Goal: Communication & Community: Answer question/provide support

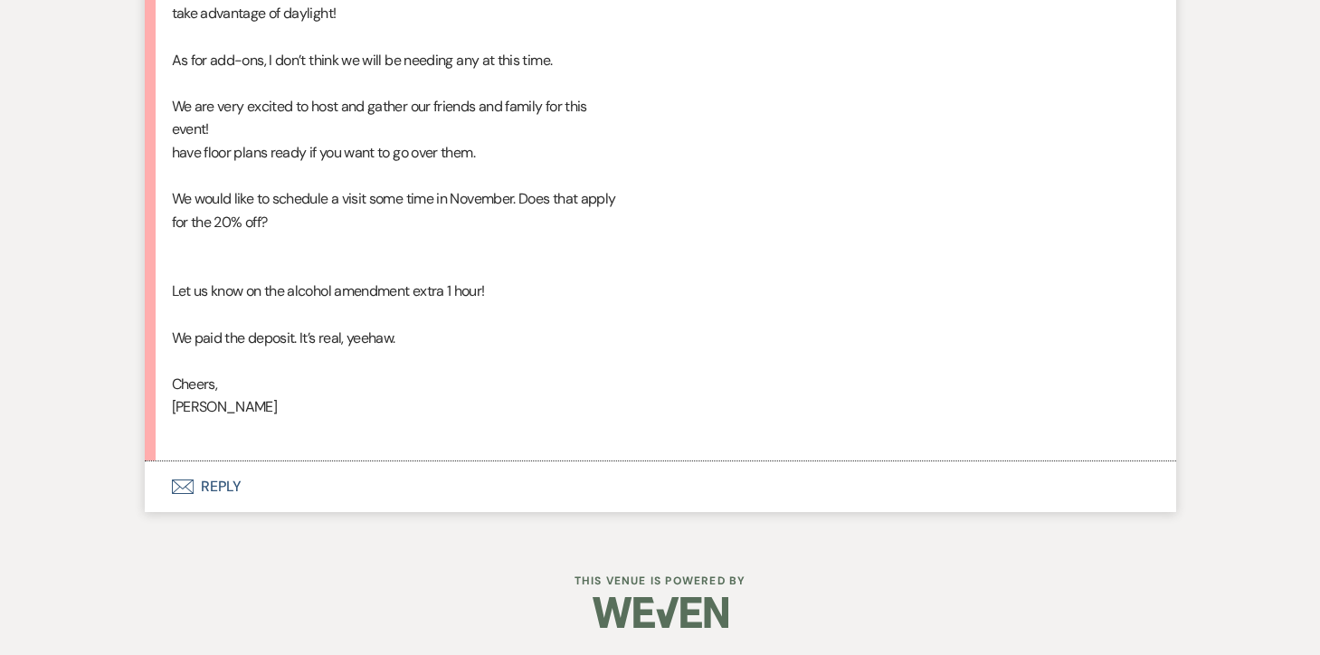
click at [212, 478] on button "Envelope Reply" at bounding box center [660, 486] width 1031 height 51
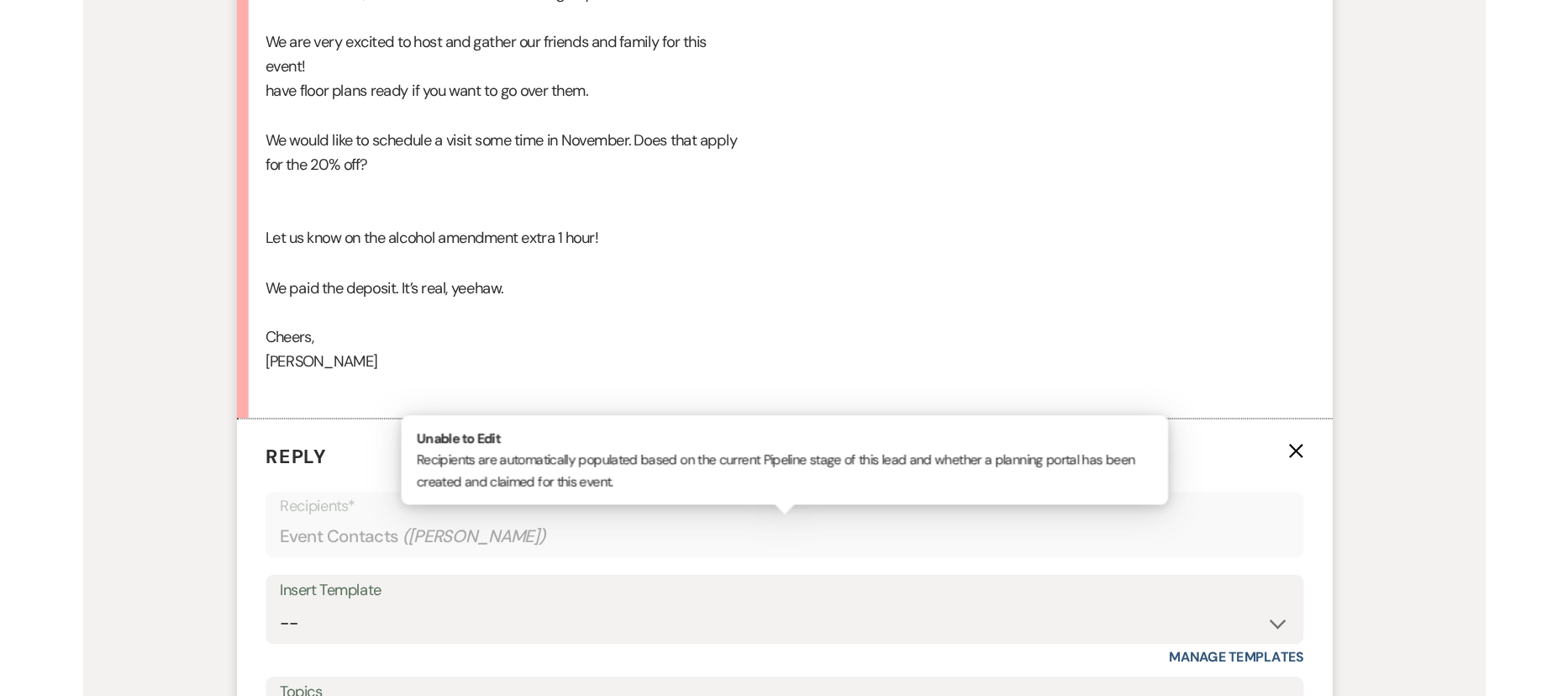
scroll to position [7495, 0]
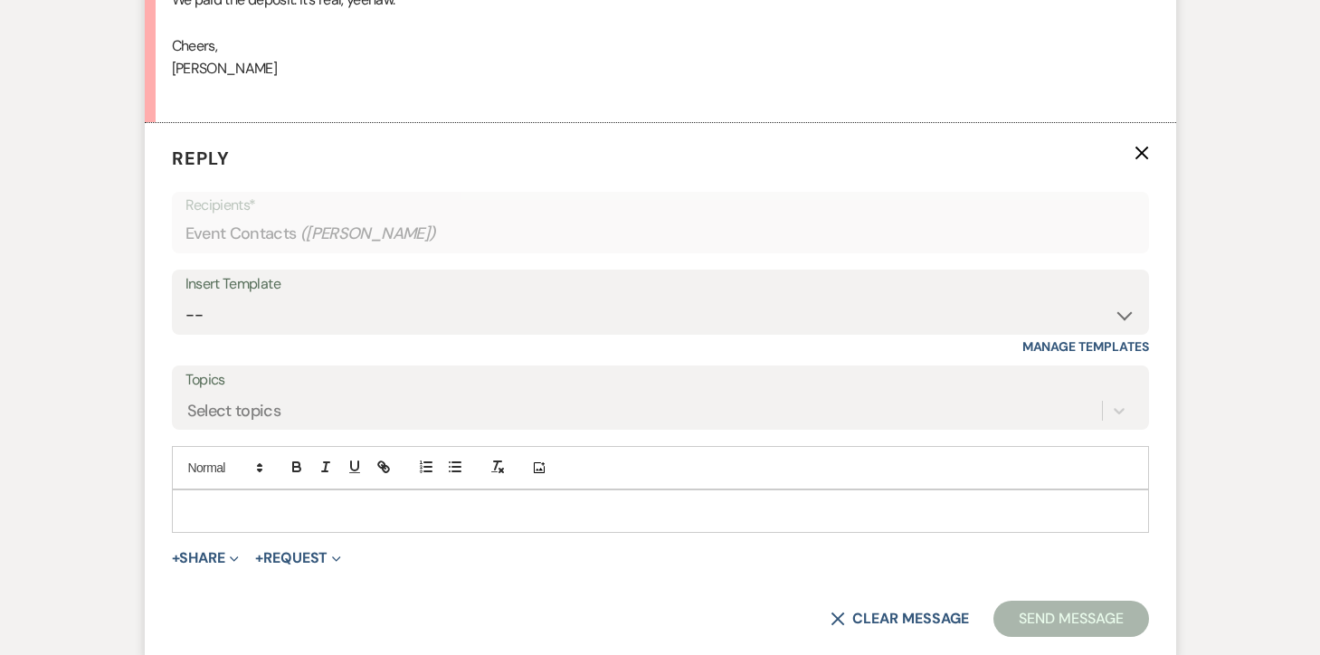
click at [243, 521] on div at bounding box center [660, 511] width 975 height 42
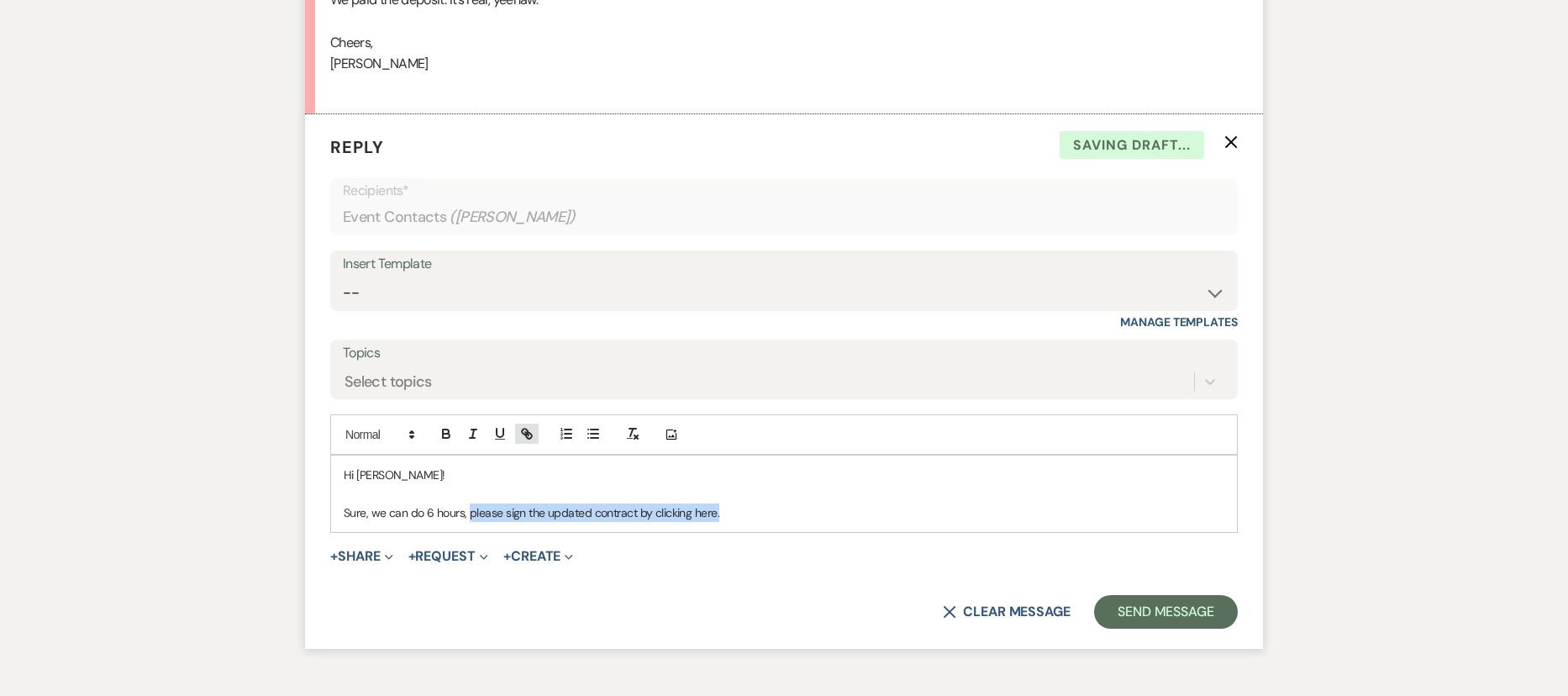
drag, startPoint x: 467, startPoint y: 534, endPoint x: 522, endPoint y: 460, distance: 92.2
click at [467, 522] on p "Sure, we can do 6 hours, please sign the updated contract by clicking here." at bounding box center [784, 513] width 881 height 19
click at [526, 441] on icon "button" at bounding box center [527, 434] width 15 height 15
paste input "https://app.pandadoc.com/document/v2?token=a6adb8afe50fea8cbaf877b59562171e6b88…"
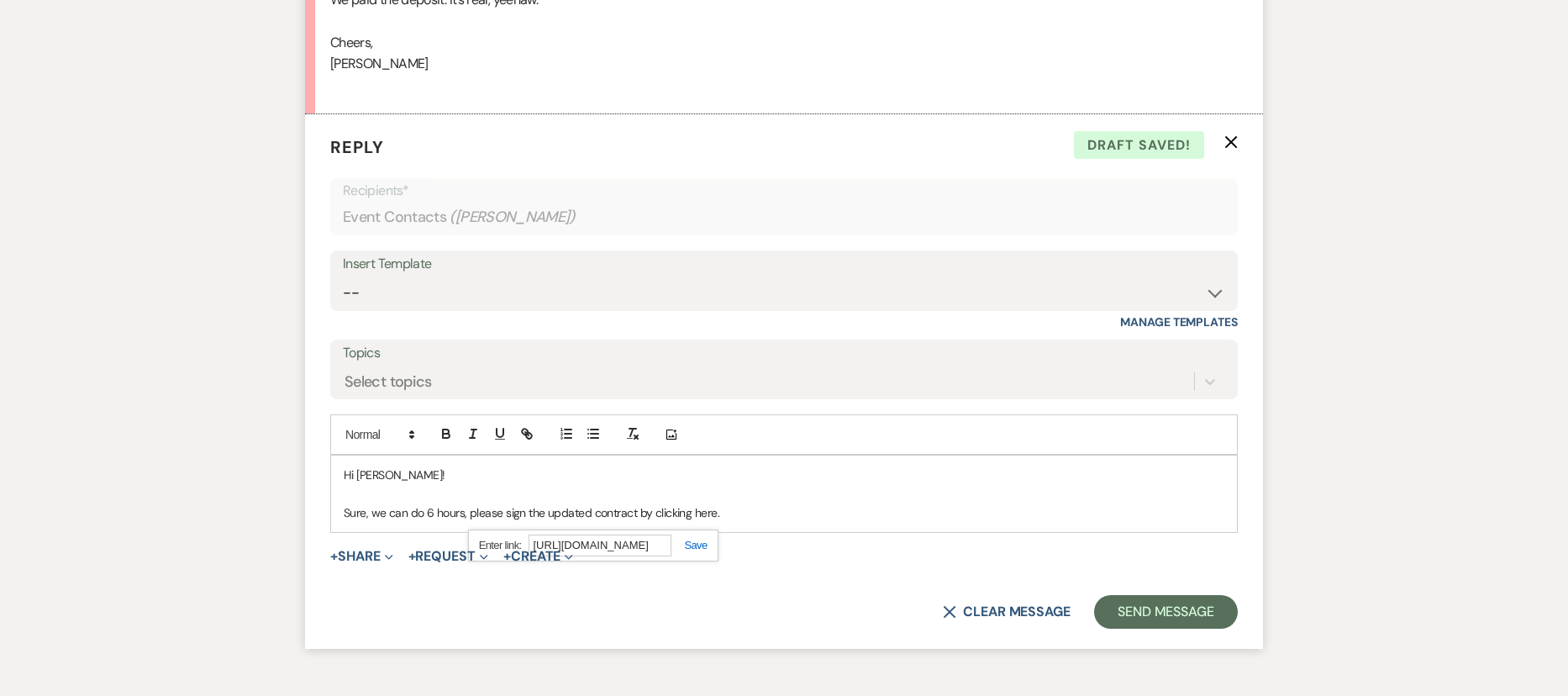
type input "https://app.pandadoc.com/document/v2?token=a6adb8afe50fea8cbaf877b59562171e6b88…"
click at [700, 553] on div "https://app.pandadoc.com/document/v2?token=a6adb8afe50fea8cbaf877b59562171e6b88…" at bounding box center [594, 545] width 251 height 33
click at [700, 551] on link at bounding box center [689, 545] width 36 height 13
click at [744, 522] on p "Sure, we can do 6 hours, please sign the updated contract by clicking here." at bounding box center [784, 513] width 881 height 19
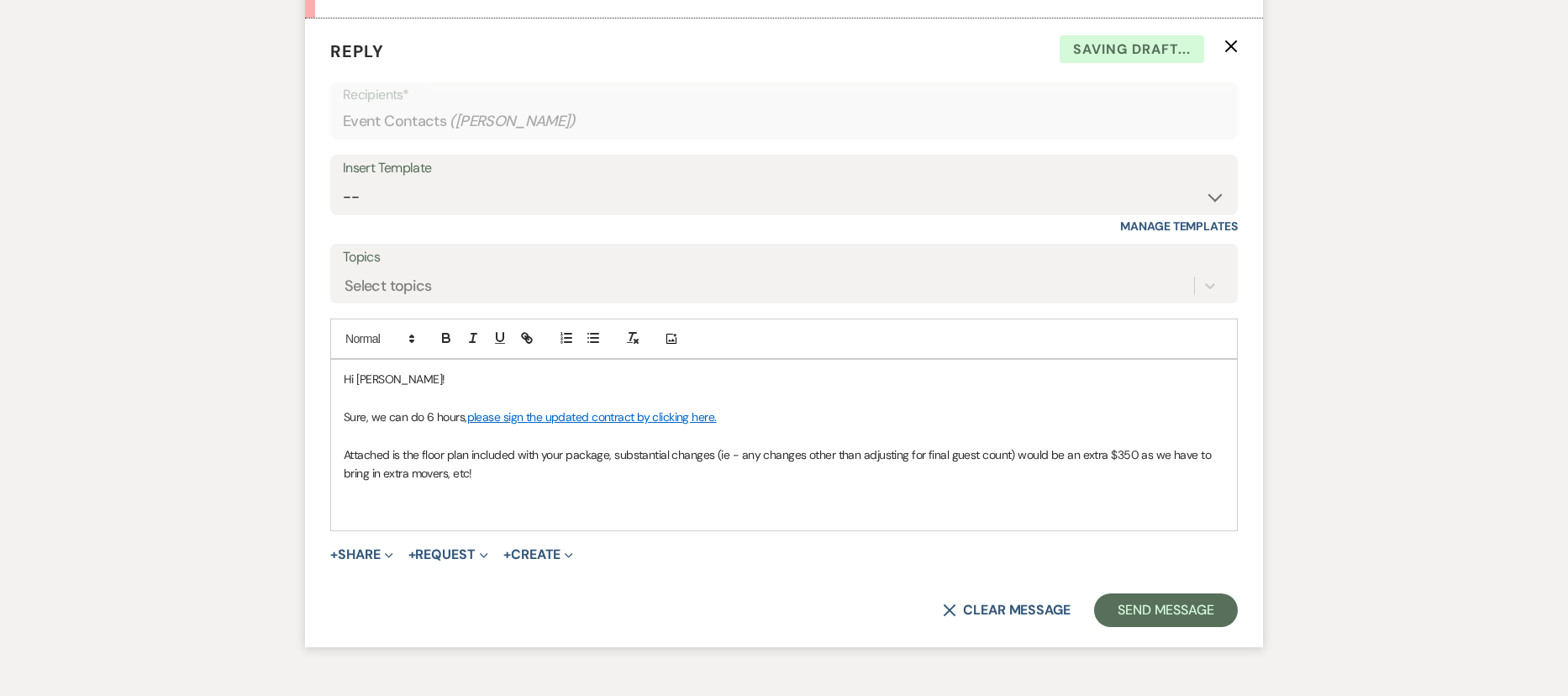
scroll to position [7717, 0]
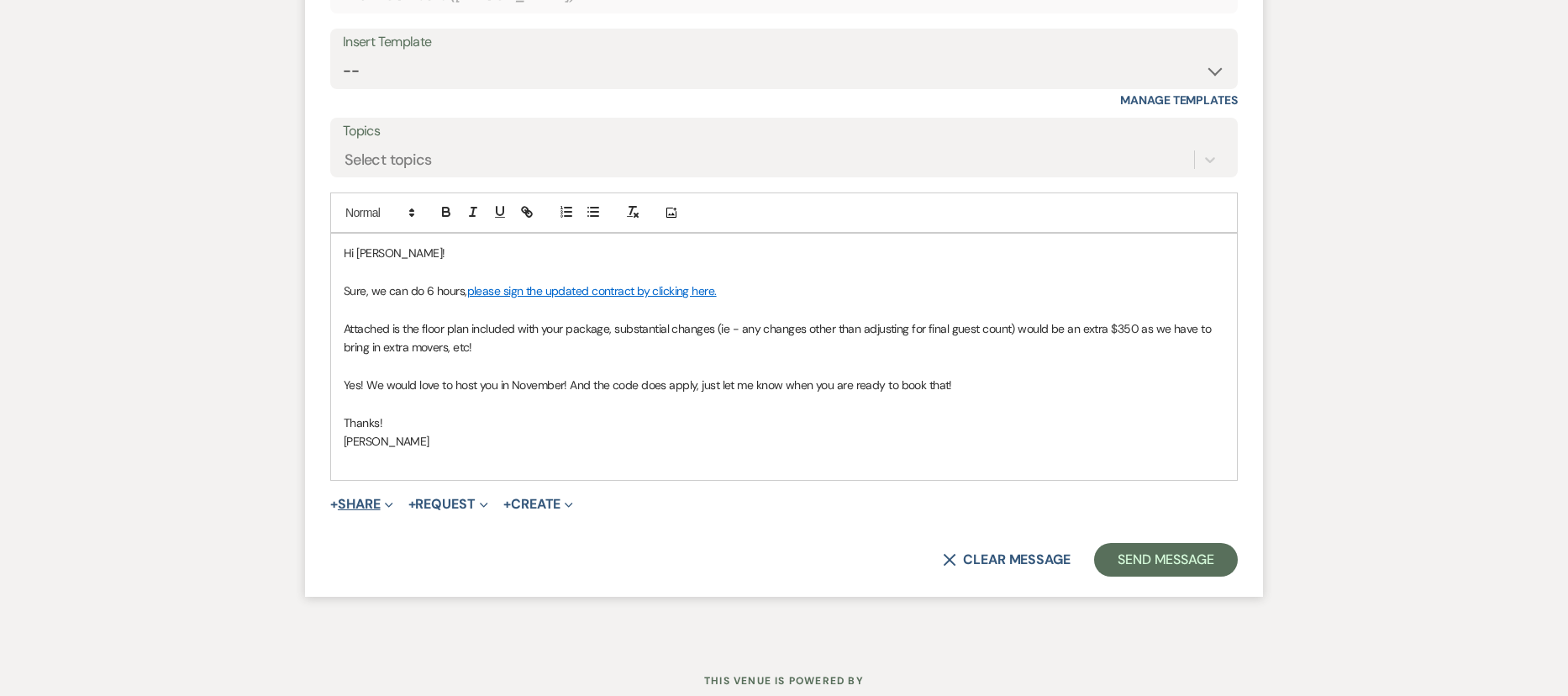
click at [359, 511] on button "+ Share Expand" at bounding box center [361, 504] width 63 height 13
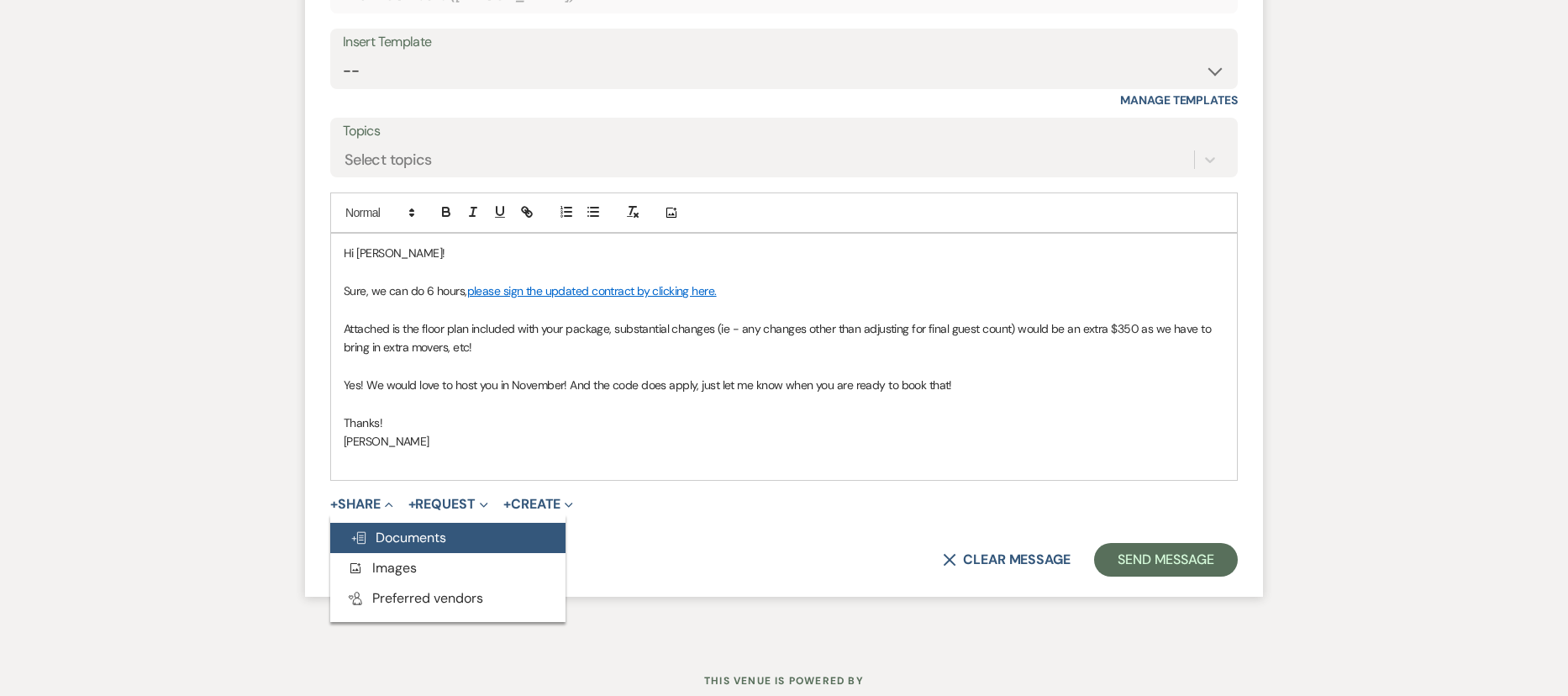
click at [400, 553] on button "Doc Upload Documents" at bounding box center [447, 538] width 235 height 31
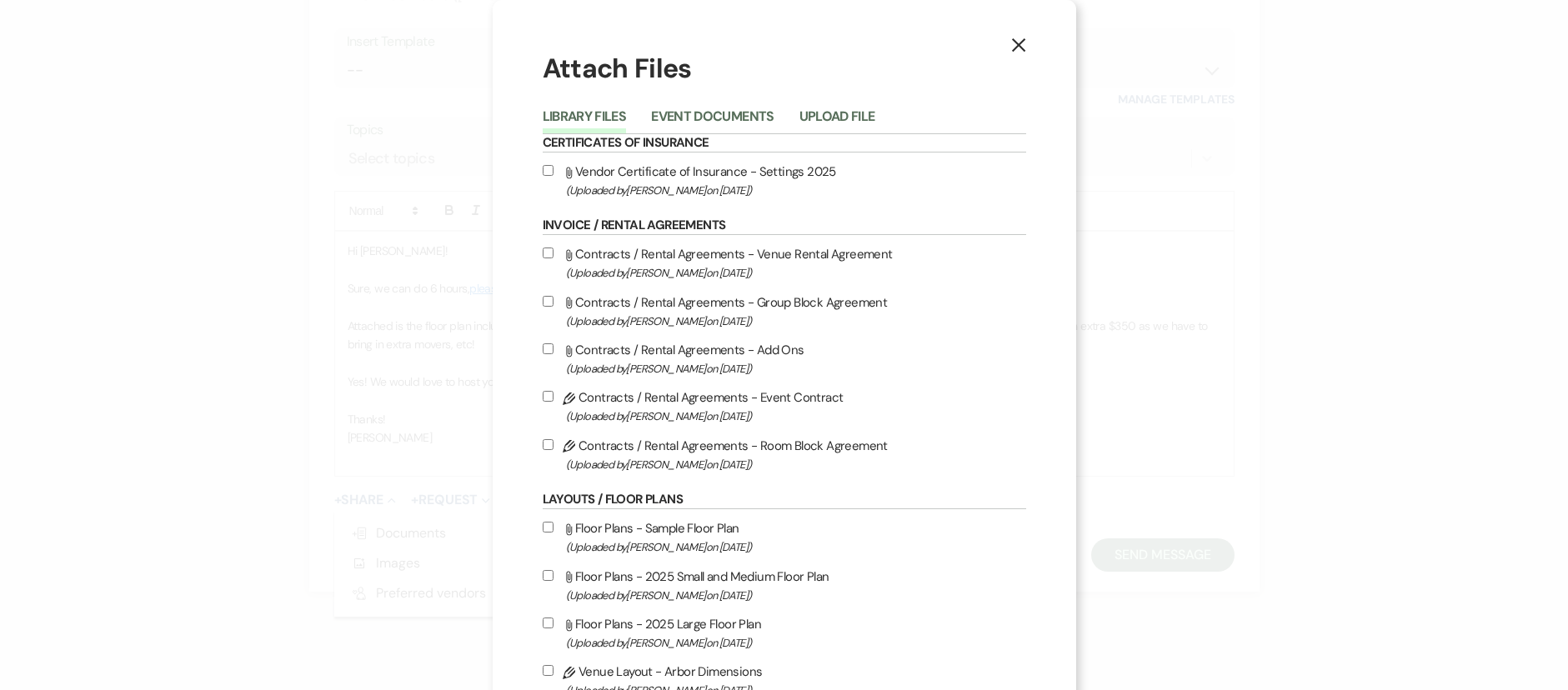
click at [830, 104] on div "Library Files Event Documents Upload File" at bounding box center [784, 117] width 484 height 35
click at [833, 113] on button "Upload File" at bounding box center [837, 121] width 76 height 23
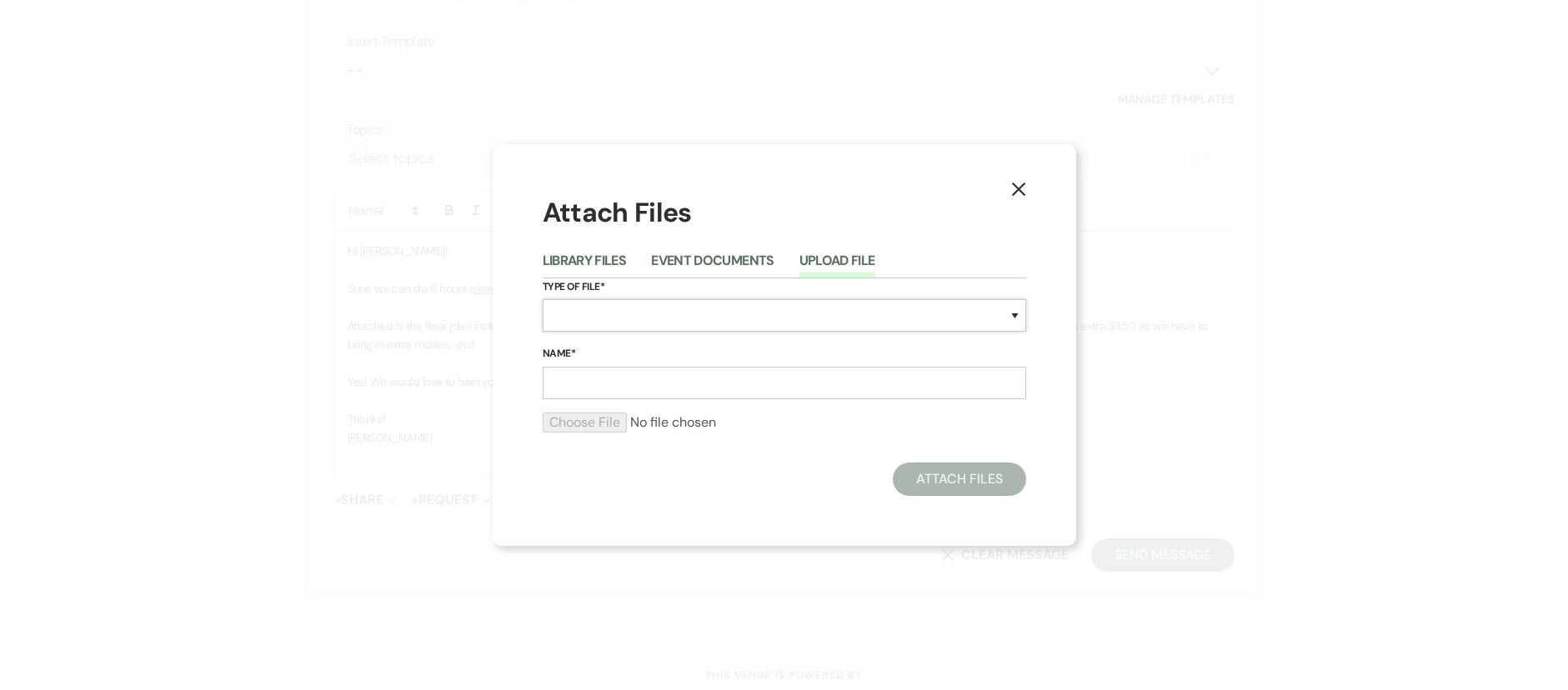
click at [612, 310] on select "Special Event Insurance Vendor Certificate of Insurance Contracts / Rental Agre…" at bounding box center [784, 315] width 484 height 32
select select "24"
click at [601, 378] on input "Name*" at bounding box center [784, 382] width 484 height 32
type input "Medium Floor Plan"
click at [589, 419] on input "file" at bounding box center [784, 423] width 484 height 20
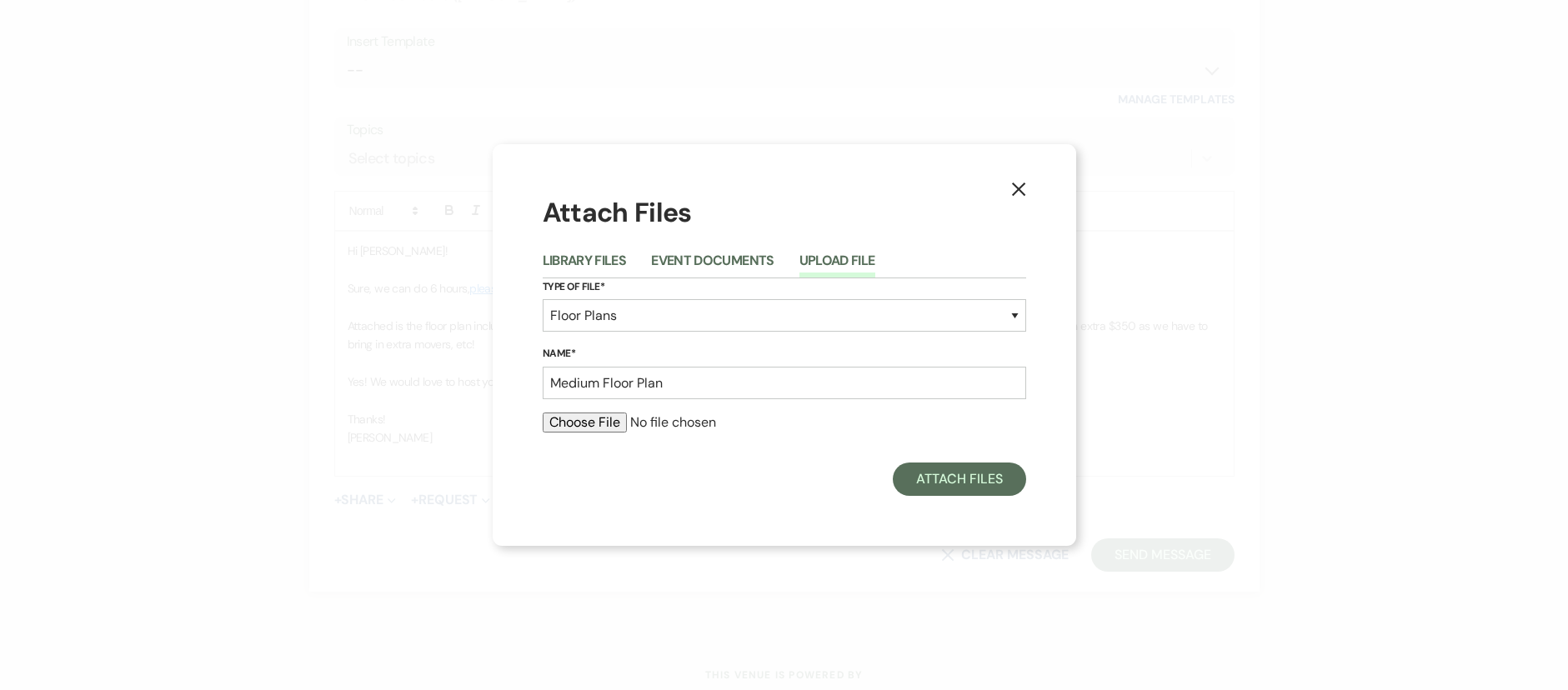
type input "C:\fakepath\2026 Wedding Pricing Landscape.pdf"
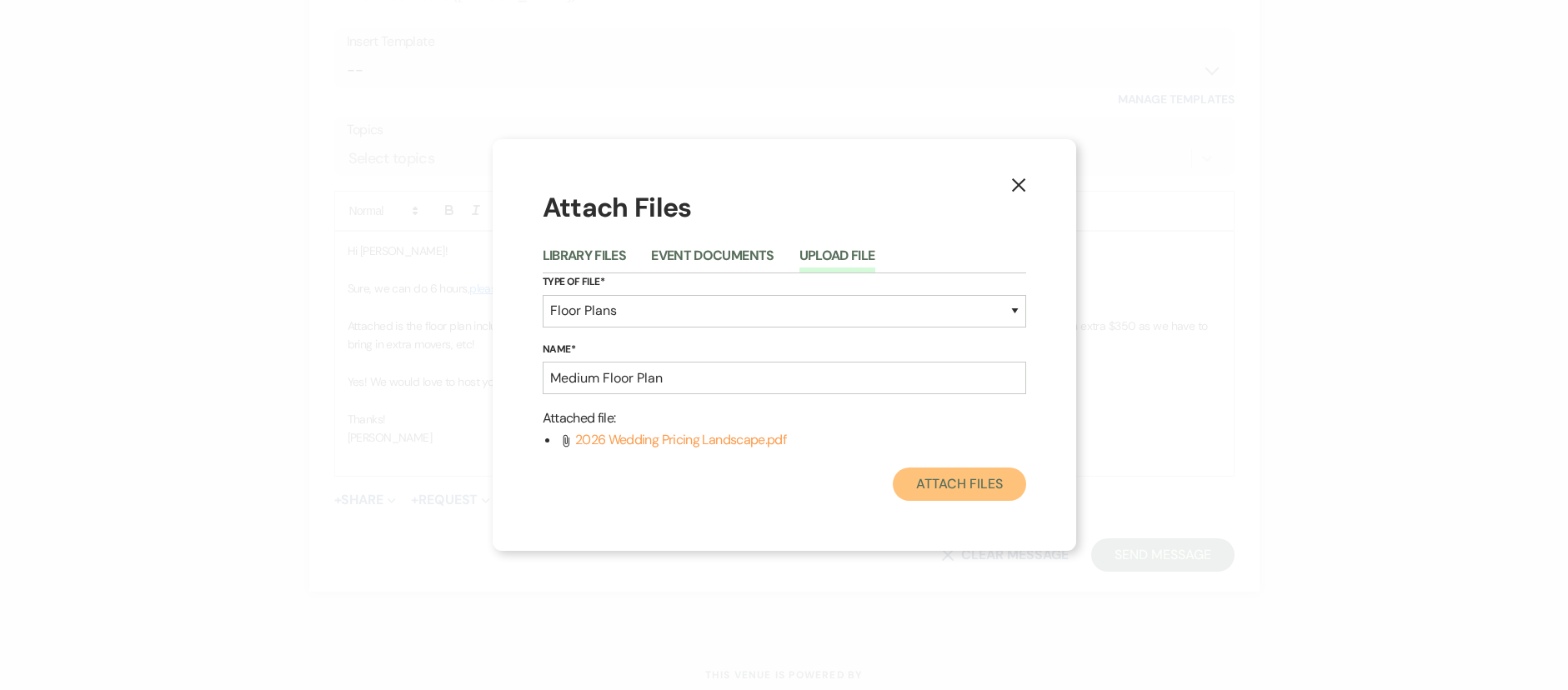
click at [970, 482] on button "Attach Files" at bounding box center [960, 484] width 133 height 33
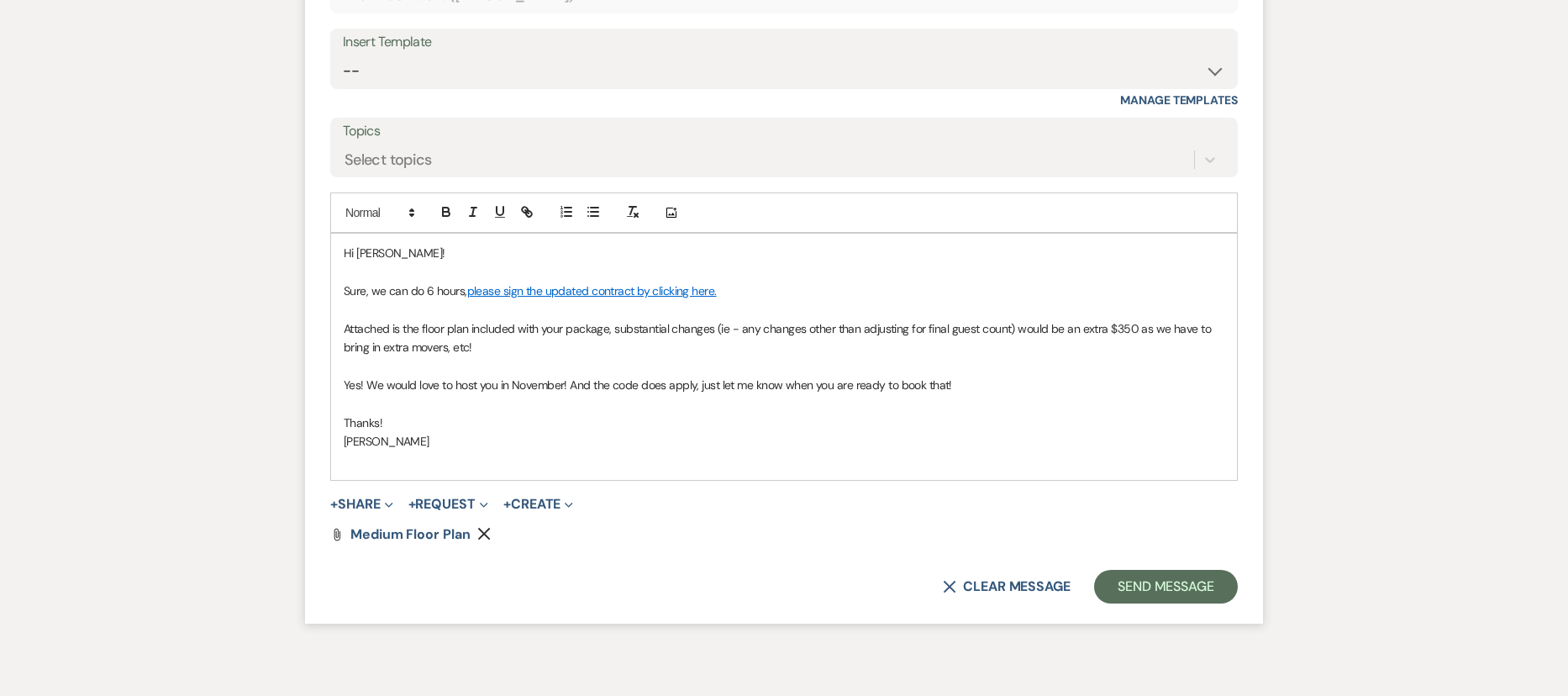
click at [497, 357] on p "Attached is the floor plan included with your package, substantial changes (ie …" at bounding box center [784, 338] width 881 height 38
click at [1183, 602] on button "Send Message" at bounding box center [1166, 586] width 144 height 33
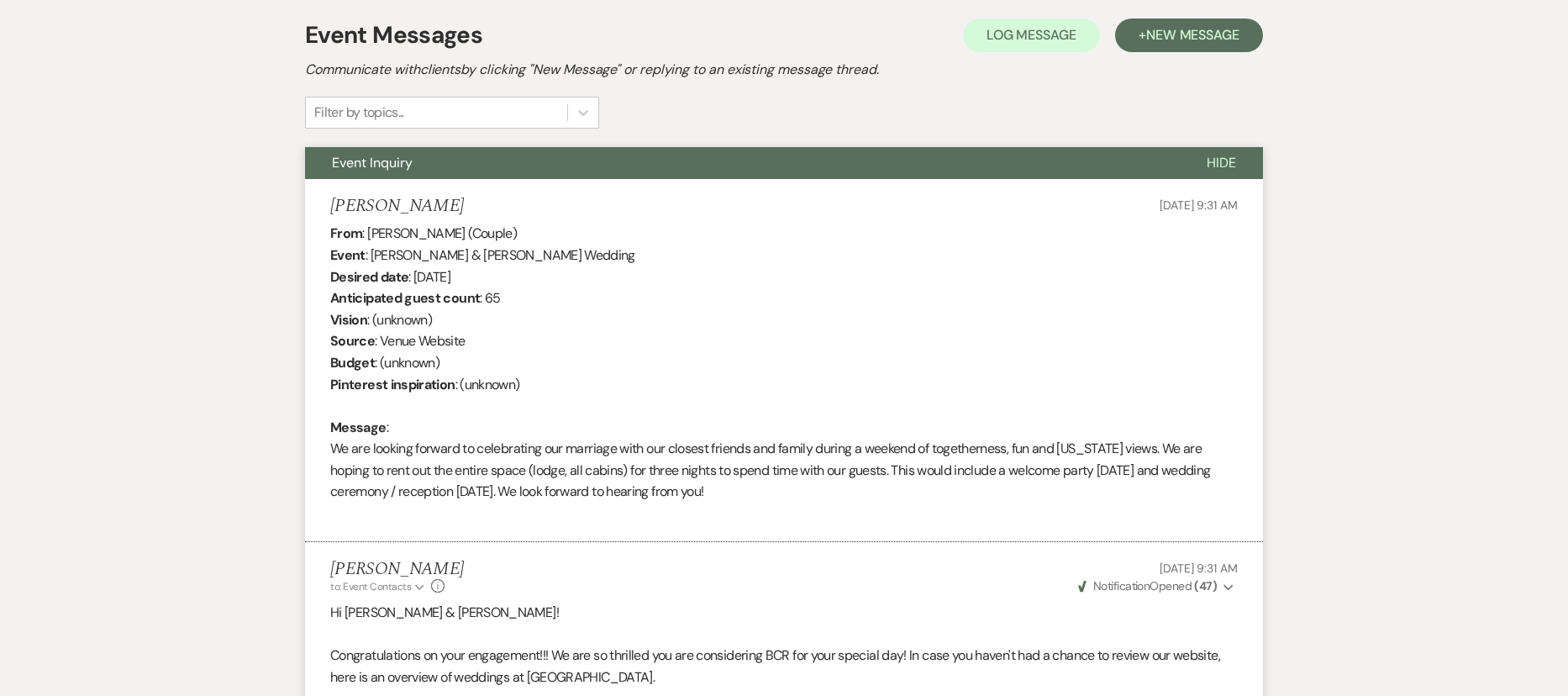
scroll to position [0, 0]
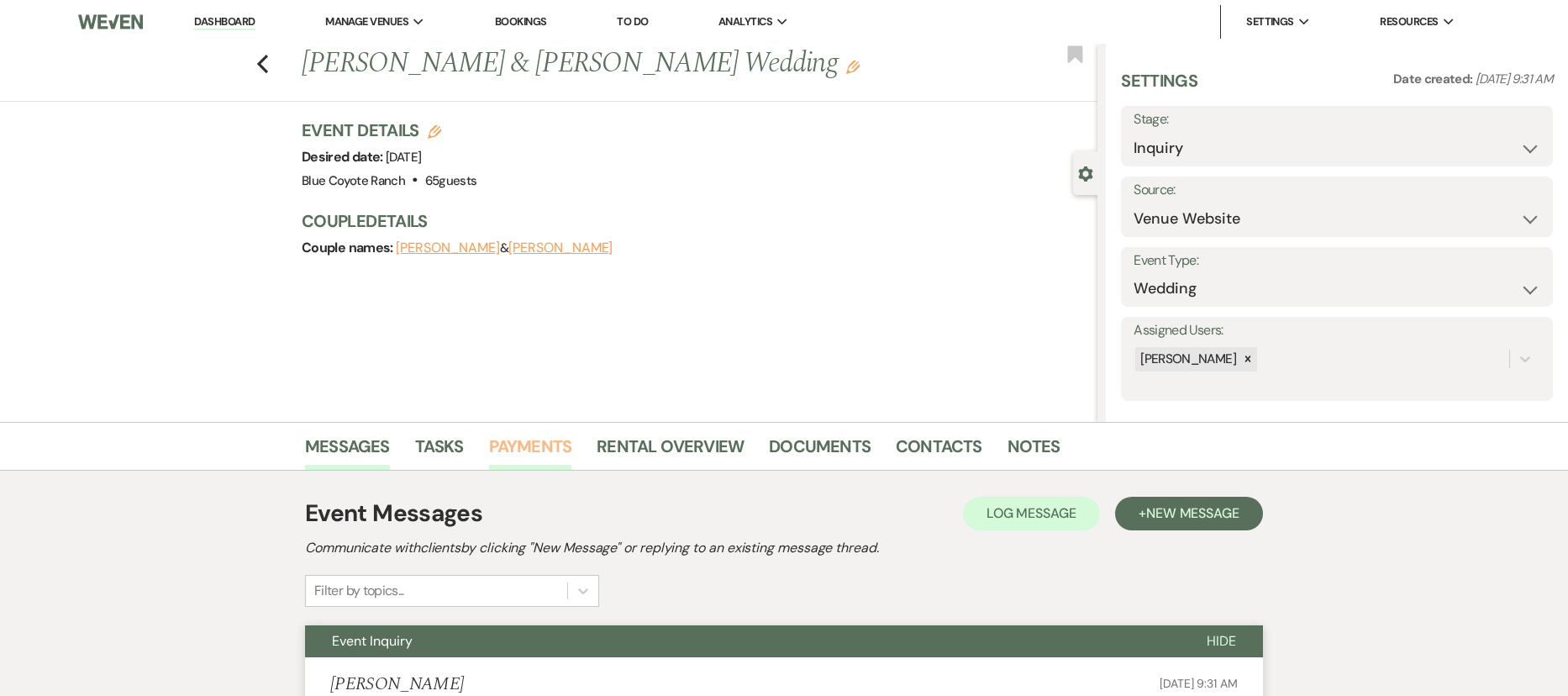
drag, startPoint x: 538, startPoint y: 442, endPoint x: 575, endPoint y: 463, distance: 42.5
click at [538, 441] on link "Payments" at bounding box center [530, 452] width 84 height 37
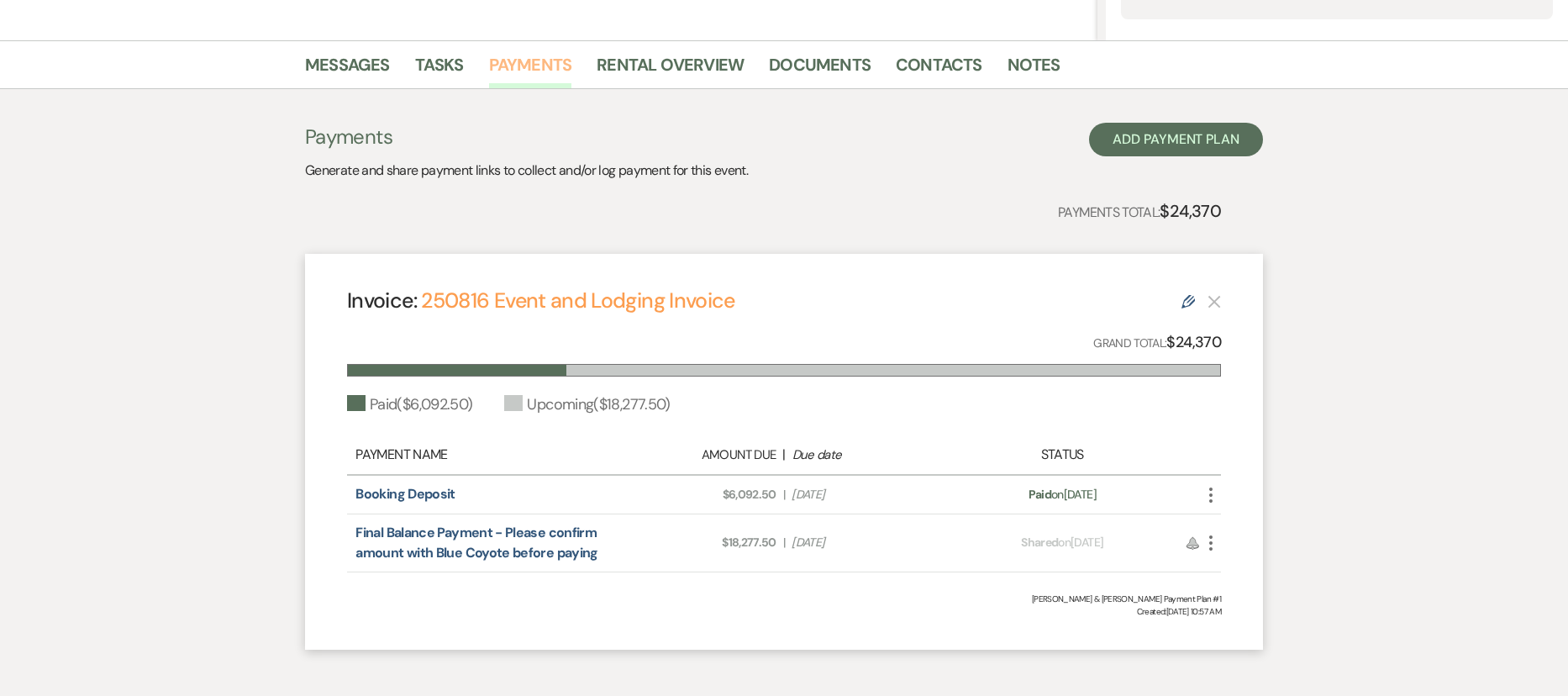
scroll to position [461, 0]
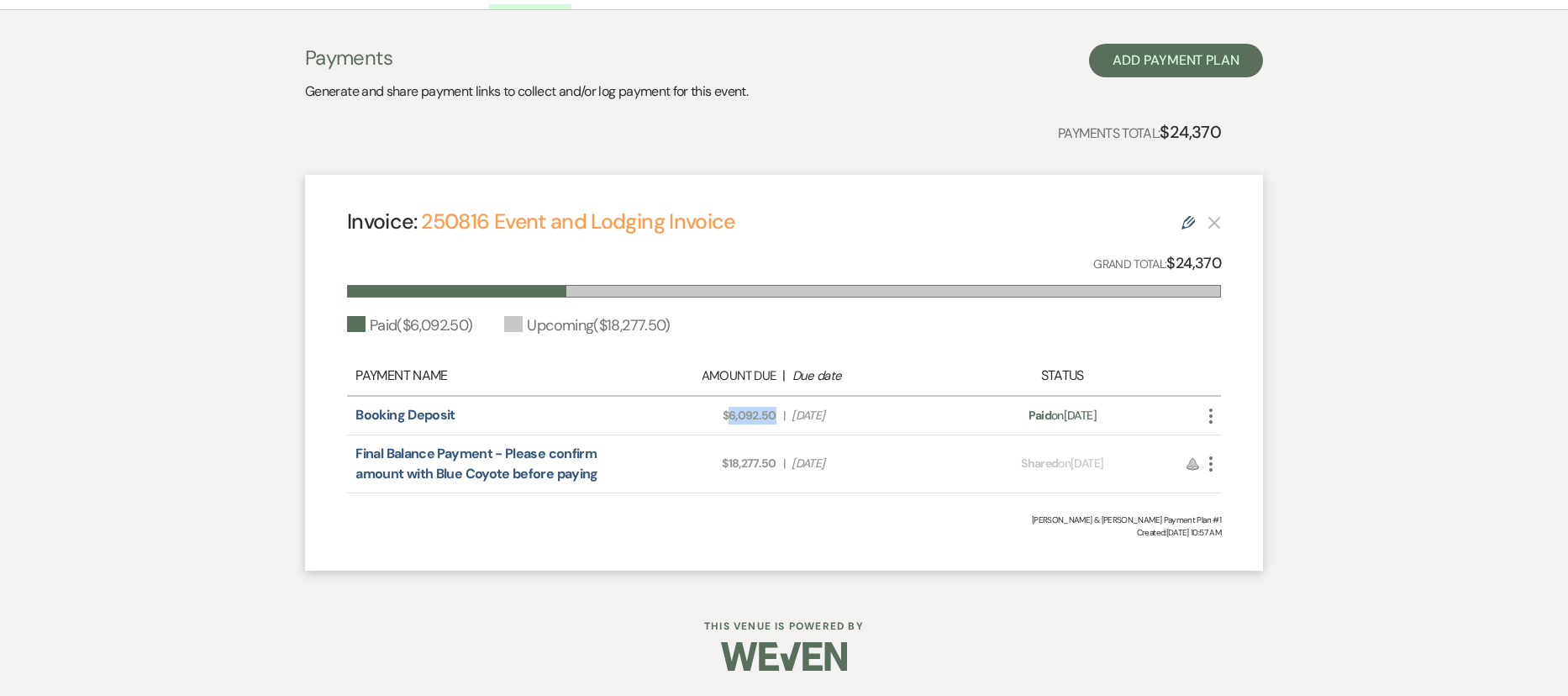
drag, startPoint x: 778, startPoint y: 417, endPoint x: 731, endPoint y: 417, distance: 47.0
click at [728, 418] on div "Amount Due: $6,092.50 | Due Date Aug 23, 2025" at bounding box center [783, 415] width 343 height 18
copy span "6,092.50"
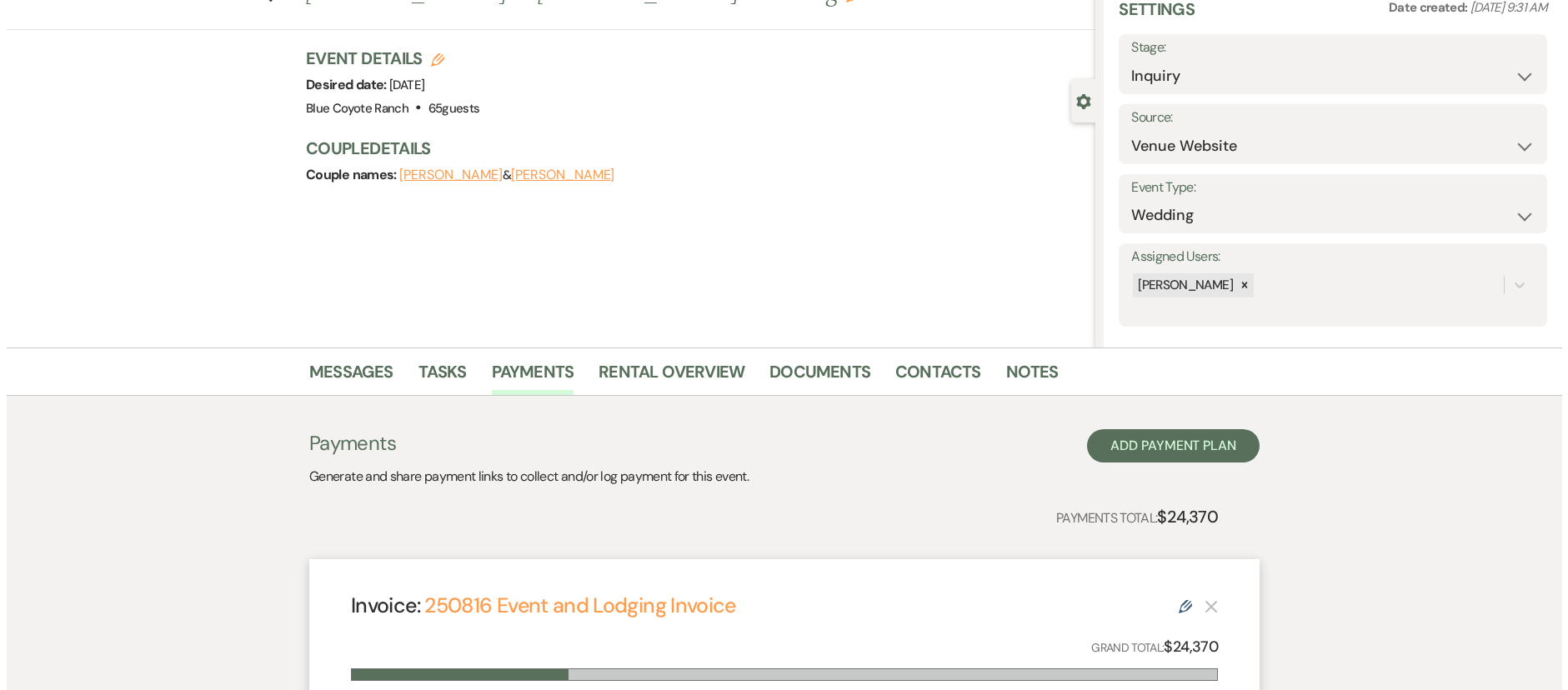
scroll to position [0, 0]
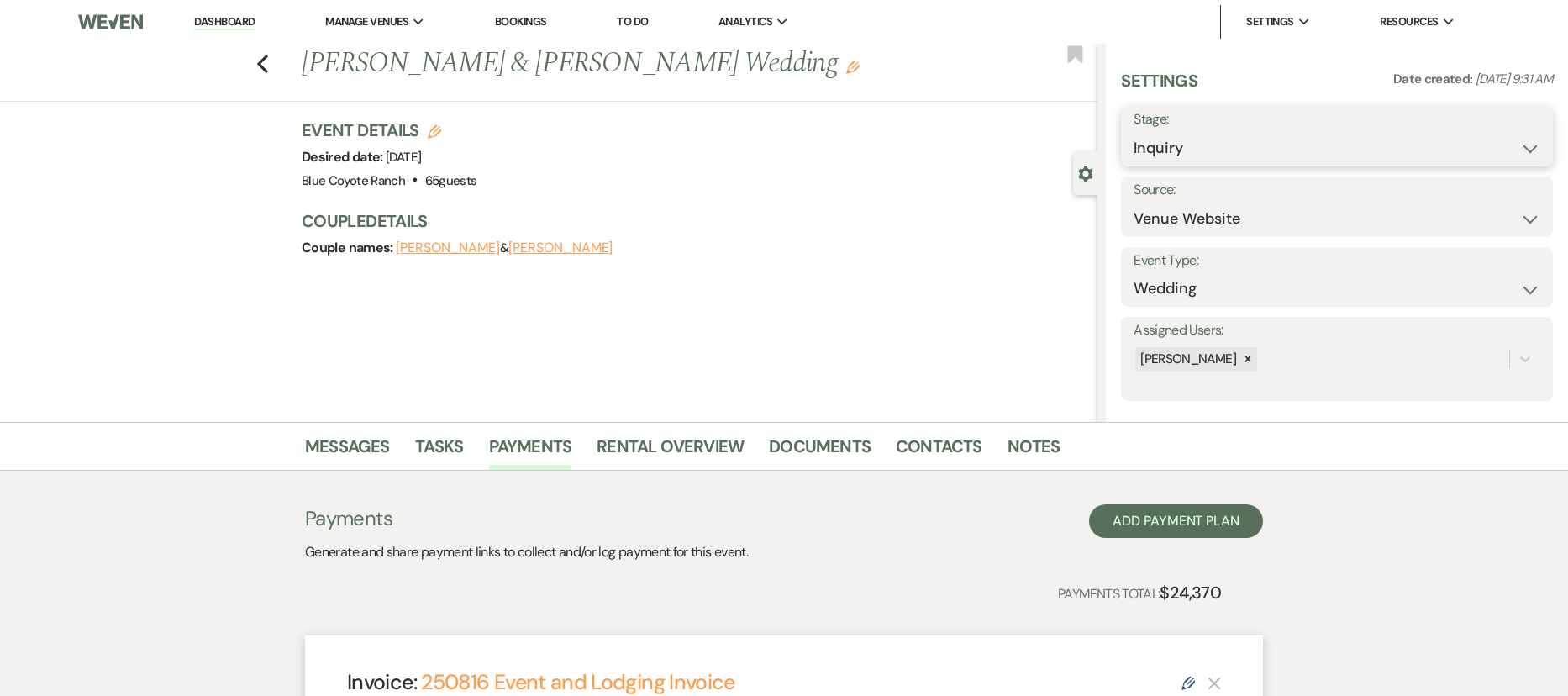
click at [1225, 140] on select "Inquiry Follow Up Tour Requested Tour Confirmed Toured Proposal Sent Booked Lost" at bounding box center [1337, 148] width 407 height 33
select select "7"
click at [1225, 144] on button "Save" at bounding box center [1506, 136] width 93 height 33
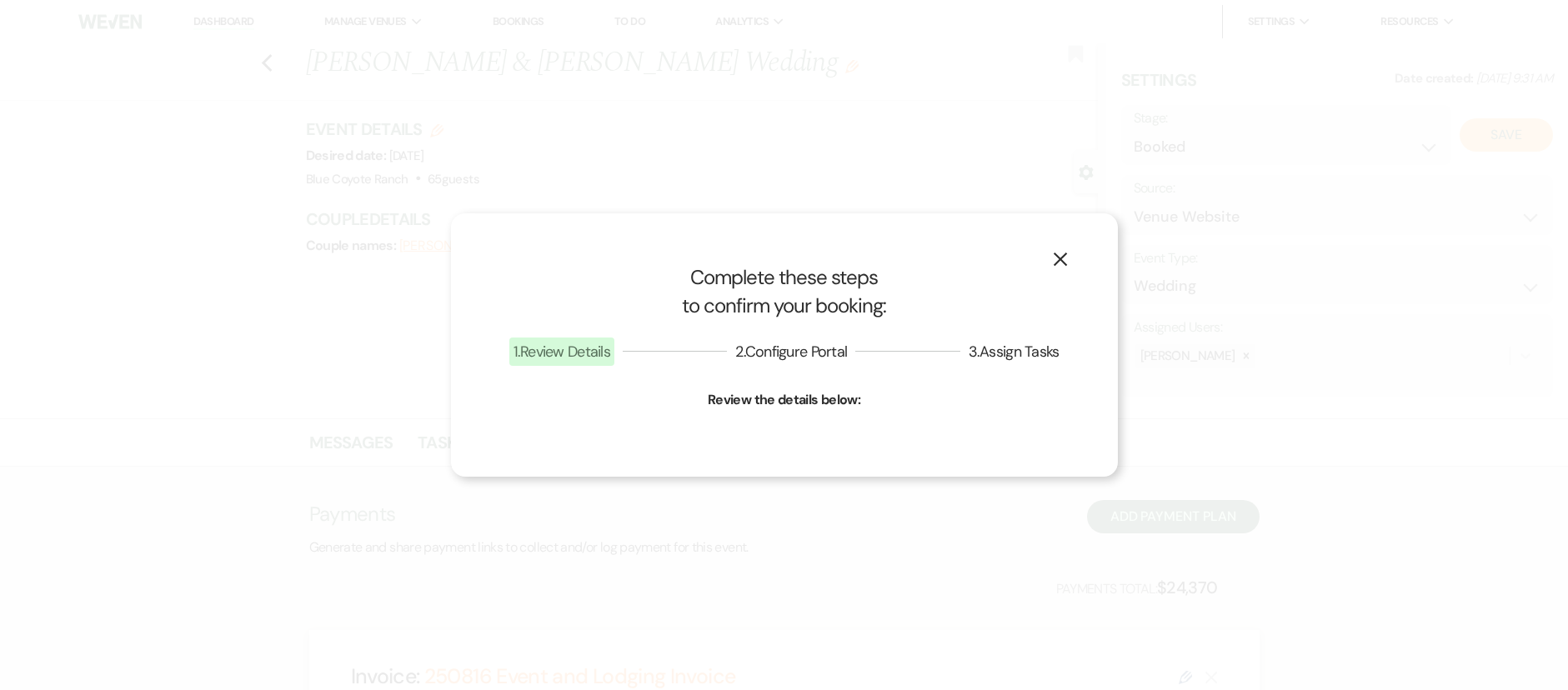
select select "1"
select select "743"
select select "false"
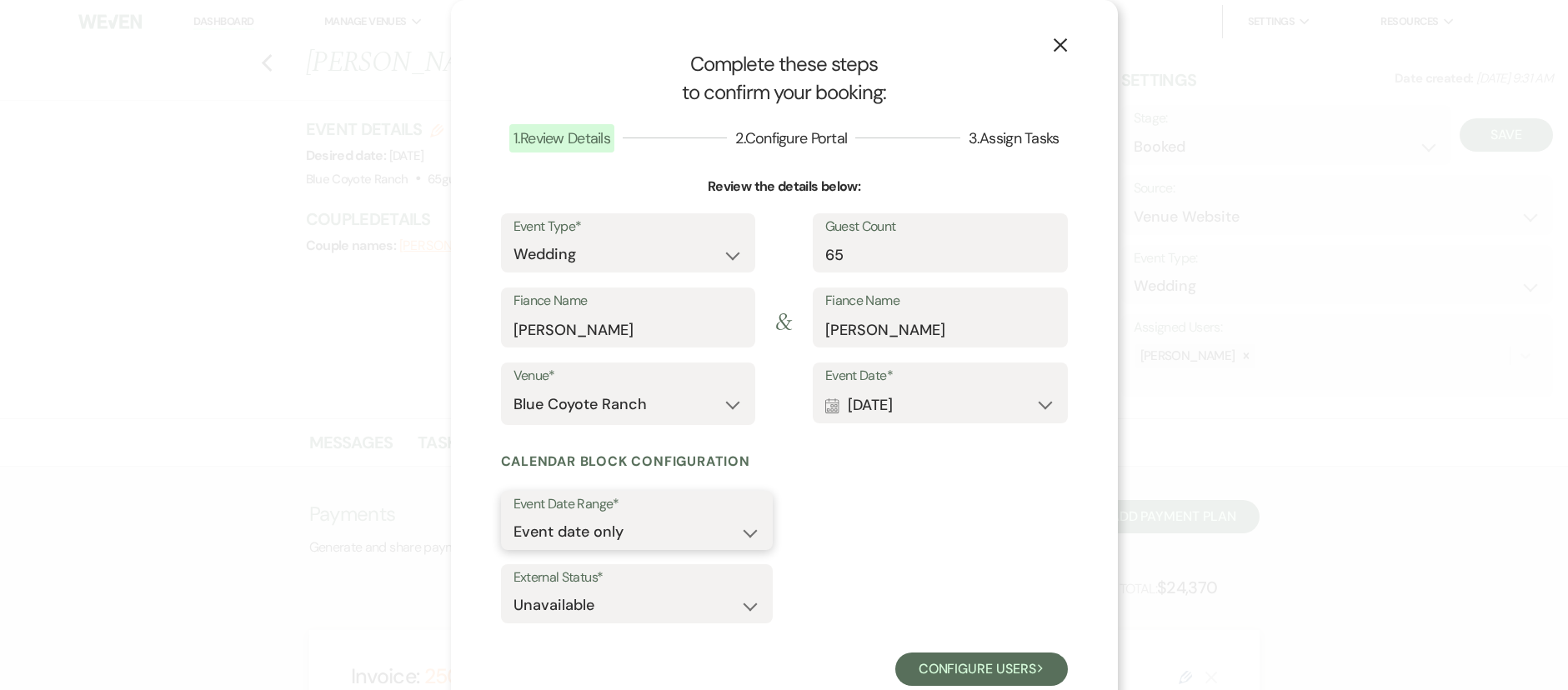
click at [687, 535] on select "Event date only Event date and" at bounding box center [637, 532] width 247 height 32
select select "eventDateAnd"
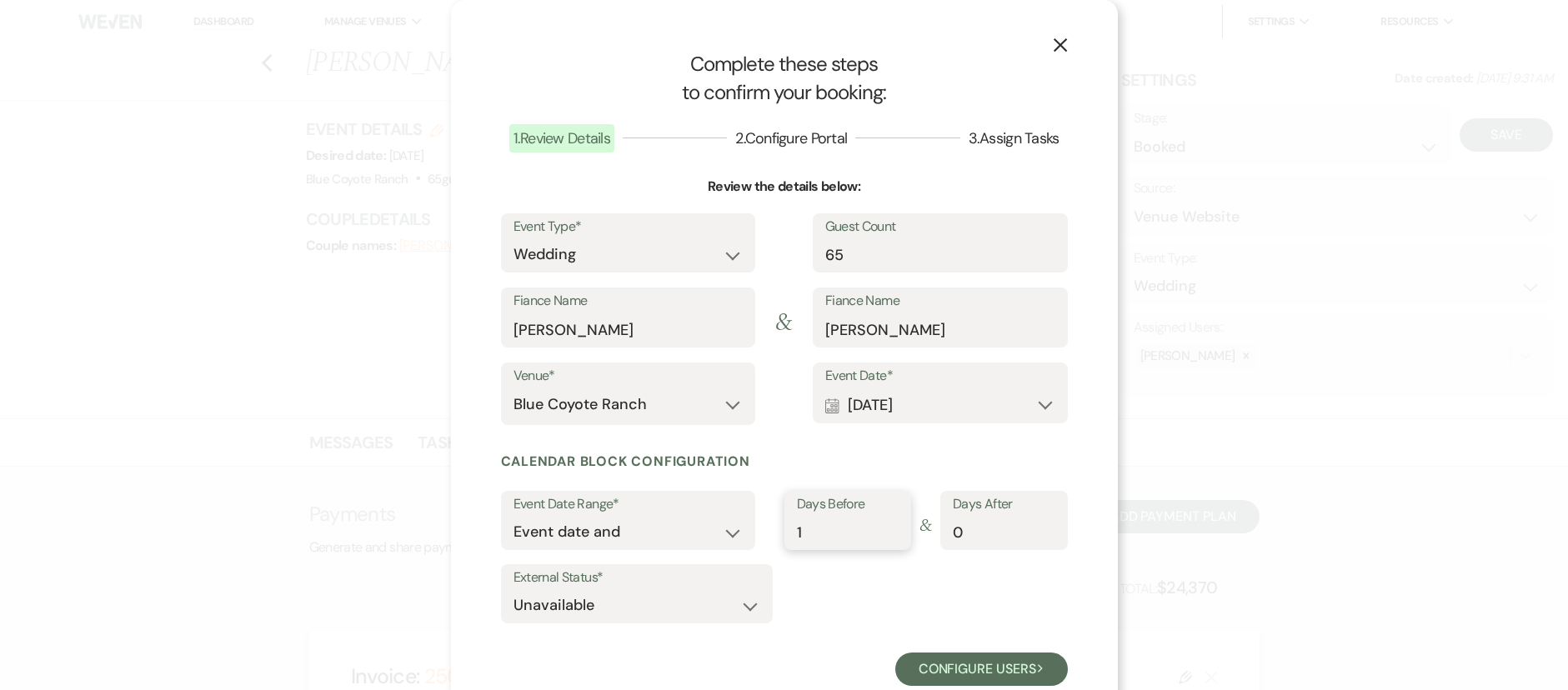
click at [886, 528] on input "1" at bounding box center [848, 532] width 101 height 32
drag, startPoint x: 886, startPoint y: 528, endPoint x: 946, endPoint y: 528, distance: 60.0
type input "2"
click at [886, 528] on input "2" at bounding box center [848, 532] width 101 height 32
type input "1"
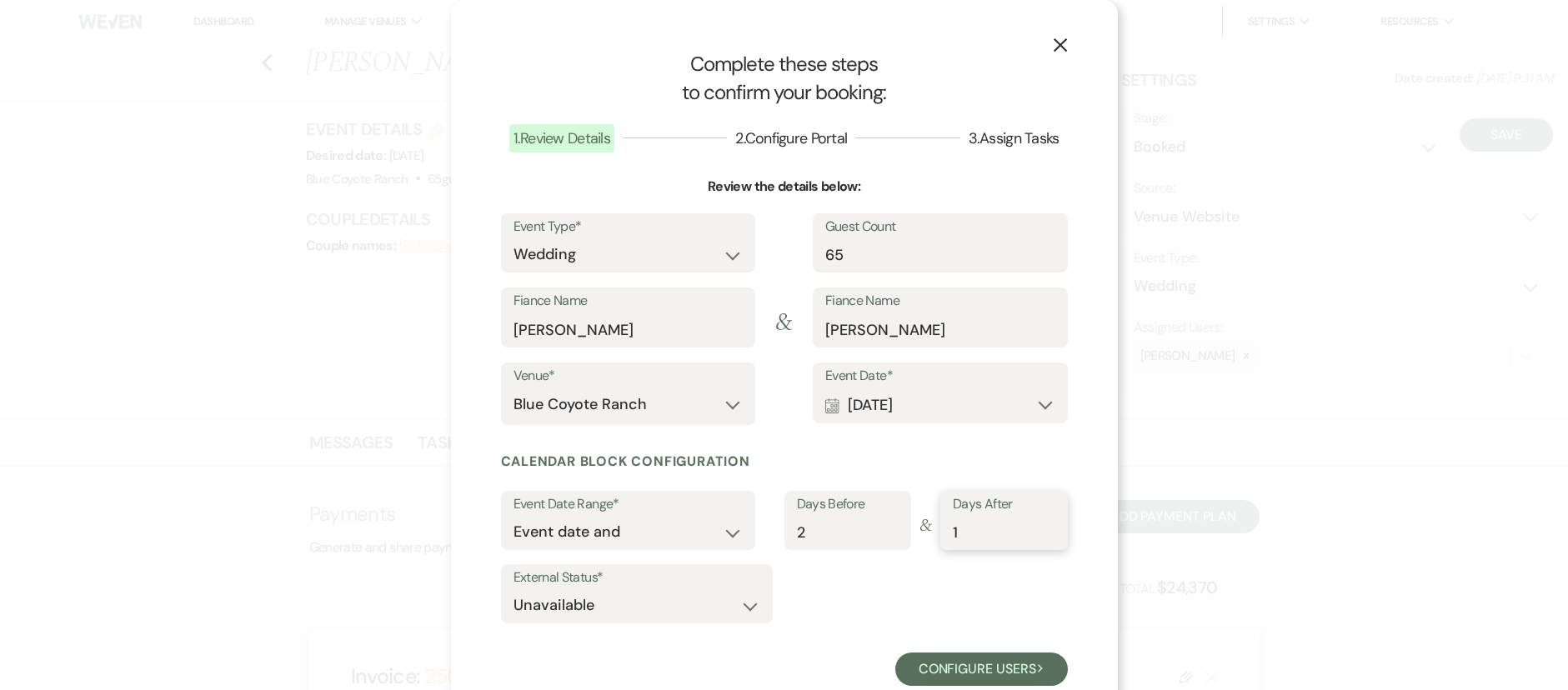
click at [1045, 529] on input "1" at bounding box center [1004, 532] width 101 height 32
click at [938, 602] on button "Configure users Next" at bounding box center [981, 669] width 172 height 33
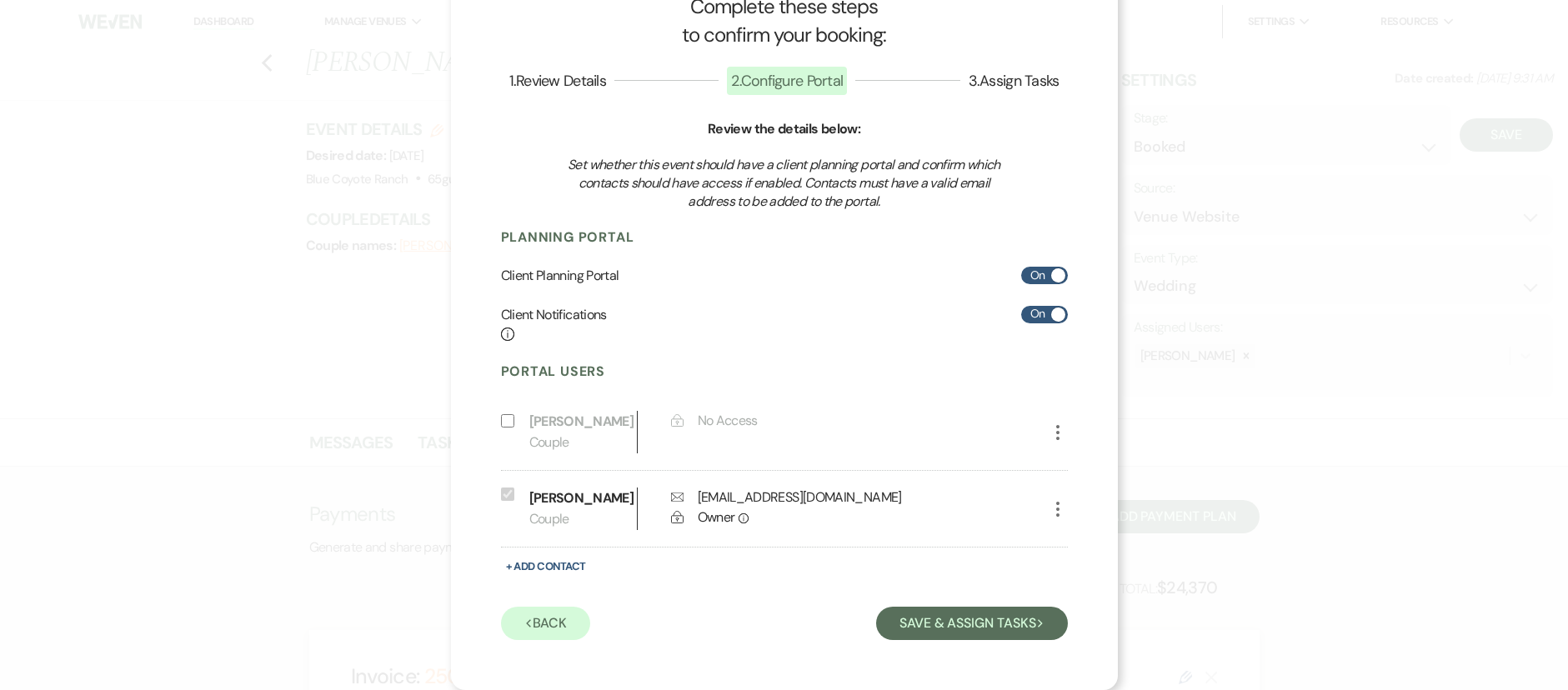
scroll to position [79, 0]
click at [990, 602] on button "Save & Assign Tasks Next" at bounding box center [972, 623] width 191 height 33
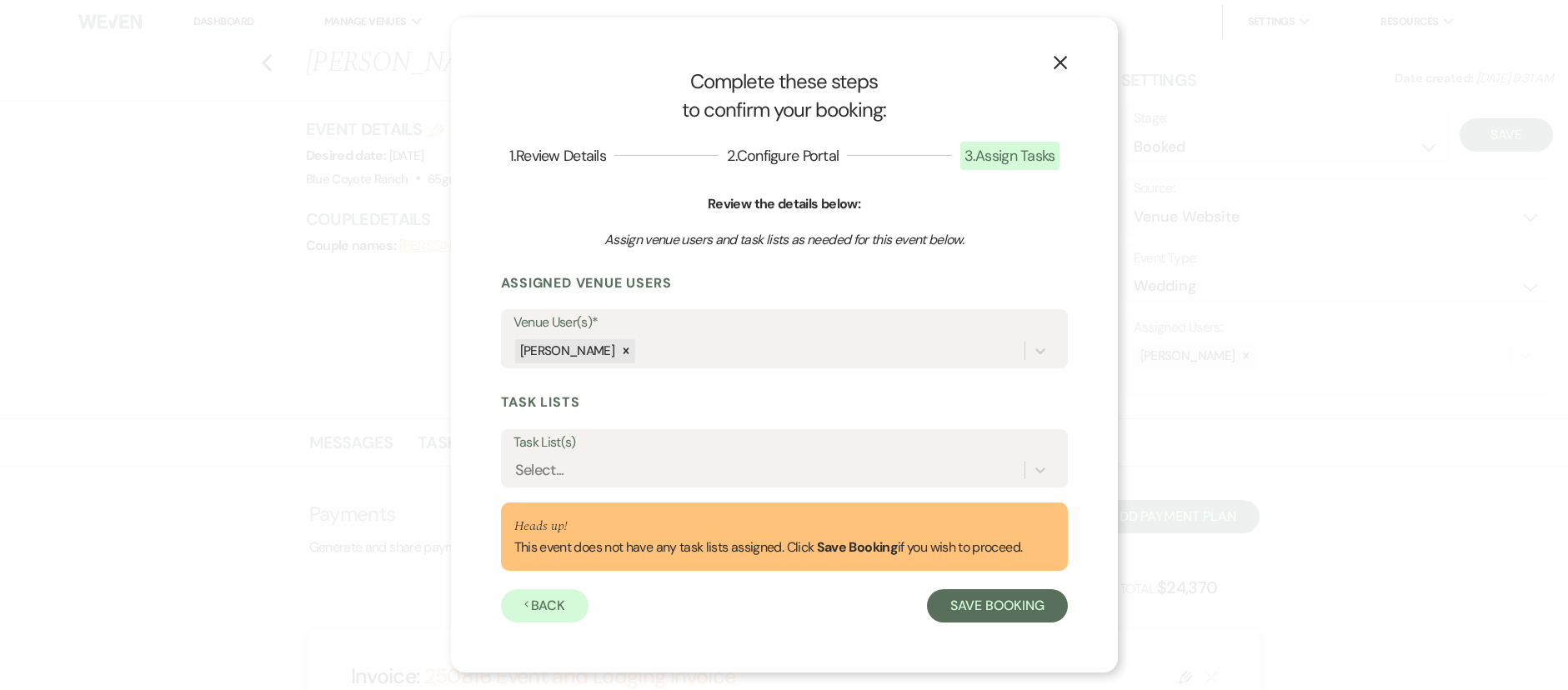
scroll to position [0, 0]
click at [1006, 599] on button "Save Booking" at bounding box center [997, 605] width 140 height 33
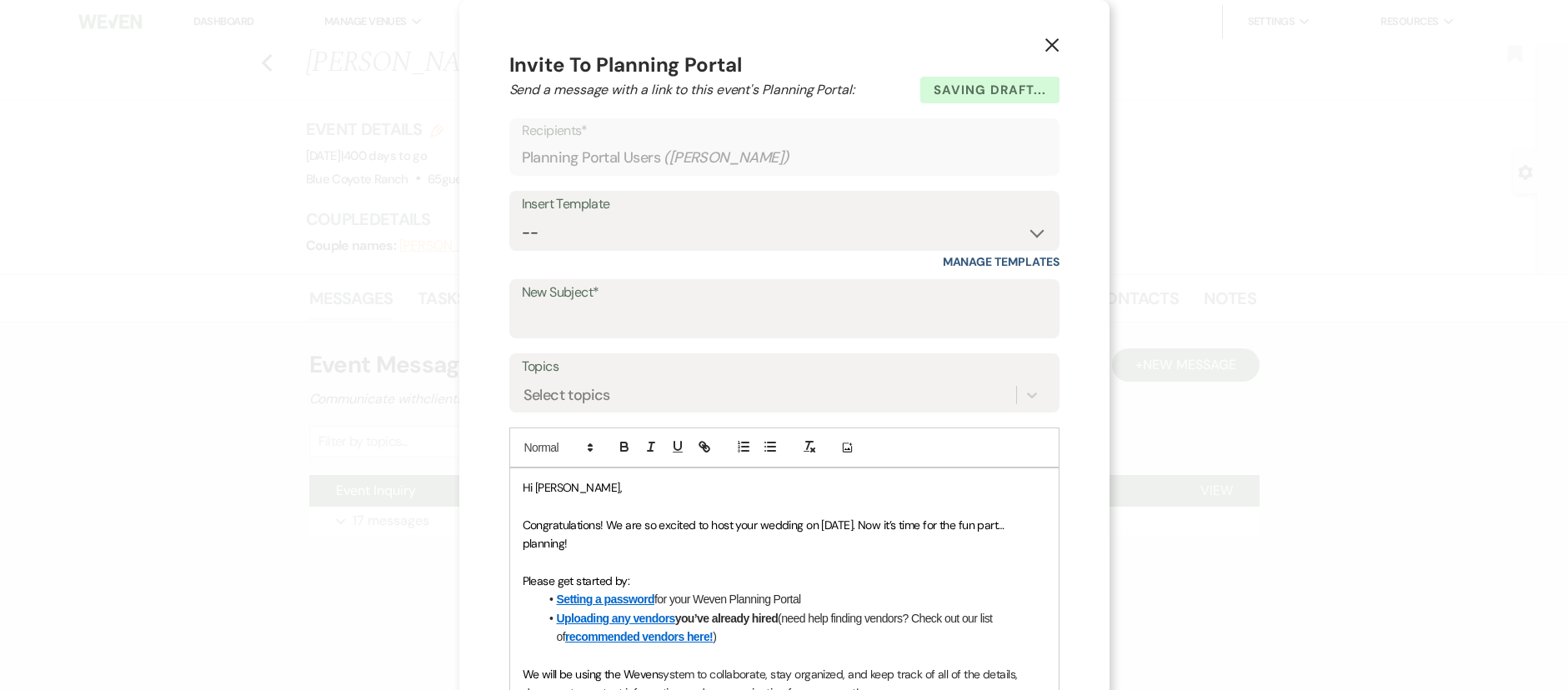
drag, startPoint x: 1047, startPoint y: 40, endPoint x: 1056, endPoint y: 57, distance: 19.2
click at [1047, 40] on icon "X" at bounding box center [1052, 45] width 15 height 15
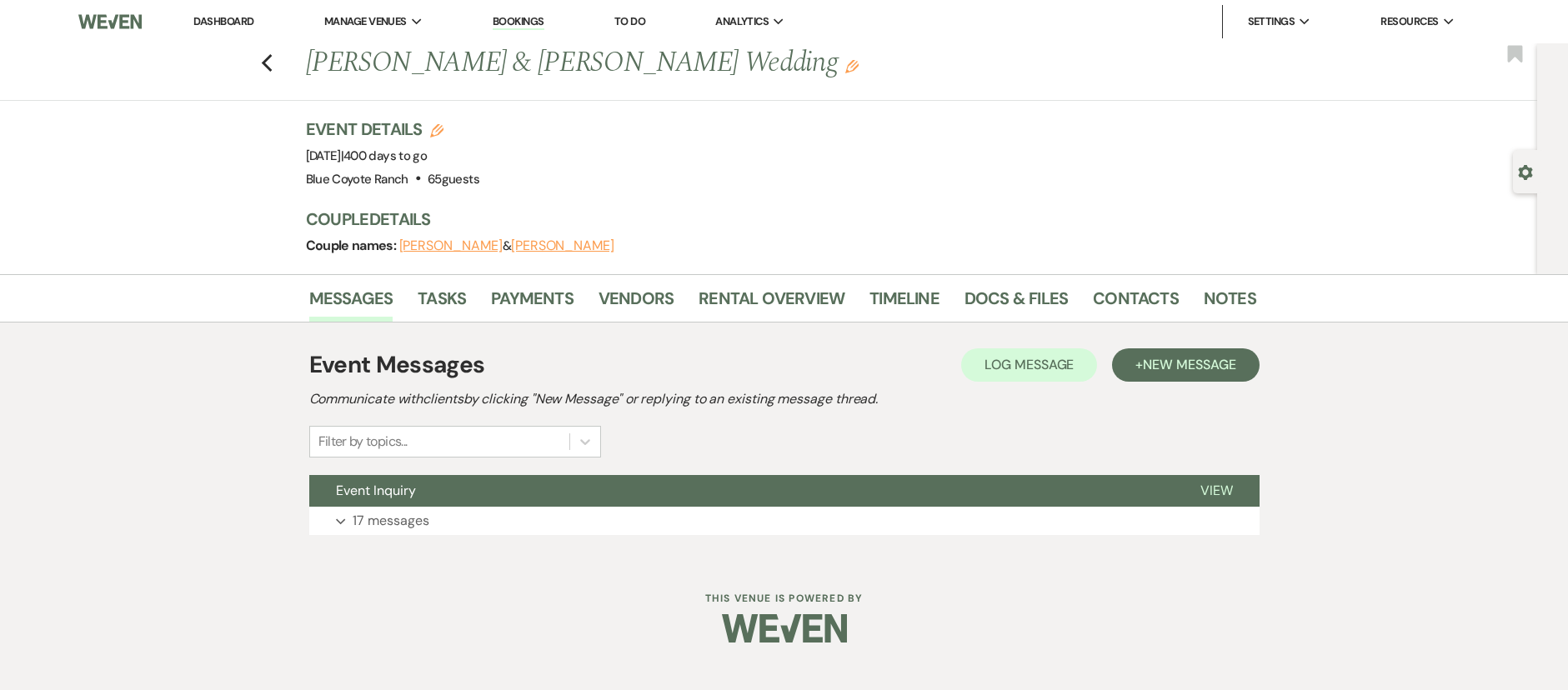
drag, startPoint x: 292, startPoint y: 60, endPoint x: 785, endPoint y: 71, distance: 493.1
click at [790, 71] on div "Previous Daniel Scharenbroich & Haley Hall's Wedding Edit Bookmark" at bounding box center [764, 72] width 1546 height 57
copy h1 "[PERSON_NAME] & [PERSON_NAME] Wedding"
click at [233, 19] on link "Dashboard" at bounding box center [223, 20] width 60 height 14
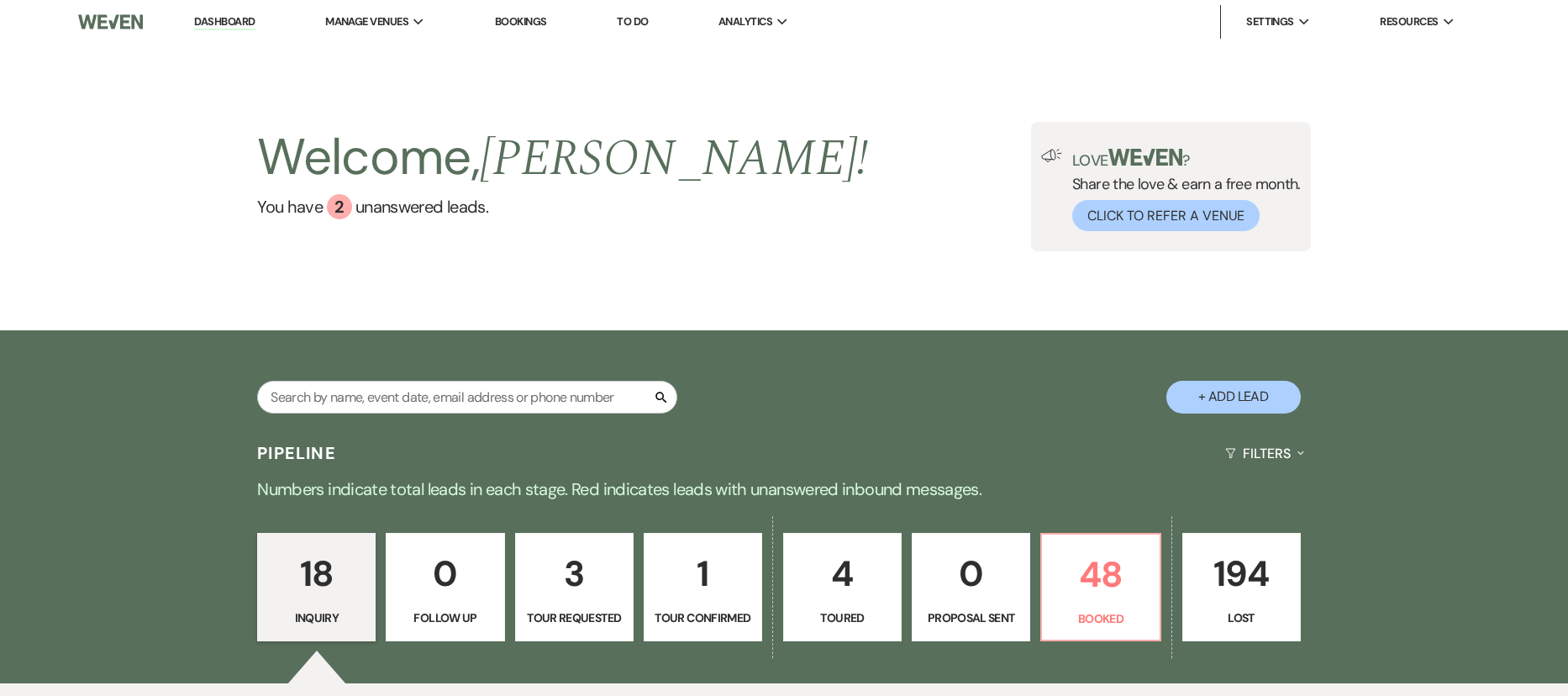
click at [823, 569] on p "4" at bounding box center [843, 573] width 97 height 57
select select "5"
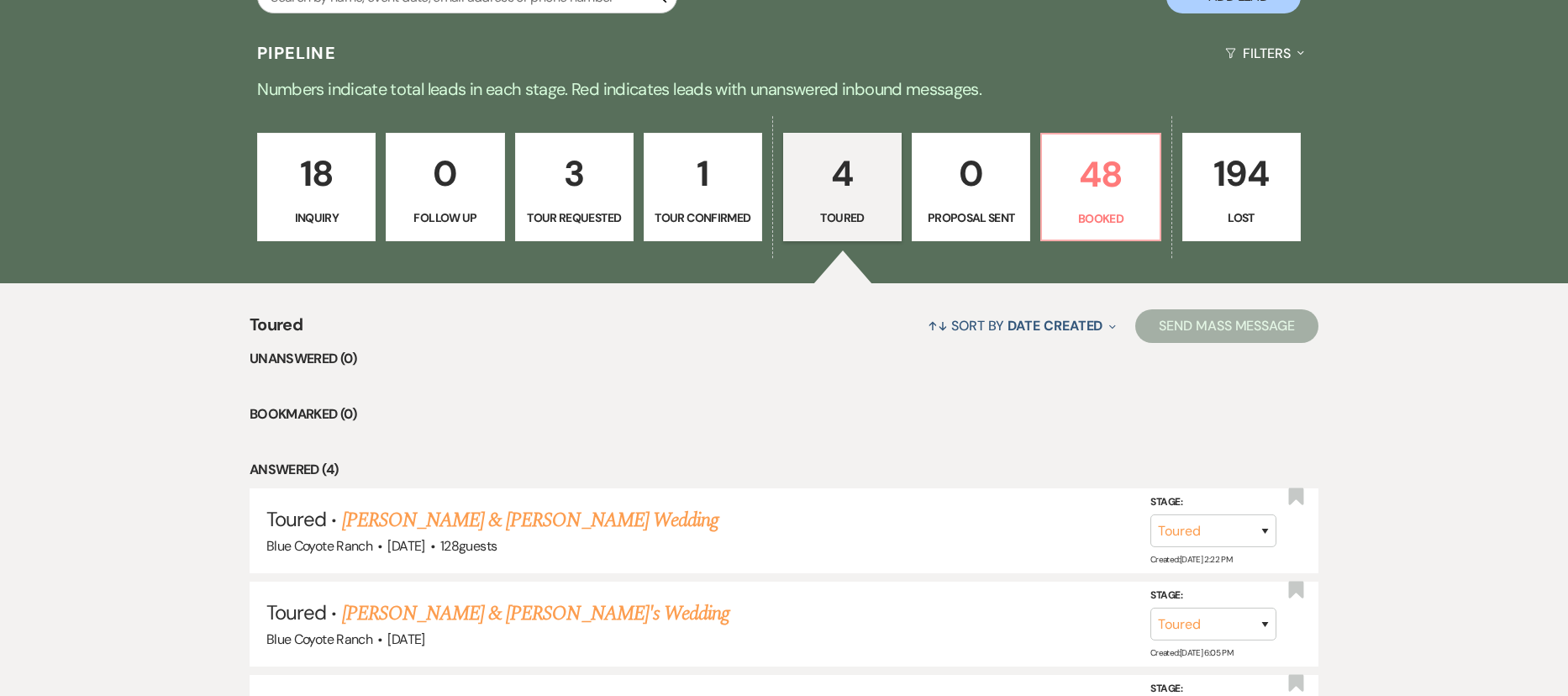
scroll to position [682, 0]
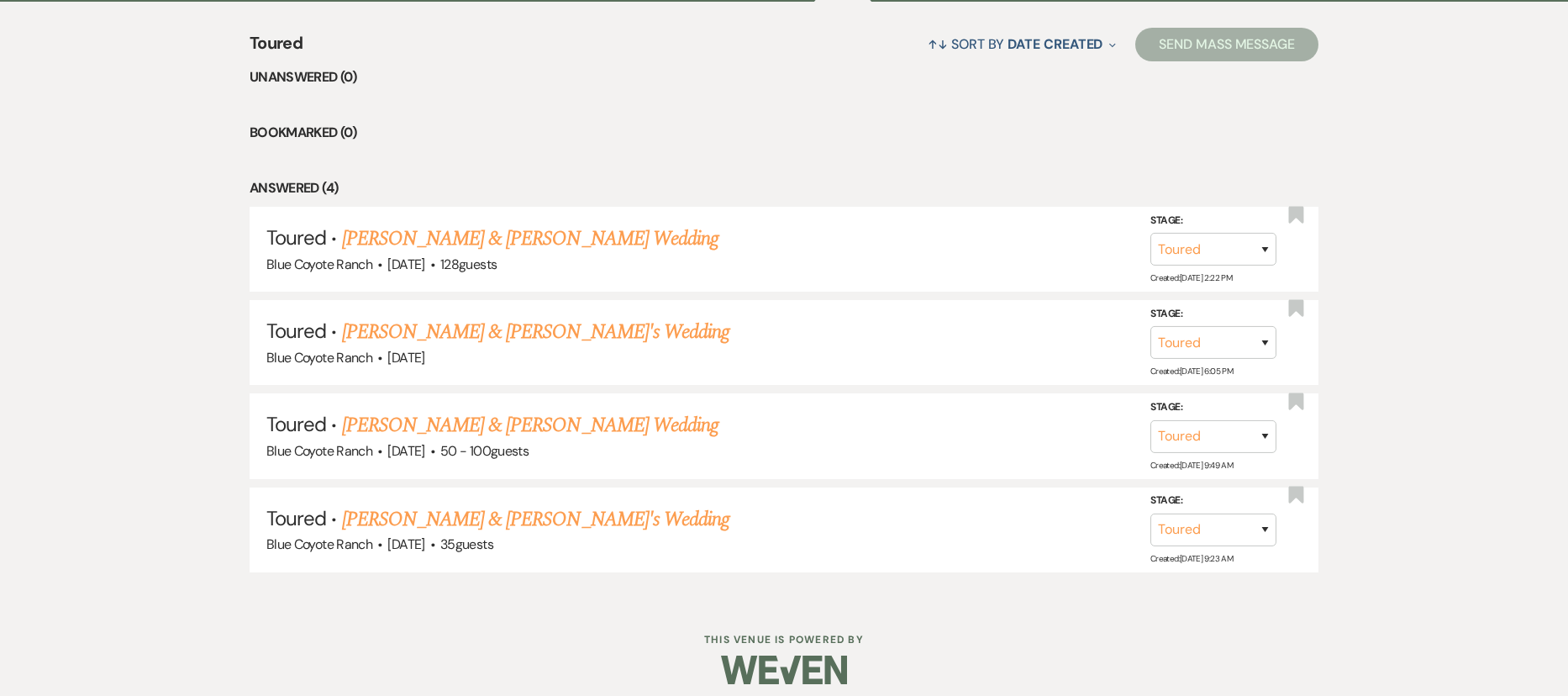
click at [621, 234] on link "Danielle Moore & Harry Foreman's Wedding" at bounding box center [529, 239] width 376 height 31
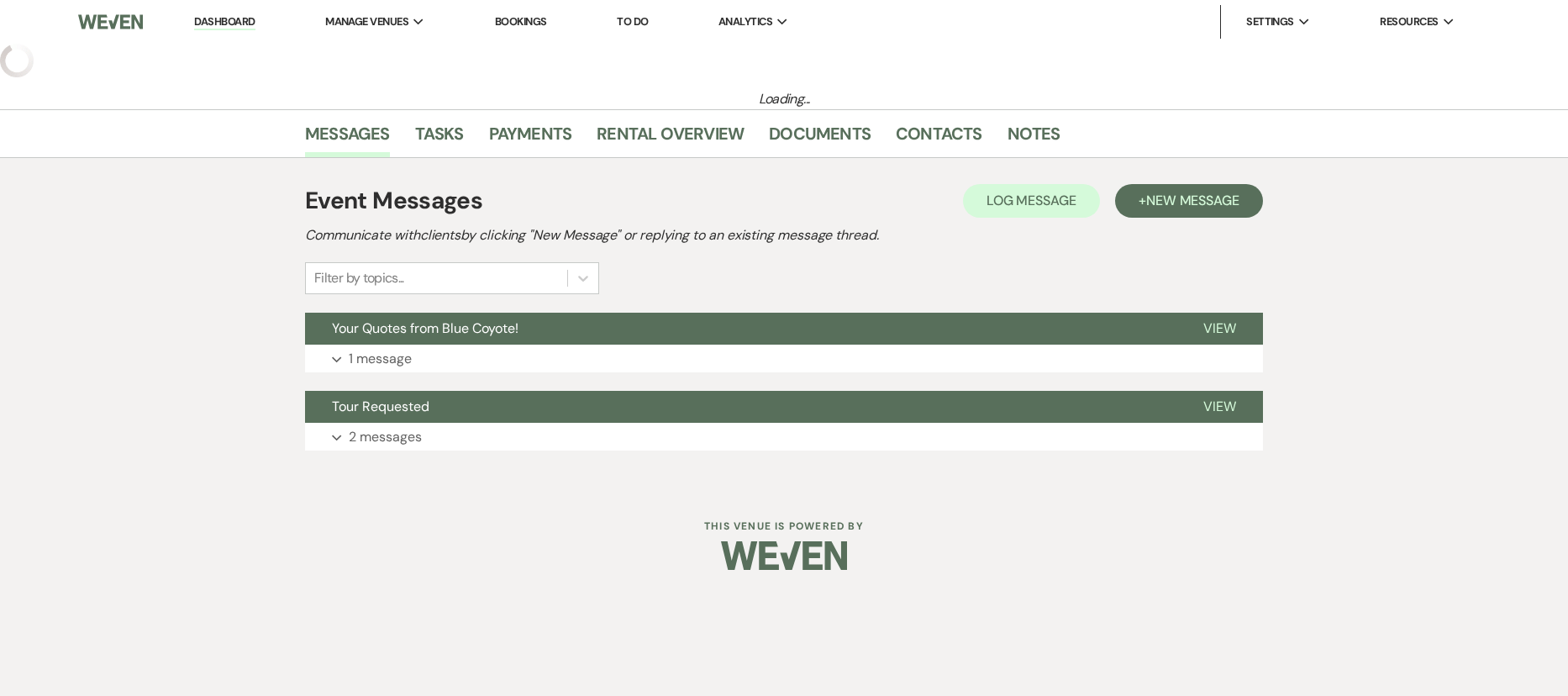
select select "5"
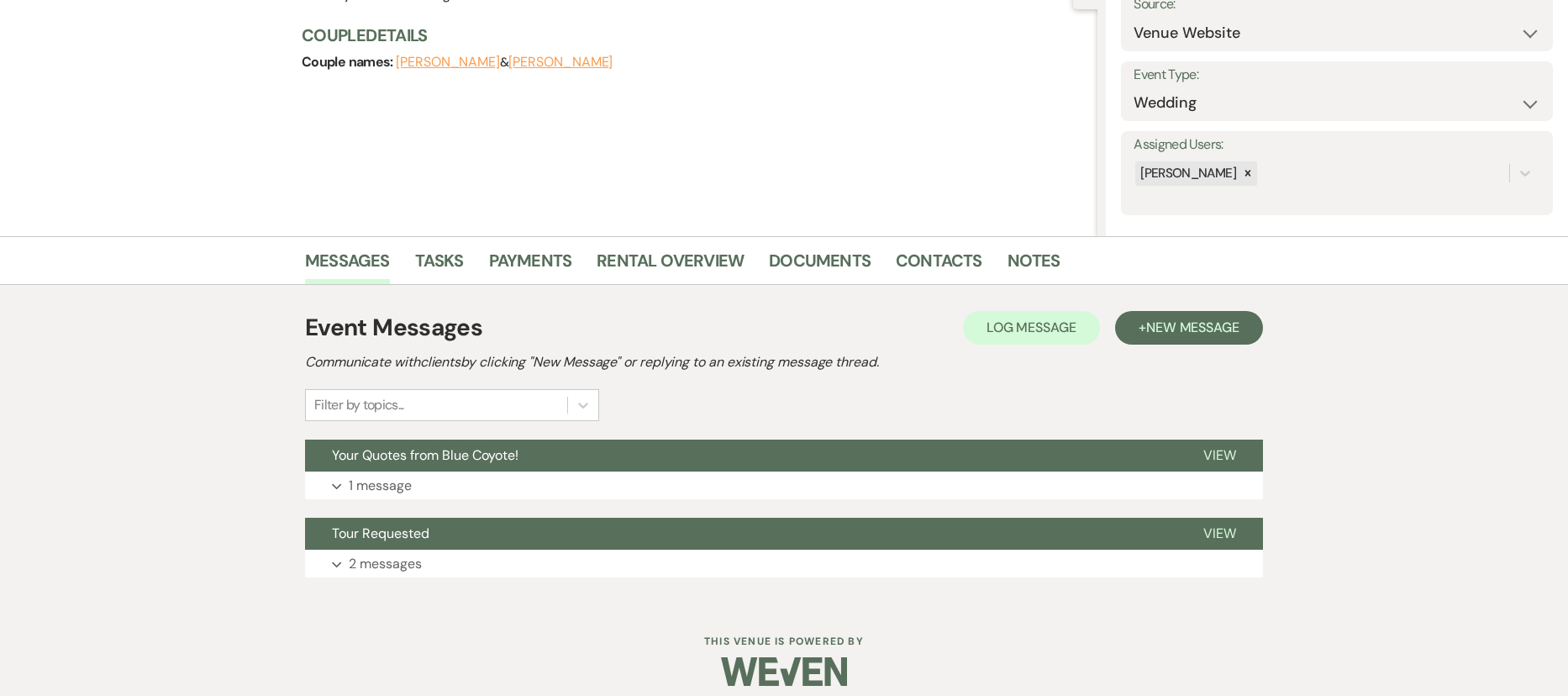
scroll to position [201, 0]
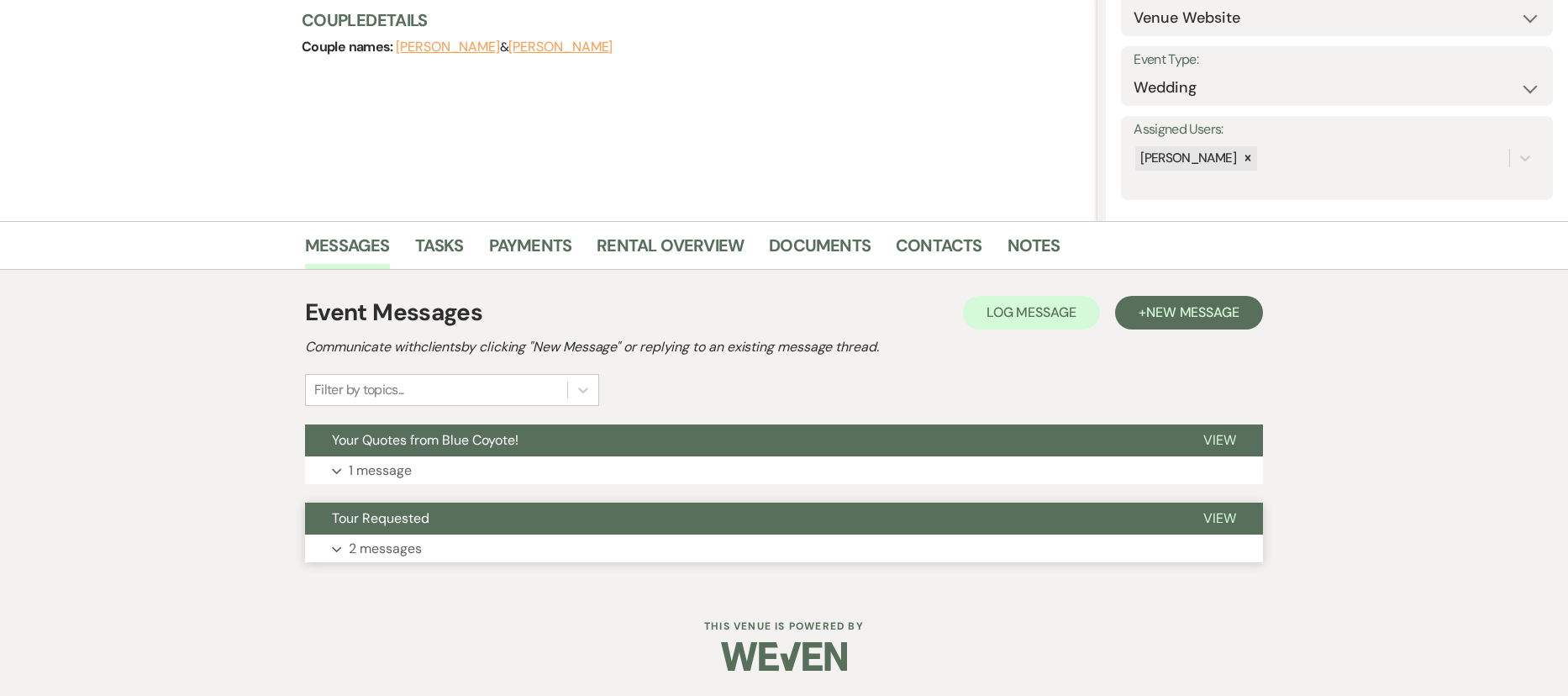
click at [402, 554] on p "2 messages" at bounding box center [385, 549] width 73 height 22
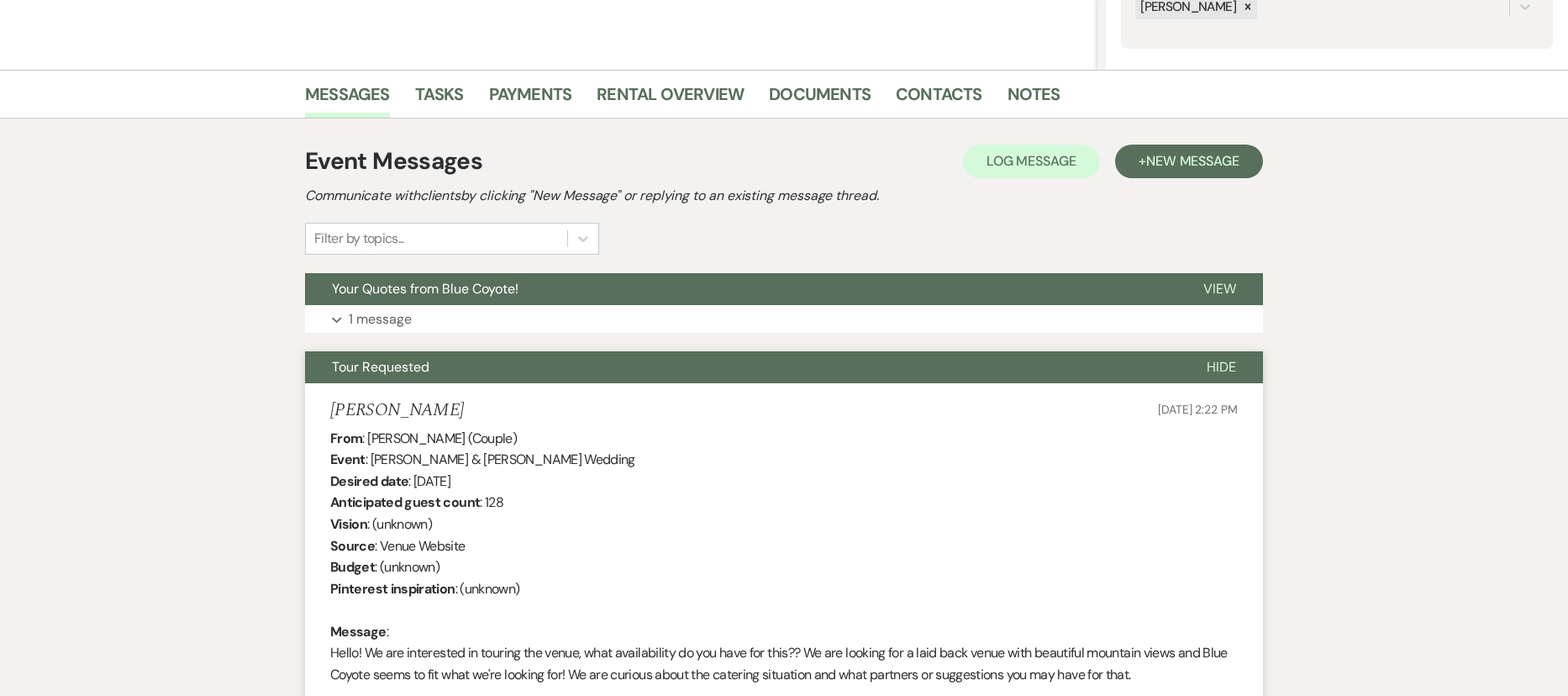
scroll to position [246, 0]
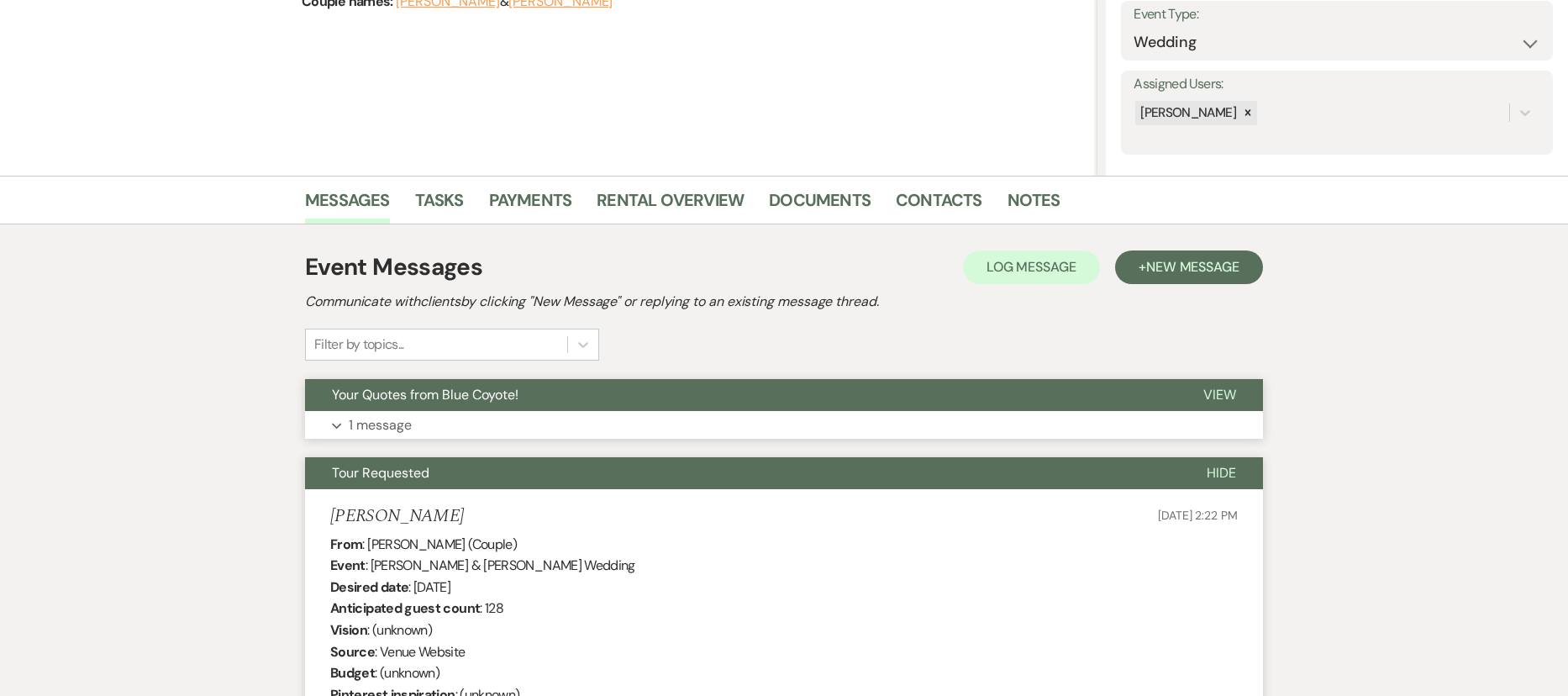
click at [395, 427] on p "1 message" at bounding box center [380, 426] width 63 height 22
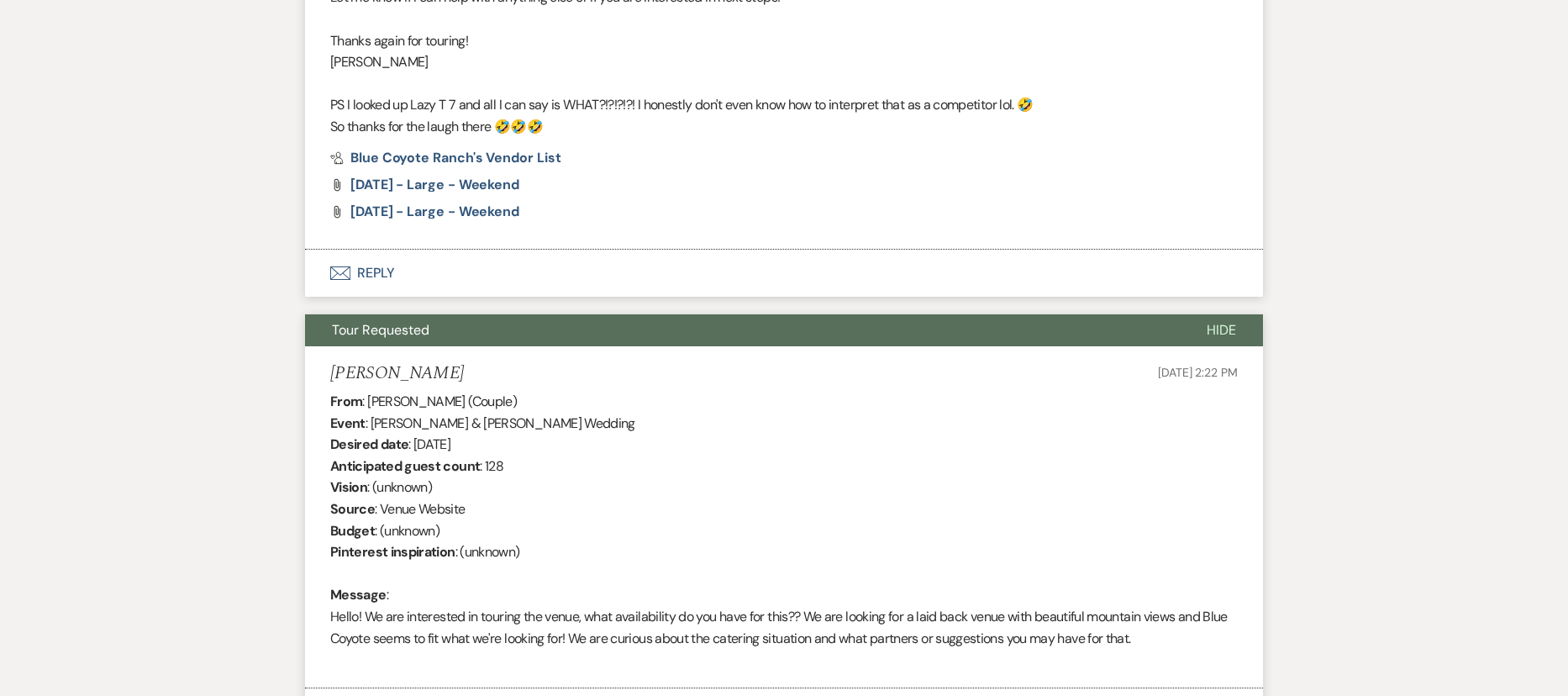
scroll to position [967, 0]
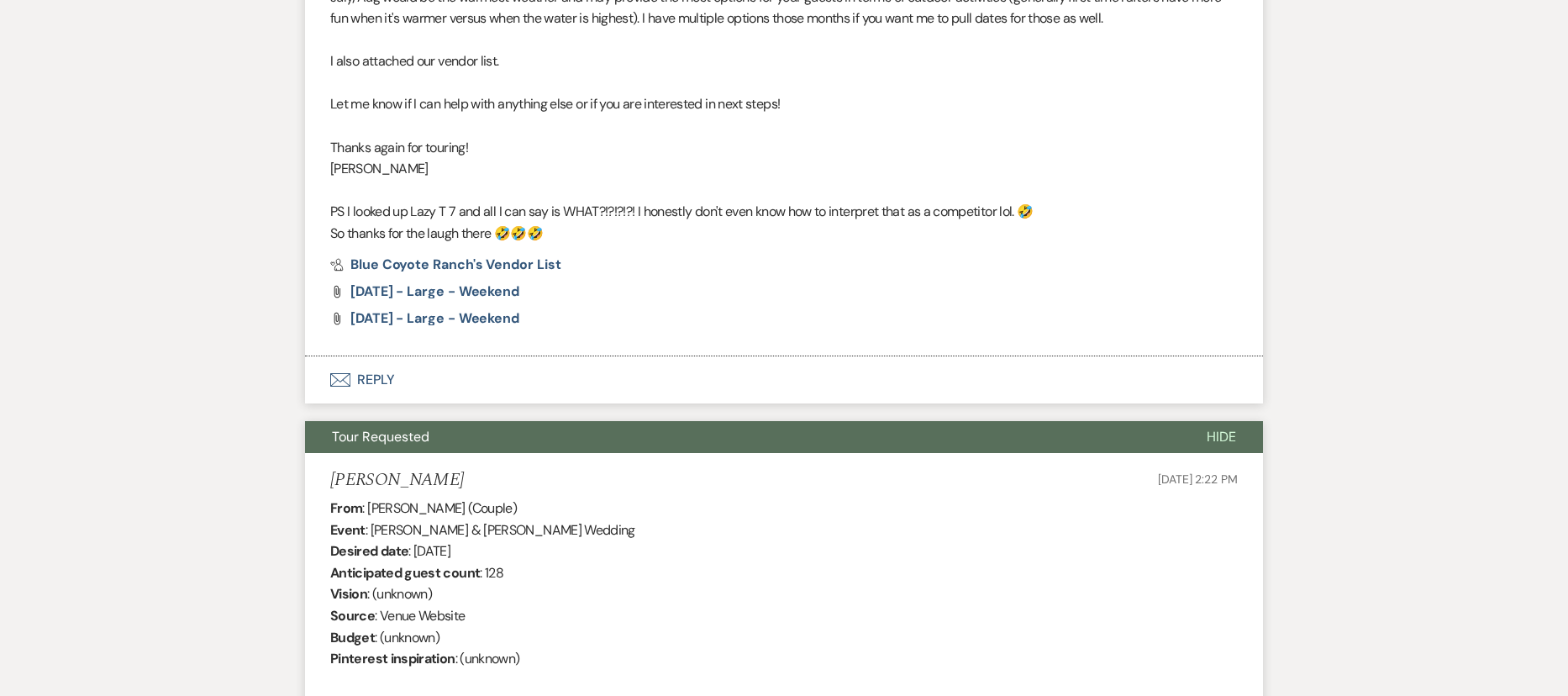
click at [373, 374] on button "Envelope Reply" at bounding box center [783, 379] width 958 height 47
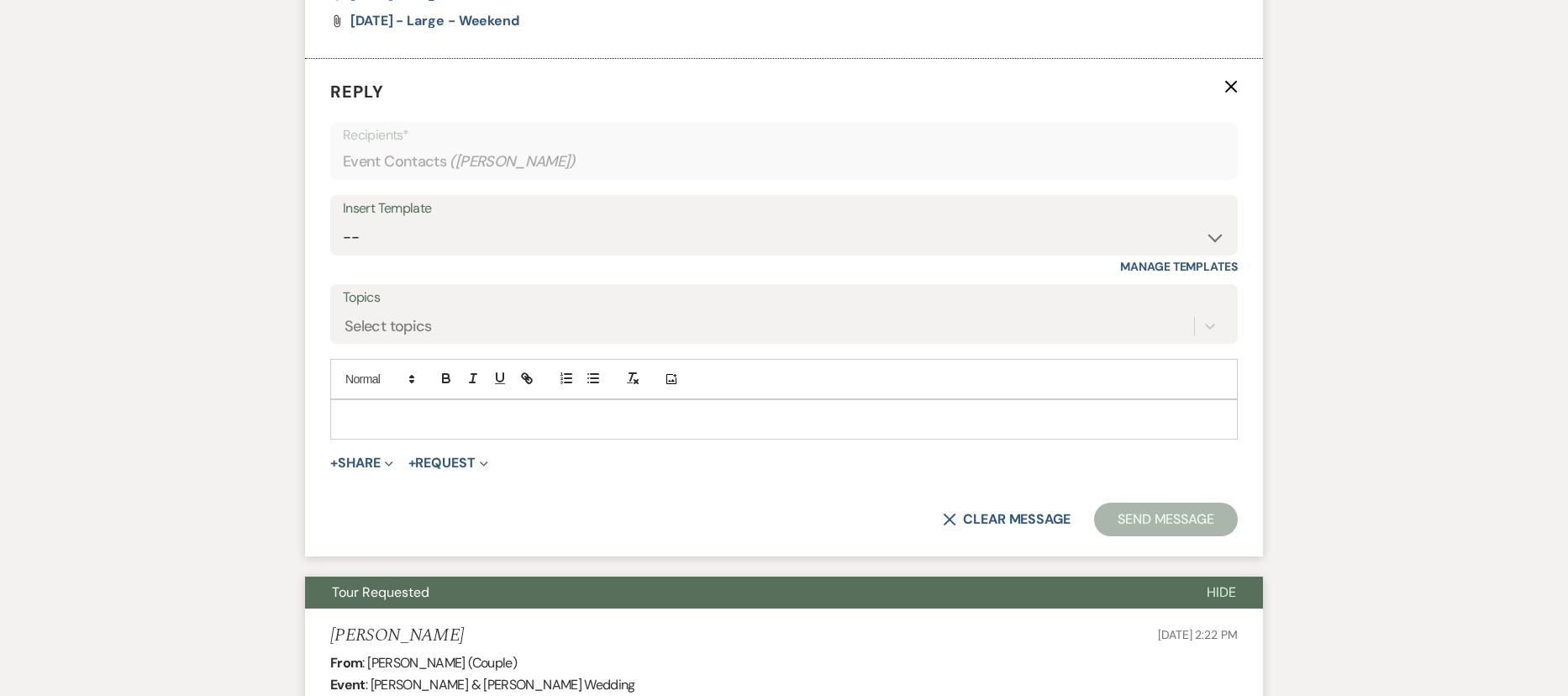
scroll to position [1267, 0]
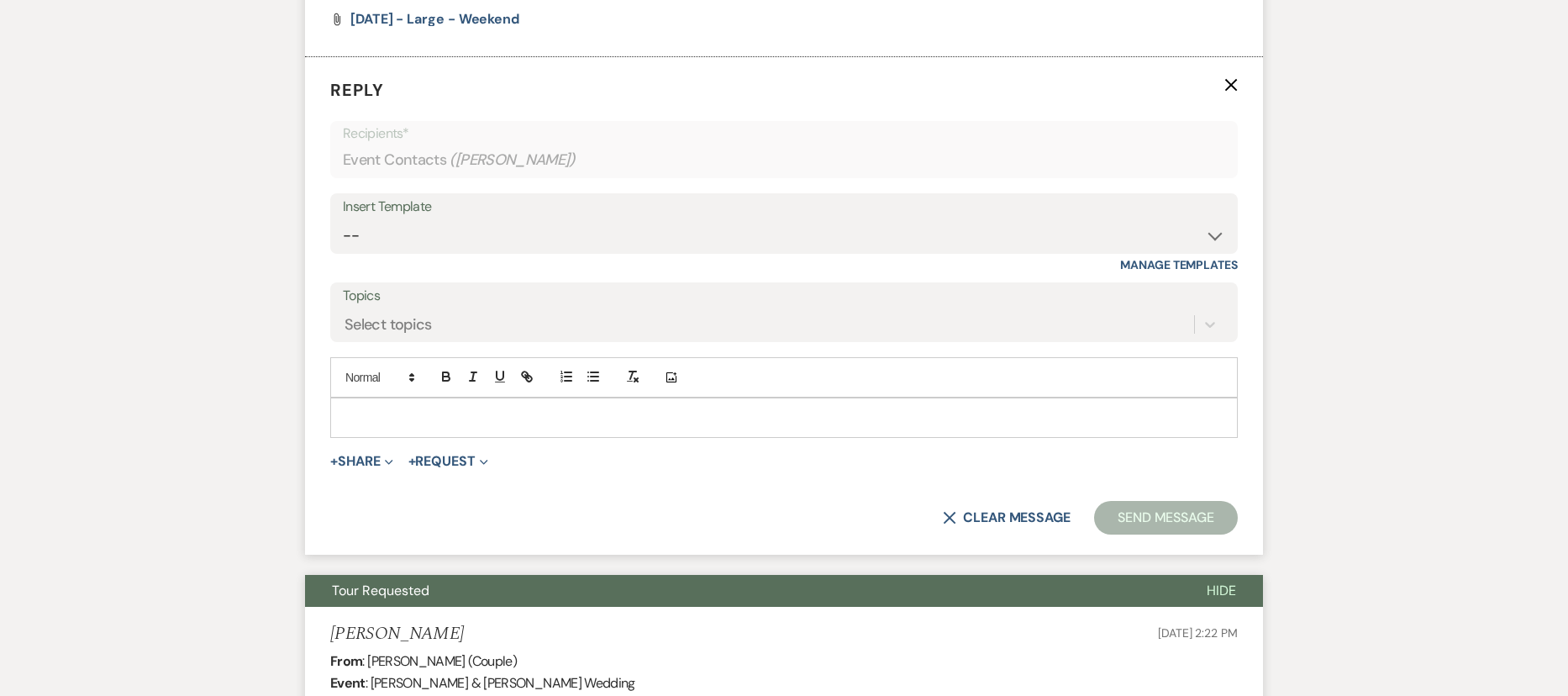
click at [397, 416] on p at bounding box center [784, 418] width 881 height 19
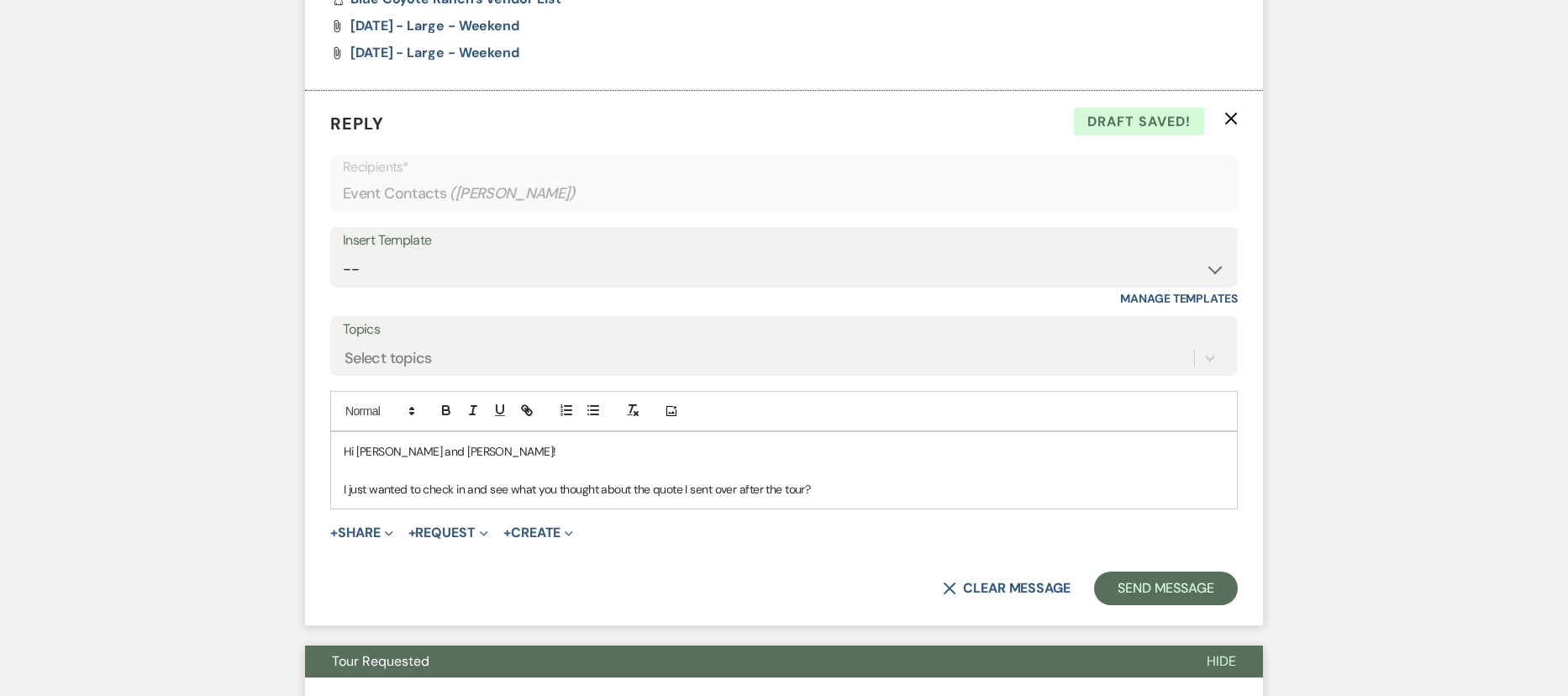
scroll to position [1236, 0]
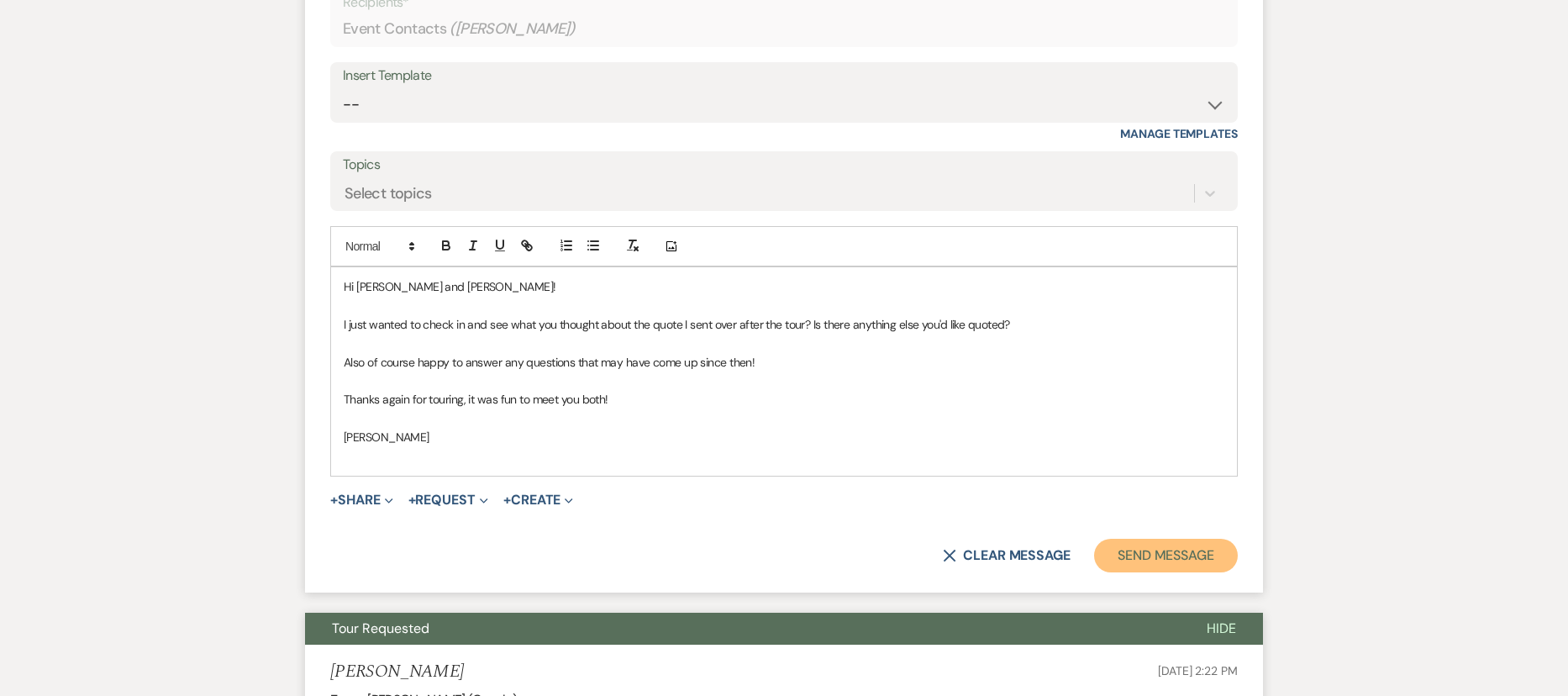
click at [1180, 557] on button "Send Message" at bounding box center [1166, 556] width 144 height 33
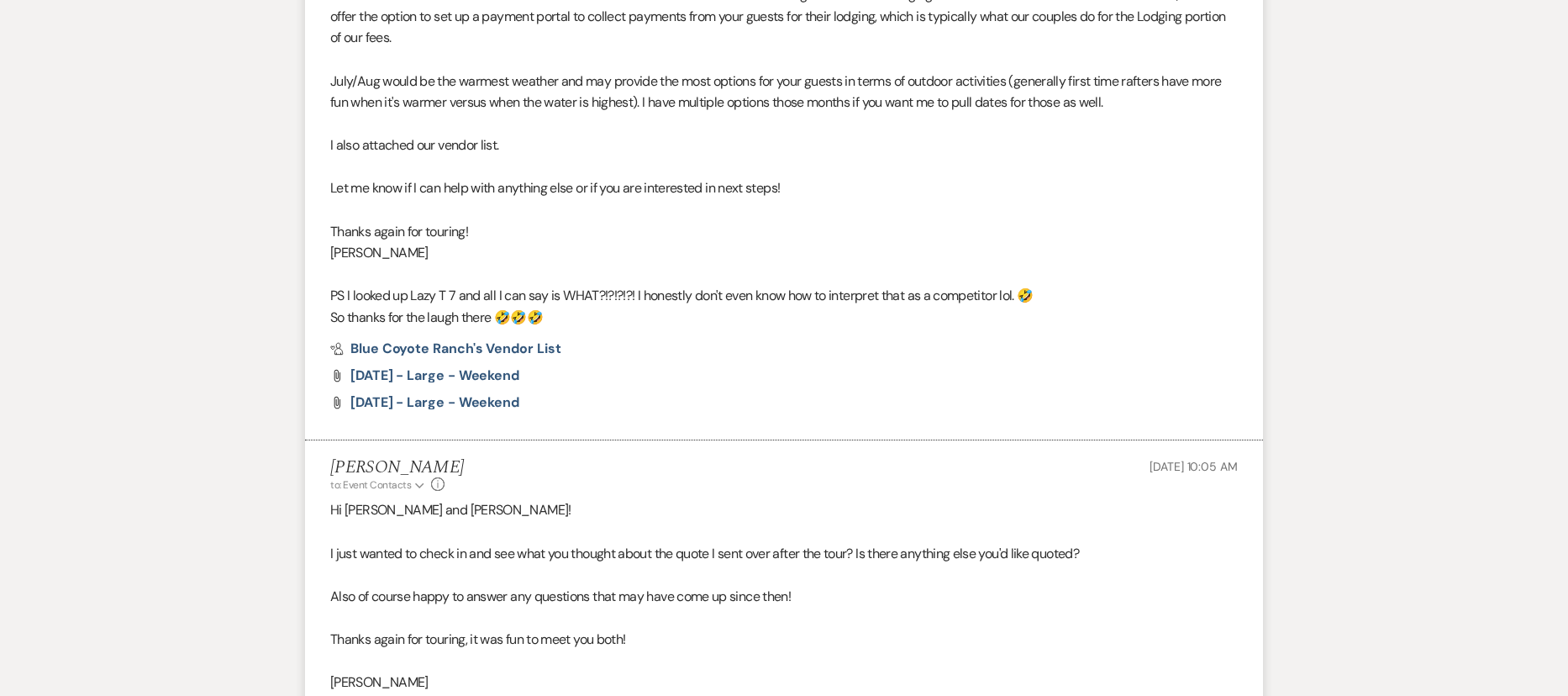
scroll to position [0, 0]
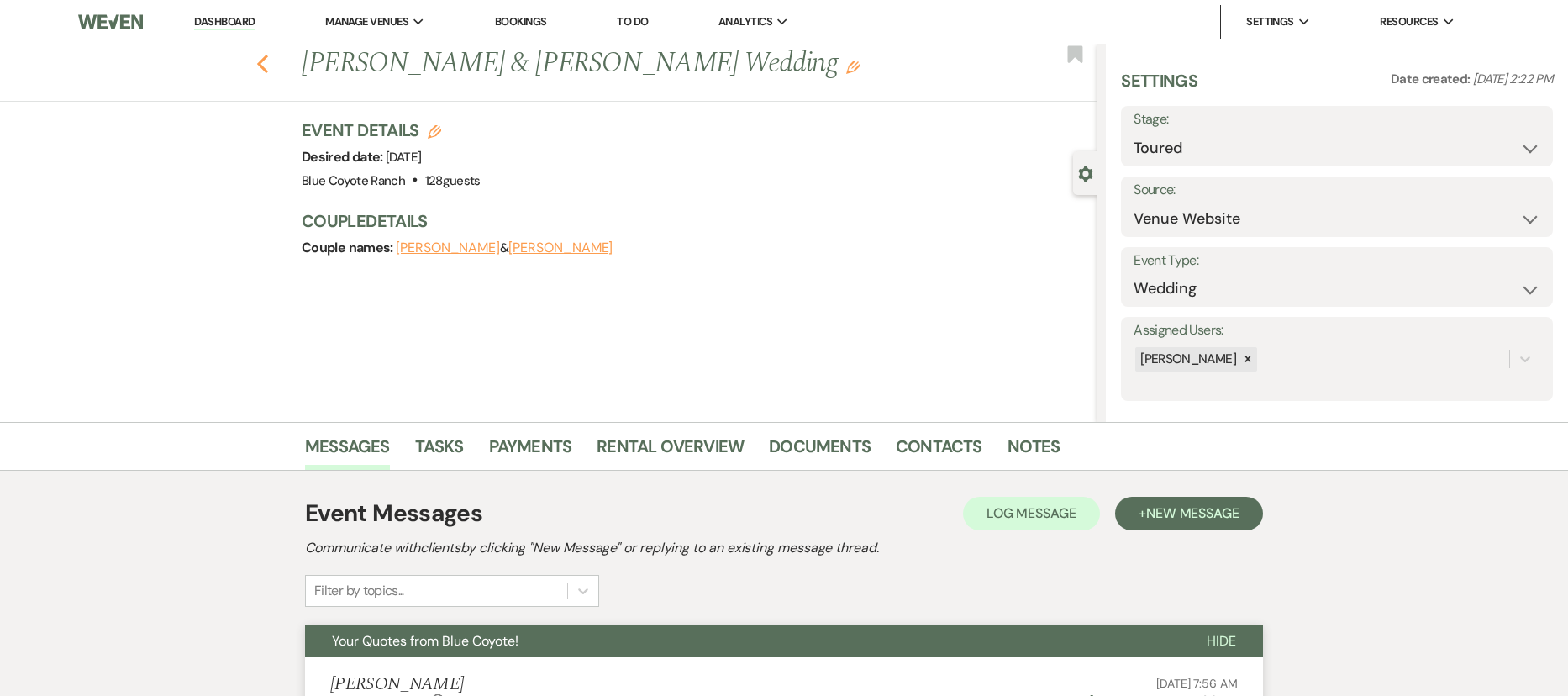
click at [268, 66] on icon "Previous" at bounding box center [263, 64] width 13 height 20
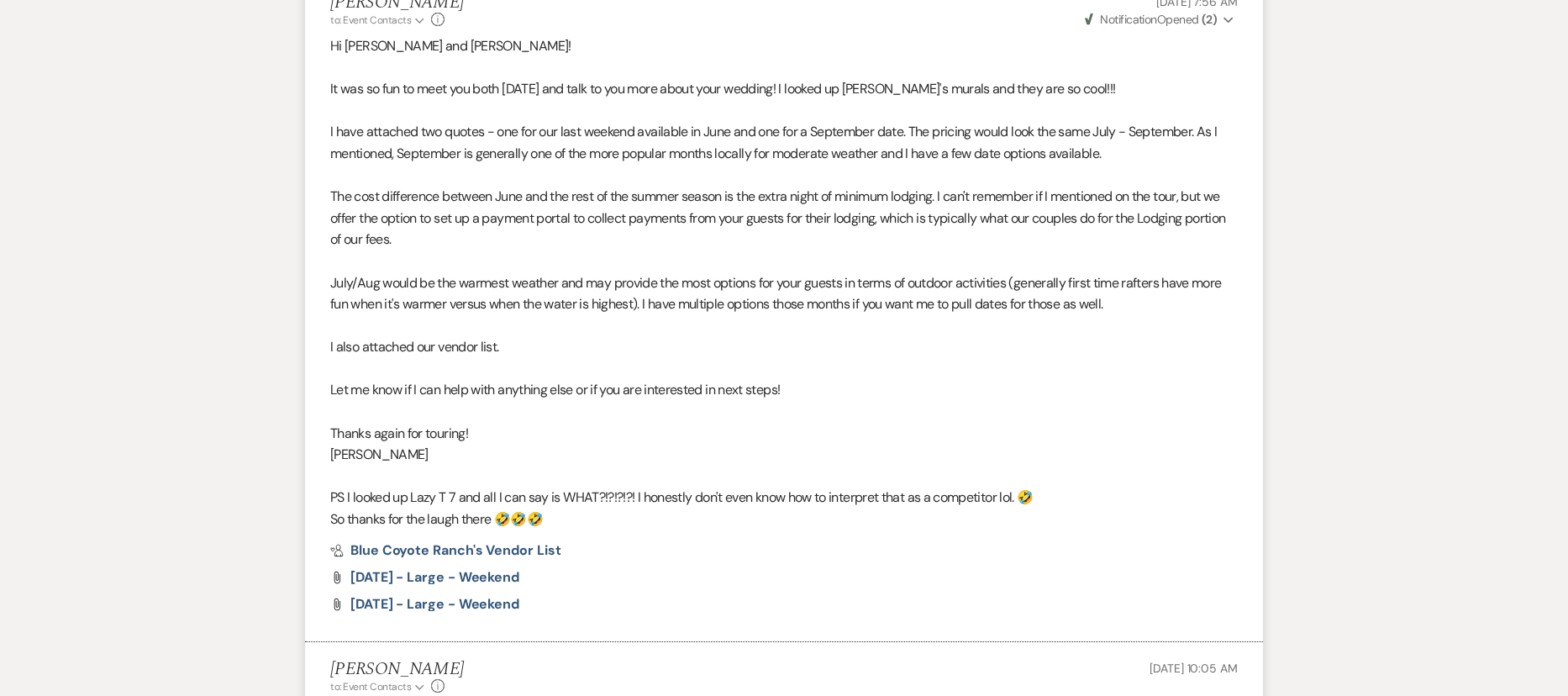
select select "5"
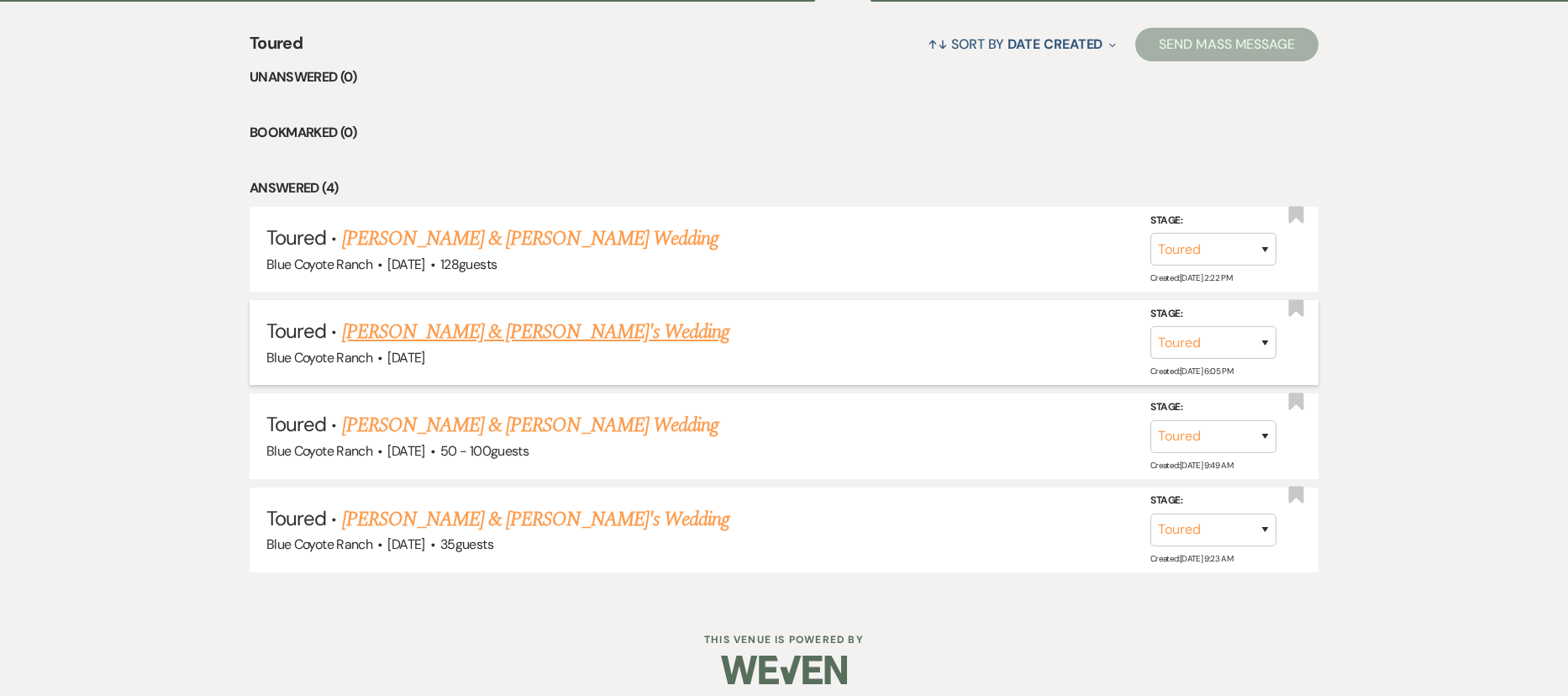
click at [509, 336] on link "Justin & Brianna's Wedding" at bounding box center [536, 332] width 388 height 31
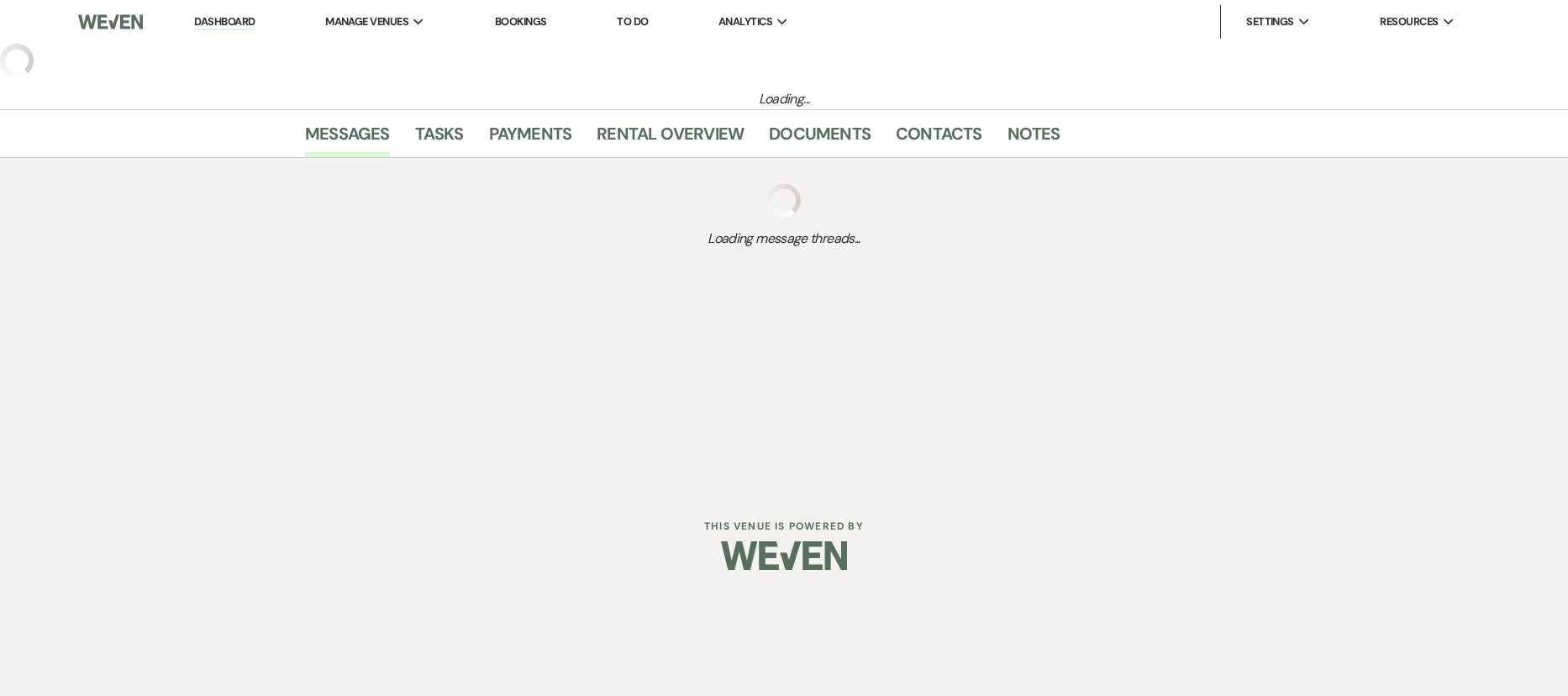
select select "5"
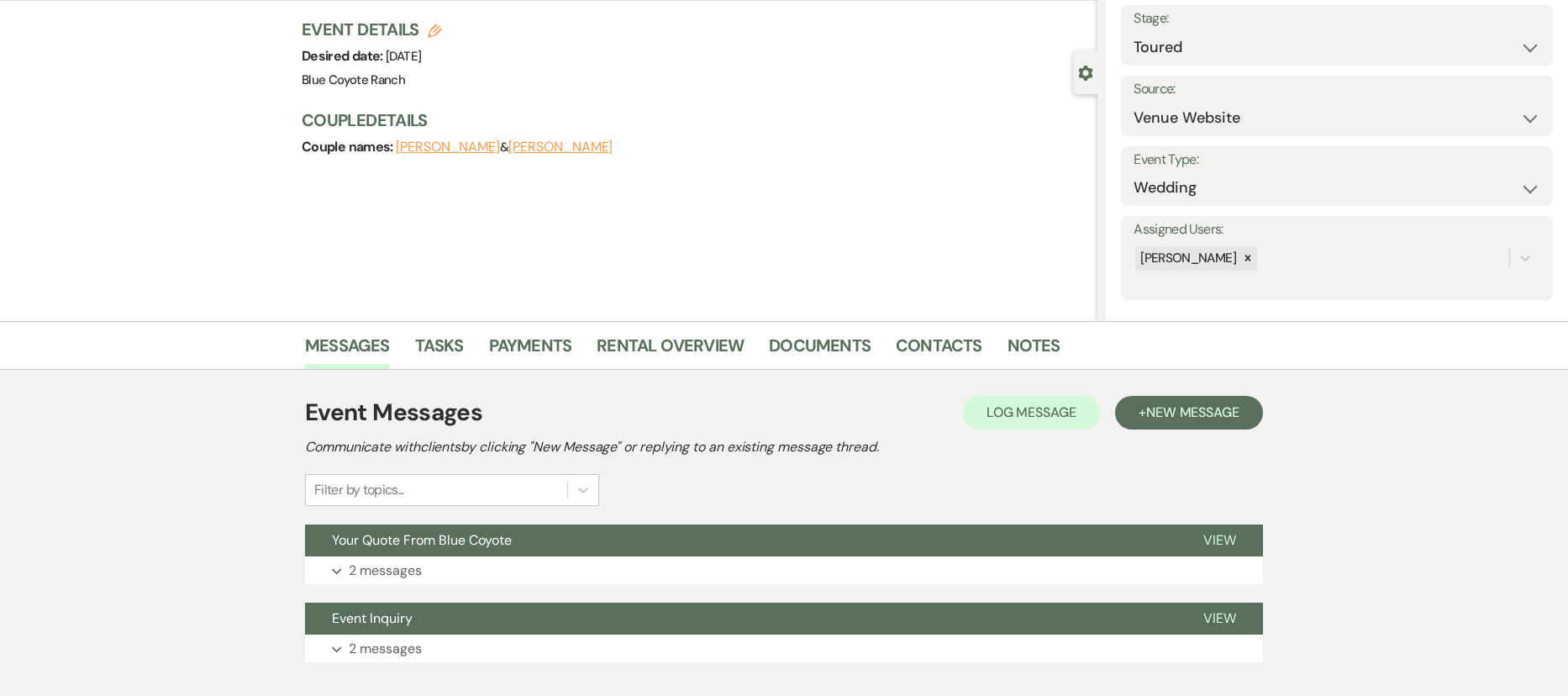
scroll to position [128, 0]
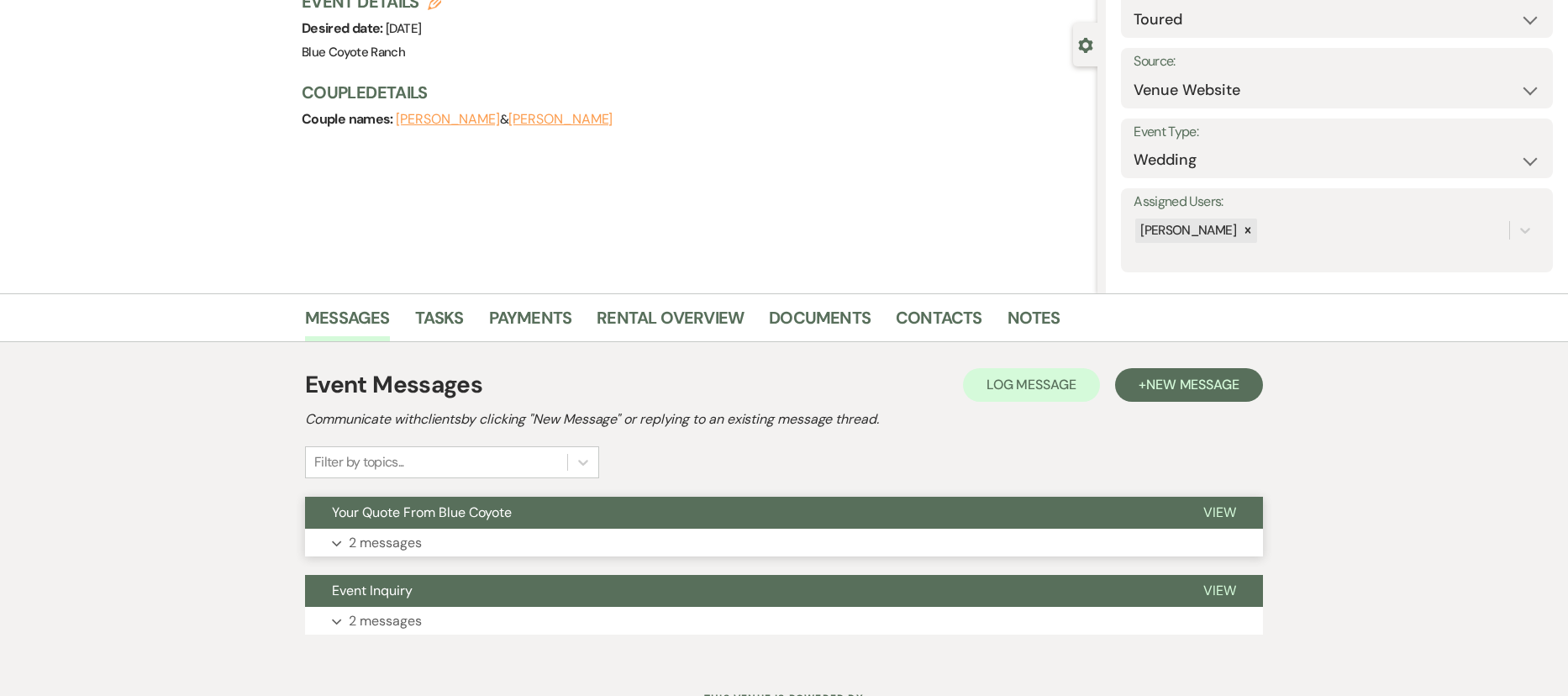
click at [600, 541] on button "Expand 2 messages" at bounding box center [783, 543] width 958 height 29
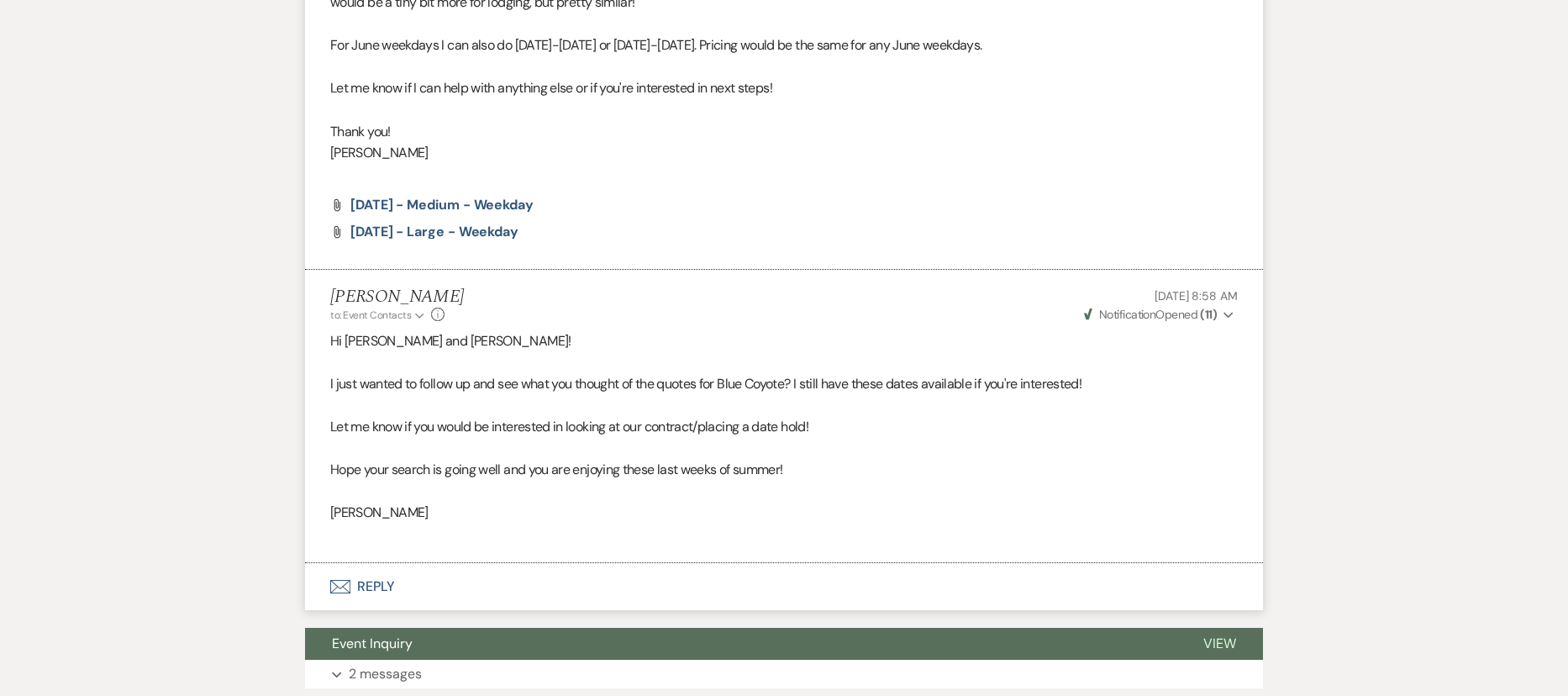
scroll to position [869, 0]
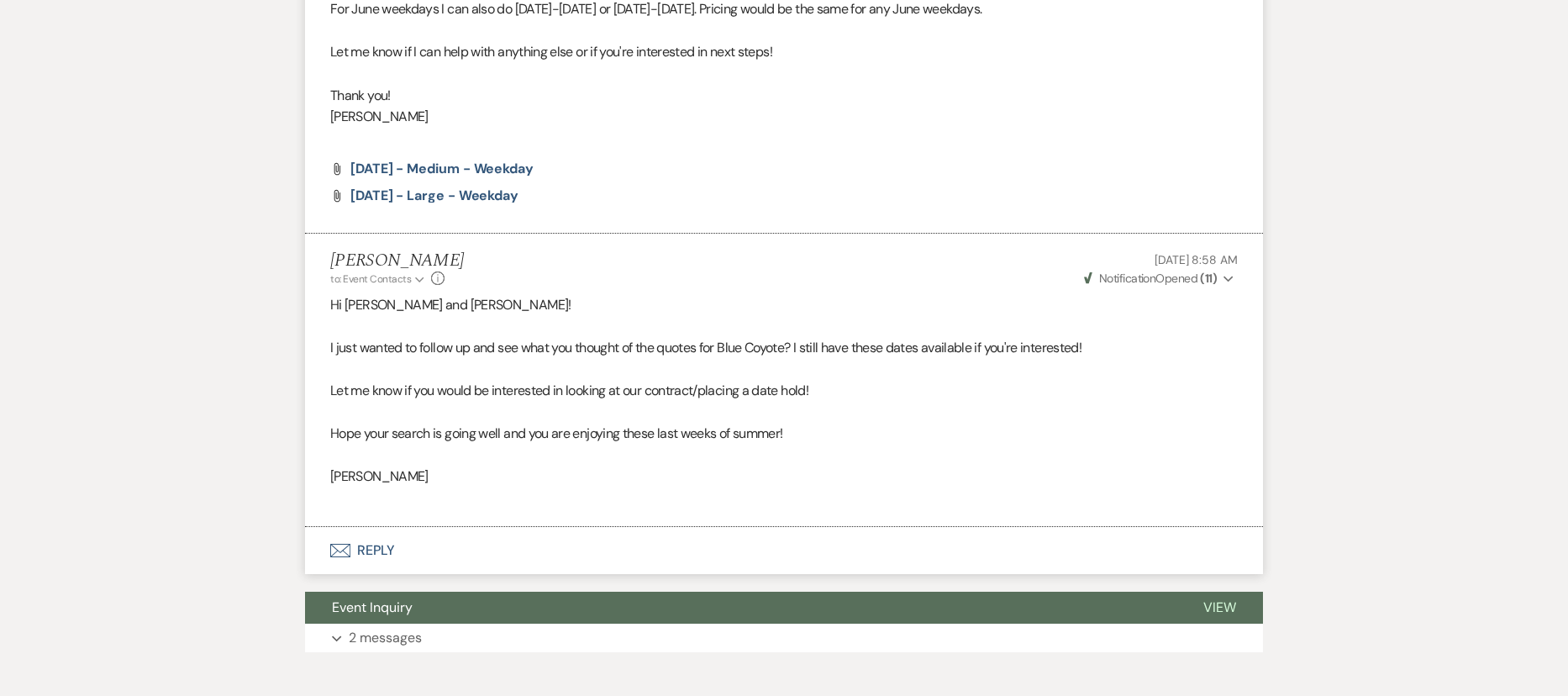
click at [367, 554] on button "Envelope Reply" at bounding box center [783, 550] width 958 height 47
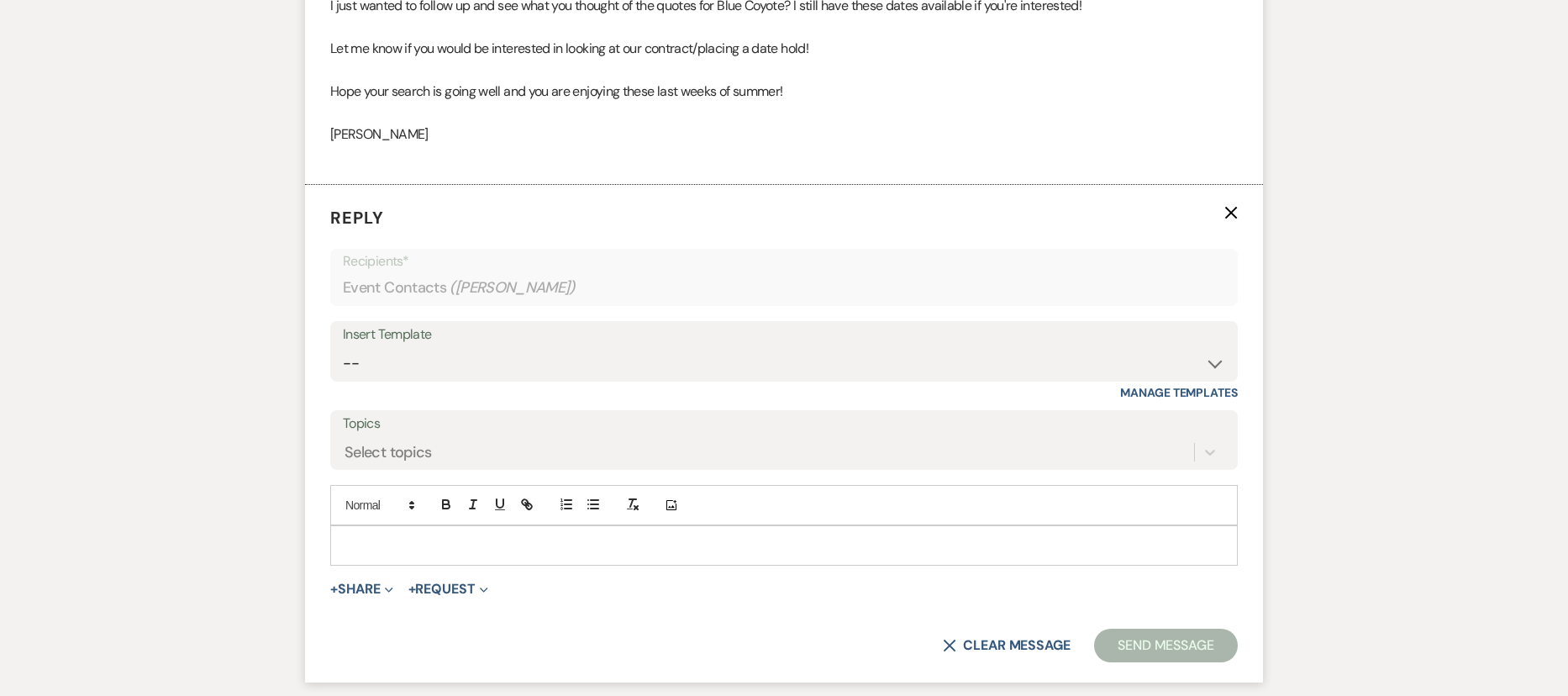
scroll to position [1256, 0]
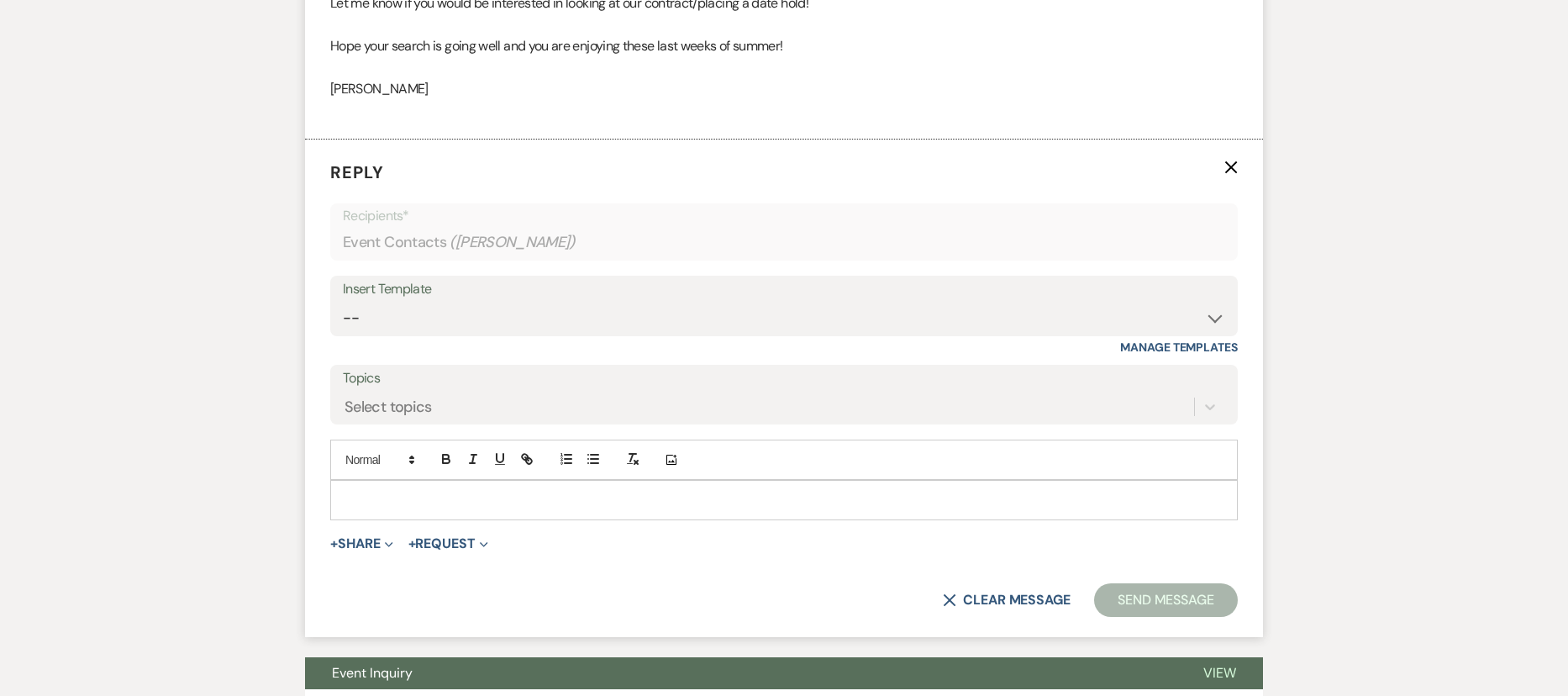
click at [377, 514] on div at bounding box center [783, 500] width 906 height 39
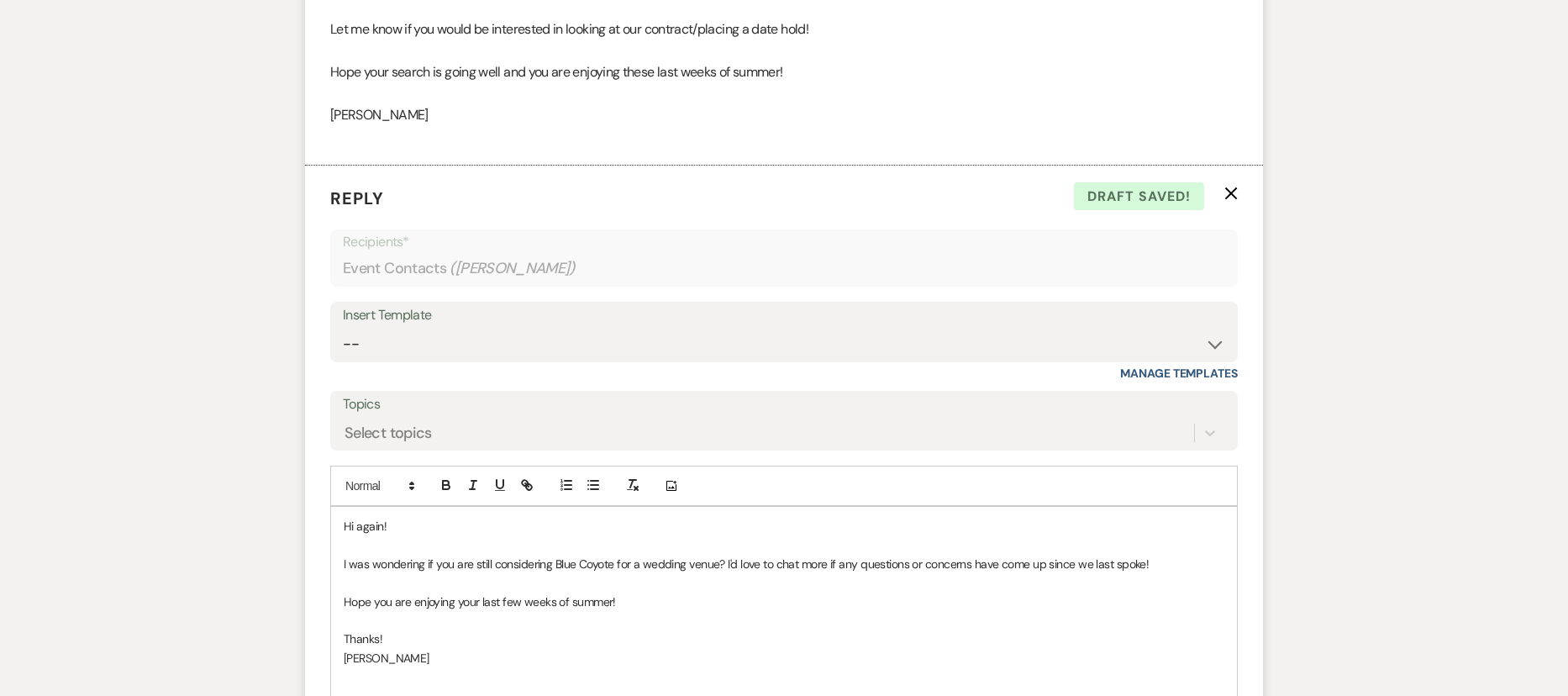
scroll to position [1561, 0]
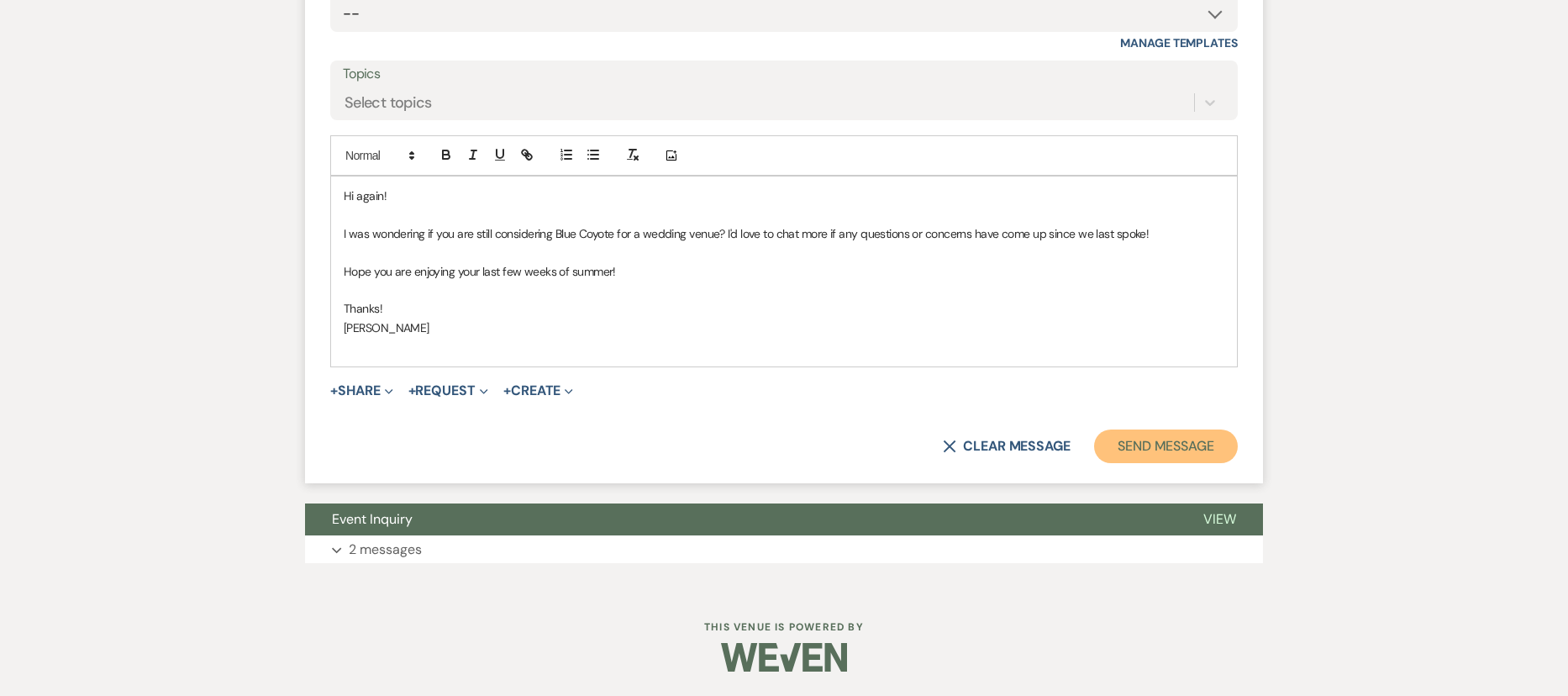
drag, startPoint x: 1199, startPoint y: 451, endPoint x: 1195, endPoint y: 463, distance: 12.6
click at [1199, 450] on button "Send Message" at bounding box center [1166, 446] width 144 height 33
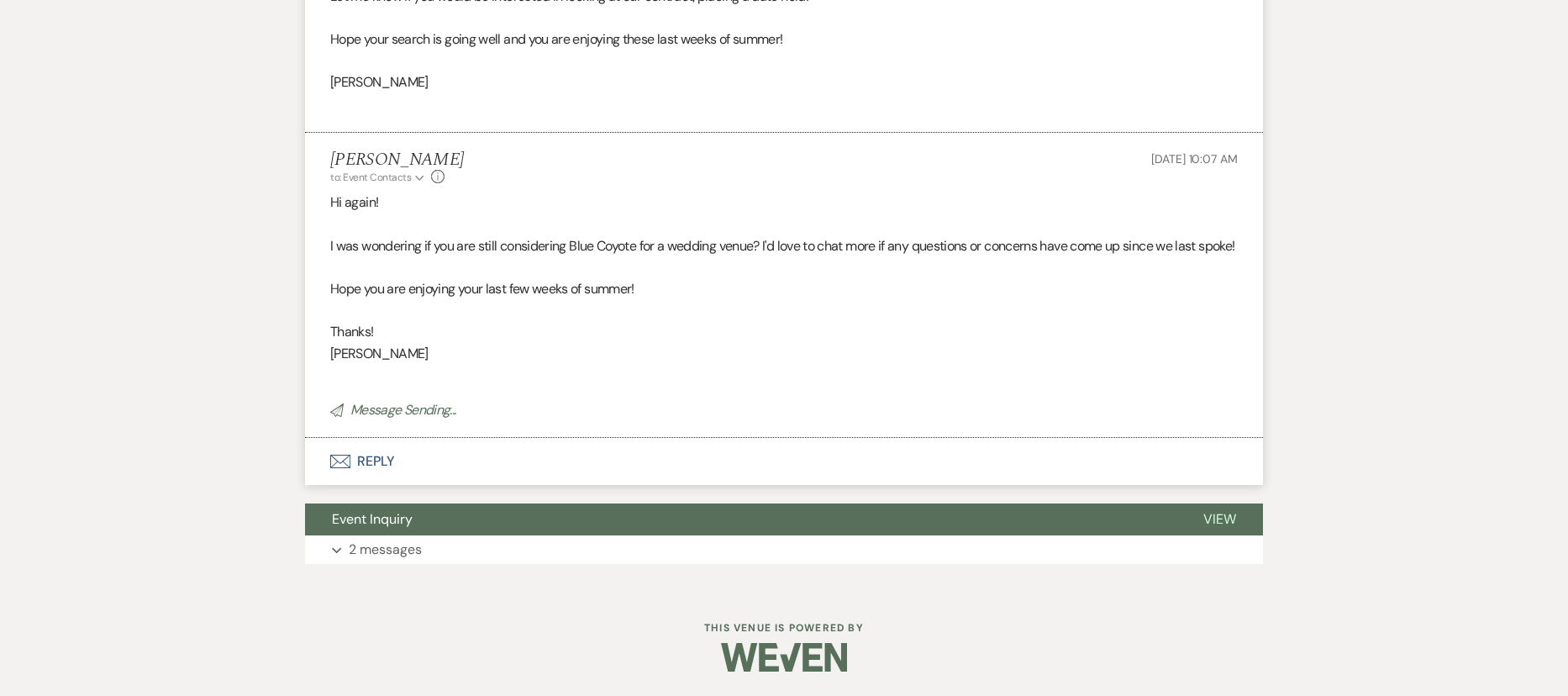
scroll to position [0, 0]
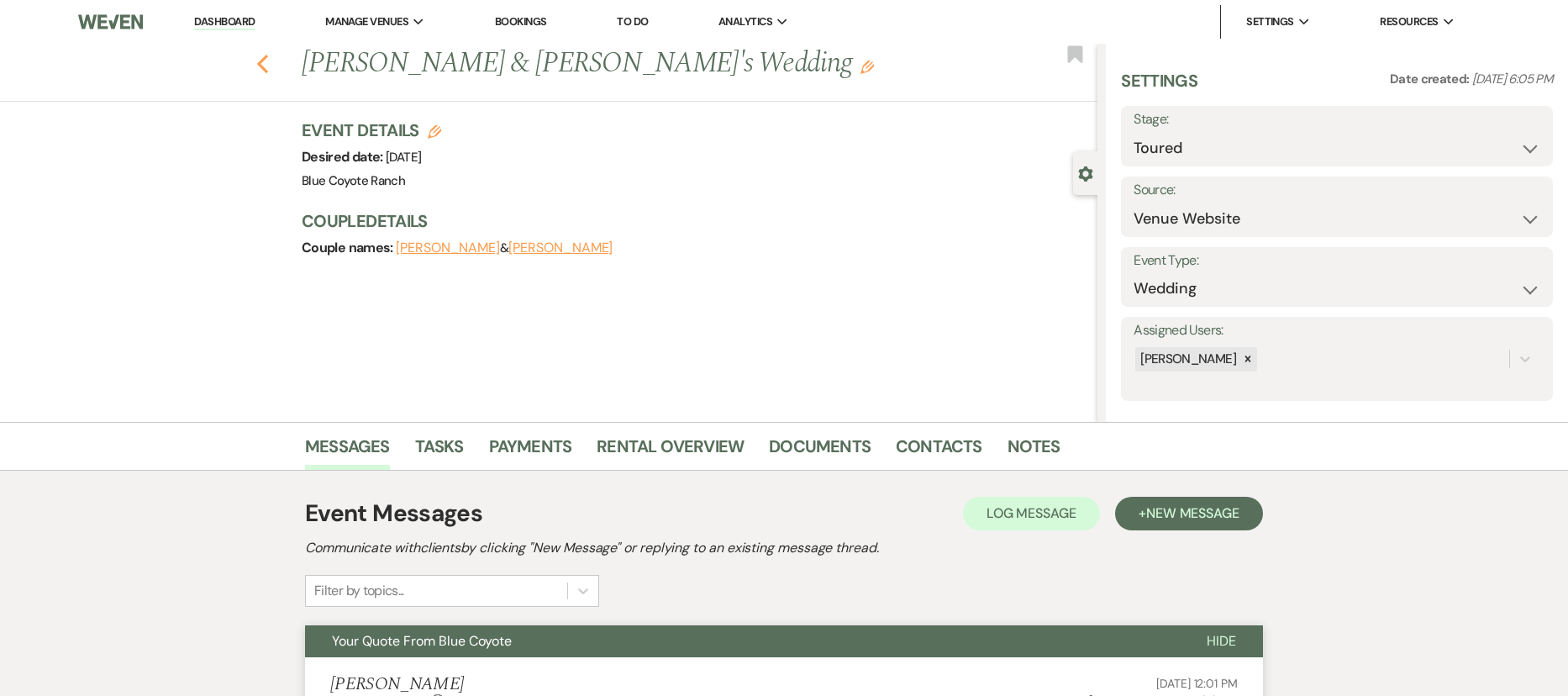
click at [267, 65] on use "button" at bounding box center [263, 64] width 11 height 19
select select "5"
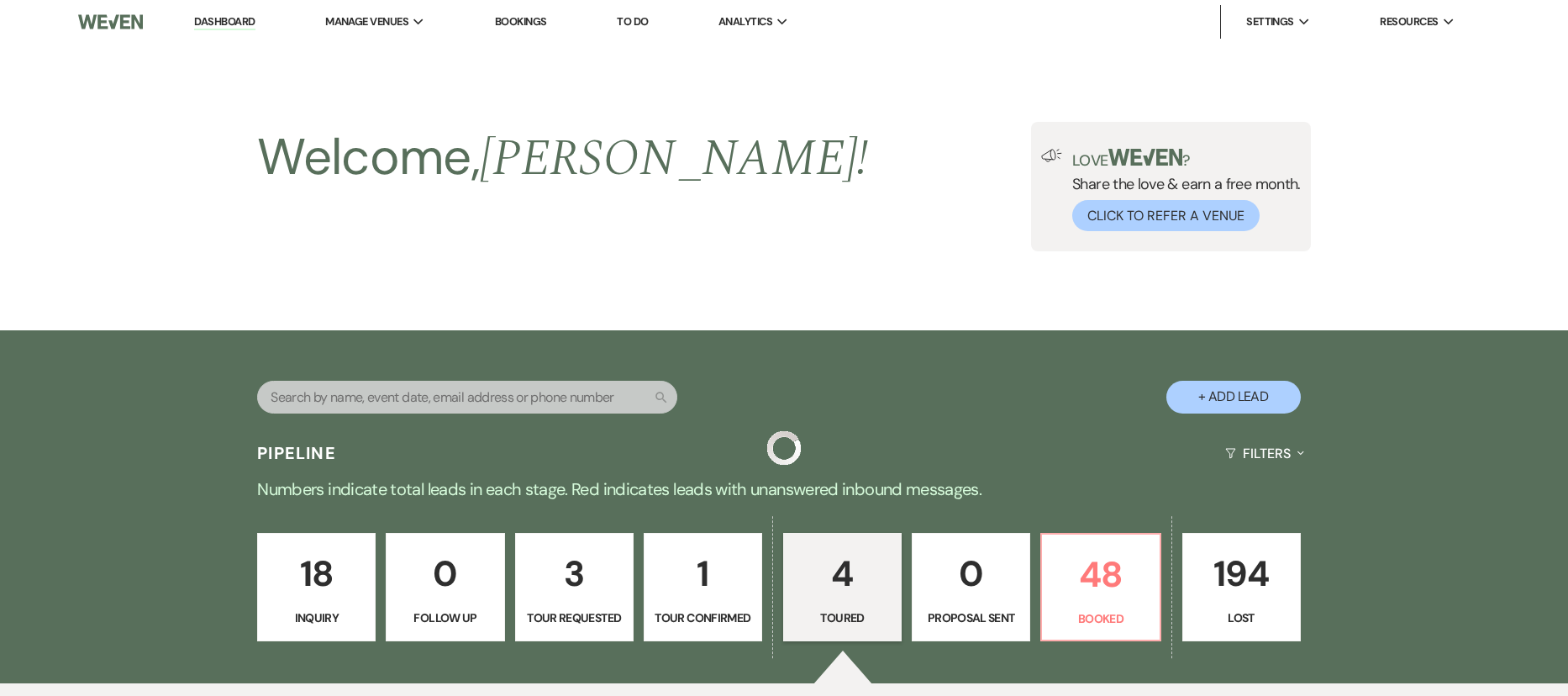
scroll to position [682, 0]
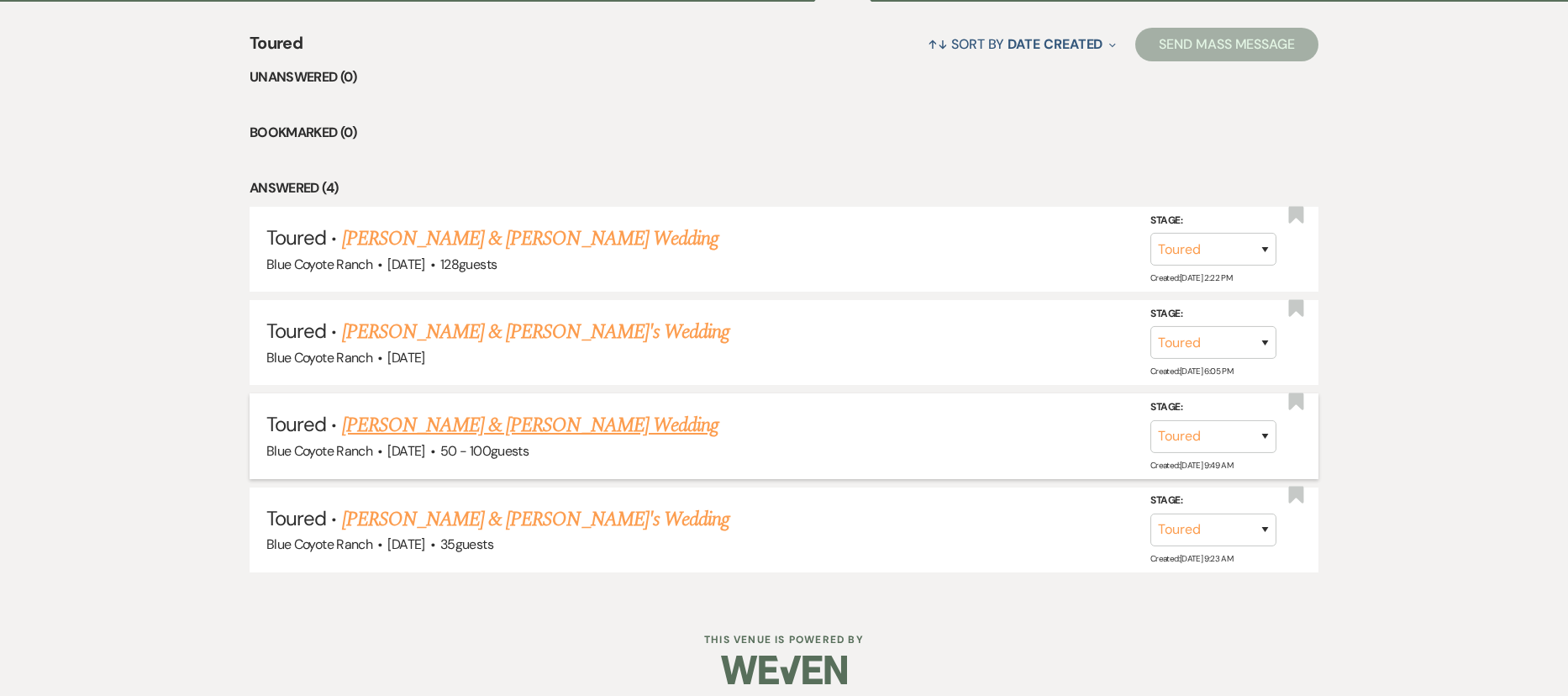
click at [528, 425] on link "Corey Tibbetts & Amy Traver's Wedding" at bounding box center [529, 425] width 376 height 31
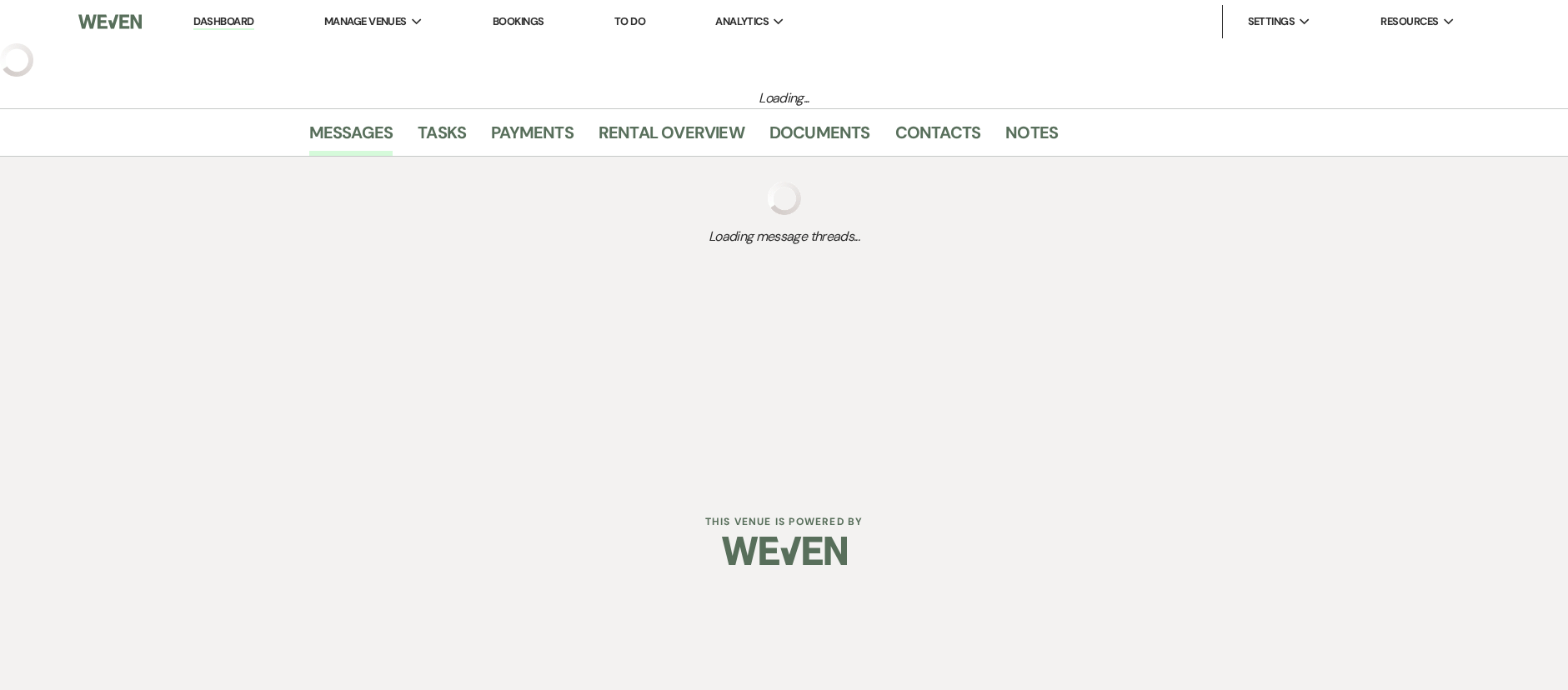
select select "5"
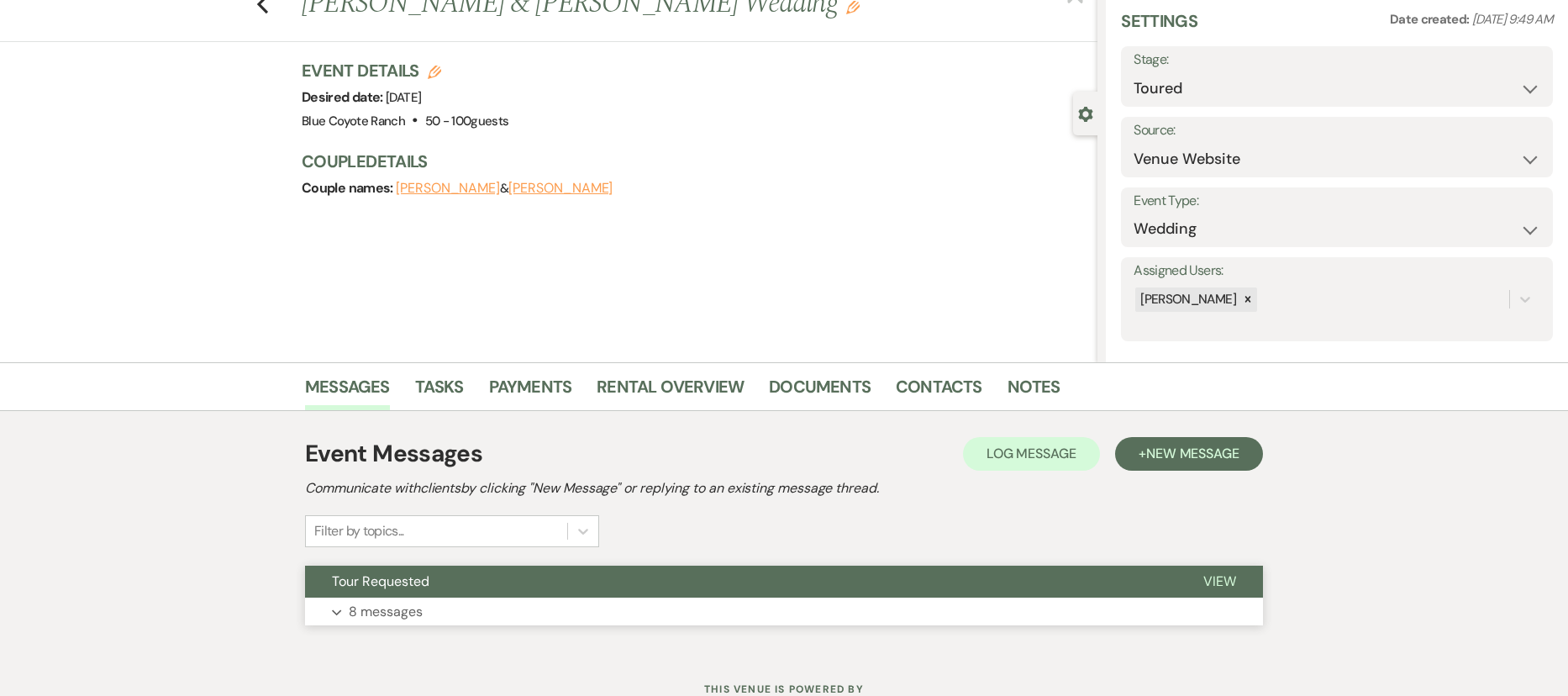
click at [497, 608] on button "Expand 8 messages" at bounding box center [783, 611] width 958 height 29
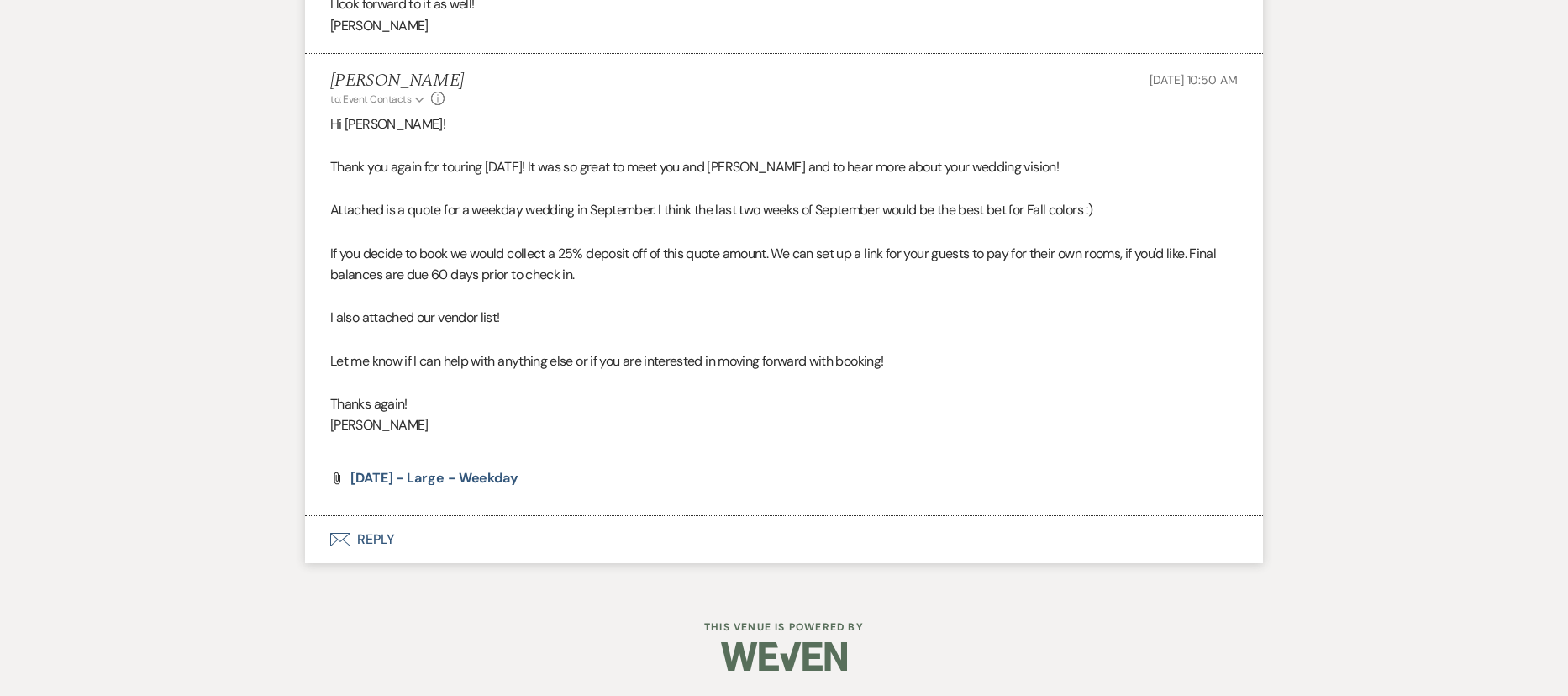
scroll to position [2820, 0]
click at [365, 543] on button "Envelope Reply" at bounding box center [783, 539] width 958 height 47
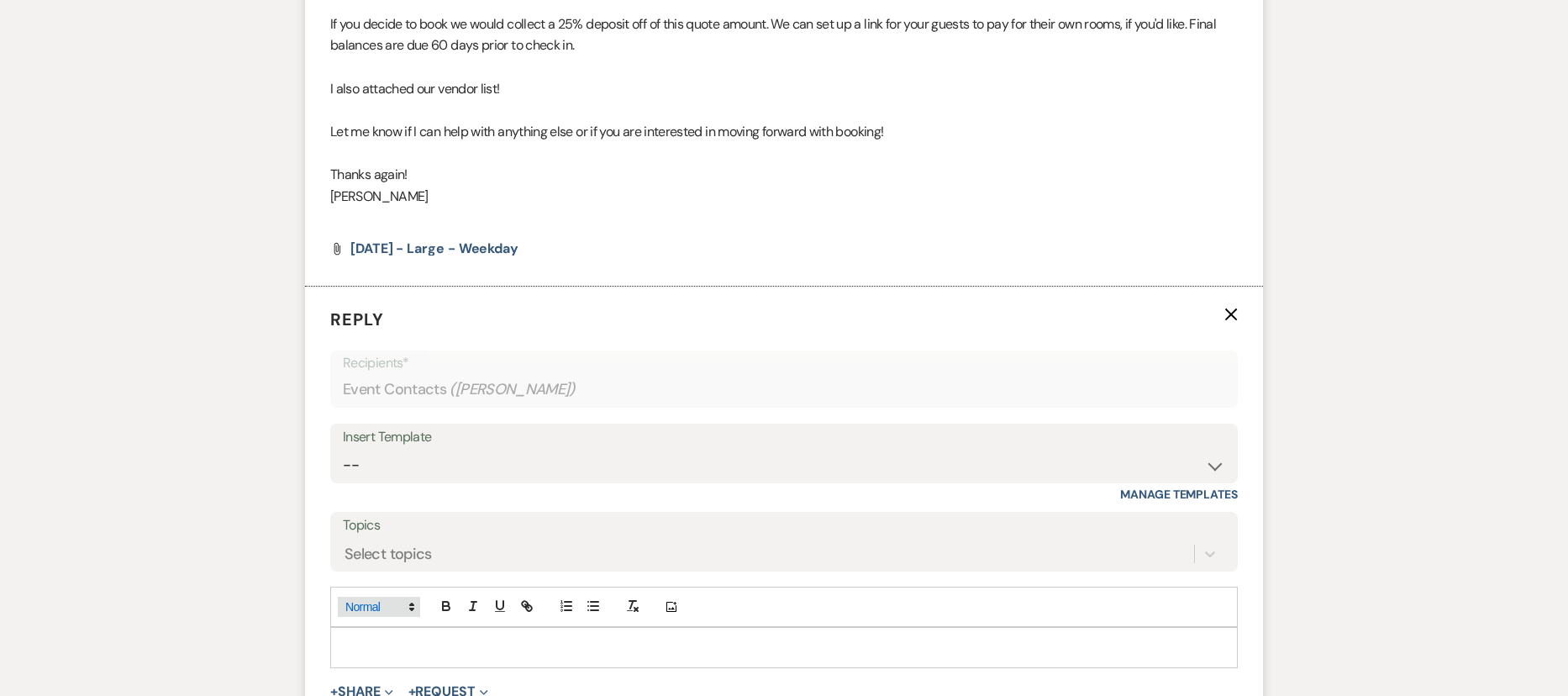
scroll to position [3051, 0]
click at [373, 608] on p at bounding box center [784, 647] width 881 height 19
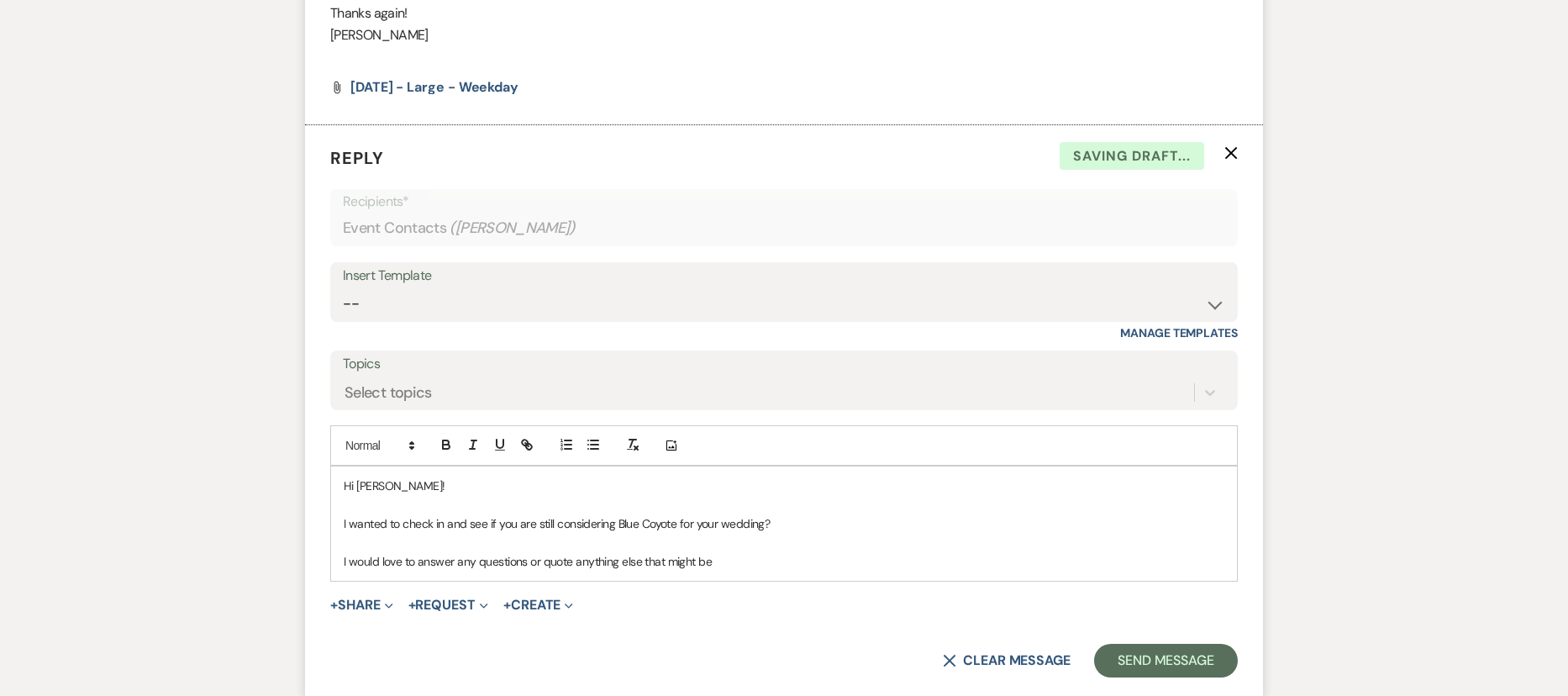
scroll to position [3231, 0]
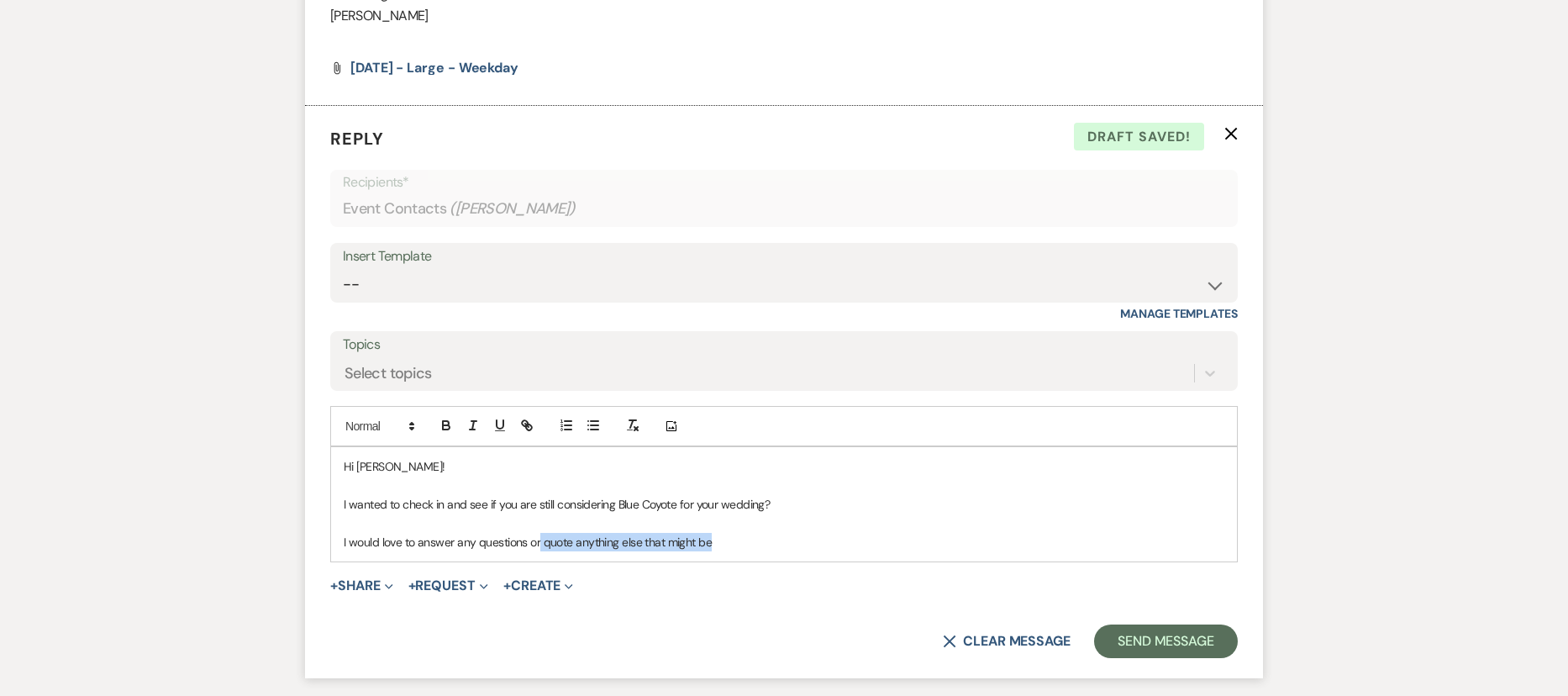
drag, startPoint x: 540, startPoint y: 543, endPoint x: 570, endPoint y: 599, distance: 63.5
click at [540, 543] on p "I would love to answer any questions or quote anything else that might be" at bounding box center [784, 542] width 881 height 19
click at [417, 543] on p "I would love to answer any questions or quote anything else that might be" at bounding box center [784, 542] width 881 height 19
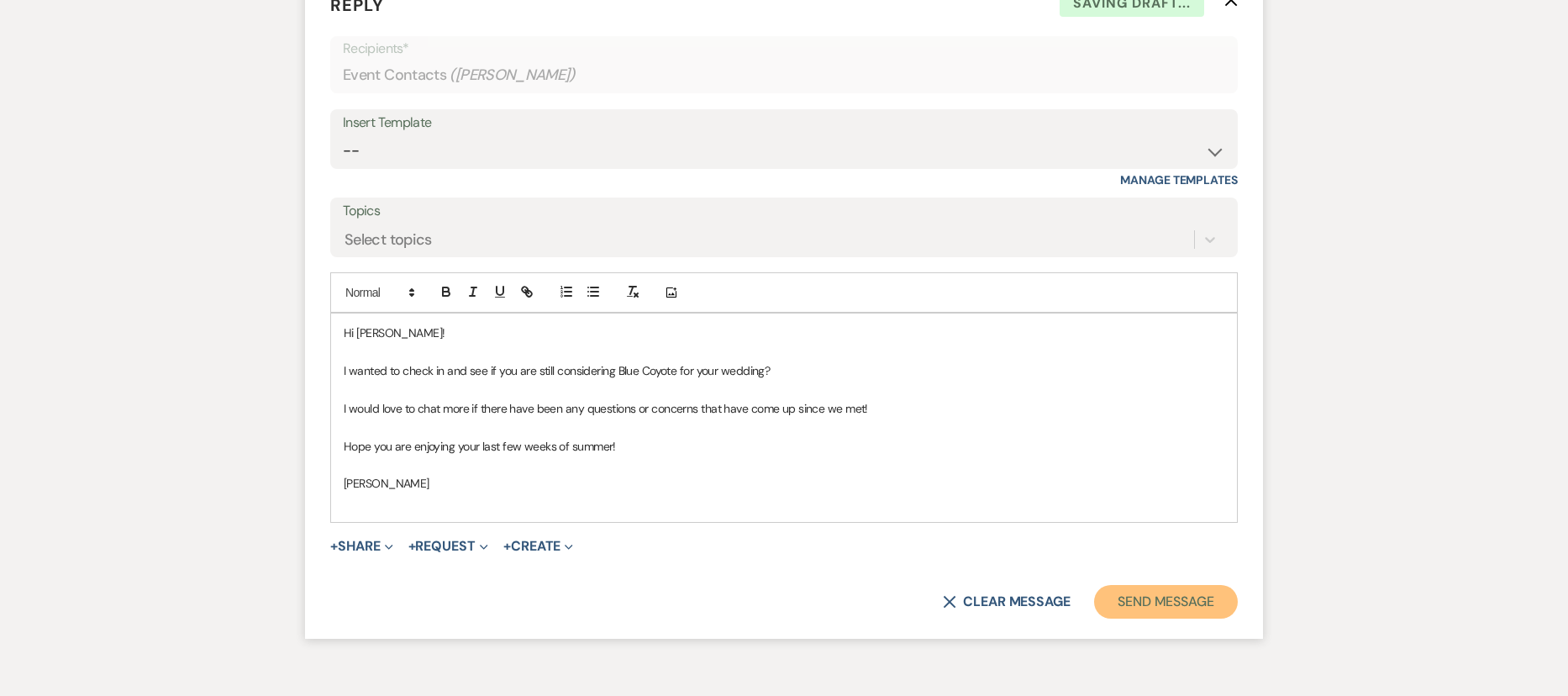
click at [1178, 605] on button "Send Message" at bounding box center [1166, 602] width 144 height 33
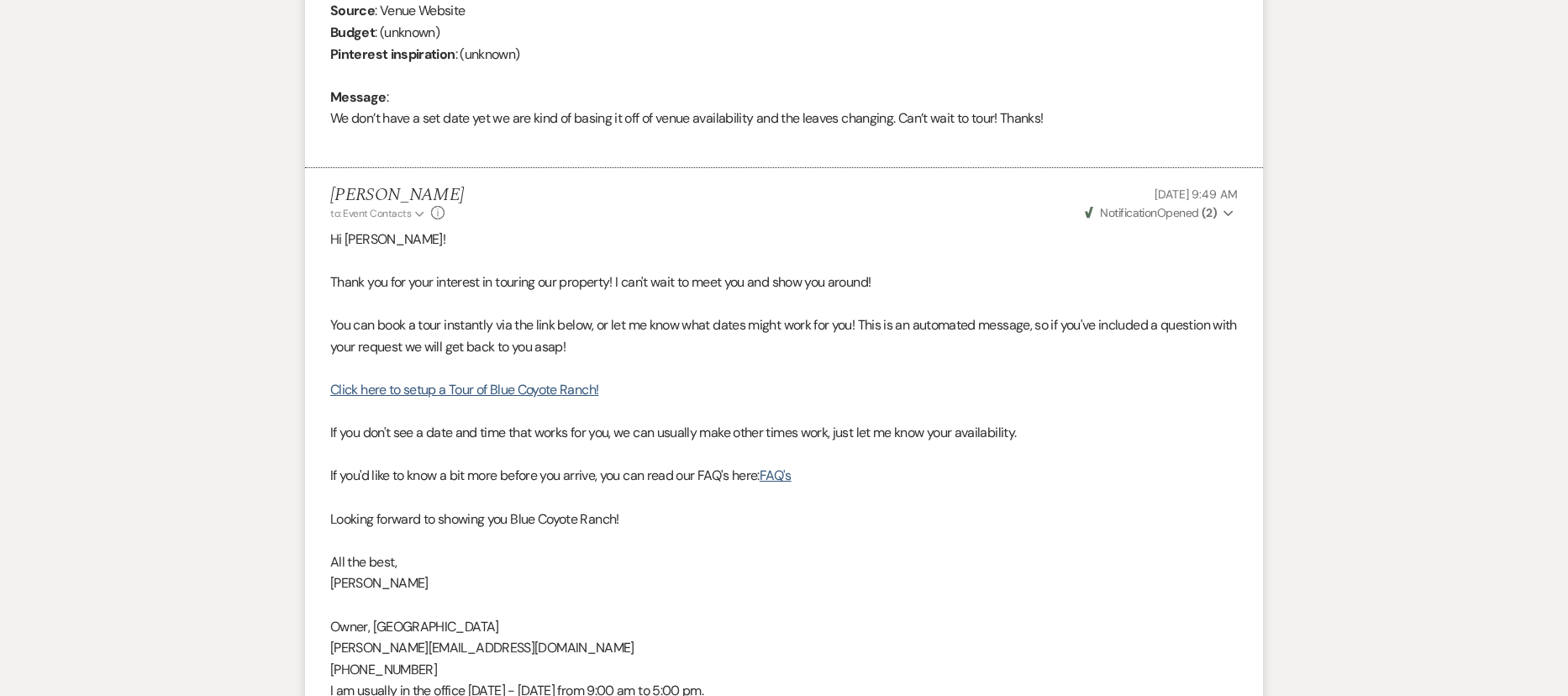
scroll to position [0, 0]
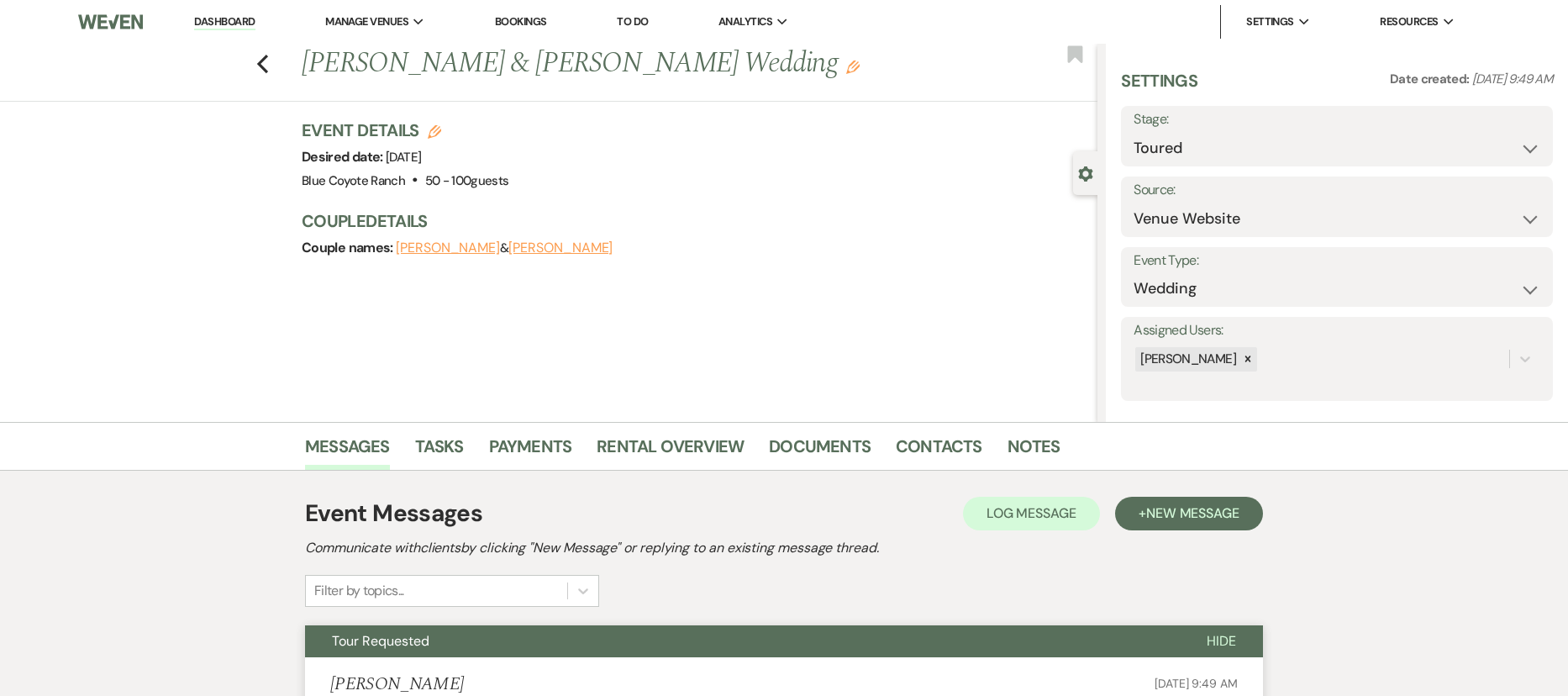
click at [262, 73] on div "Previous Corey Tibbetts & Amy Traver's Wedding Edit Bookmark" at bounding box center [544, 72] width 1105 height 58
click at [268, 66] on icon "Previous" at bounding box center [263, 64] width 13 height 20
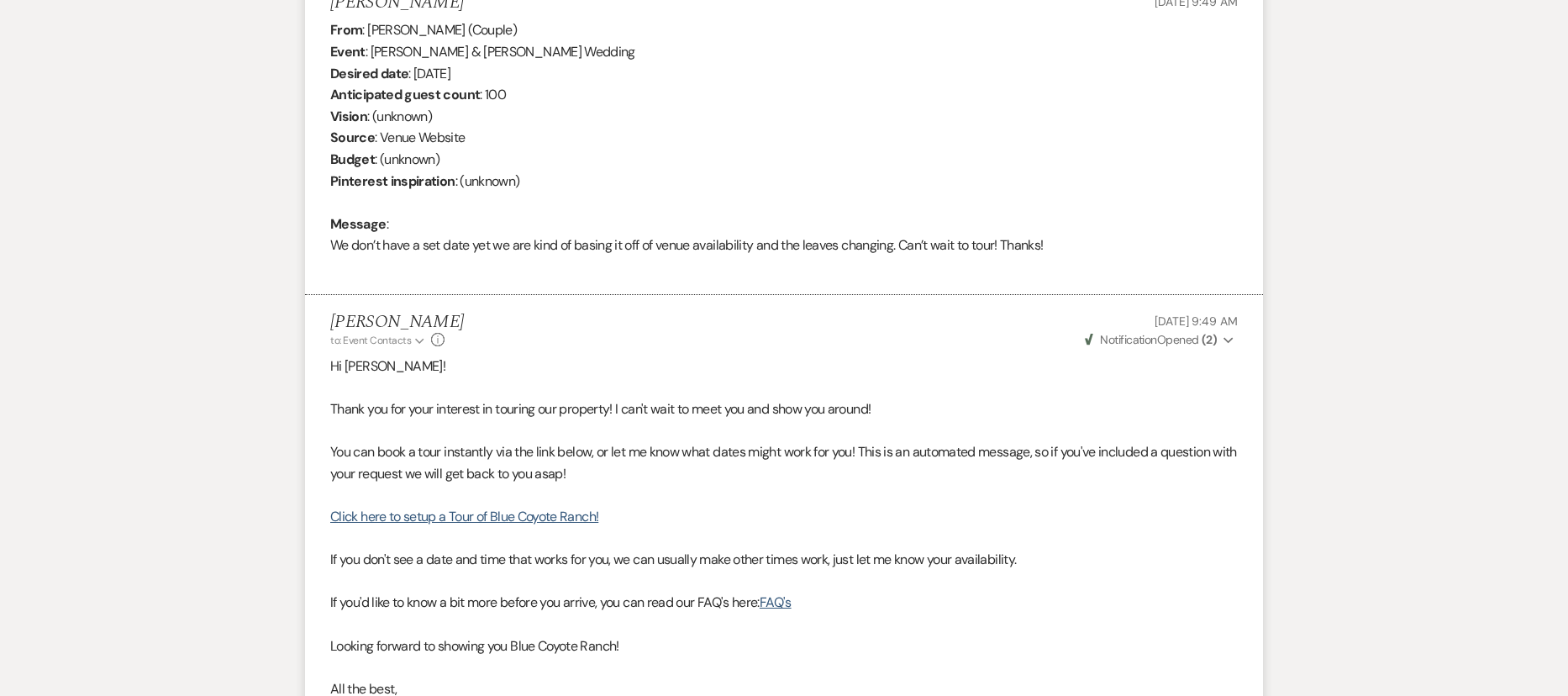
select select "5"
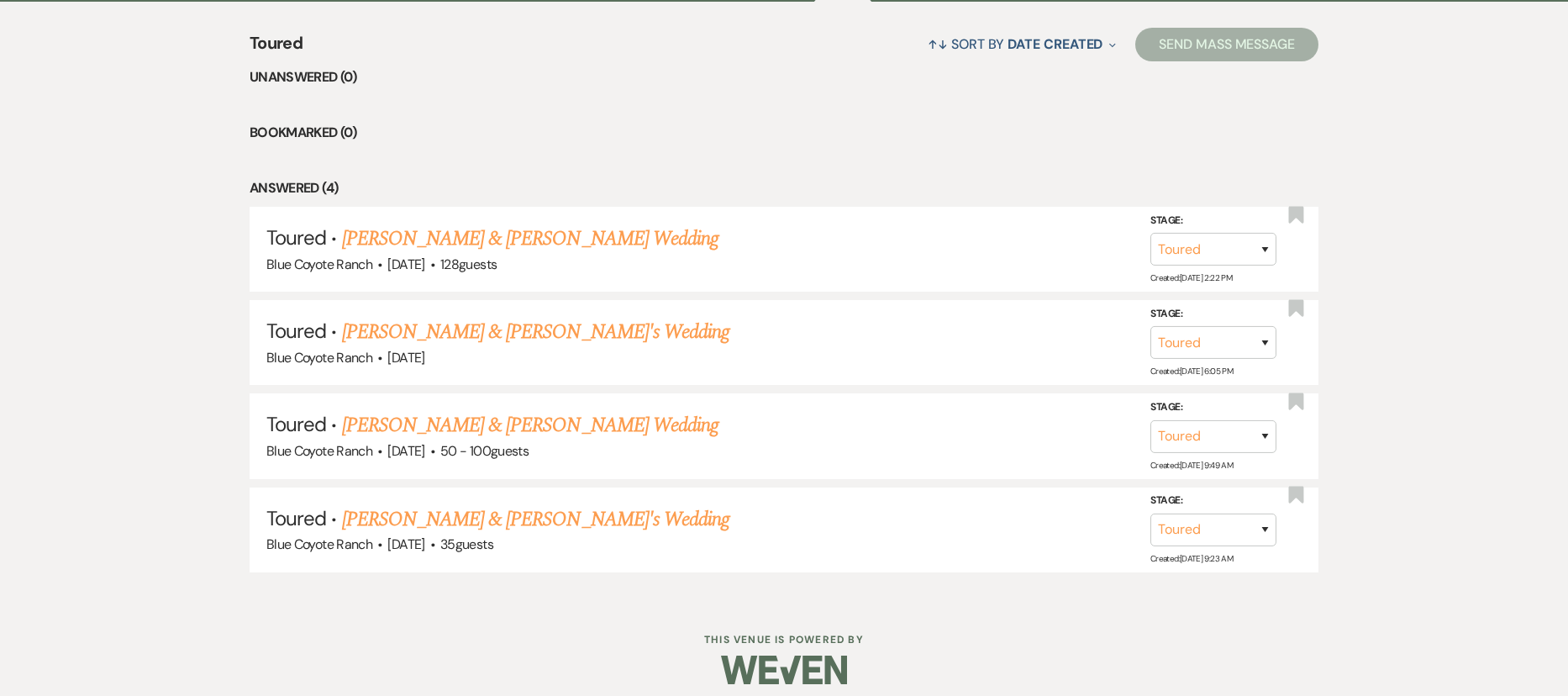
click at [461, 526] on link "Jake & Nicole's Wedding" at bounding box center [536, 519] width 388 height 31
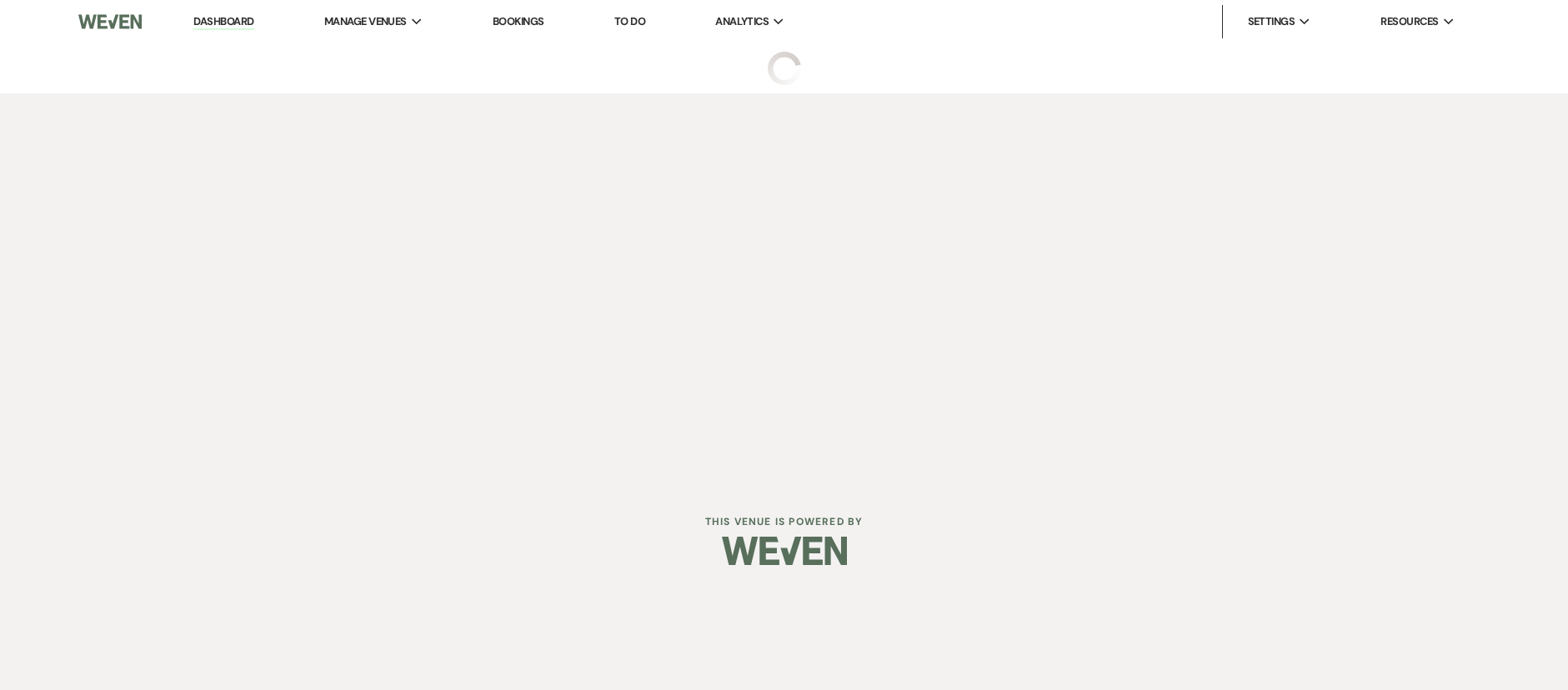
select select "5"
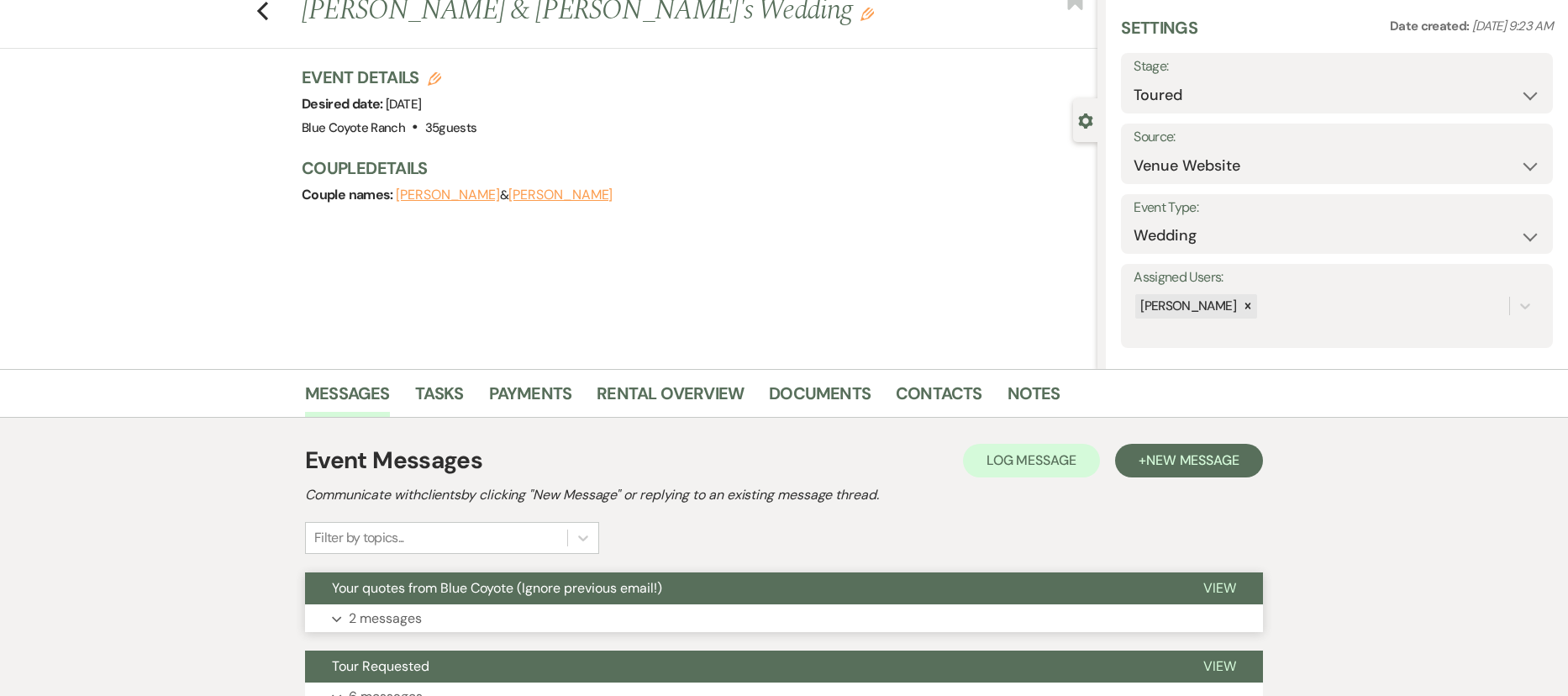
scroll to position [201, 0]
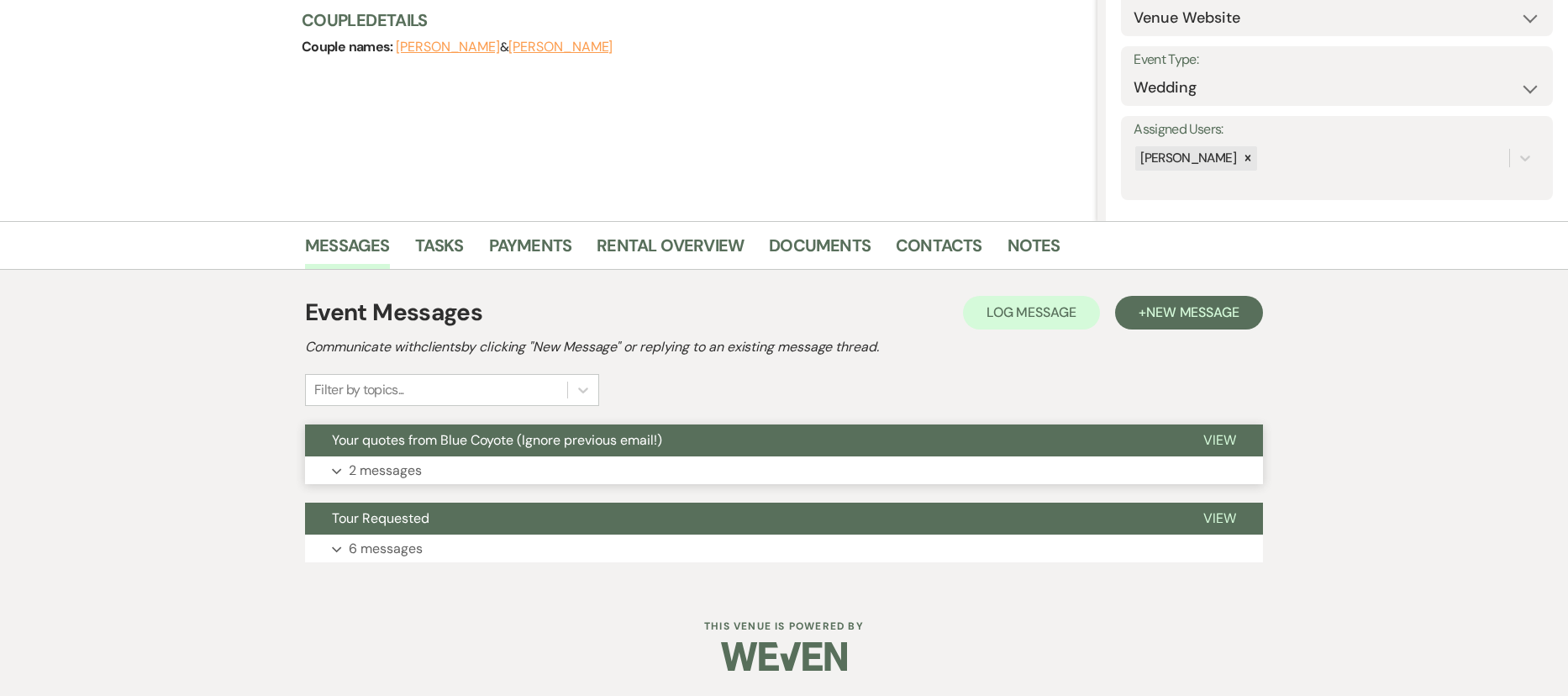
click at [411, 468] on p "2 messages" at bounding box center [385, 471] width 73 height 22
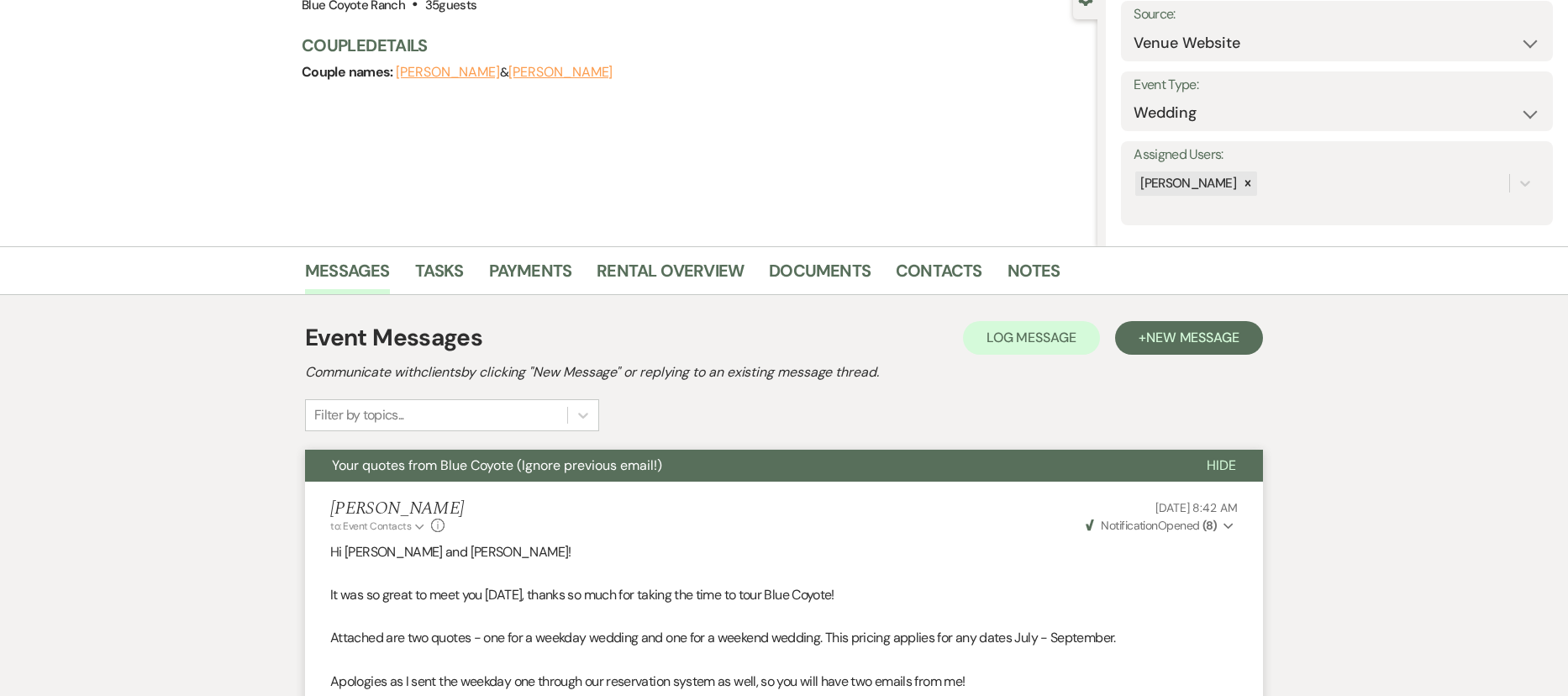
scroll to position [0, 0]
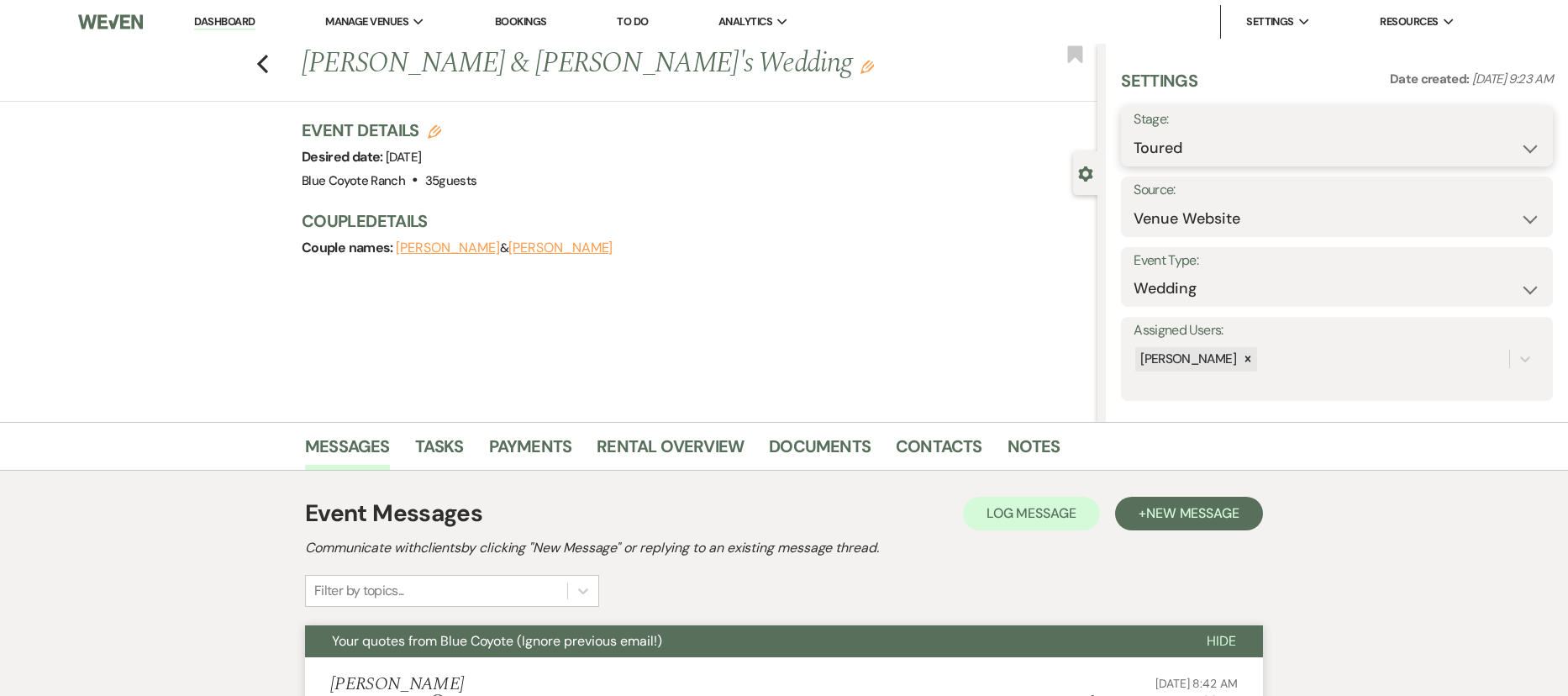
click at [1197, 145] on select "Inquiry Follow Up Tour Requested Tour Confirmed Toured Proposal Sent Booked Lost" at bounding box center [1337, 148] width 407 height 33
select select "8"
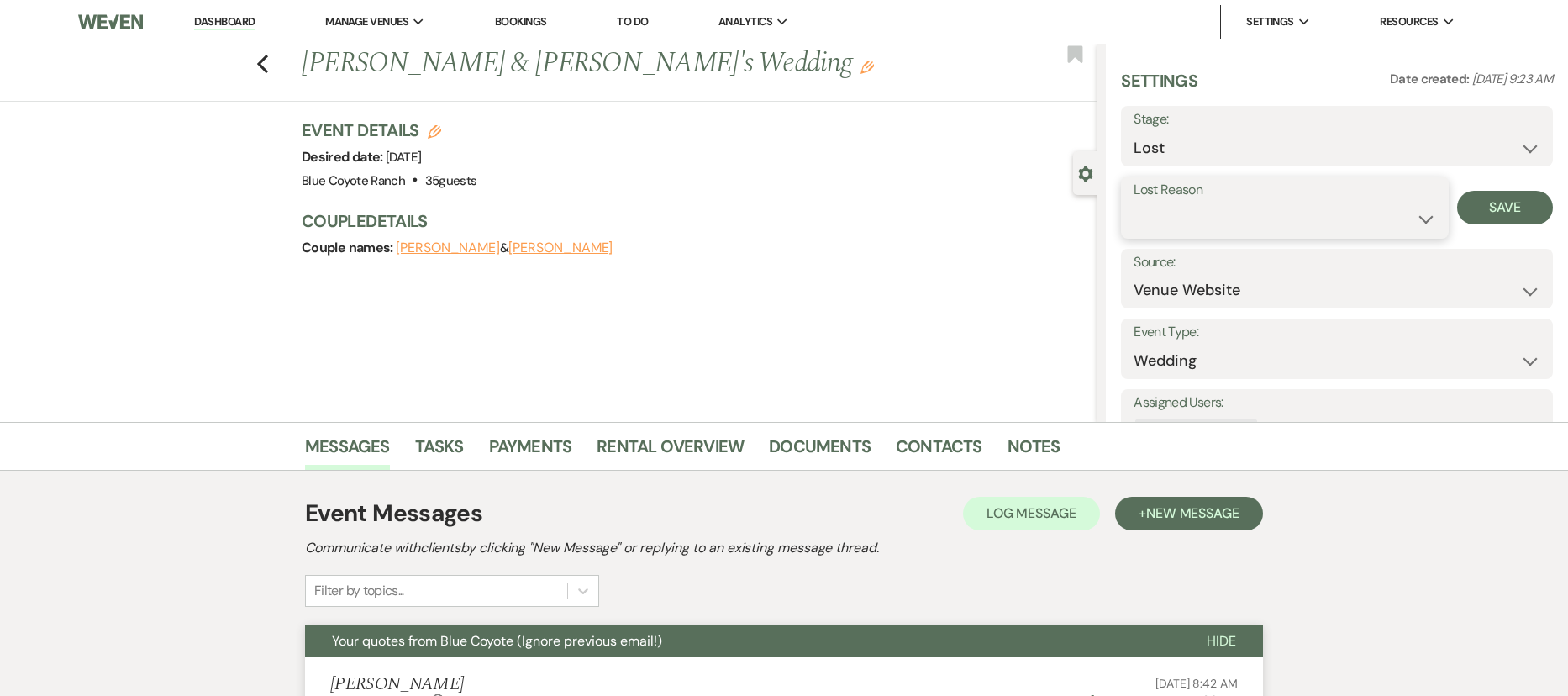
click at [1225, 208] on select "Booked Elsewhere Budget Date Unavailable No Response Not a Good Match Capacity …" at bounding box center [1285, 218] width 303 height 33
select select "5"
drag, startPoint x: 1483, startPoint y: 215, endPoint x: 1483, endPoint y: 229, distance: 14.0
click at [1225, 215] on button "Save" at bounding box center [1504, 207] width 96 height 33
click at [264, 67] on icon "Previous" at bounding box center [263, 64] width 13 height 20
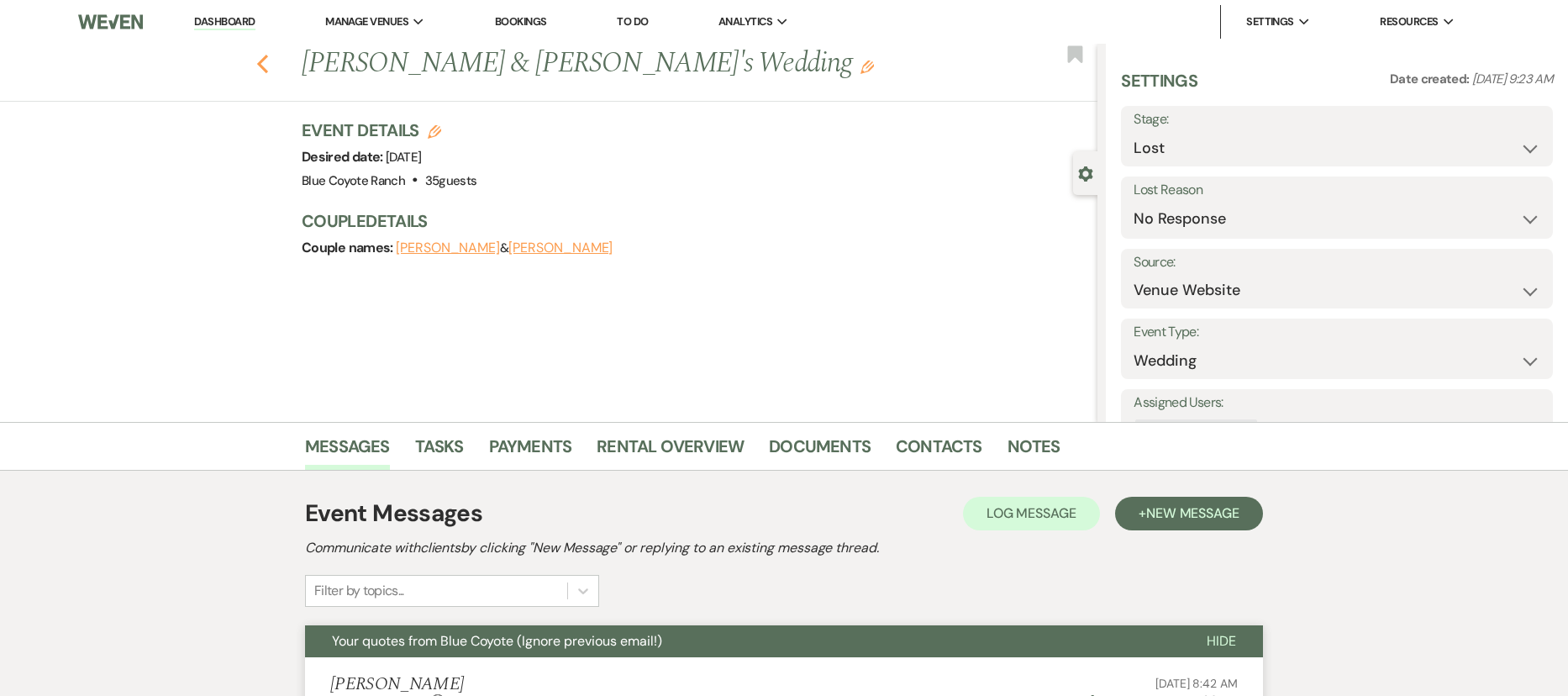
select select "5"
select select "8"
select select "5"
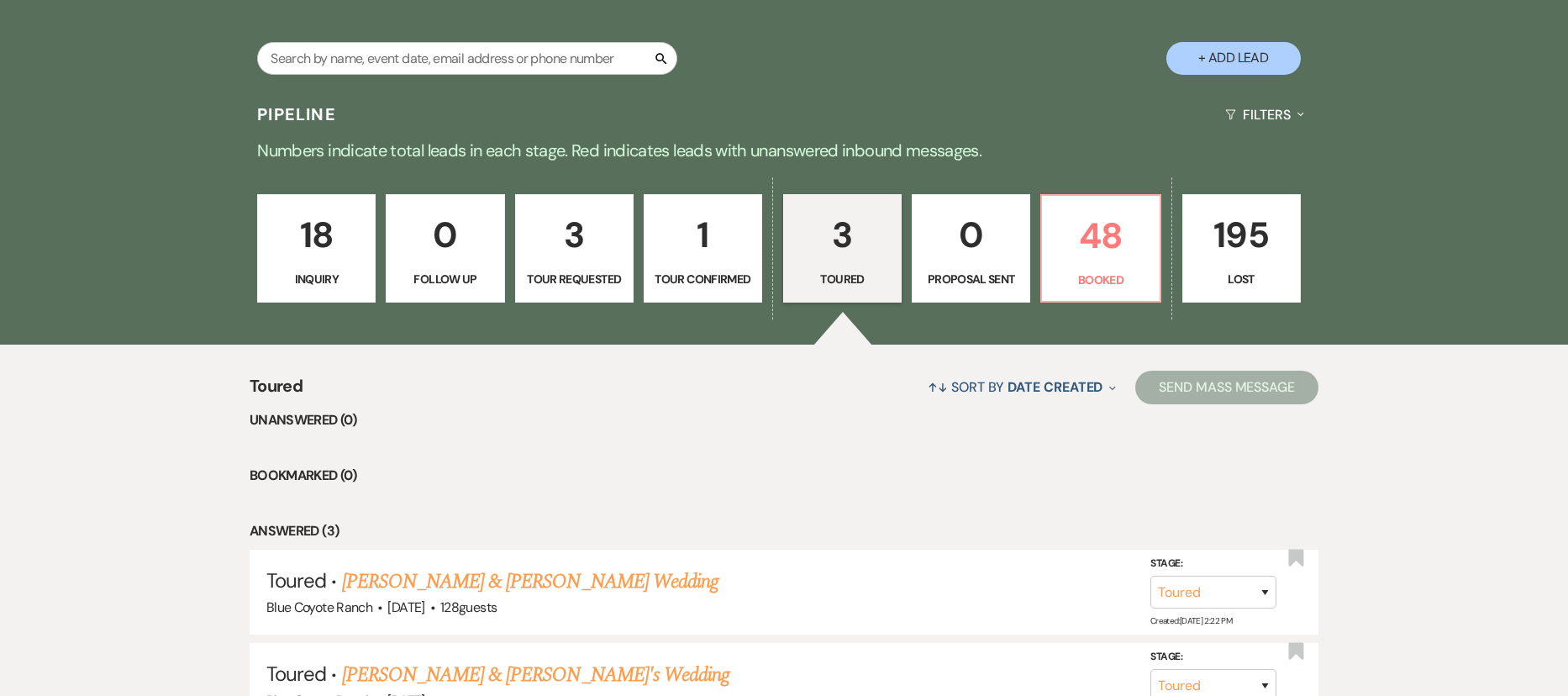
click at [699, 236] on p "1" at bounding box center [703, 235] width 97 height 57
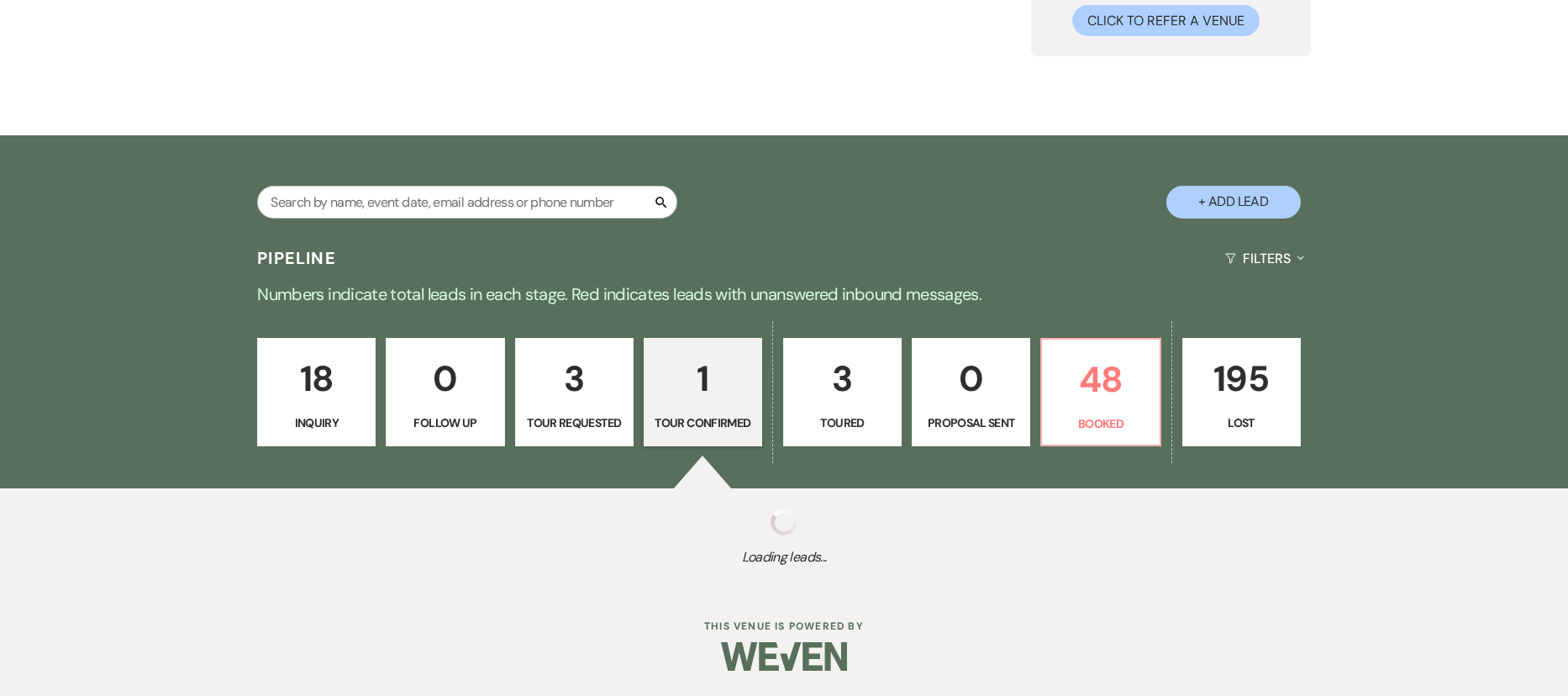
select select "4"
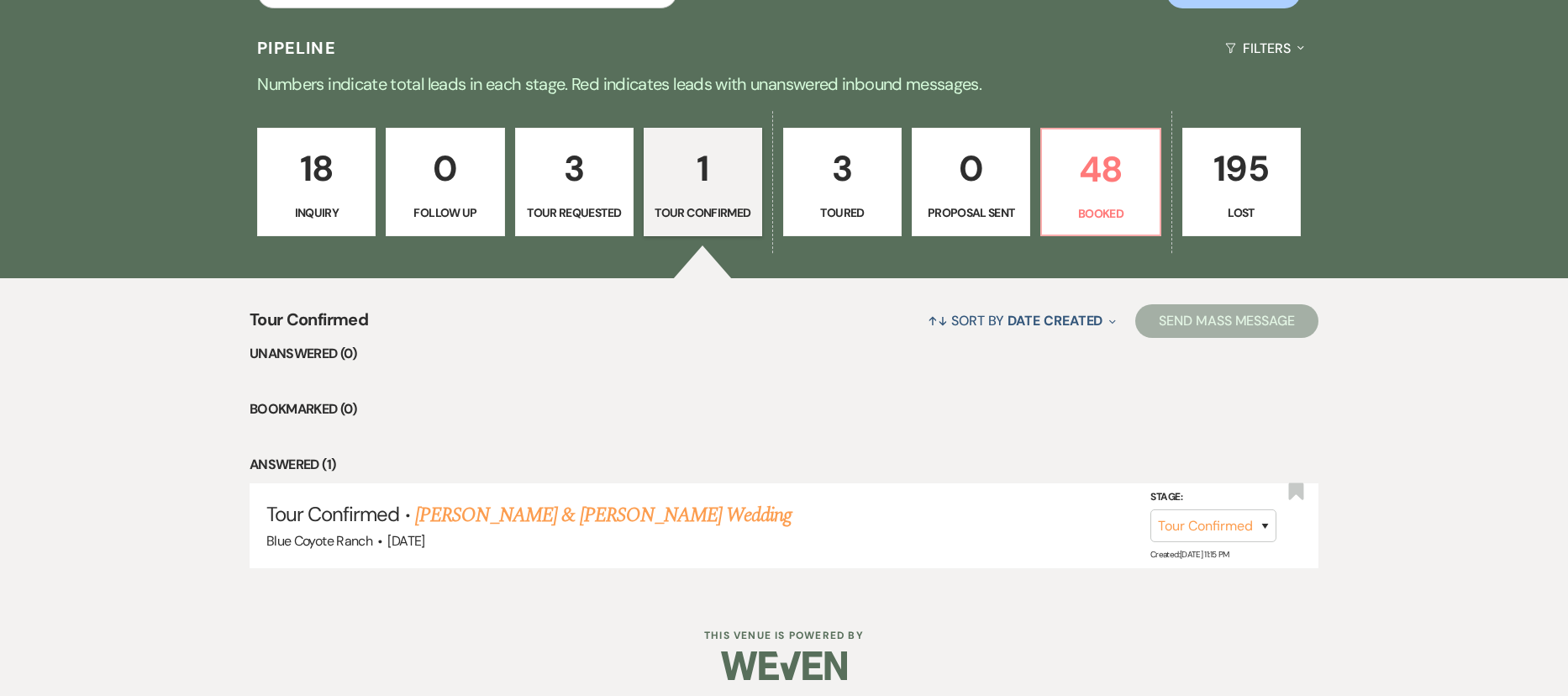
scroll to position [414, 0]
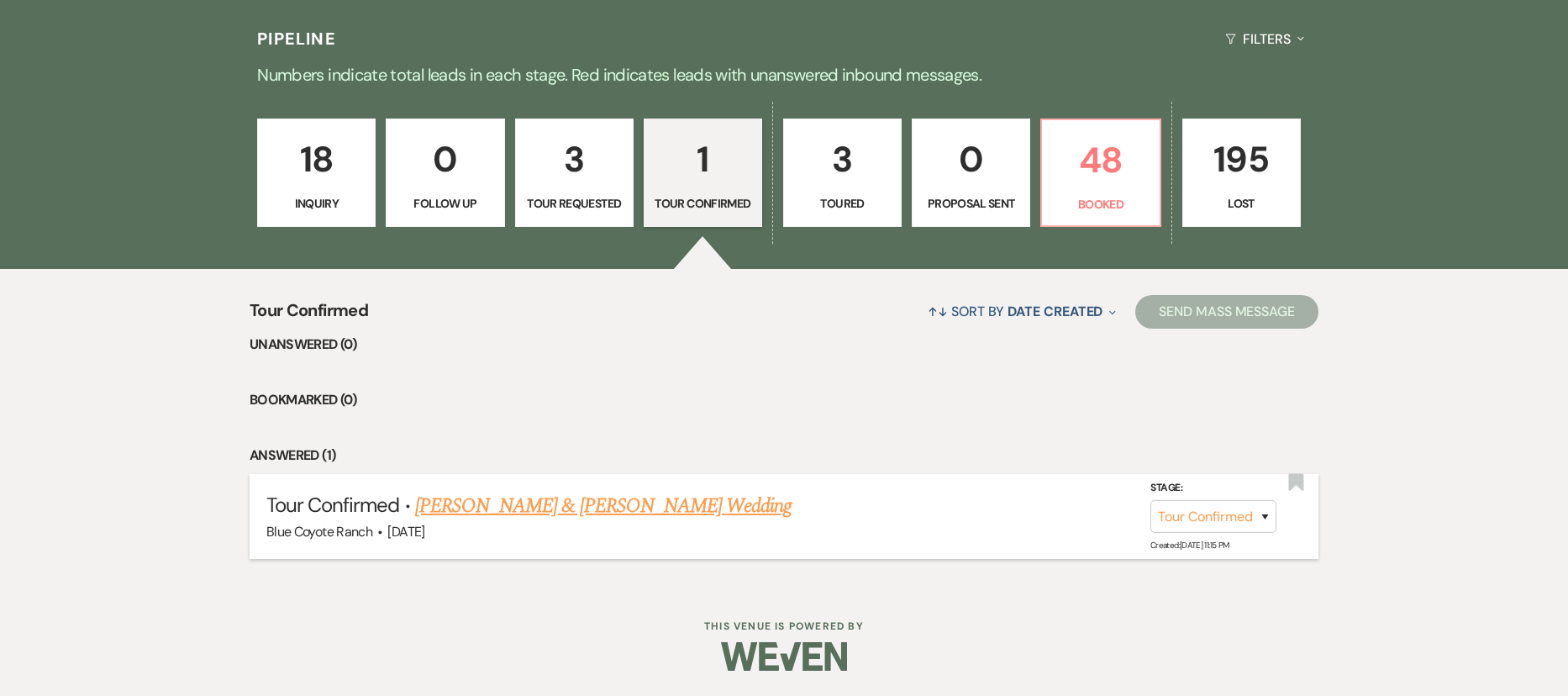
click at [647, 506] on link "Brian Wegner & Kaitlyn Hickmann's Wedding" at bounding box center [603, 506] width 376 height 31
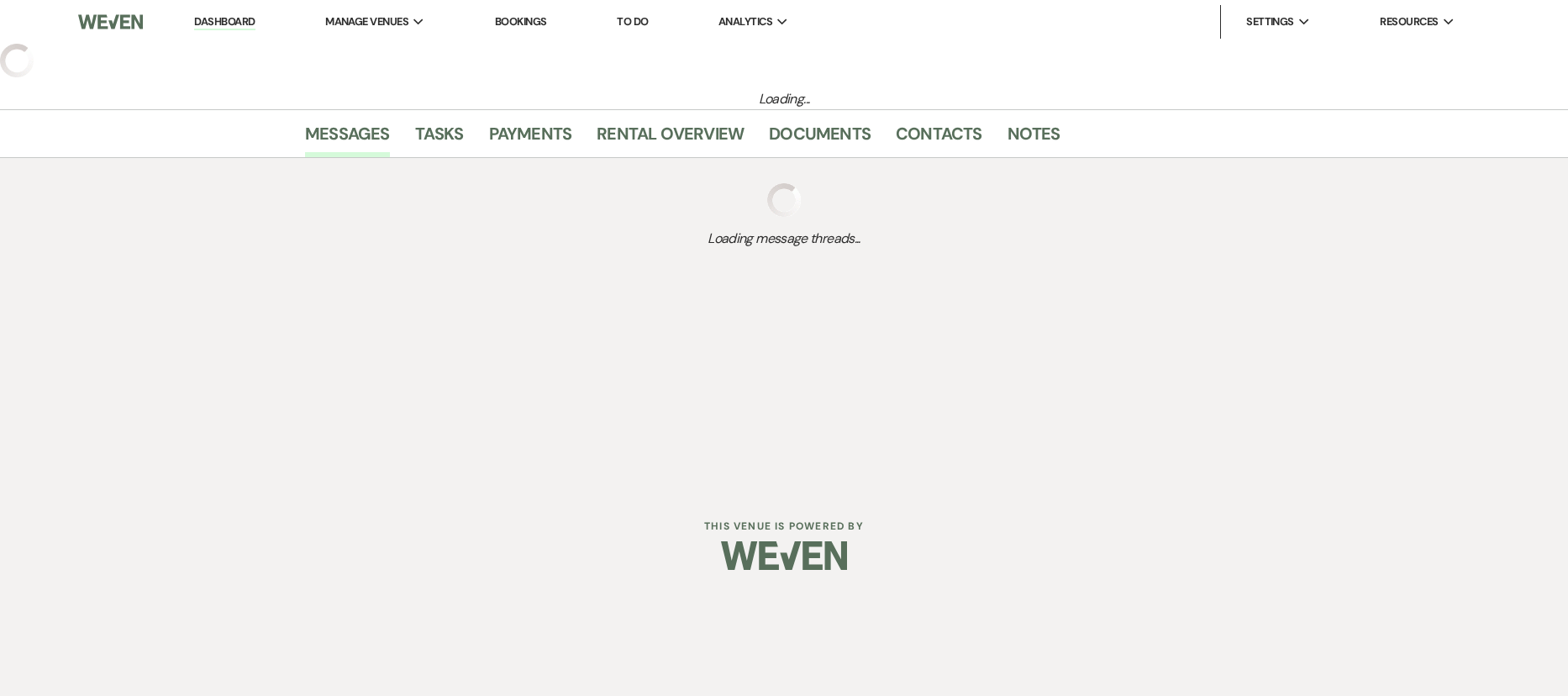
select select "4"
select select "5"
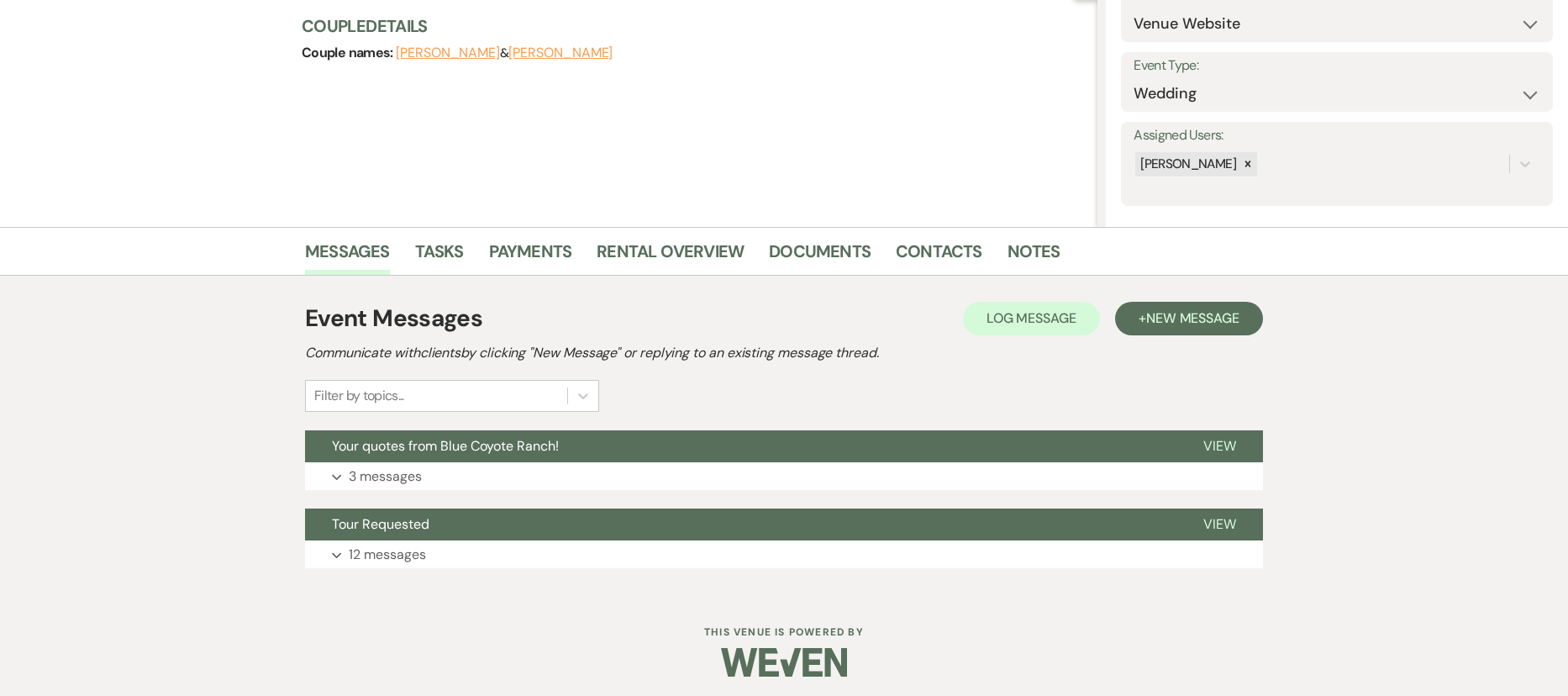
scroll to position [201, 0]
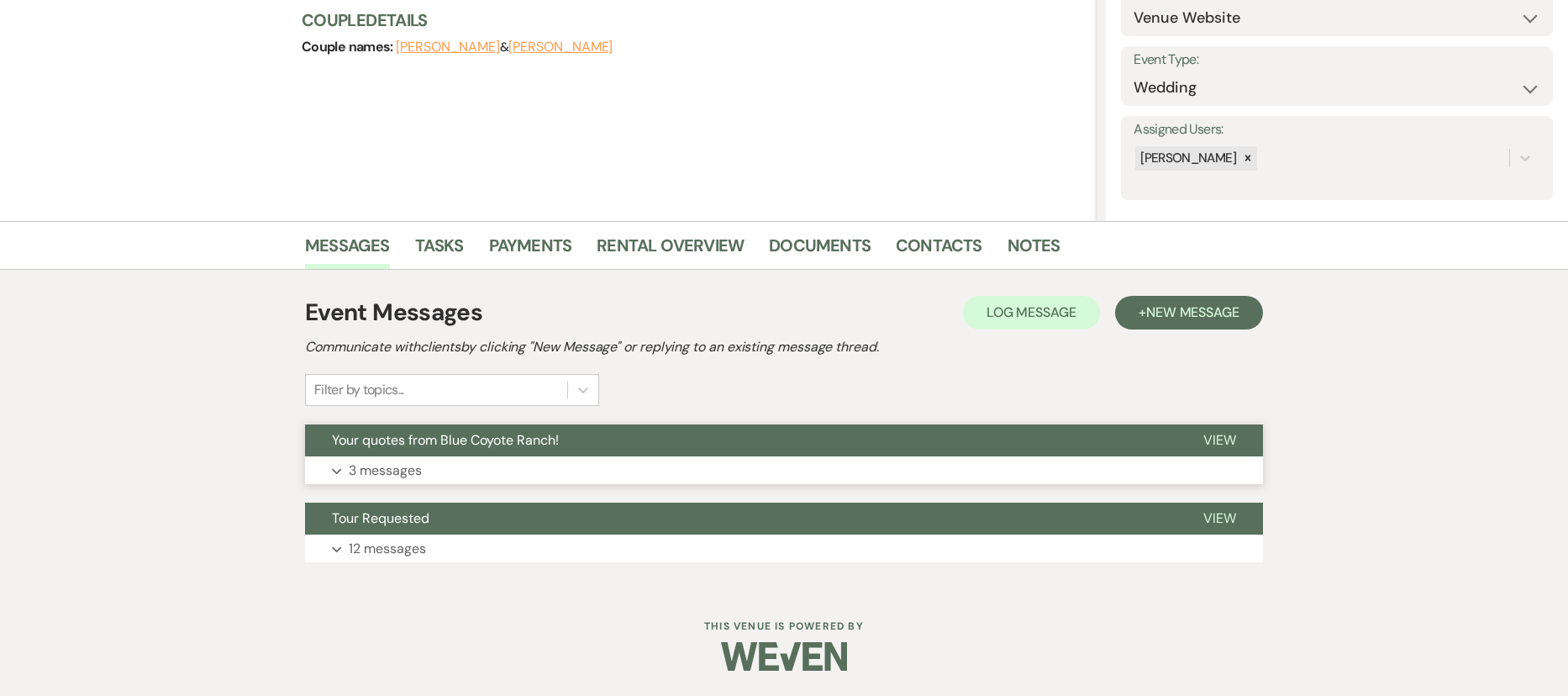
click at [436, 476] on button "Expand 3 messages" at bounding box center [783, 470] width 958 height 29
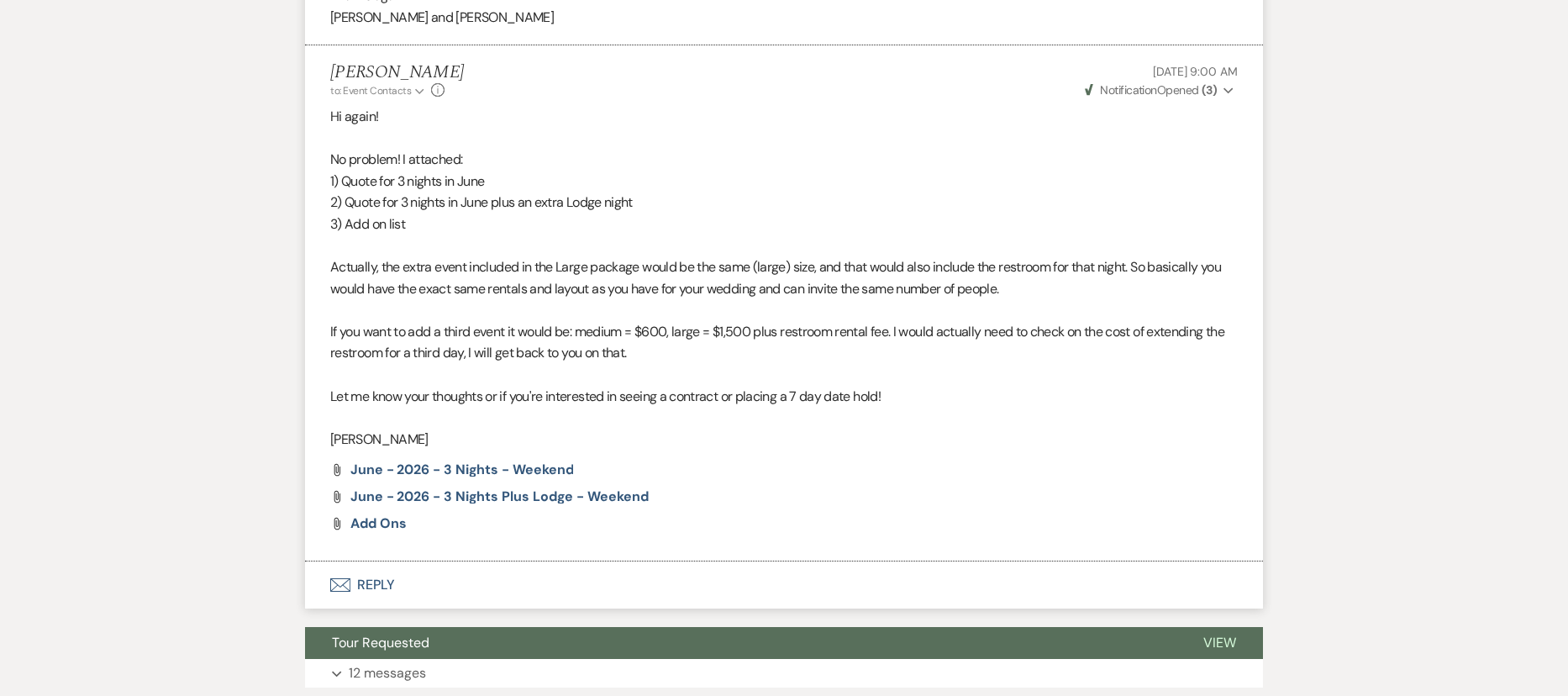
scroll to position [1842, 0]
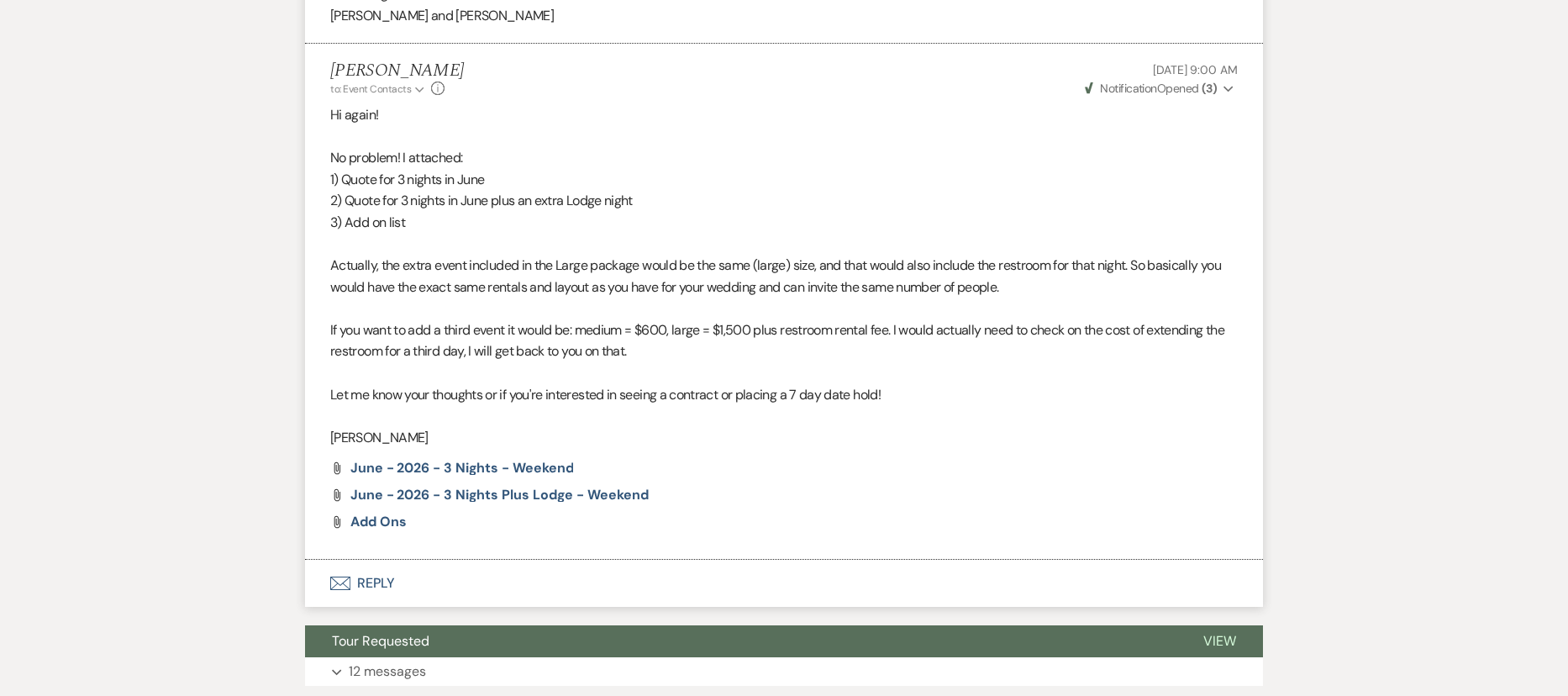
click at [385, 582] on button "Envelope Reply" at bounding box center [783, 583] width 958 height 47
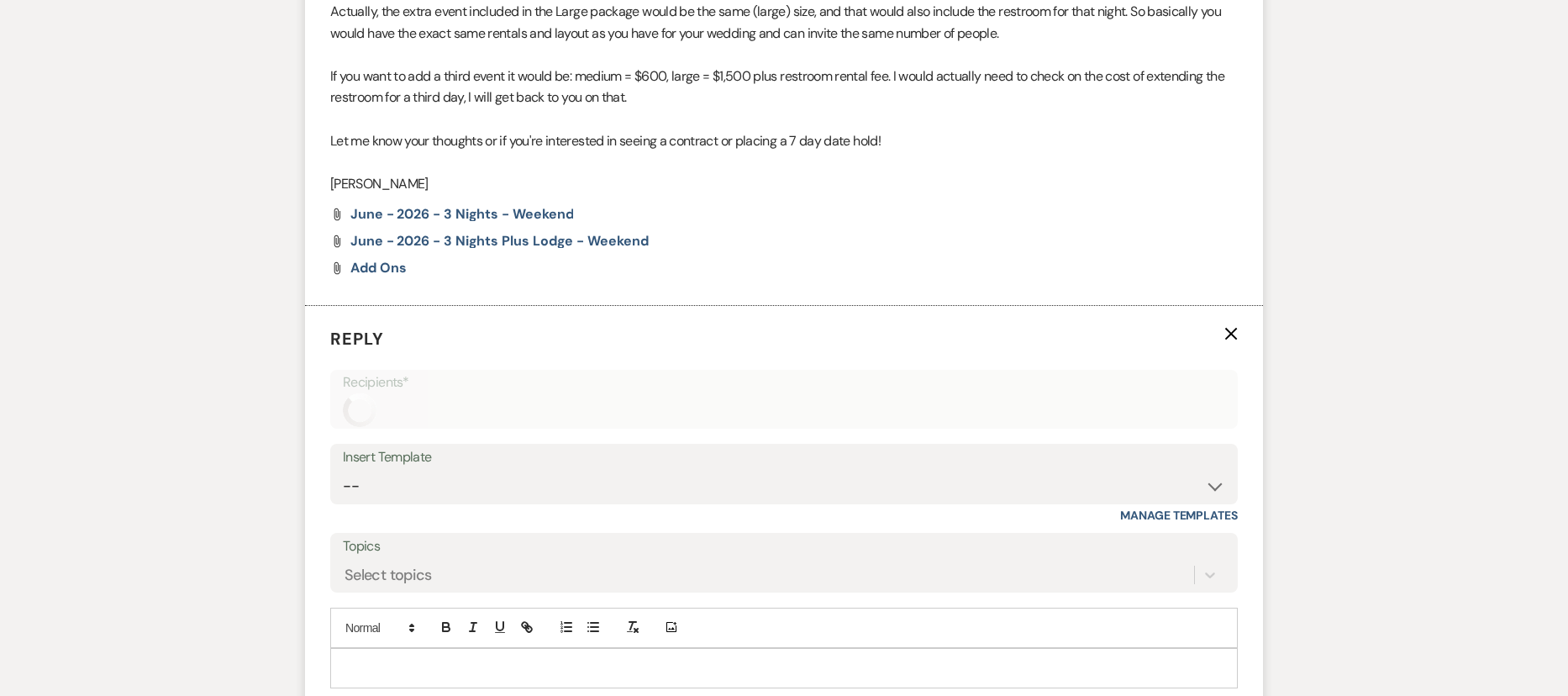
scroll to position [2134, 0]
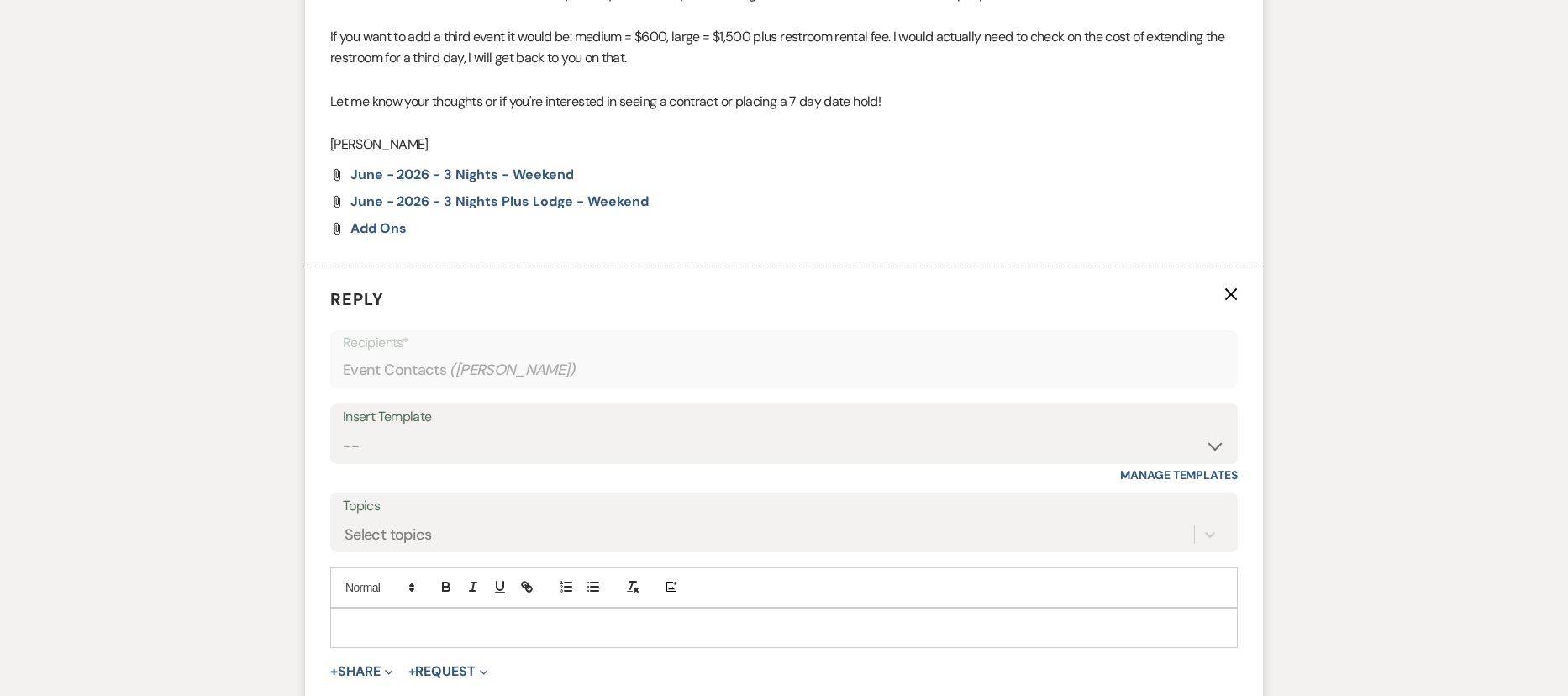
click at [367, 608] on div at bounding box center [783, 628] width 906 height 39
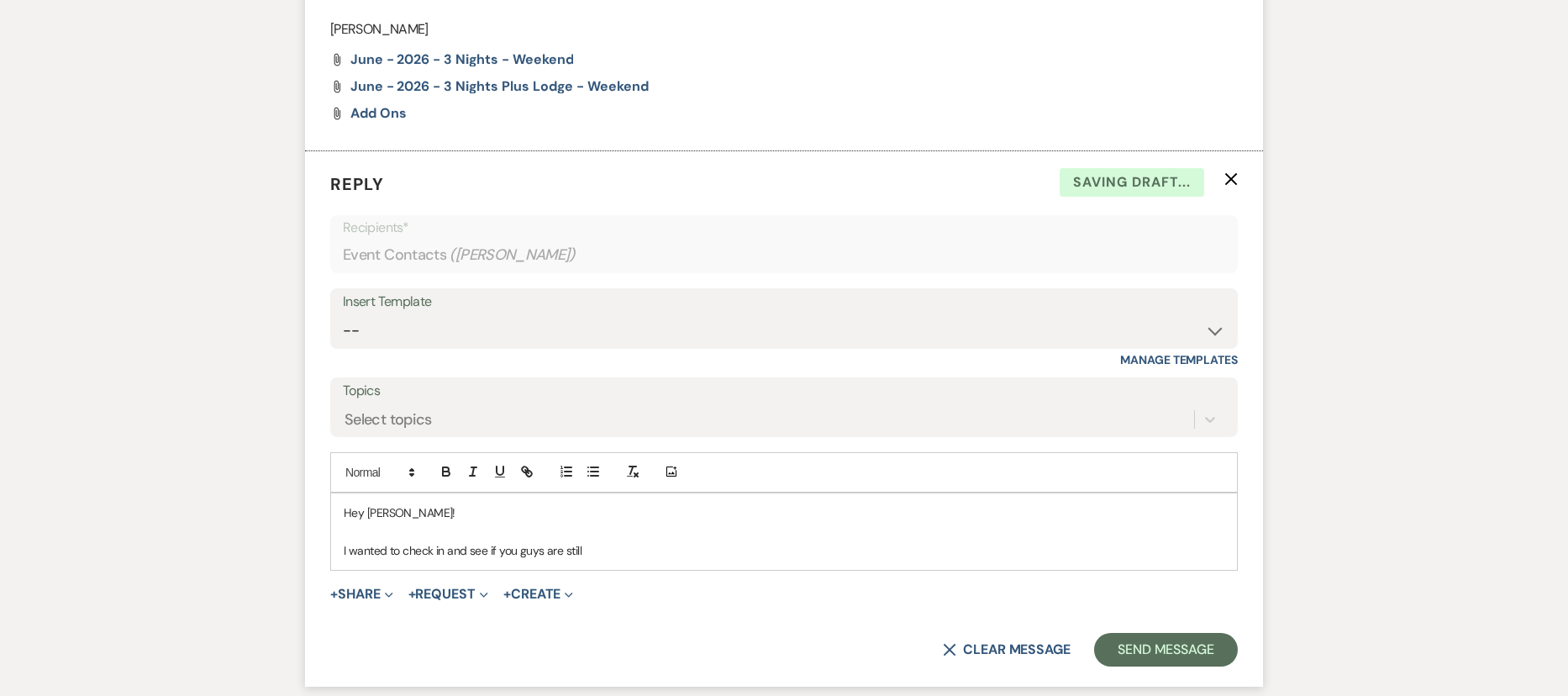
scroll to position [2380, 0]
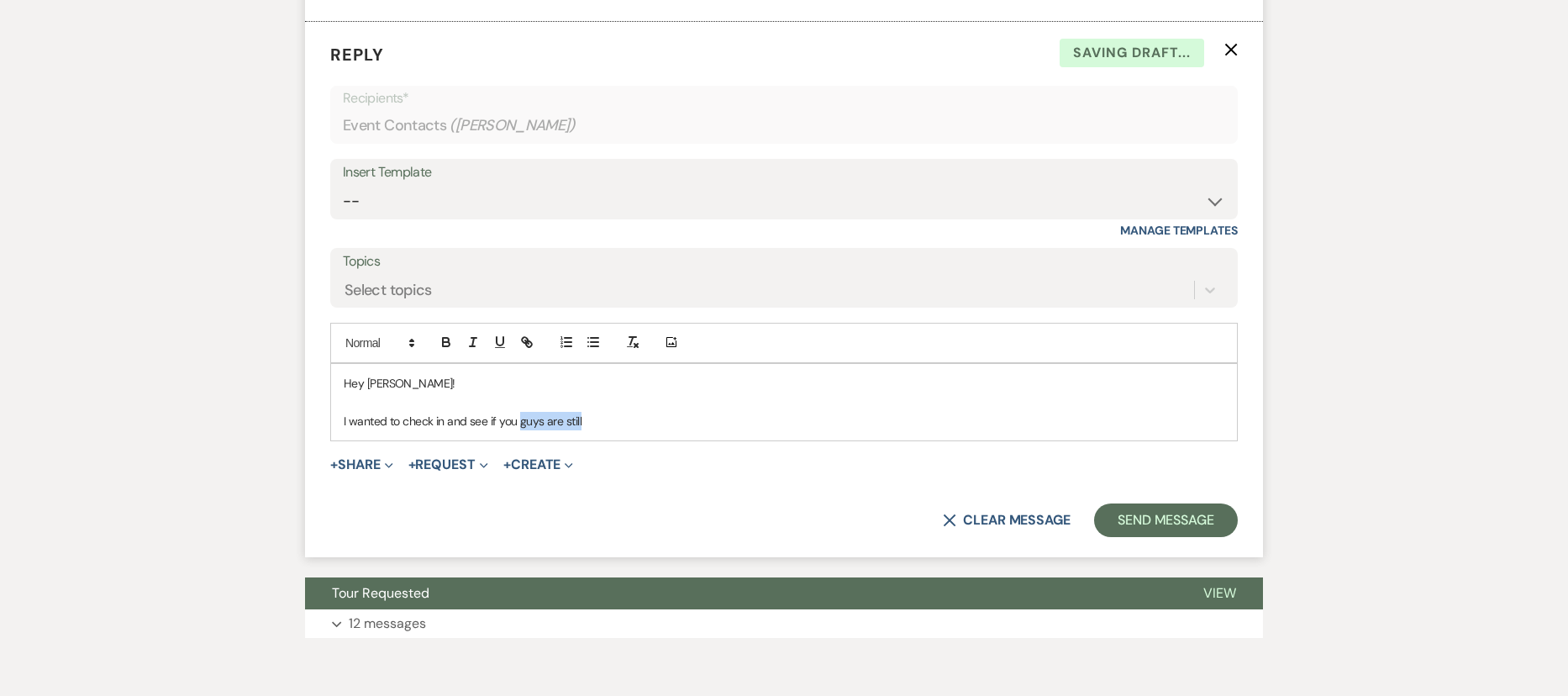
click at [517, 425] on p "I wanted to check in and see if you guys are still" at bounding box center [784, 421] width 881 height 19
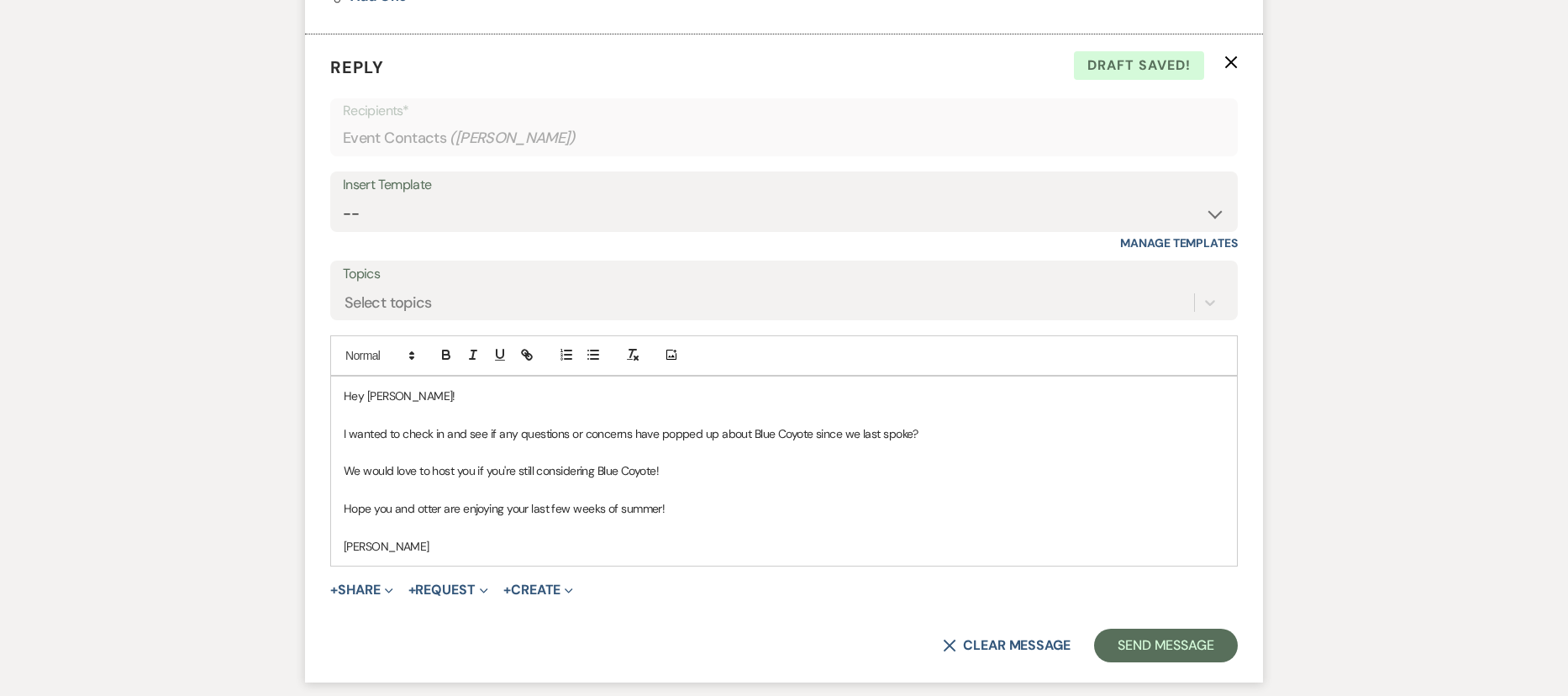
scroll to position [2429, 0]
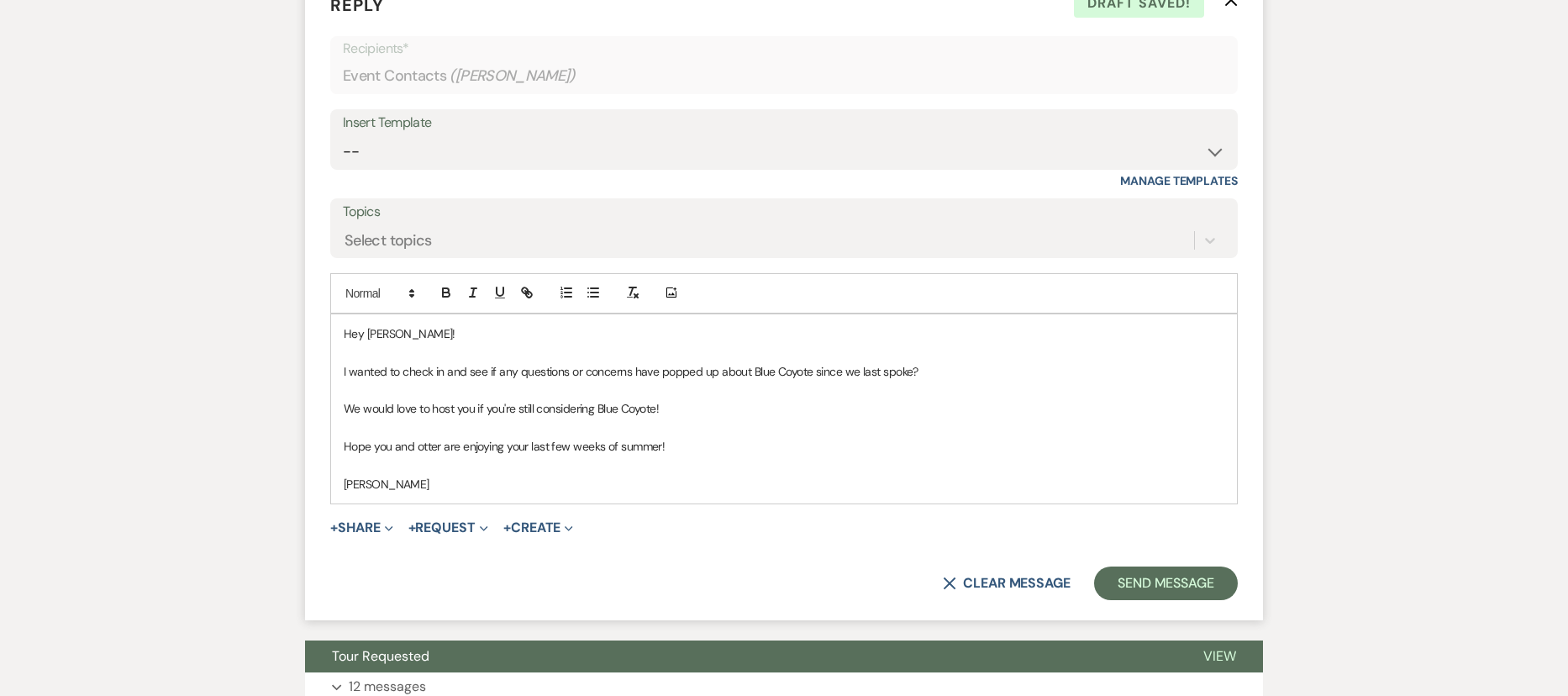
click at [400, 339] on p "Hey Kaitlyn!" at bounding box center [784, 334] width 881 height 19
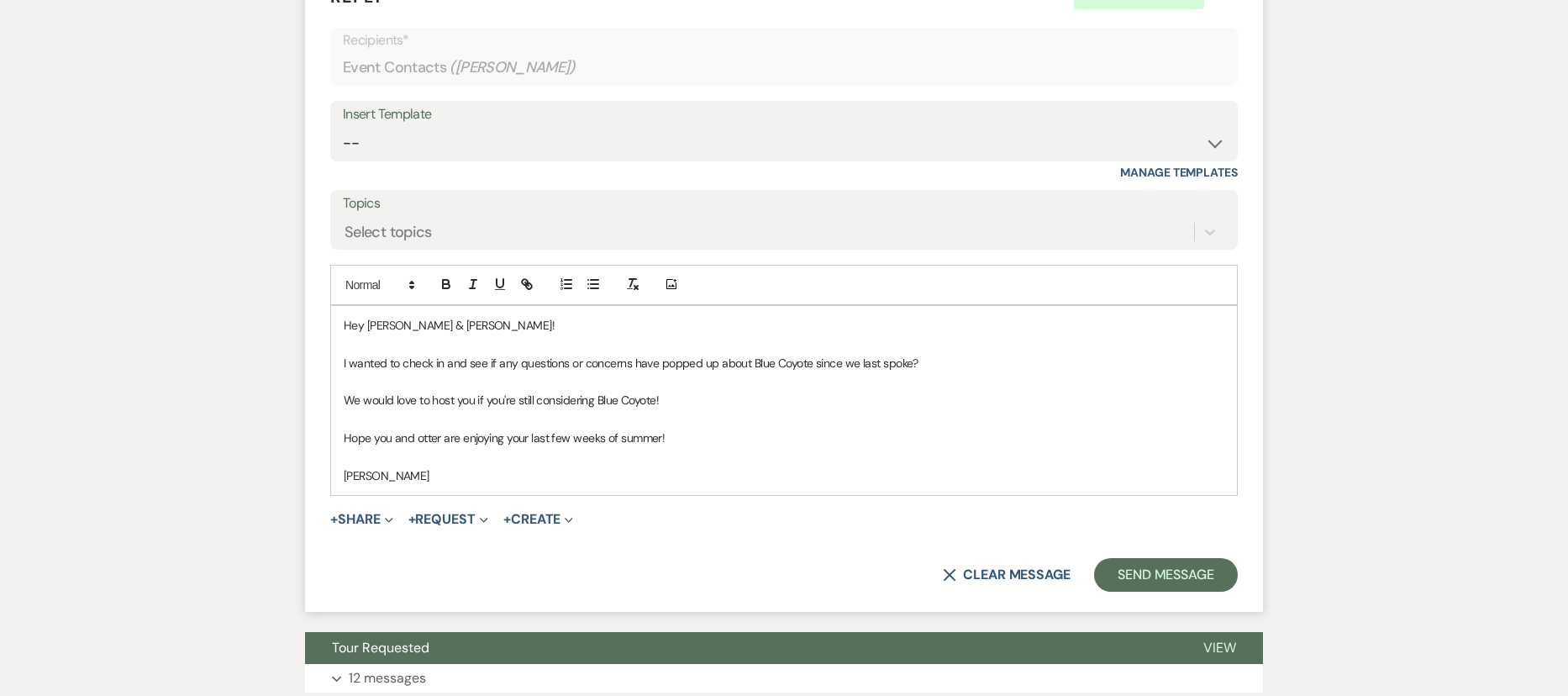
scroll to position [2449, 0]
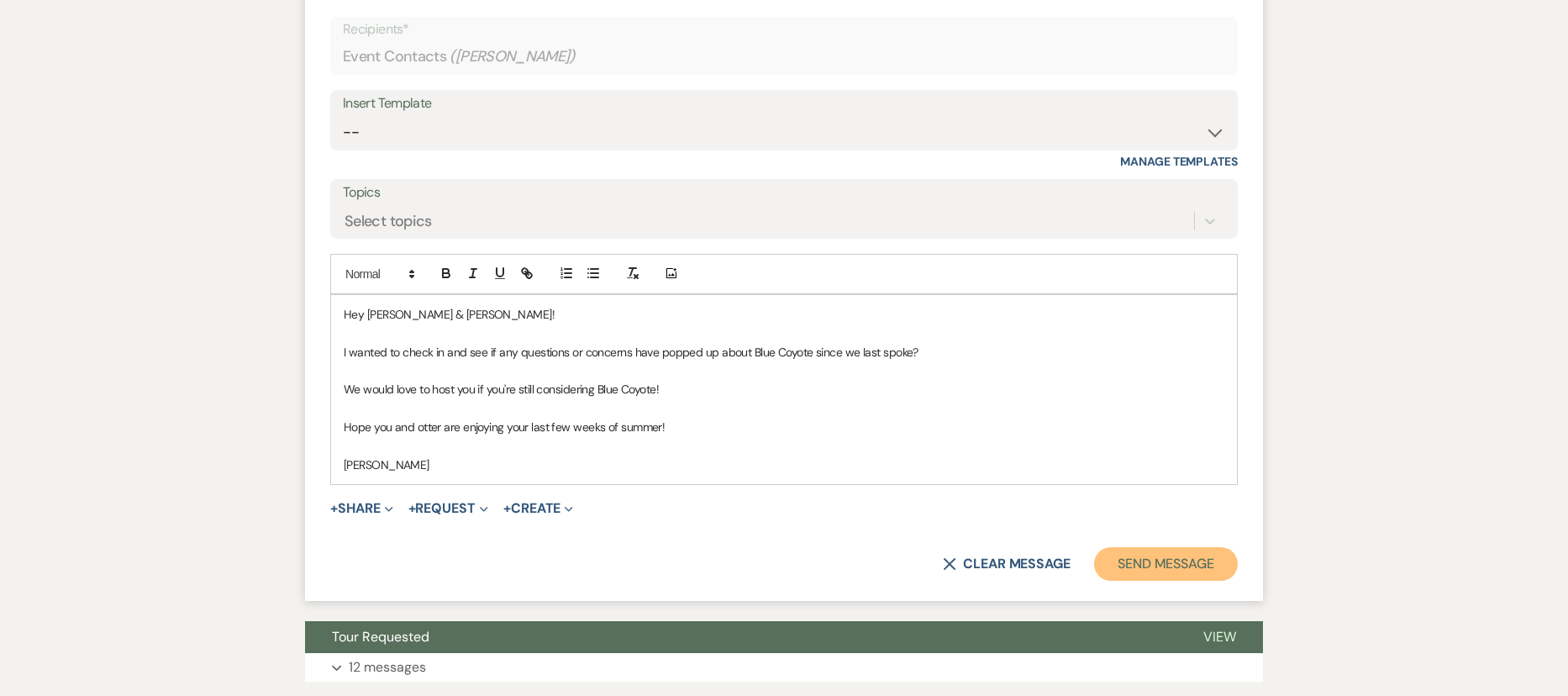
click at [1188, 558] on button "Send Message" at bounding box center [1166, 564] width 144 height 33
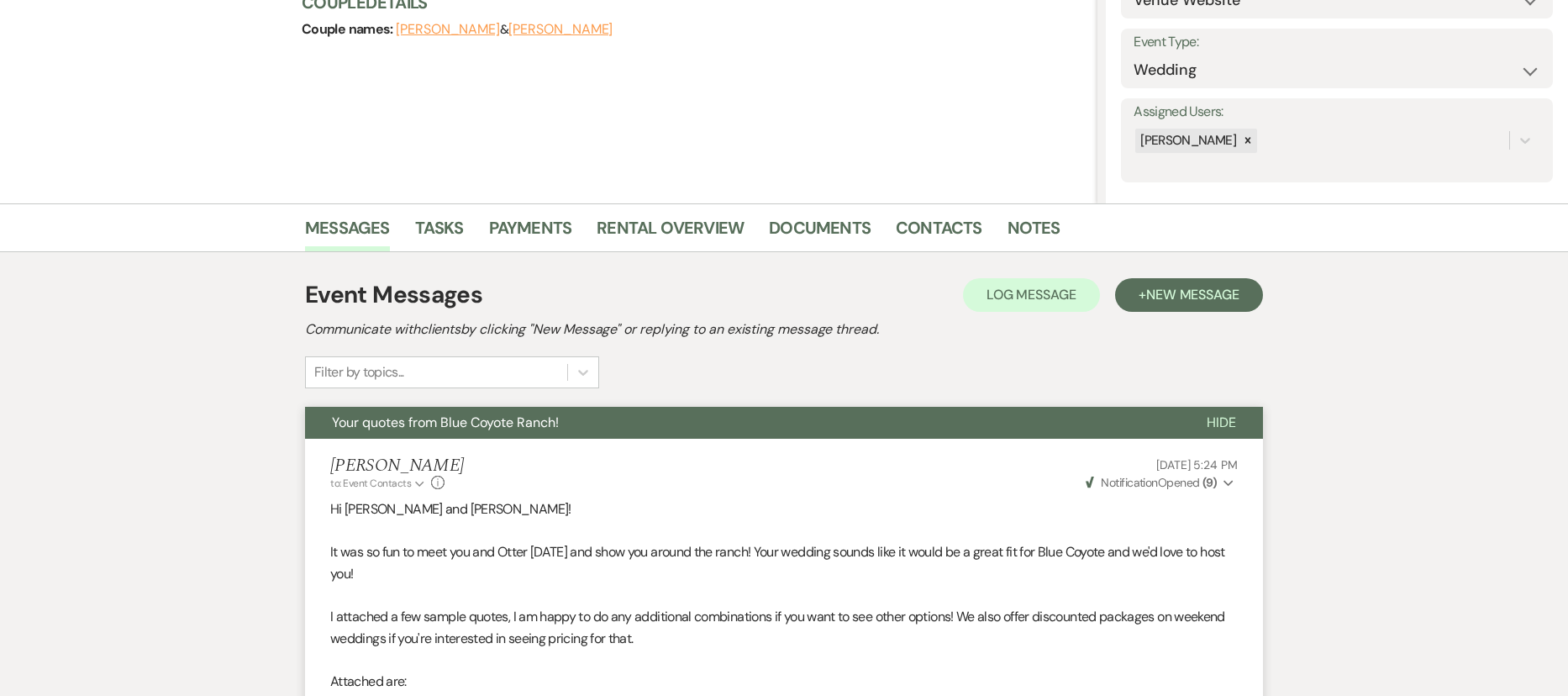
scroll to position [0, 0]
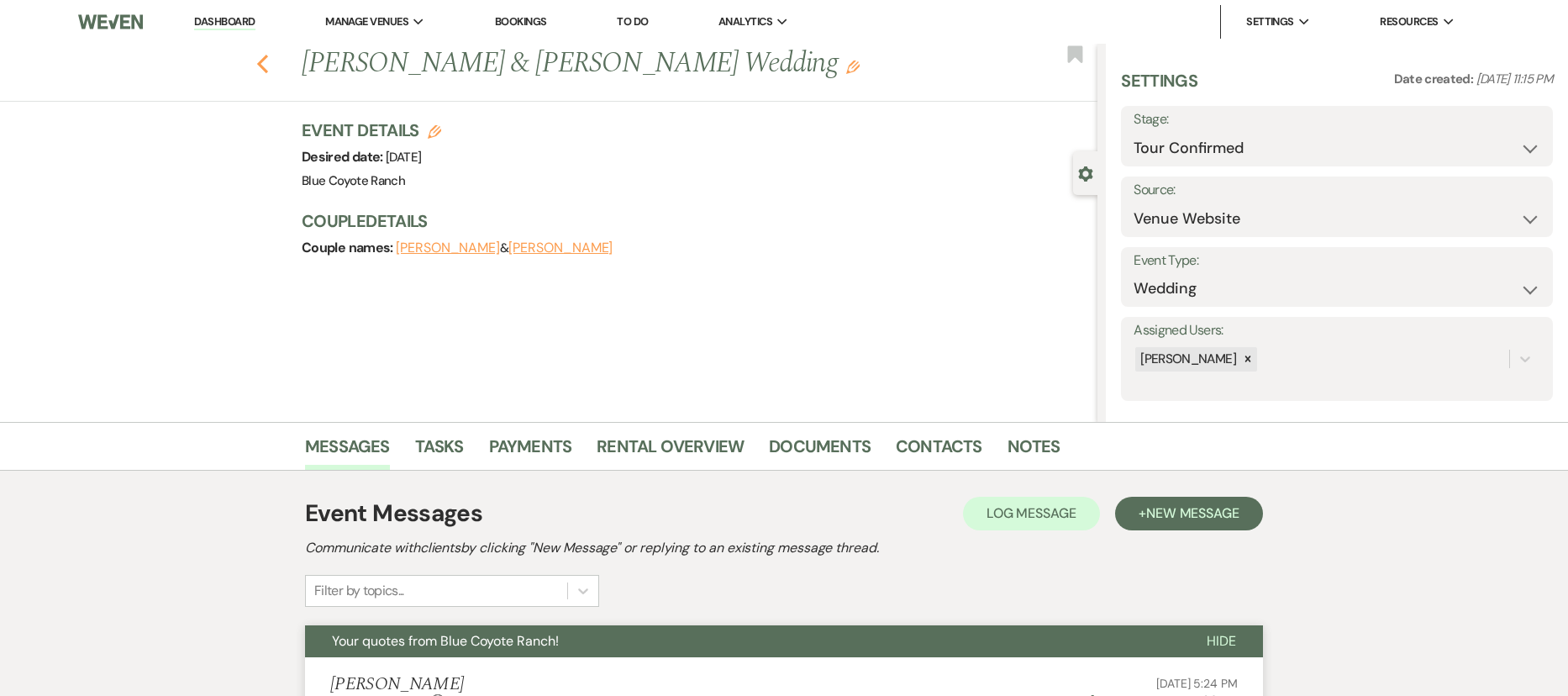
click at [268, 62] on icon "Previous" at bounding box center [263, 64] width 13 height 20
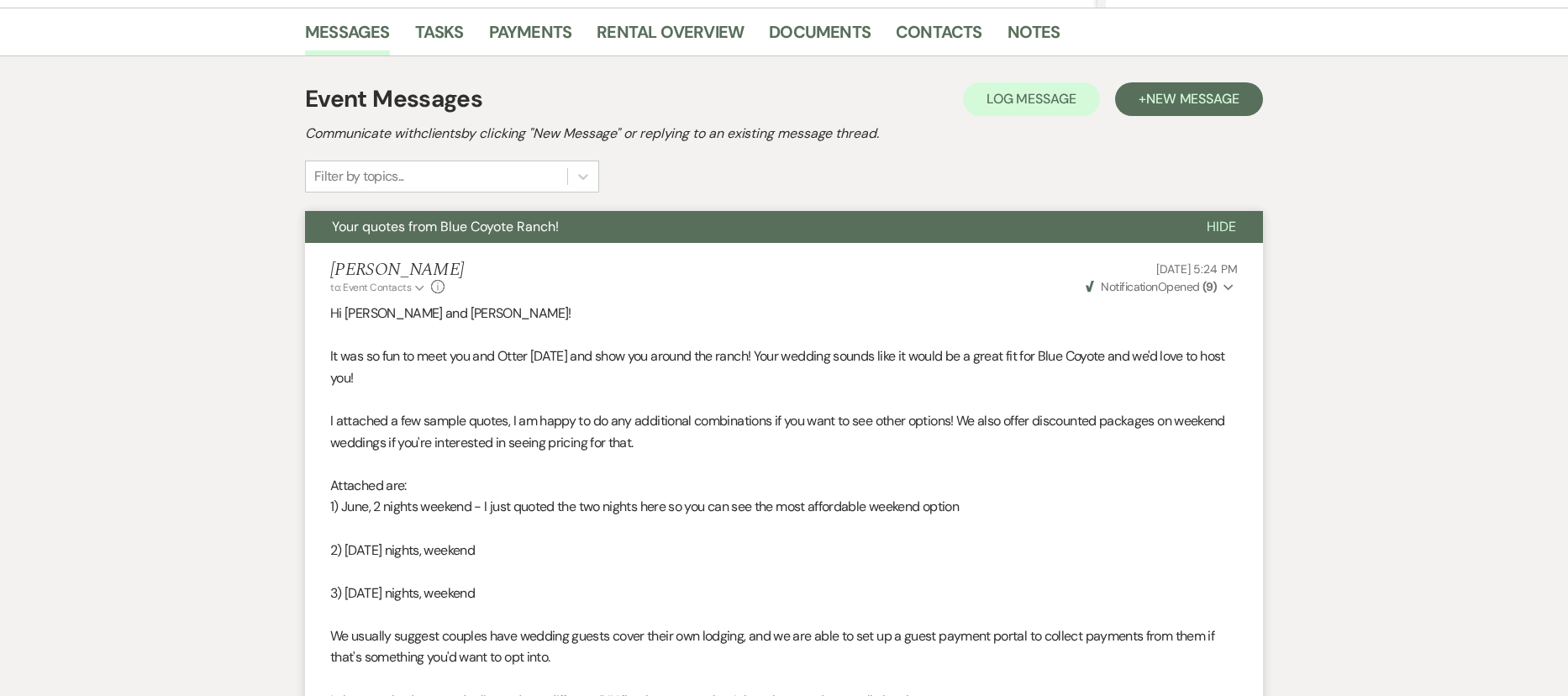
select select "4"
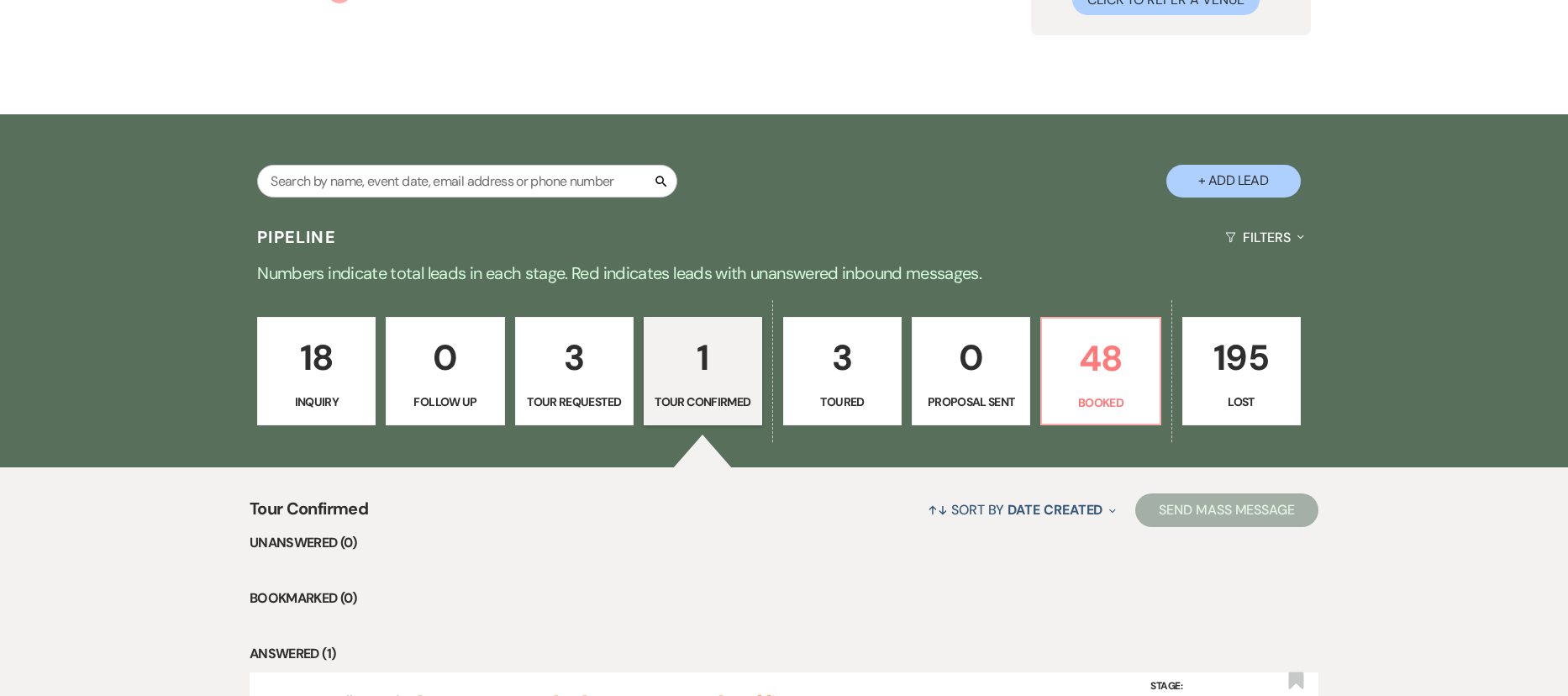
scroll to position [0, 0]
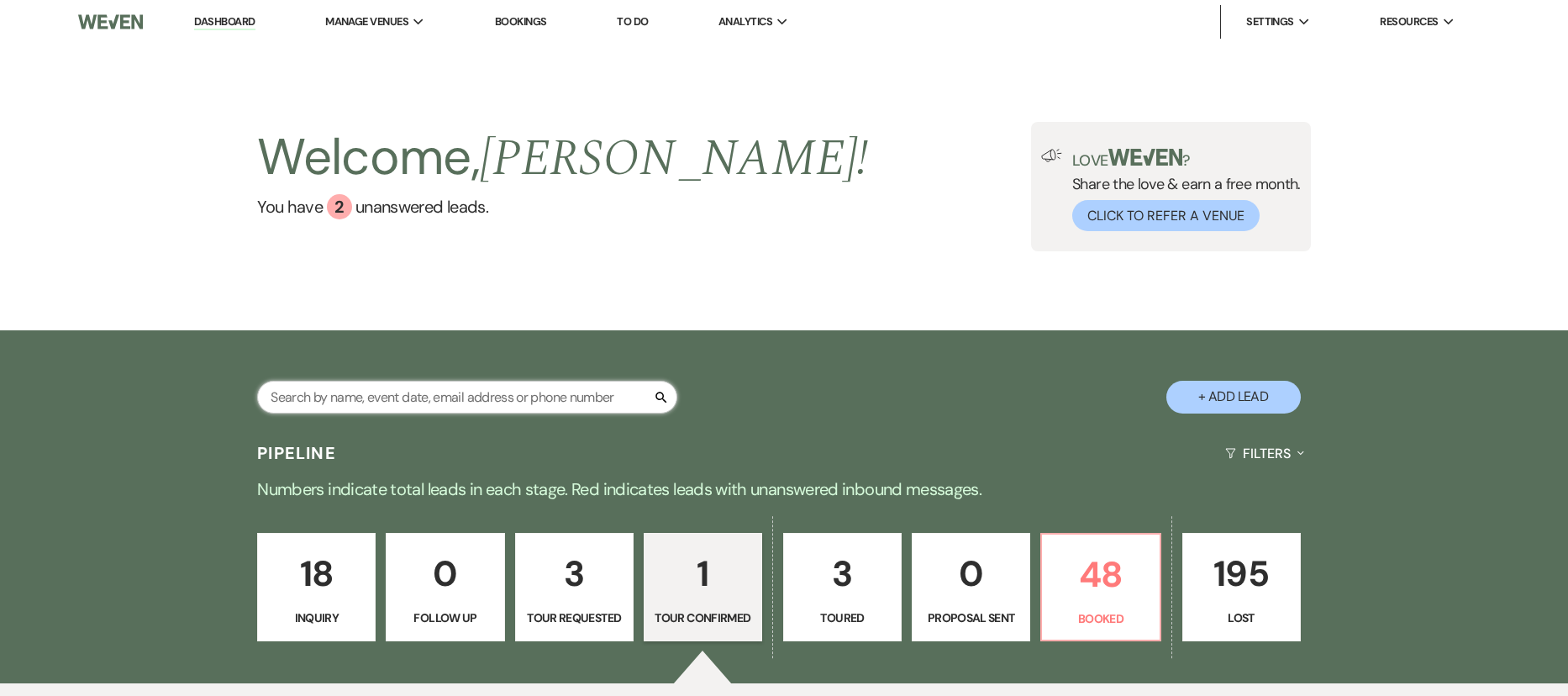
click at [394, 390] on input "text" at bounding box center [467, 397] width 420 height 33
type input "tori"
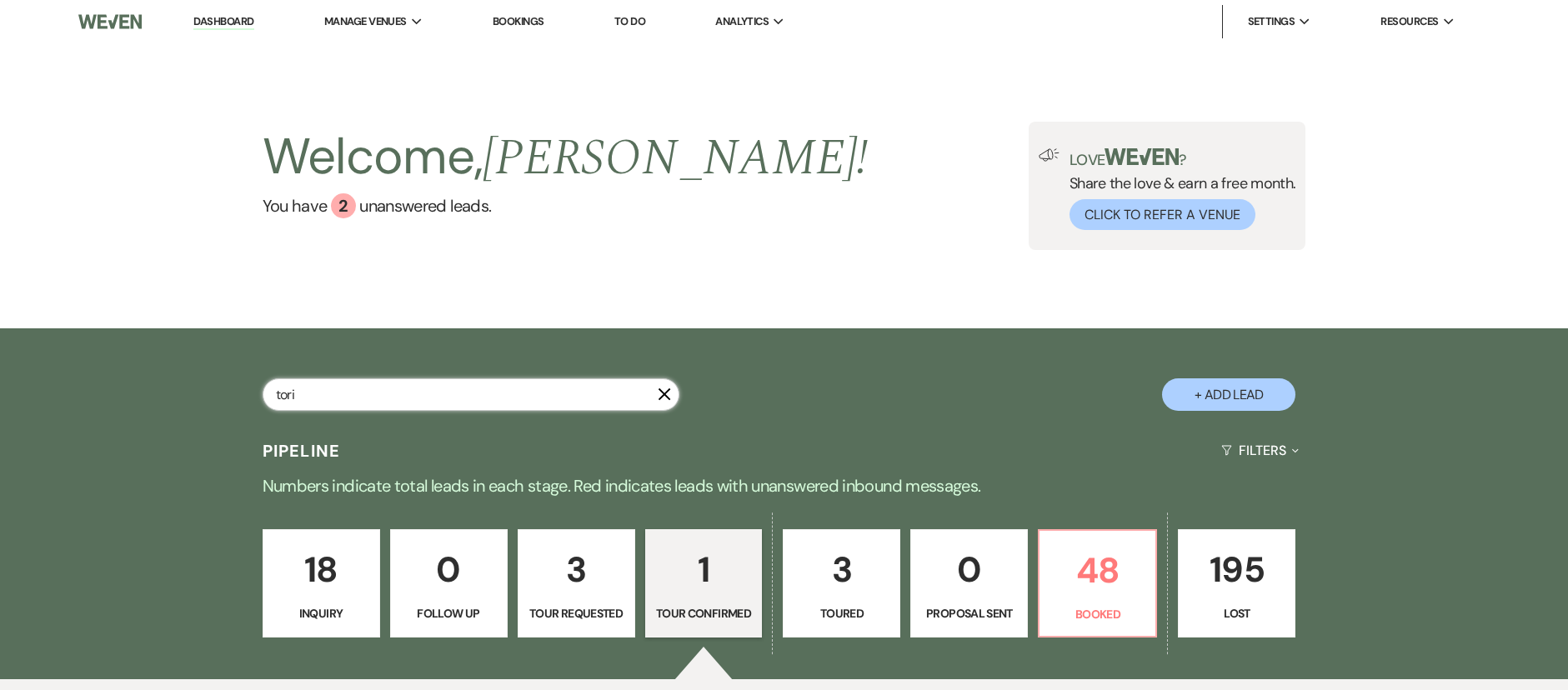
select select "8"
select select "5"
select select "8"
select select "5"
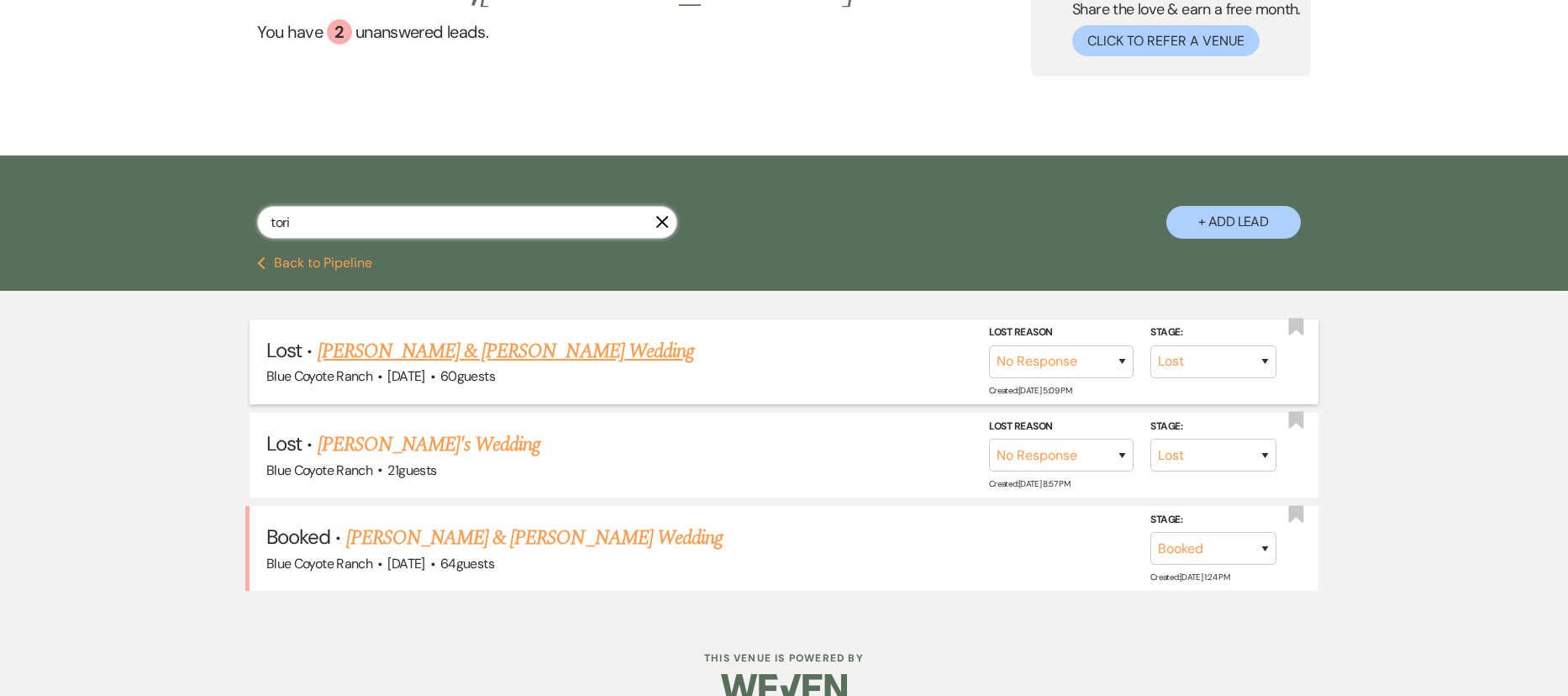
scroll to position [207, 0]
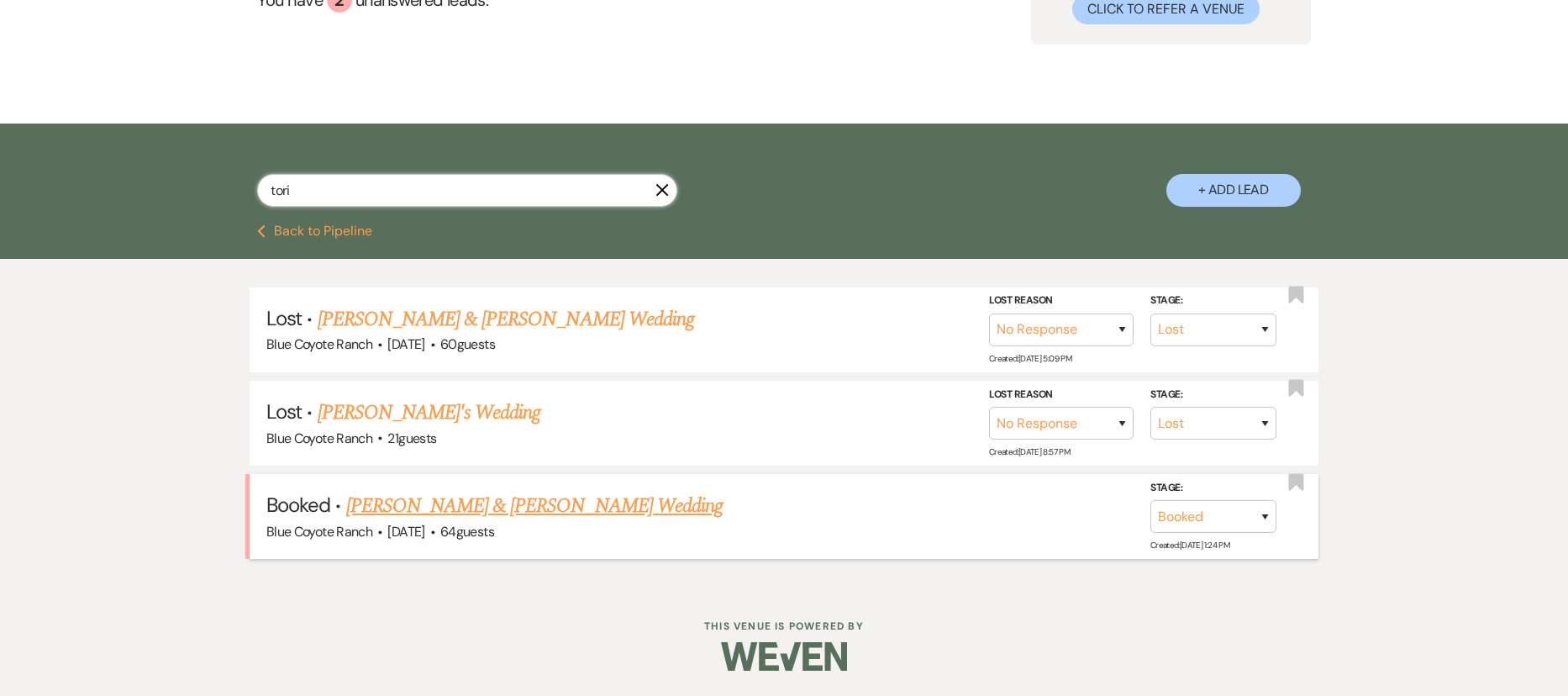
type input "tori"
click at [452, 516] on link "Tyler Roberts & Tori Riggs's Wedding" at bounding box center [534, 506] width 376 height 31
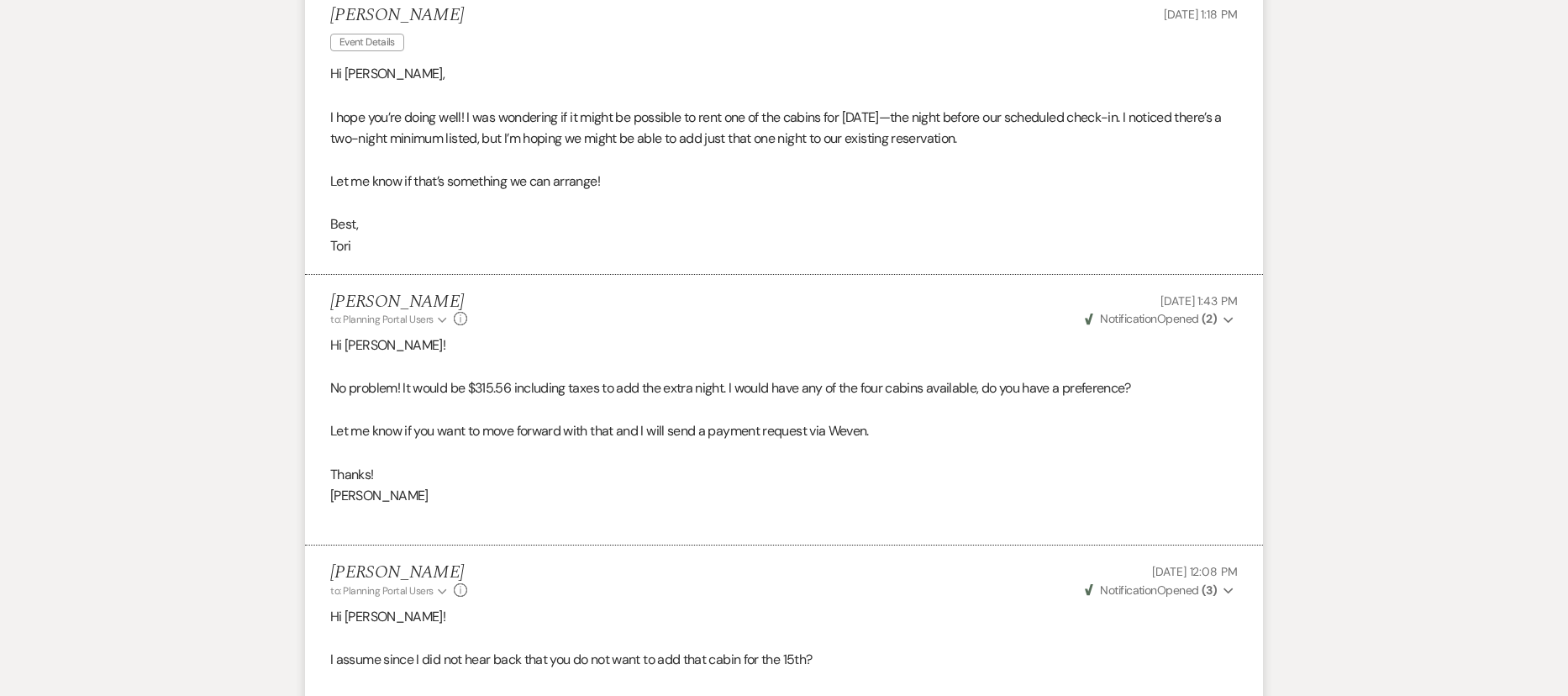
scroll to position [568, 0]
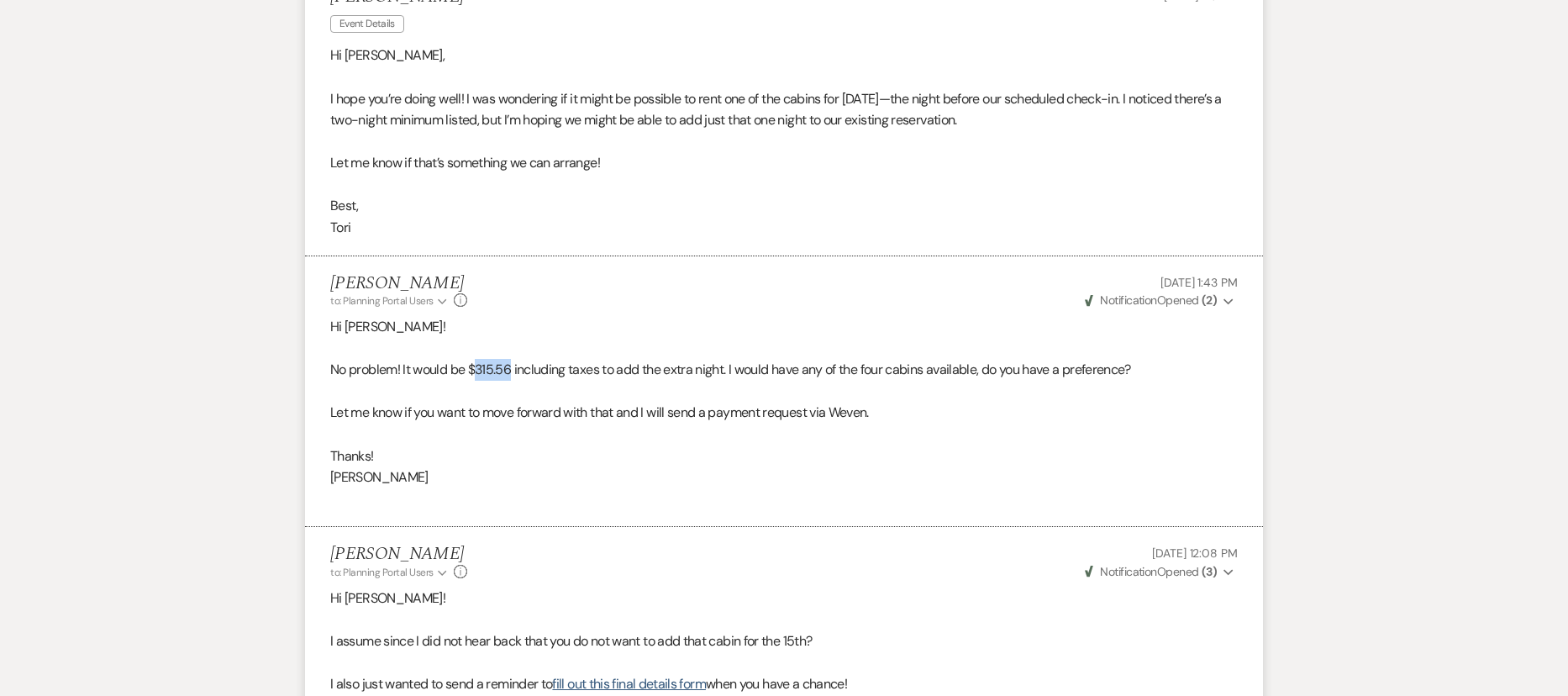
drag, startPoint x: 476, startPoint y: 370, endPoint x: 510, endPoint y: 369, distance: 34.0
click at [514, 369] on span "315.56 including taxes to add the extra night. I would have any of the four cab…" at bounding box center [803, 369] width 656 height 18
copy span "315.56"
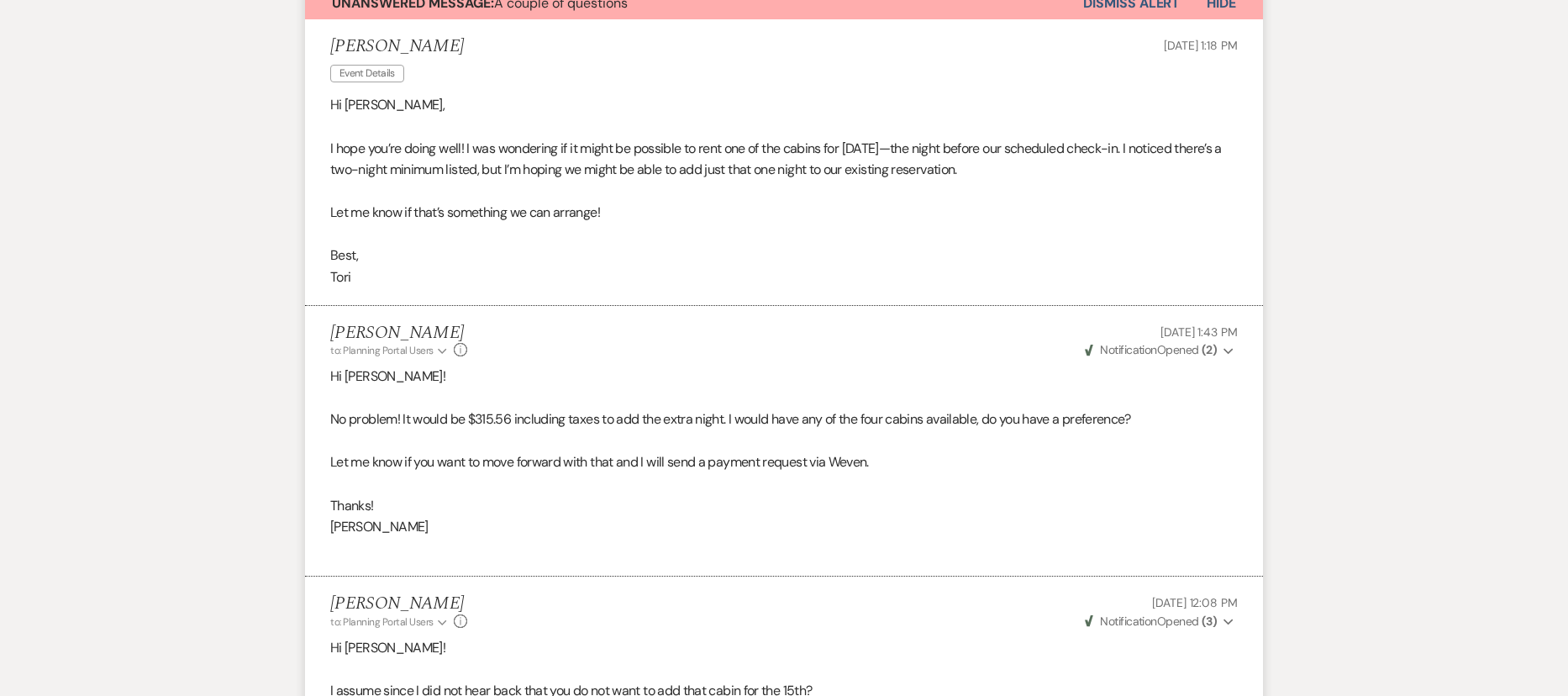
scroll to position [515, 0]
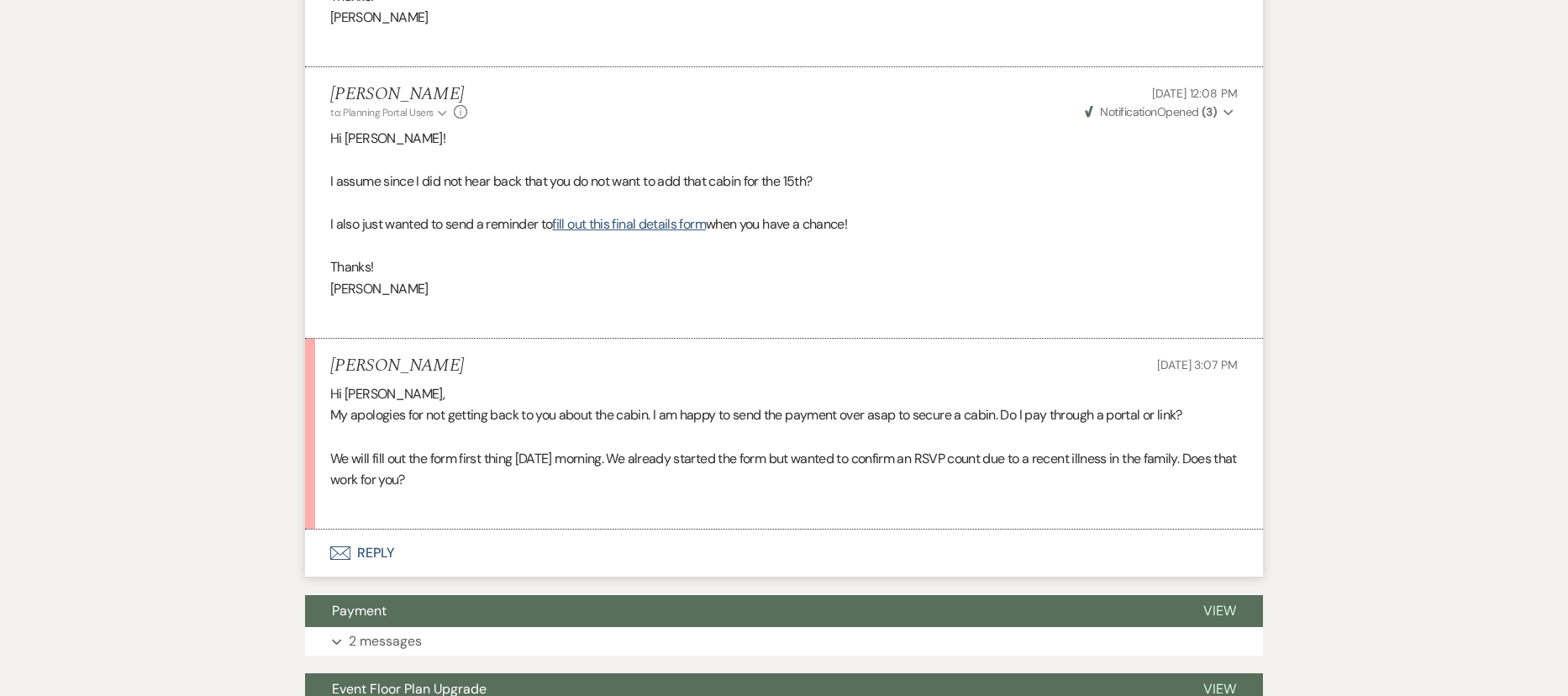
click at [369, 556] on button "Envelope Reply" at bounding box center [783, 553] width 958 height 47
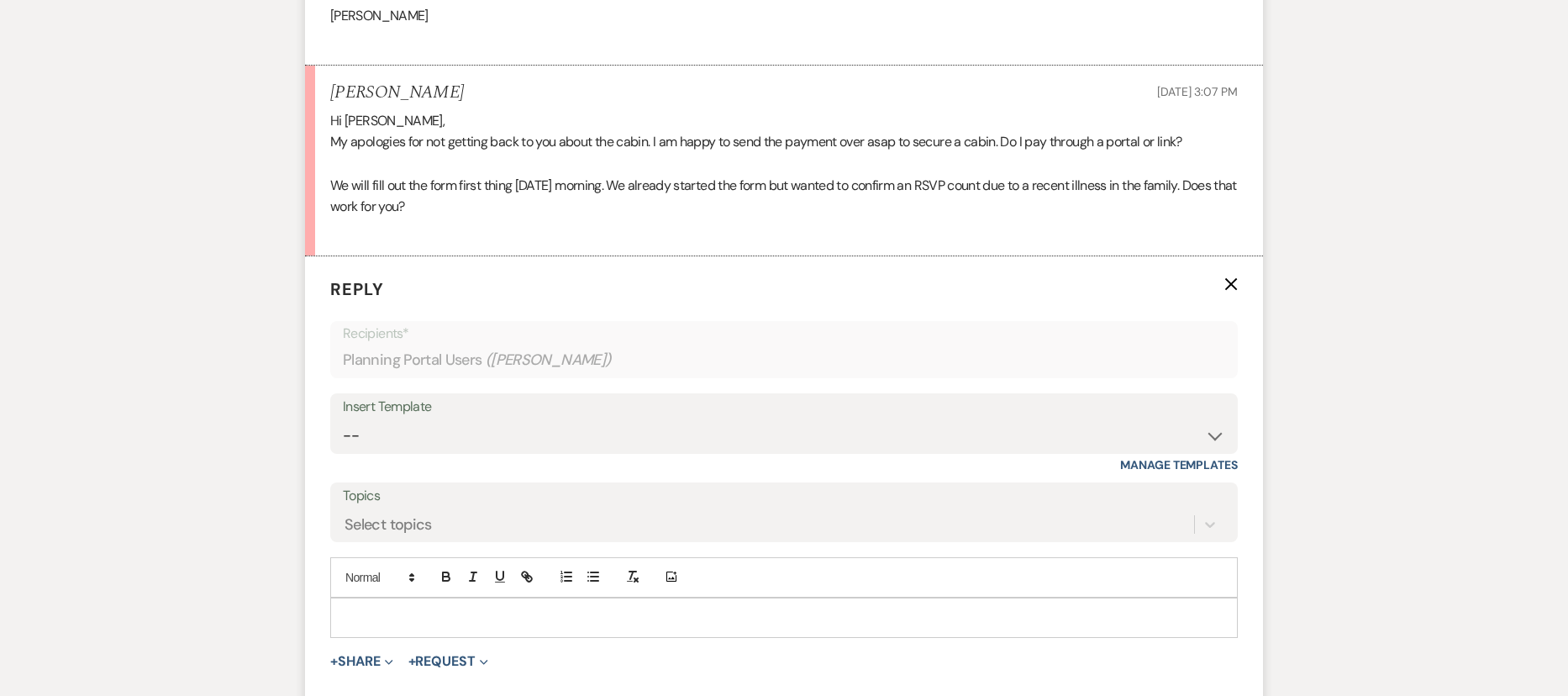
scroll to position [1362, 0]
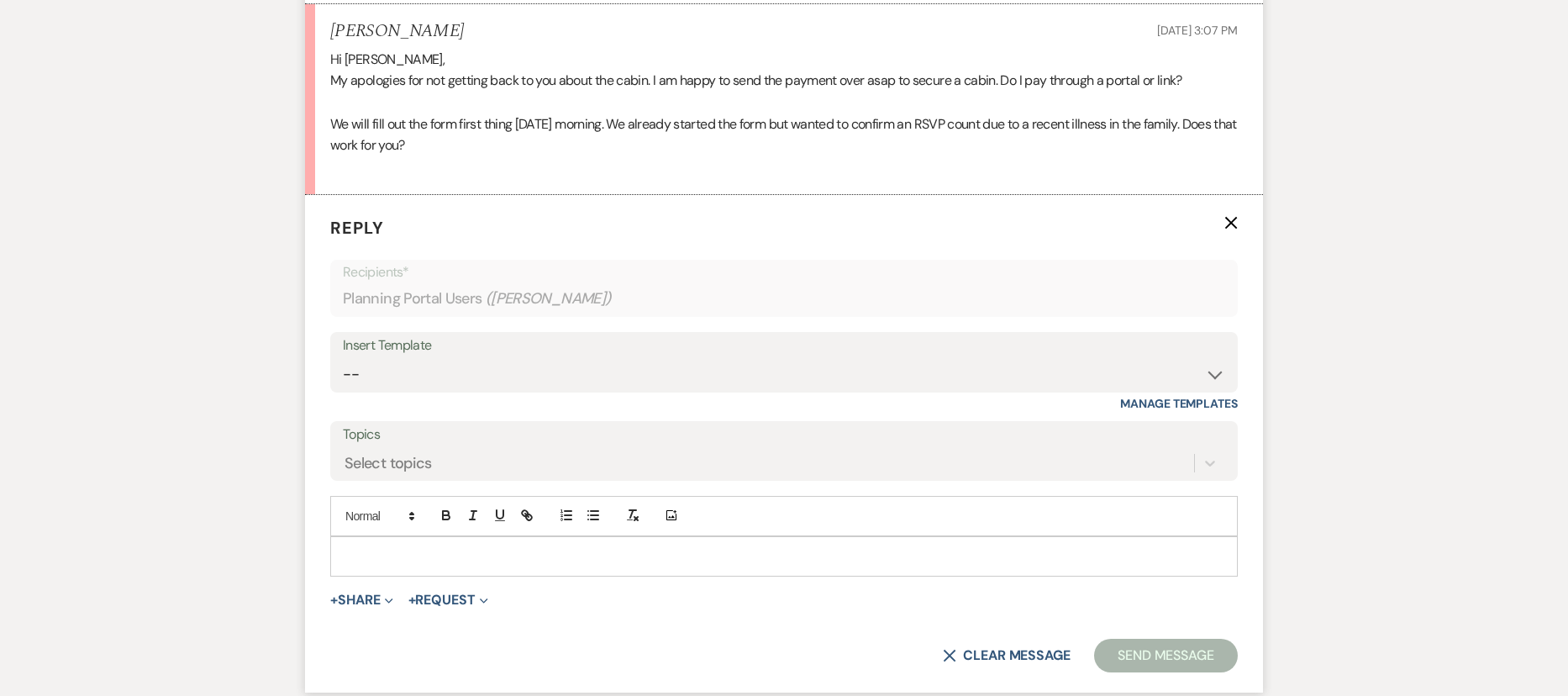
click at [369, 557] on p at bounding box center [784, 557] width 881 height 19
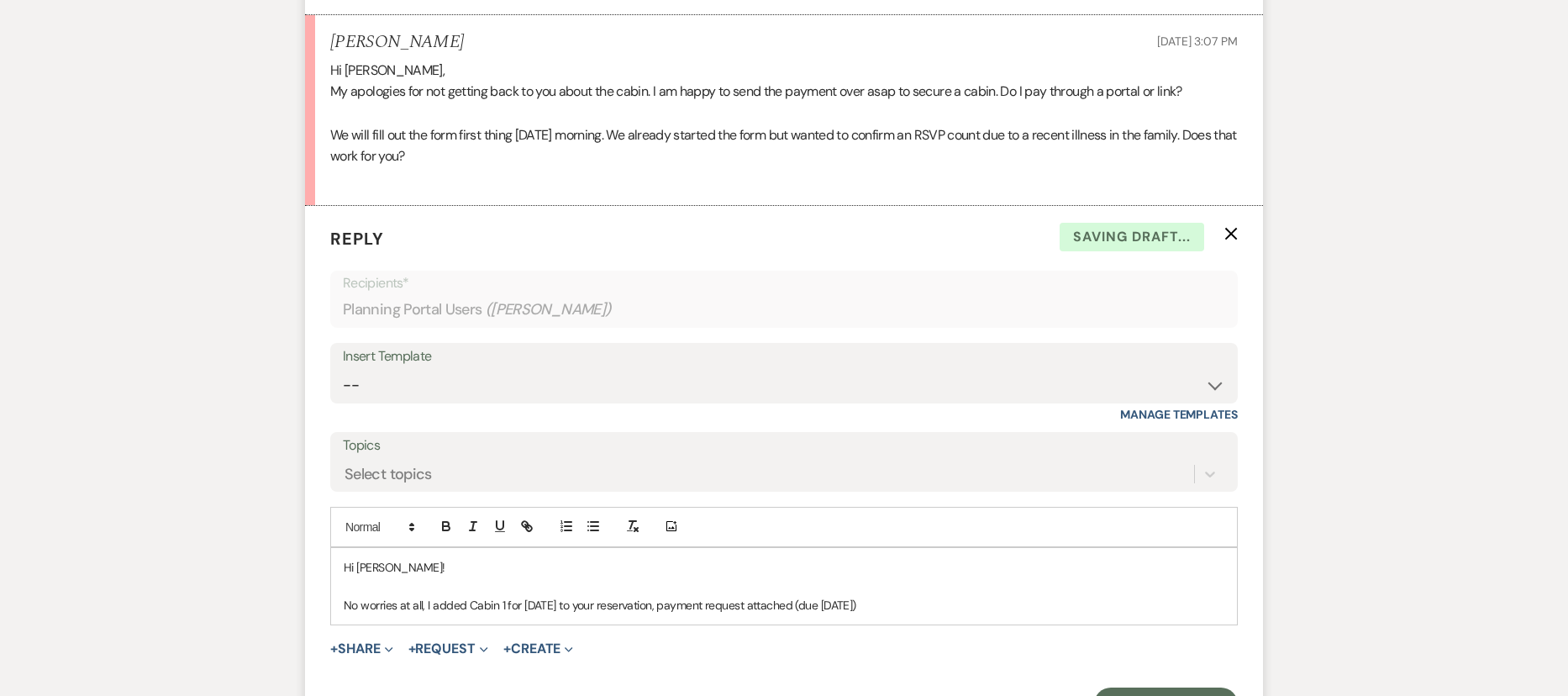
scroll to position [0, 0]
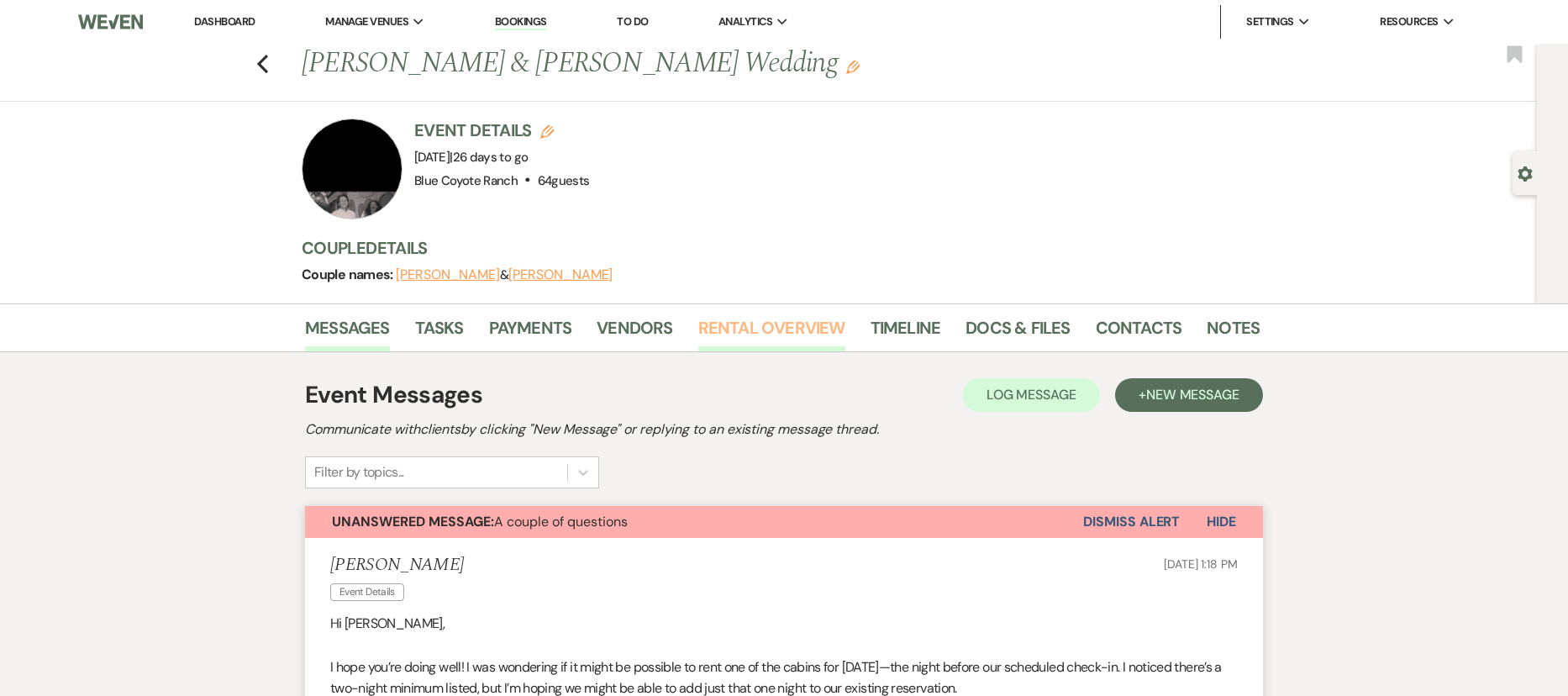
click at [768, 322] on link "Rental Overview" at bounding box center [772, 333] width 147 height 37
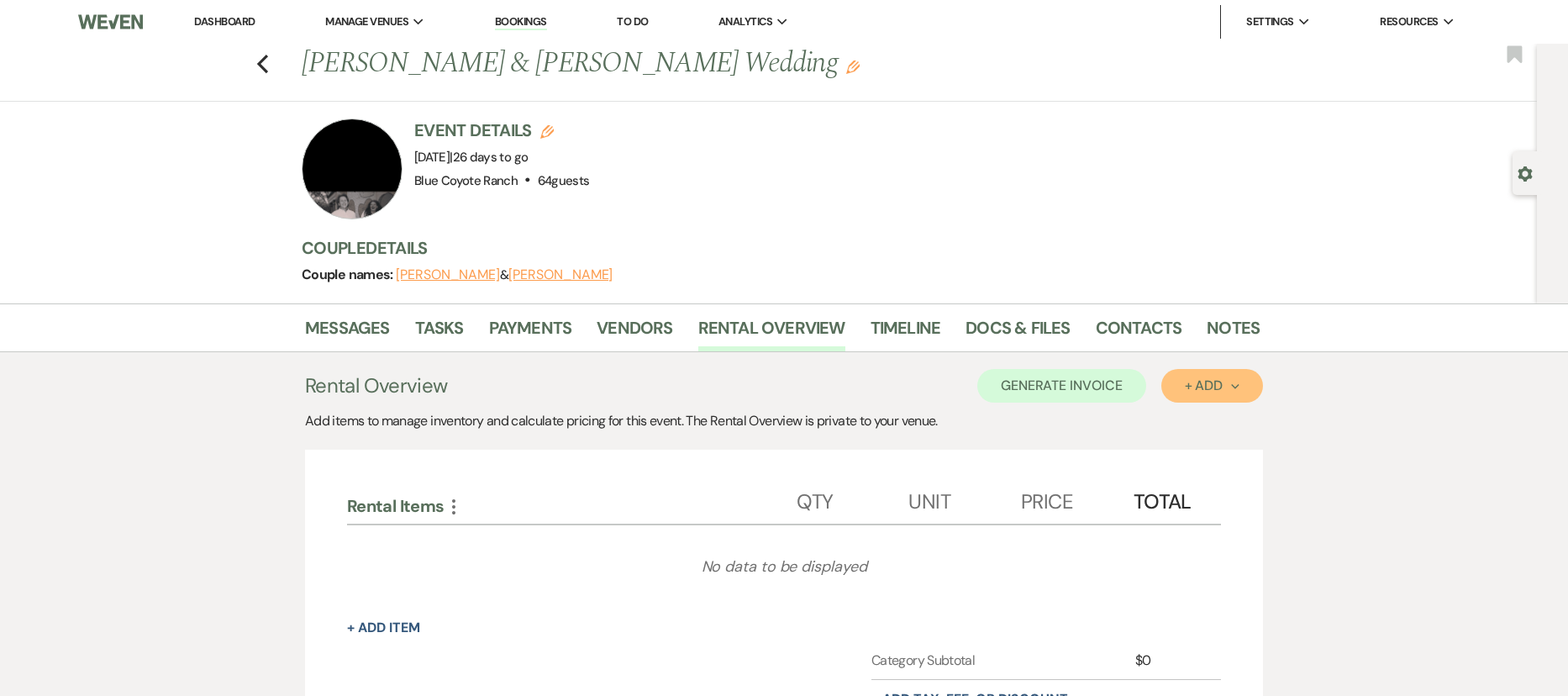
click at [1208, 388] on div "+ Add Next" at bounding box center [1211, 386] width 55 height 13
click at [1208, 417] on button "Item" at bounding box center [1203, 424] width 85 height 26
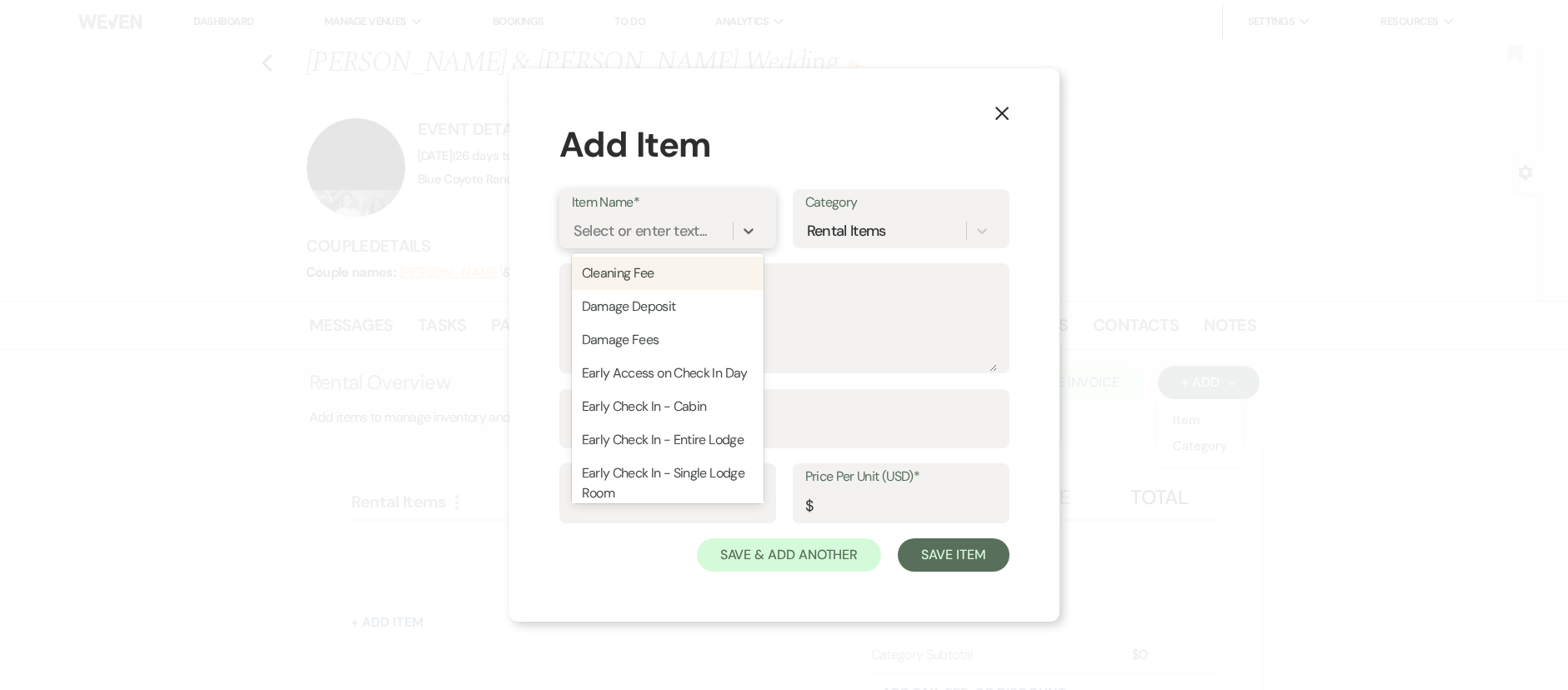
click at [607, 226] on div "Select or enter text..." at bounding box center [641, 230] width 135 height 22
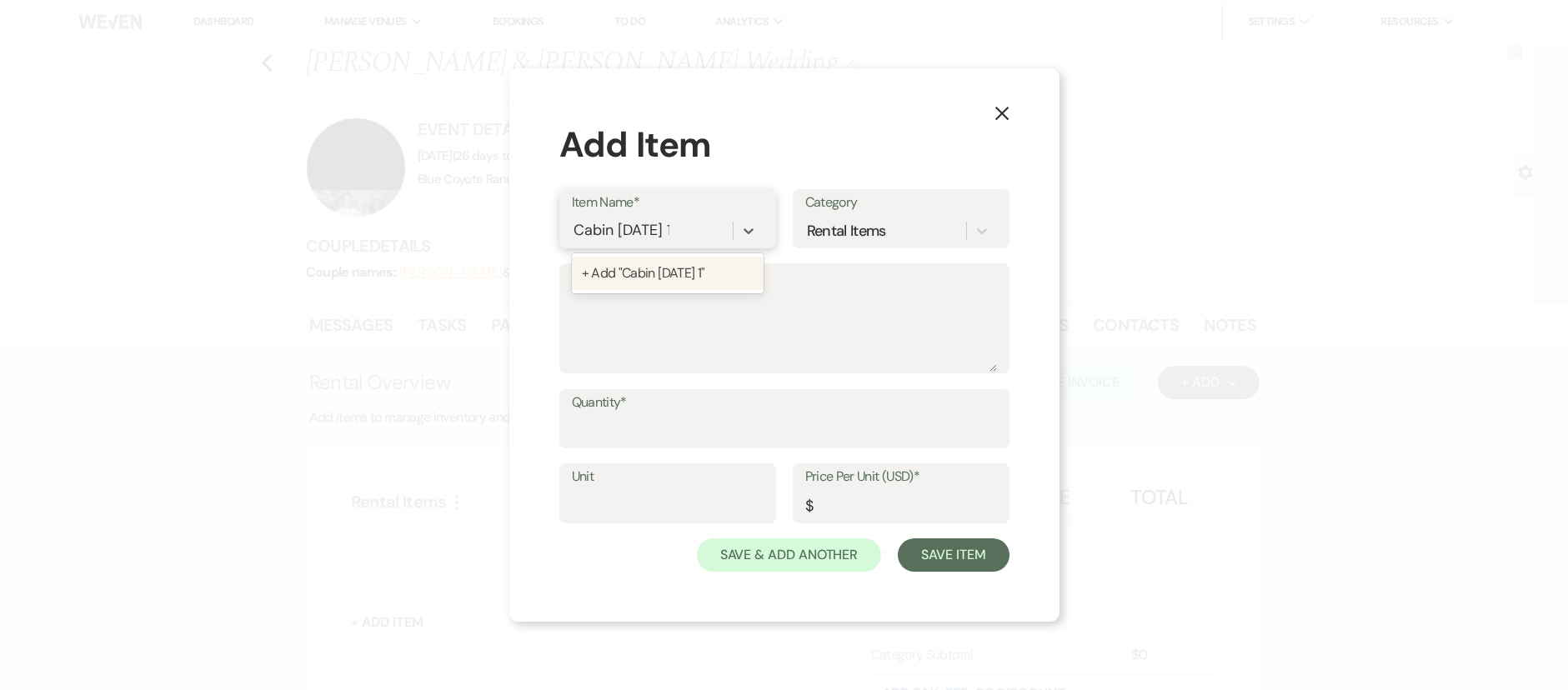
type input "Cabin 1 Sept 15"
click at [620, 280] on div "+ Add "Cabin 1 Sept 15"" at bounding box center [667, 274] width 192 height 33
click at [919, 230] on div "Rental Items" at bounding box center [886, 230] width 161 height 29
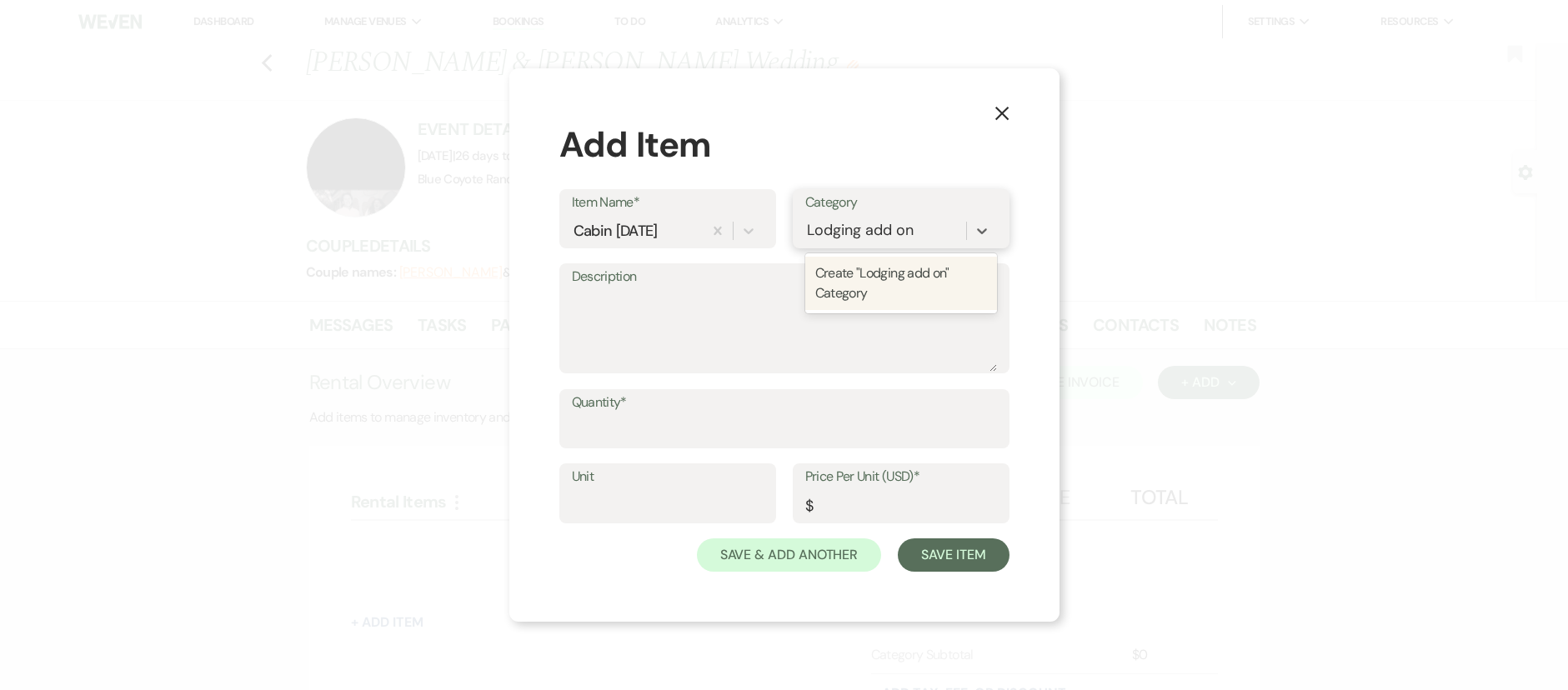
type input "Lodging add ons"
click at [782, 423] on input "Quantity*" at bounding box center [784, 430] width 425 height 32
type input "1"
click at [845, 509] on input "Price Per Unit (USD)*" at bounding box center [902, 505] width 192 height 32
paste input "315.56"
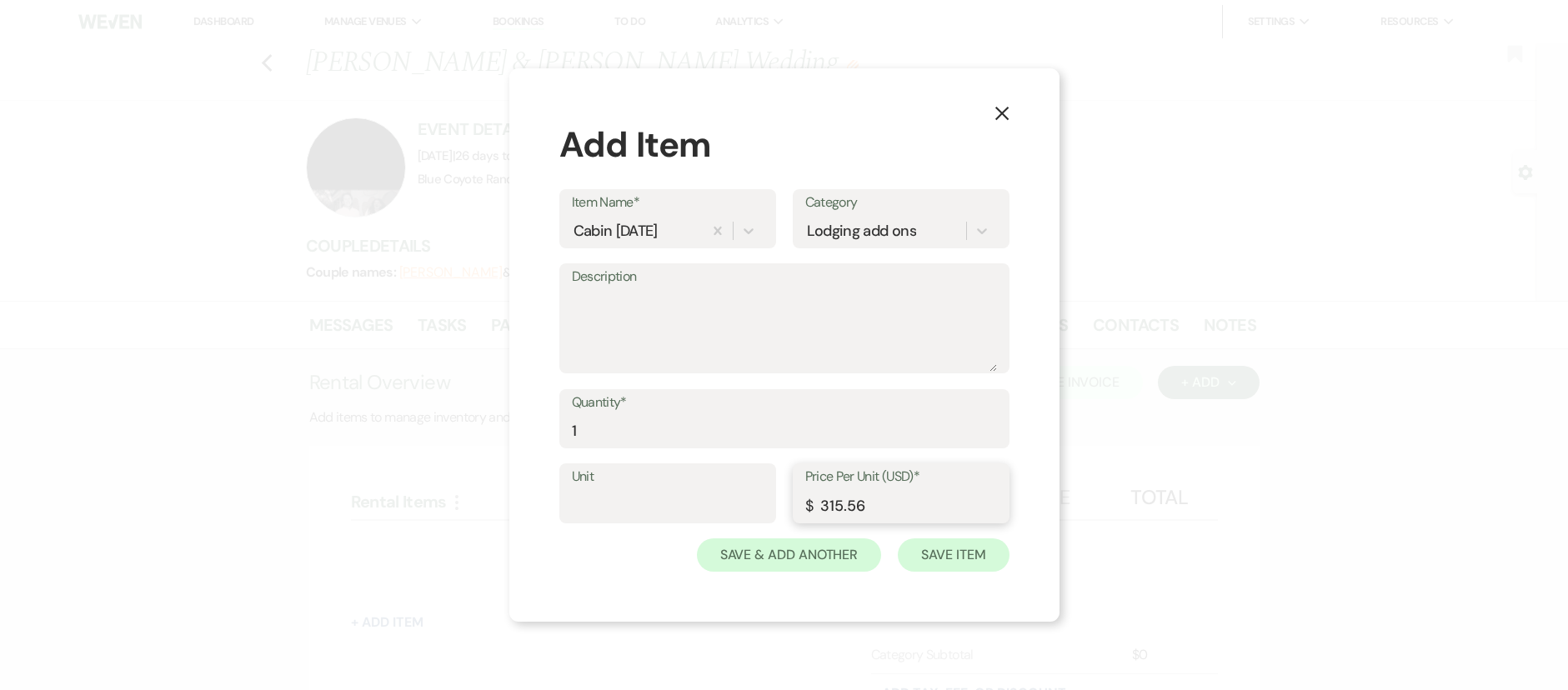
type input "315.56"
click at [973, 562] on button "Save Item" at bounding box center [953, 555] width 111 height 33
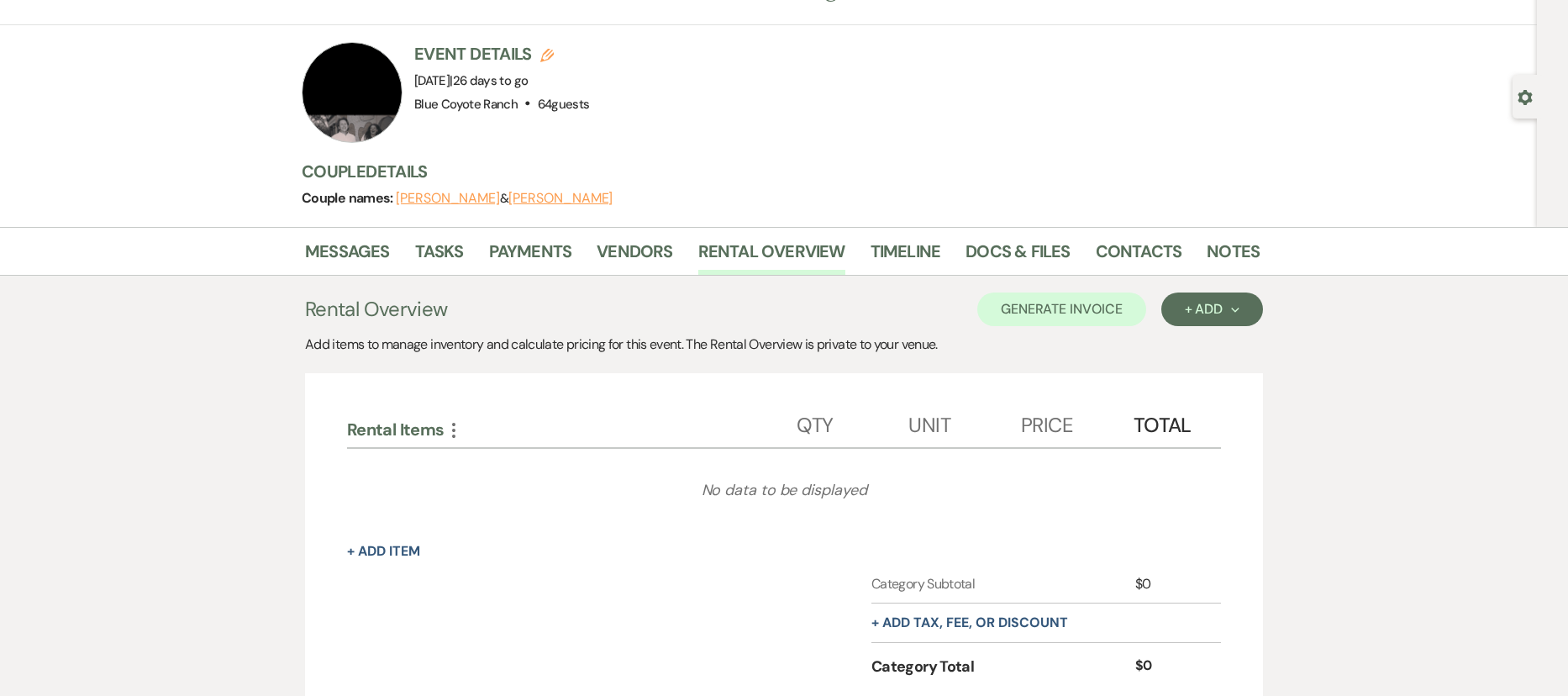
scroll to position [157, 0]
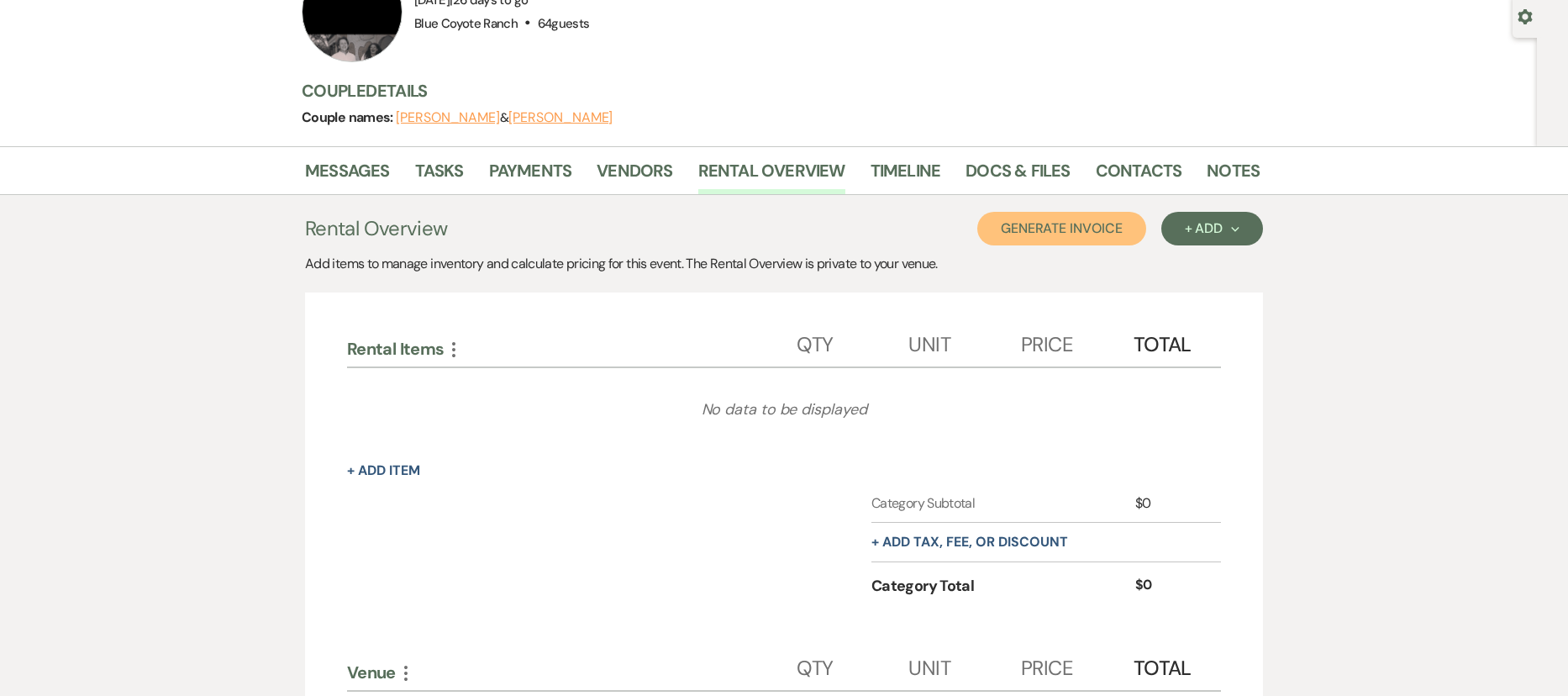
click at [1054, 232] on button "Generate Invoice" at bounding box center [1062, 229] width 169 height 33
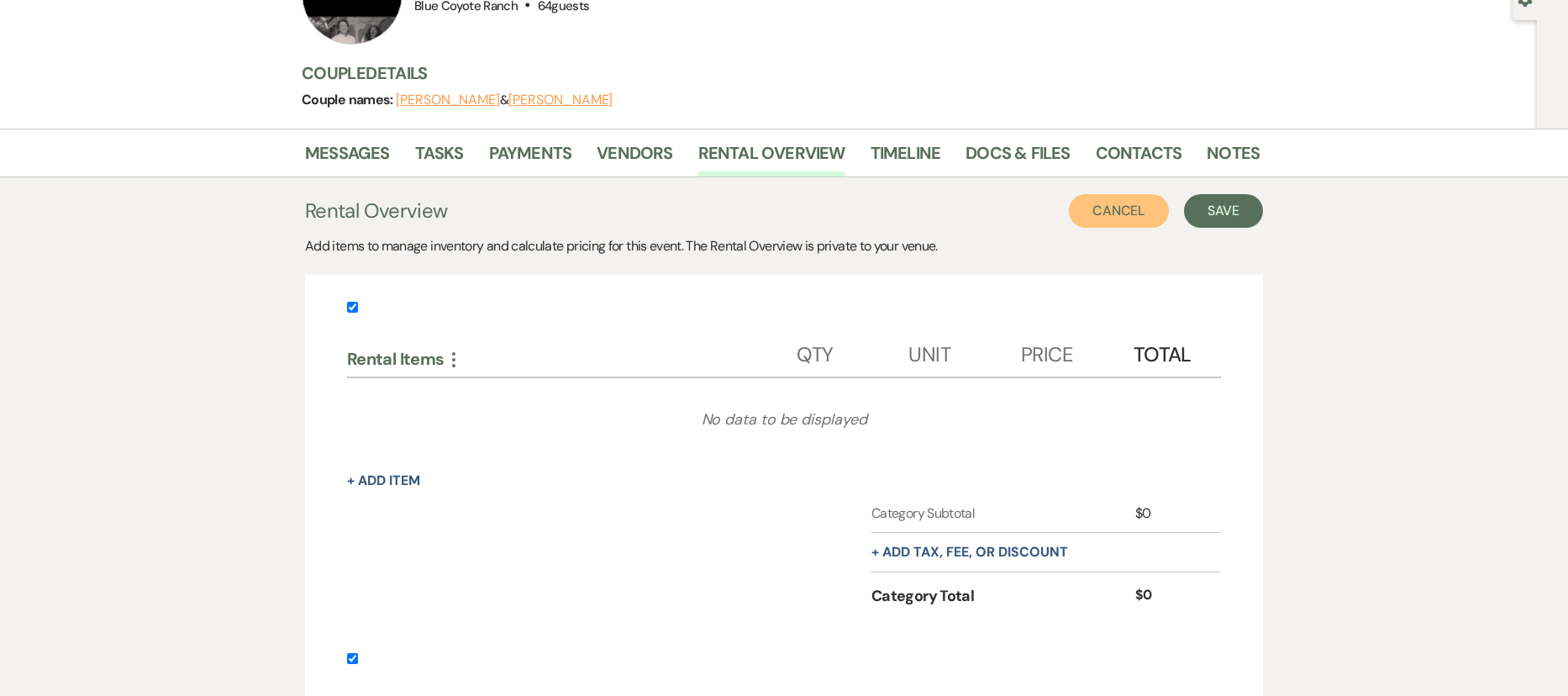
scroll to position [176, 0]
click at [347, 309] on input "checkbox" at bounding box center [353, 307] width 11 height 11
checkbox input "false"
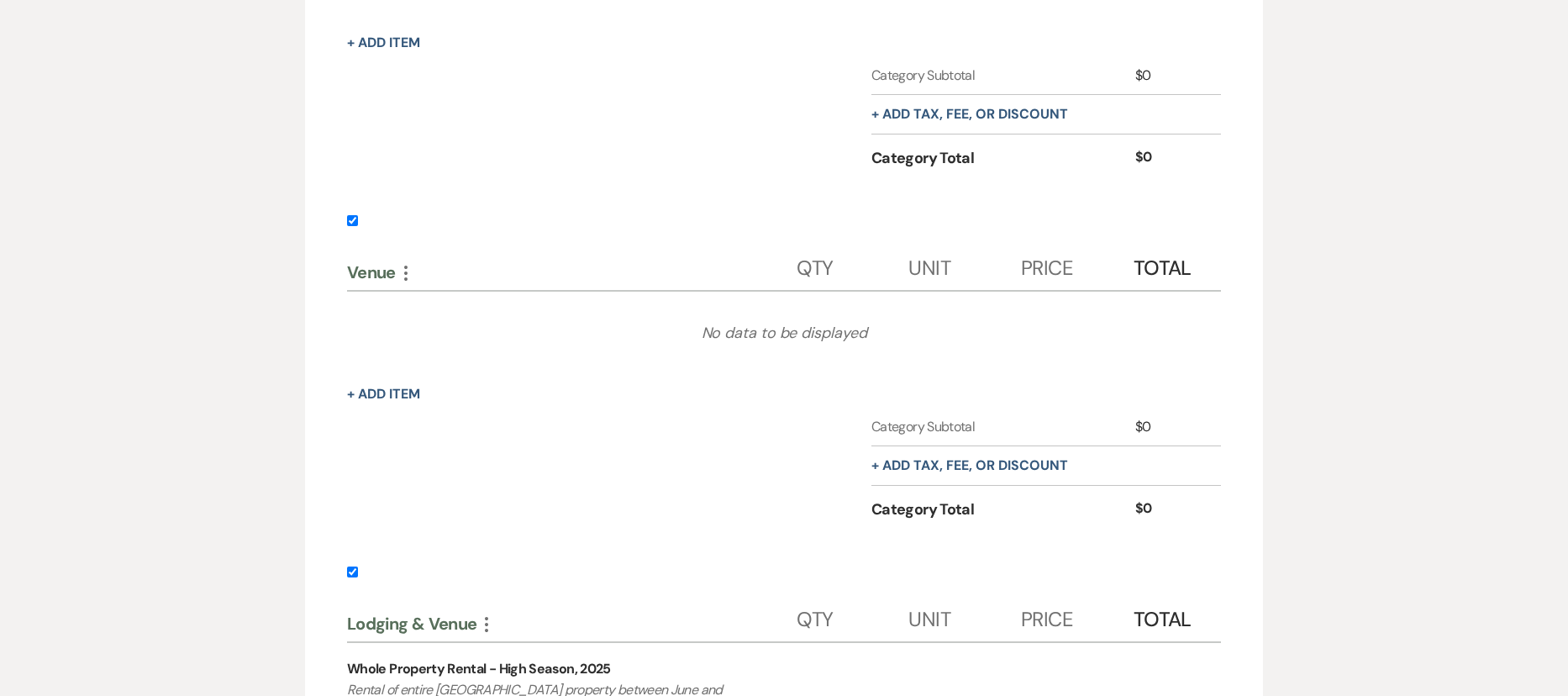
scroll to position [637, 0]
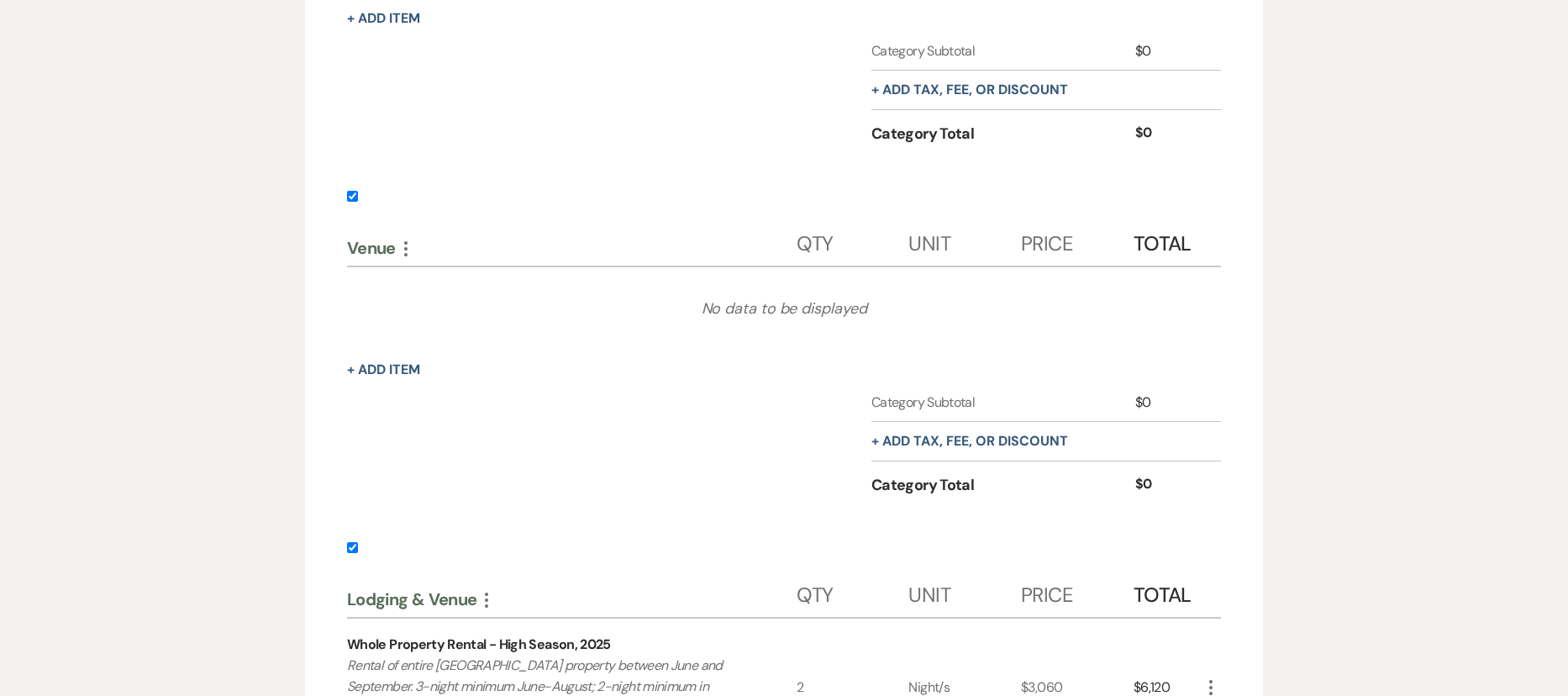
click at [351, 198] on input "checkbox" at bounding box center [353, 196] width 11 height 11
checkbox input "false"
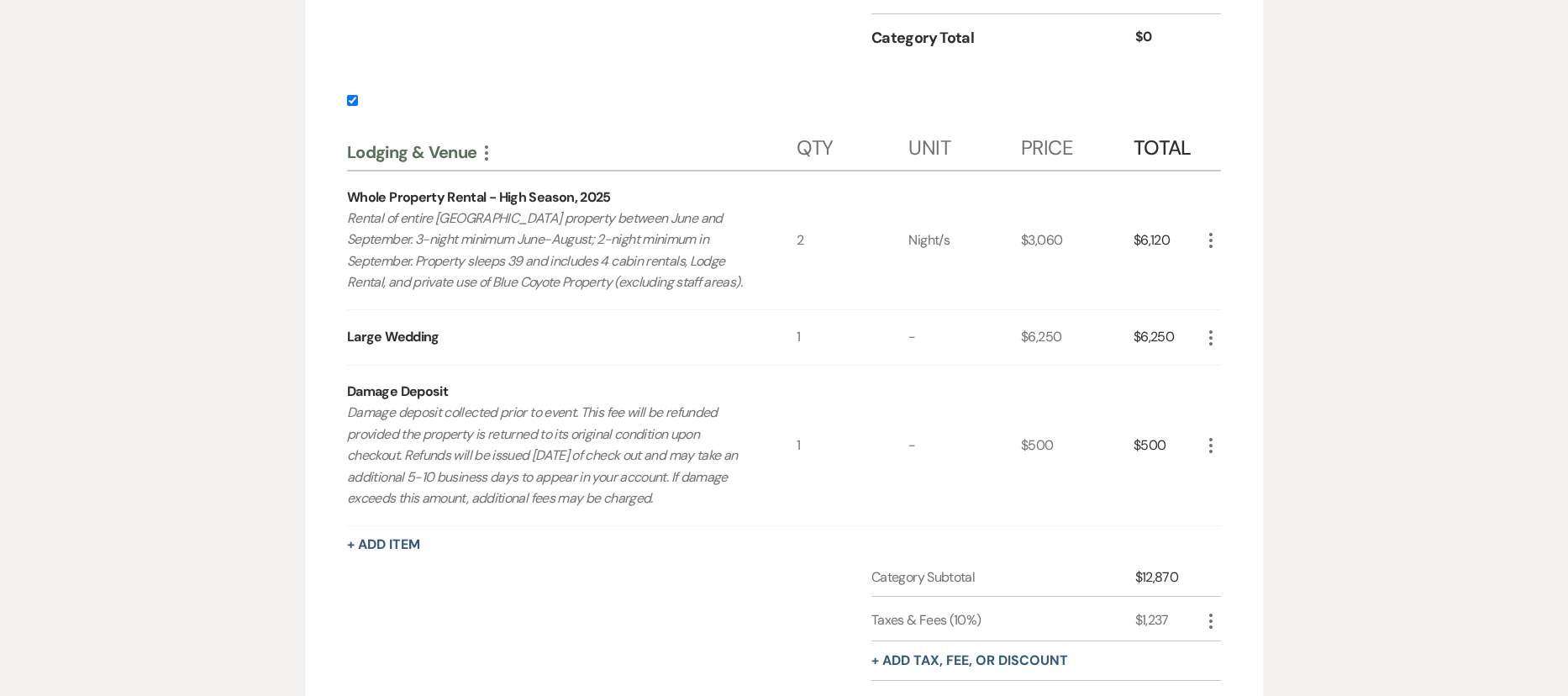
scroll to position [1093, 0]
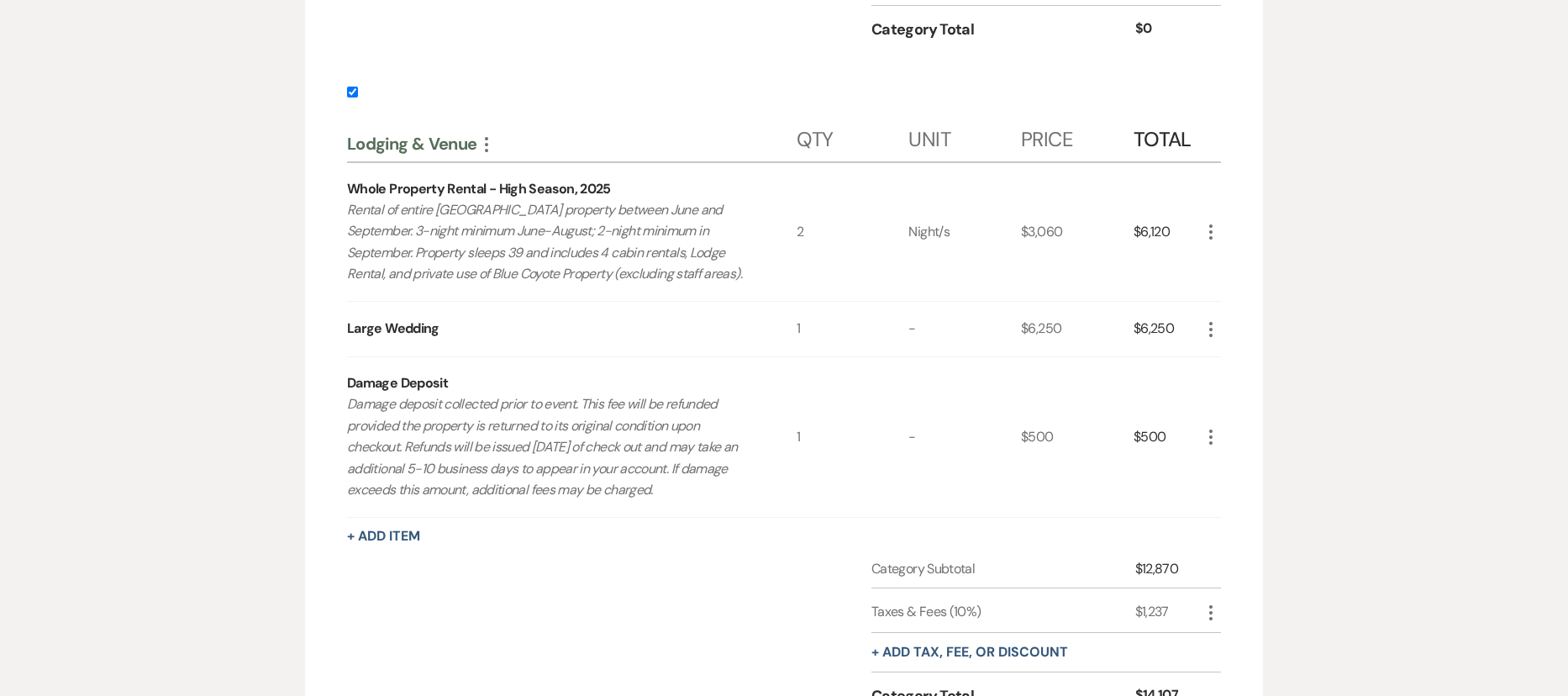
click at [348, 88] on input "checkbox" at bounding box center [353, 92] width 11 height 11
checkbox input "false"
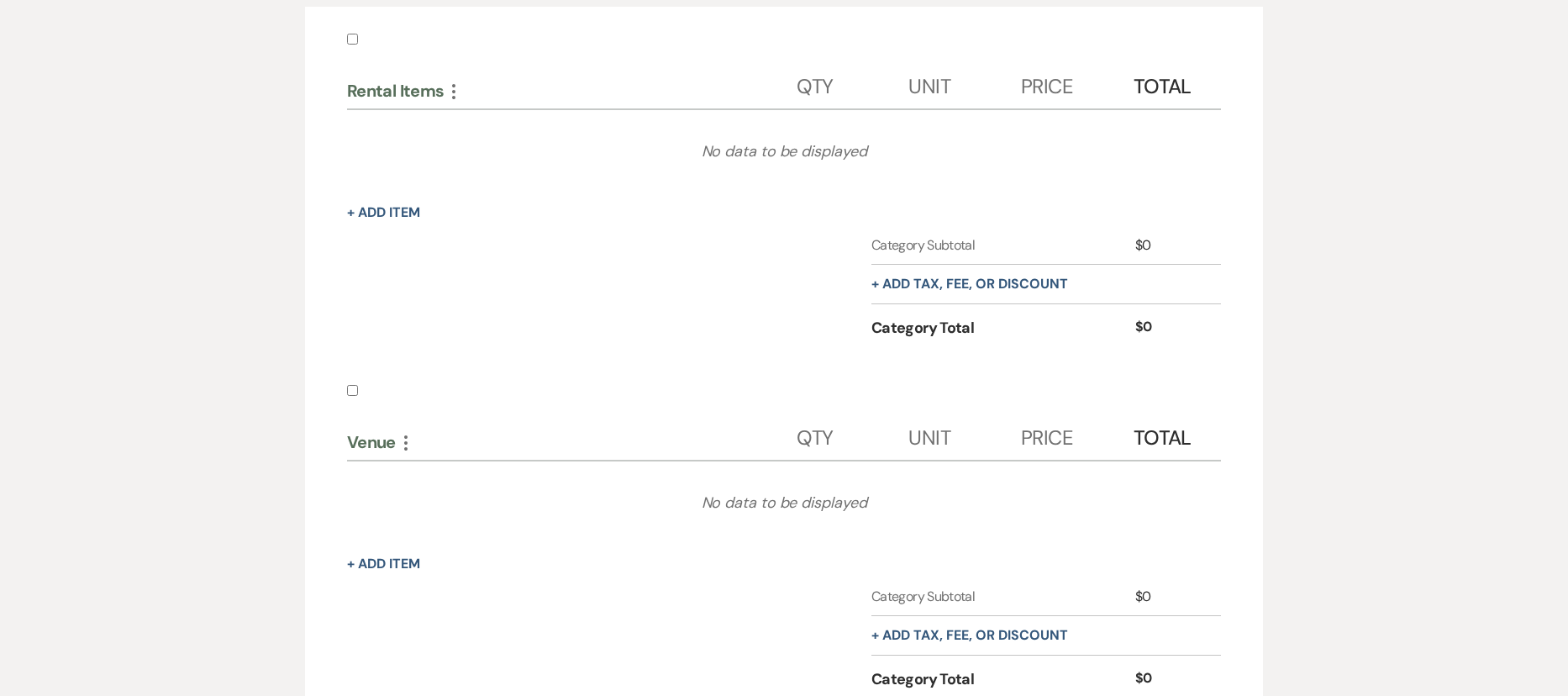
scroll to position [0, 0]
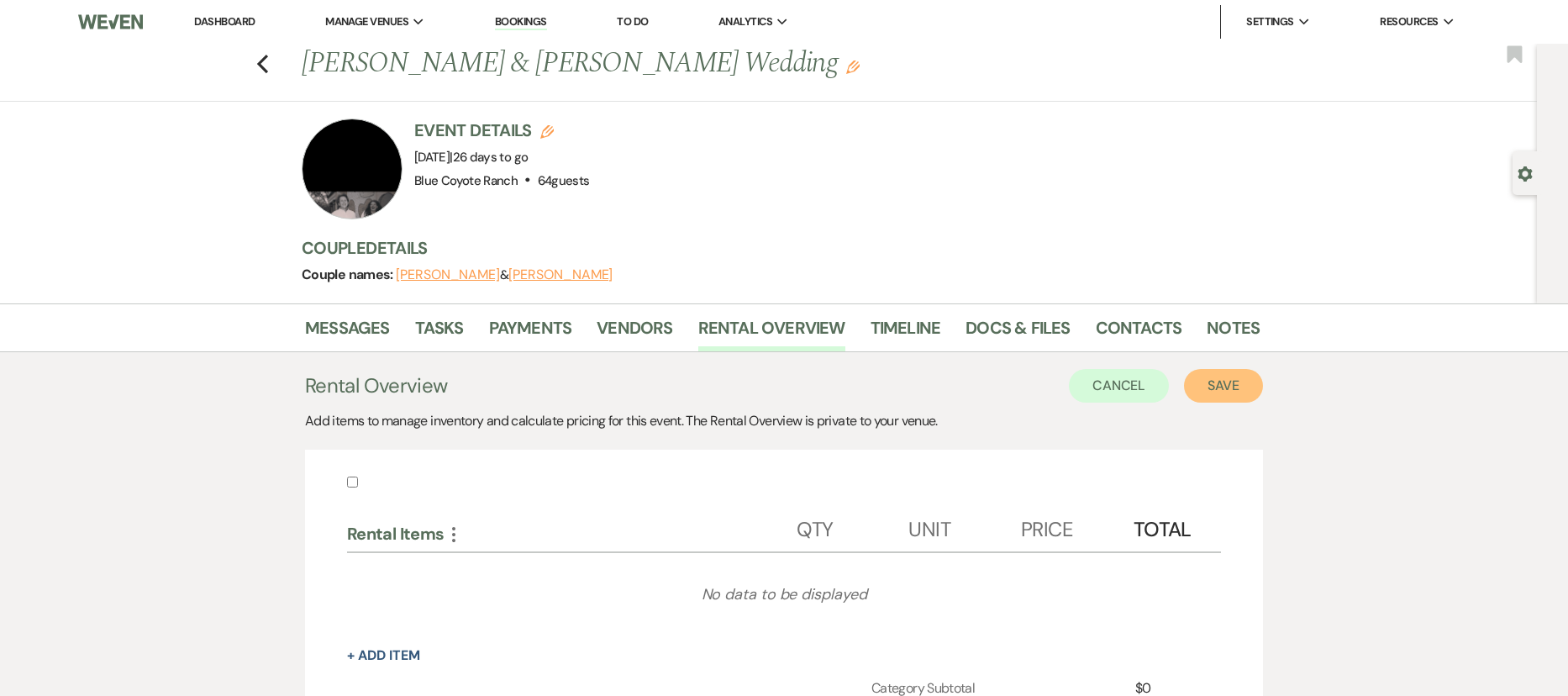
click at [1223, 388] on button "Save" at bounding box center [1222, 386] width 79 height 33
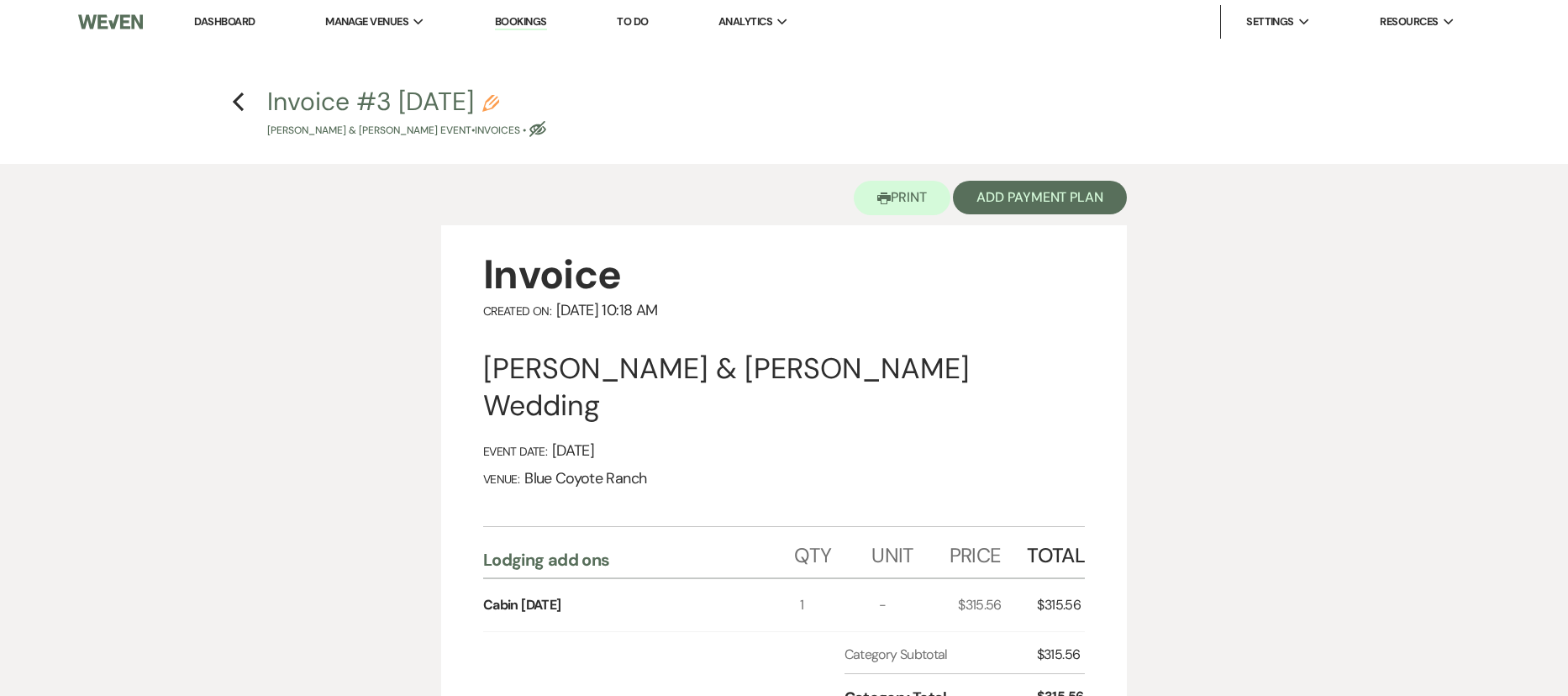
click at [499, 103] on use "button" at bounding box center [490, 103] width 17 height 17
select select "22"
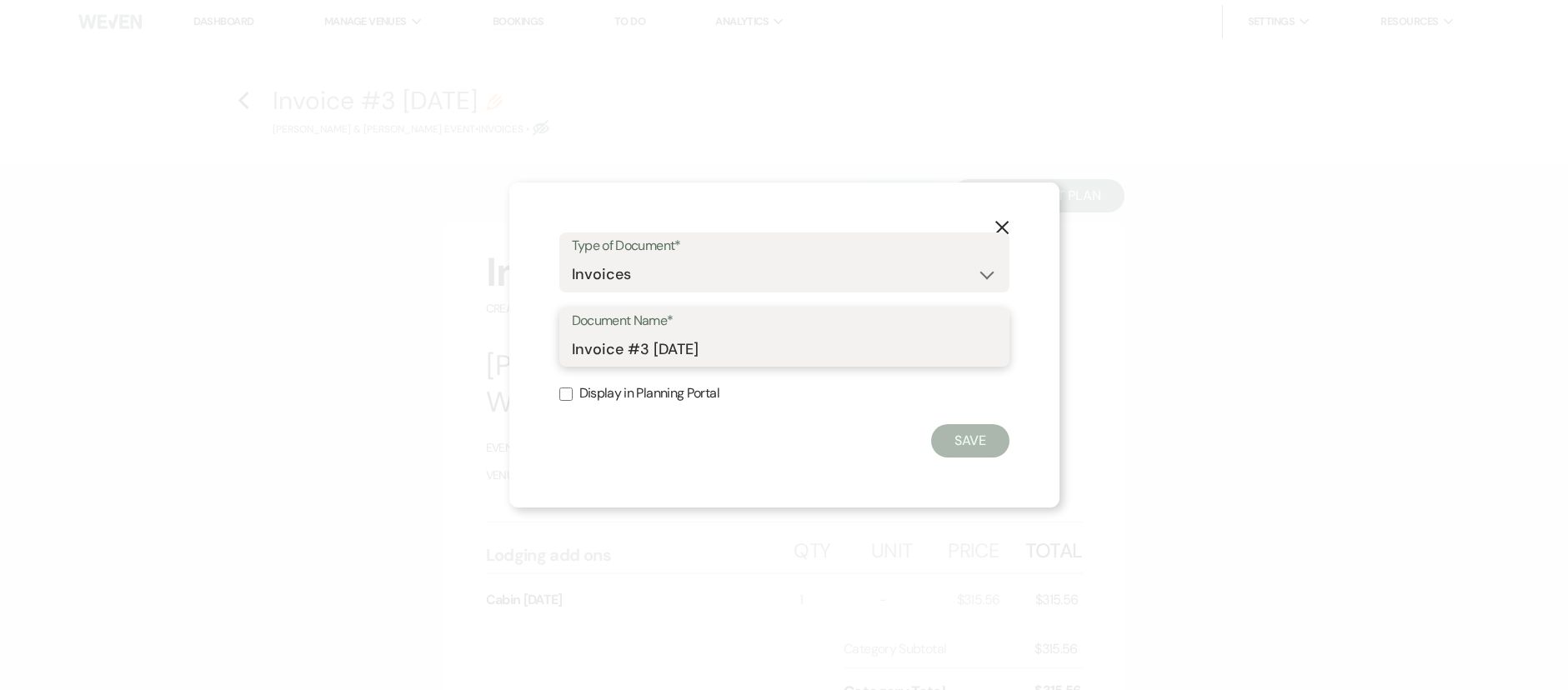
click at [673, 352] on input "Invoice #3 8-21-2025" at bounding box center [784, 348] width 425 height 32
type input "250821 Cabin 1 Sept 15"
drag, startPoint x: 567, startPoint y: 395, endPoint x: 694, endPoint y: 414, distance: 128.4
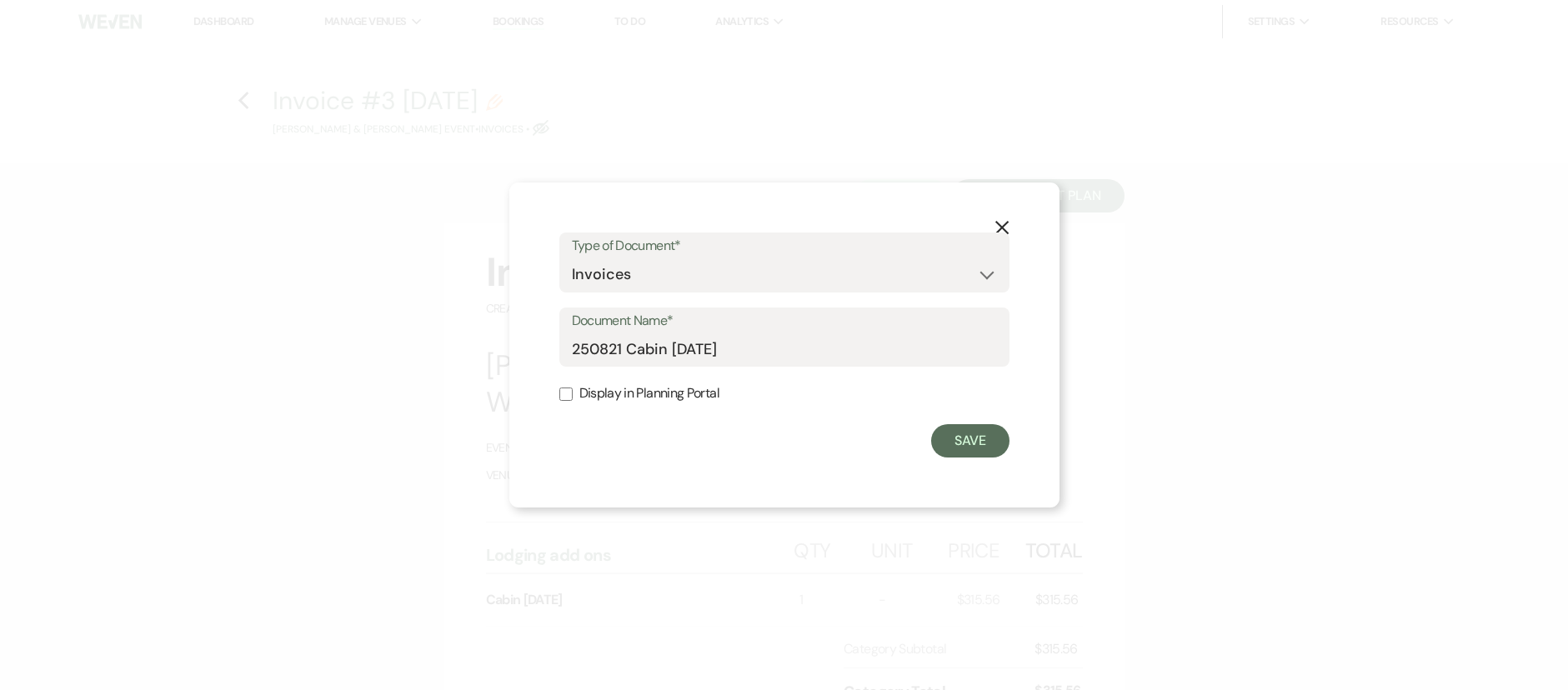
click at [567, 395] on input "Display in Planning Portal" at bounding box center [566, 394] width 13 height 13
checkbox input "true"
click at [770, 353] on input "250821 Cabin 1 Sept 15" at bounding box center [784, 348] width 425 height 32
type input "250821 Cabin 1 Sept 15 Invoice"
click at [975, 450] on button "Save" at bounding box center [970, 440] width 78 height 33
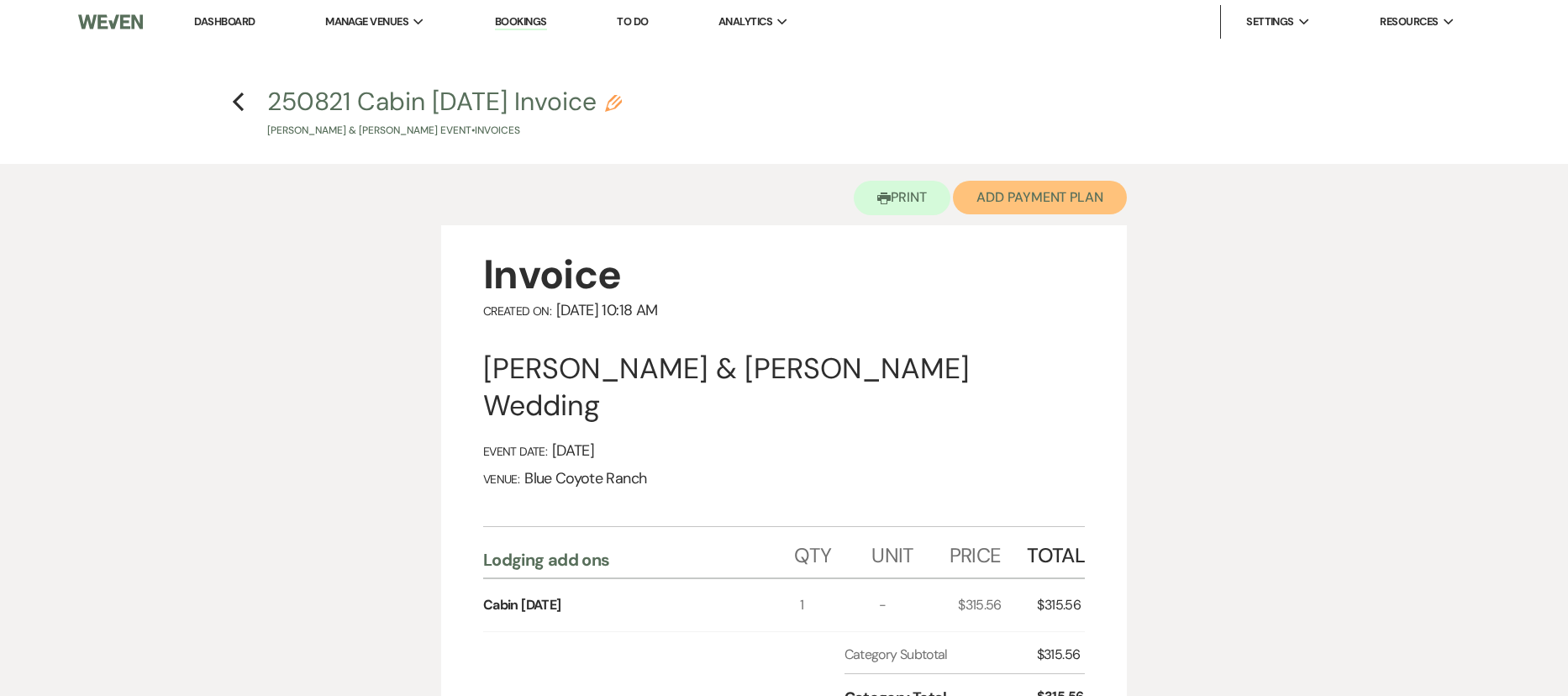
click at [1046, 190] on button "Add Payment Plan" at bounding box center [1039, 197] width 174 height 33
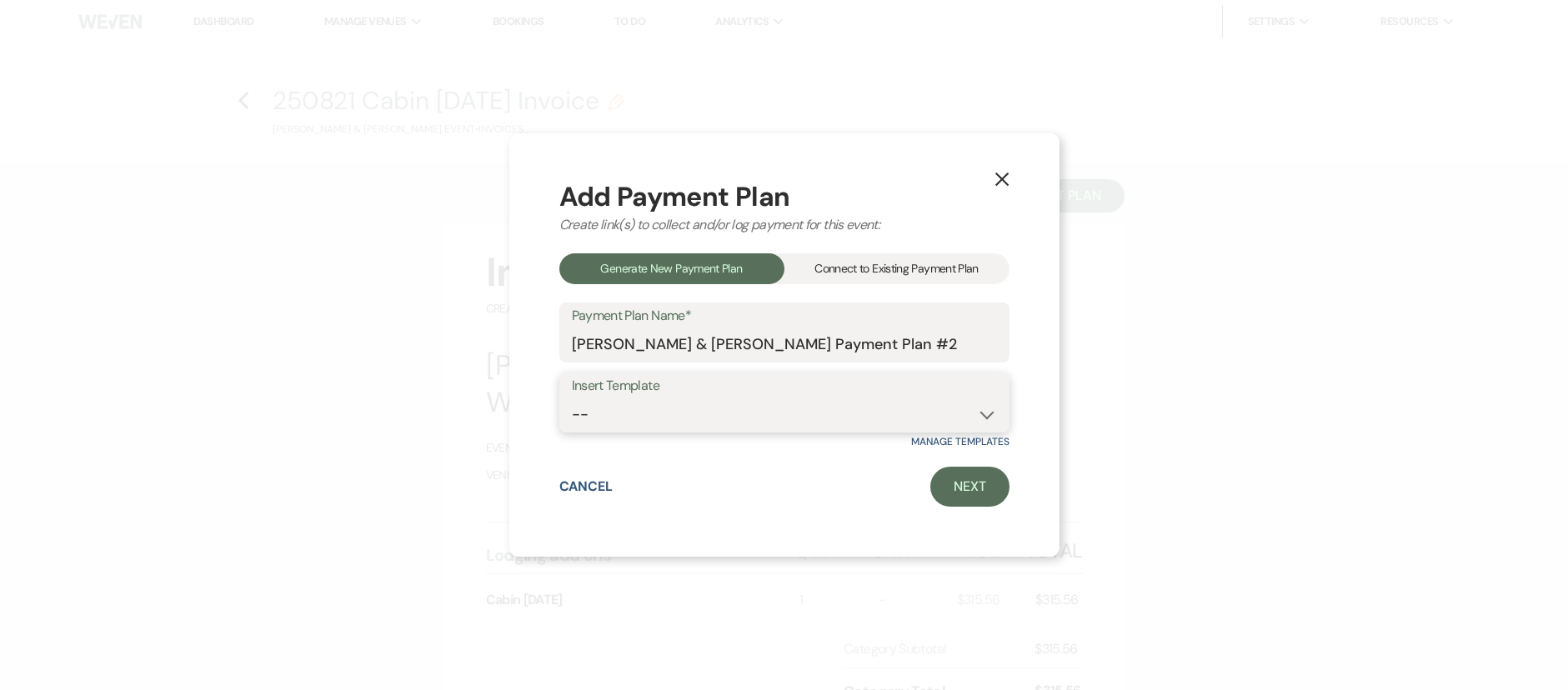
click at [713, 404] on select "-- Wedding Template Template for 100% payment due 60 days prior" at bounding box center [784, 414] width 425 height 32
select select "206"
click at [969, 498] on link "Next" at bounding box center [970, 486] width 79 height 40
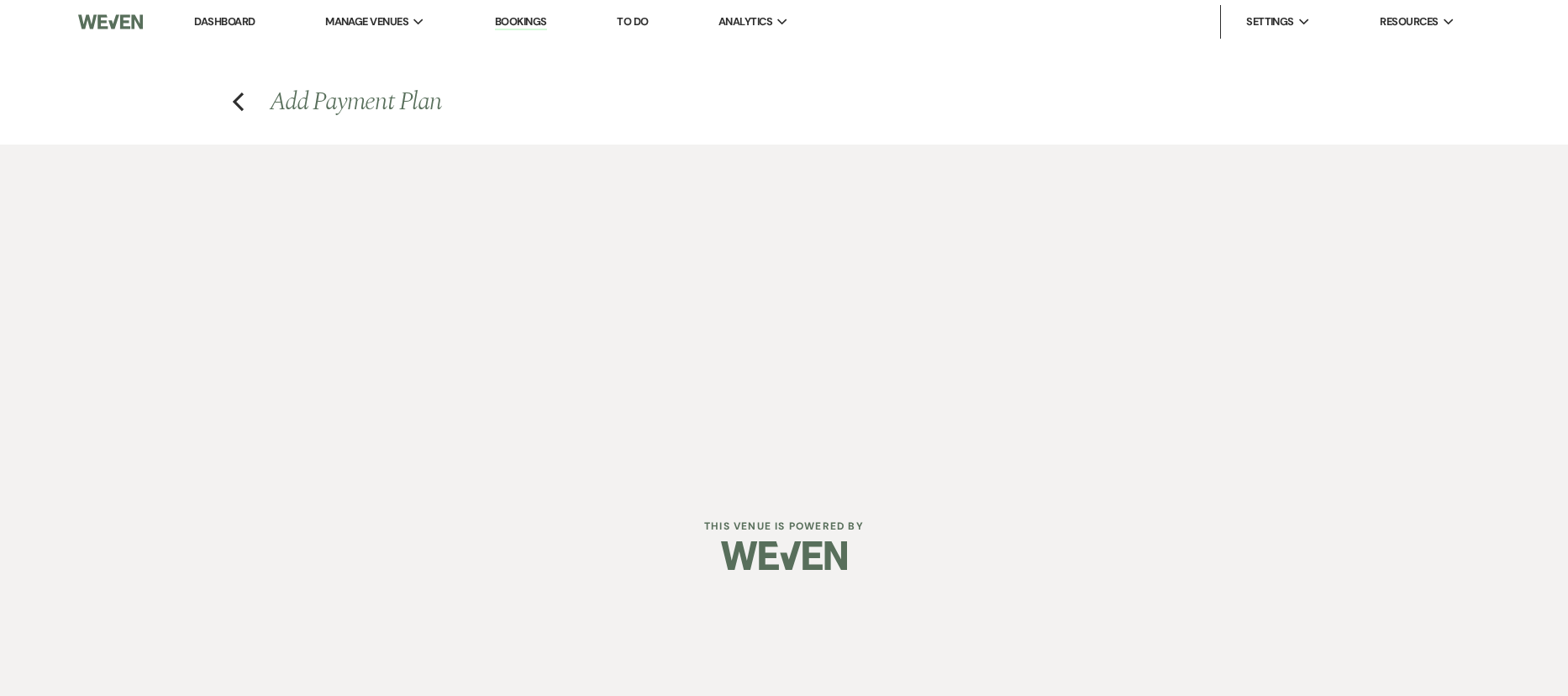
select select "27704"
select select "2"
select select "percentage"
select select "true"
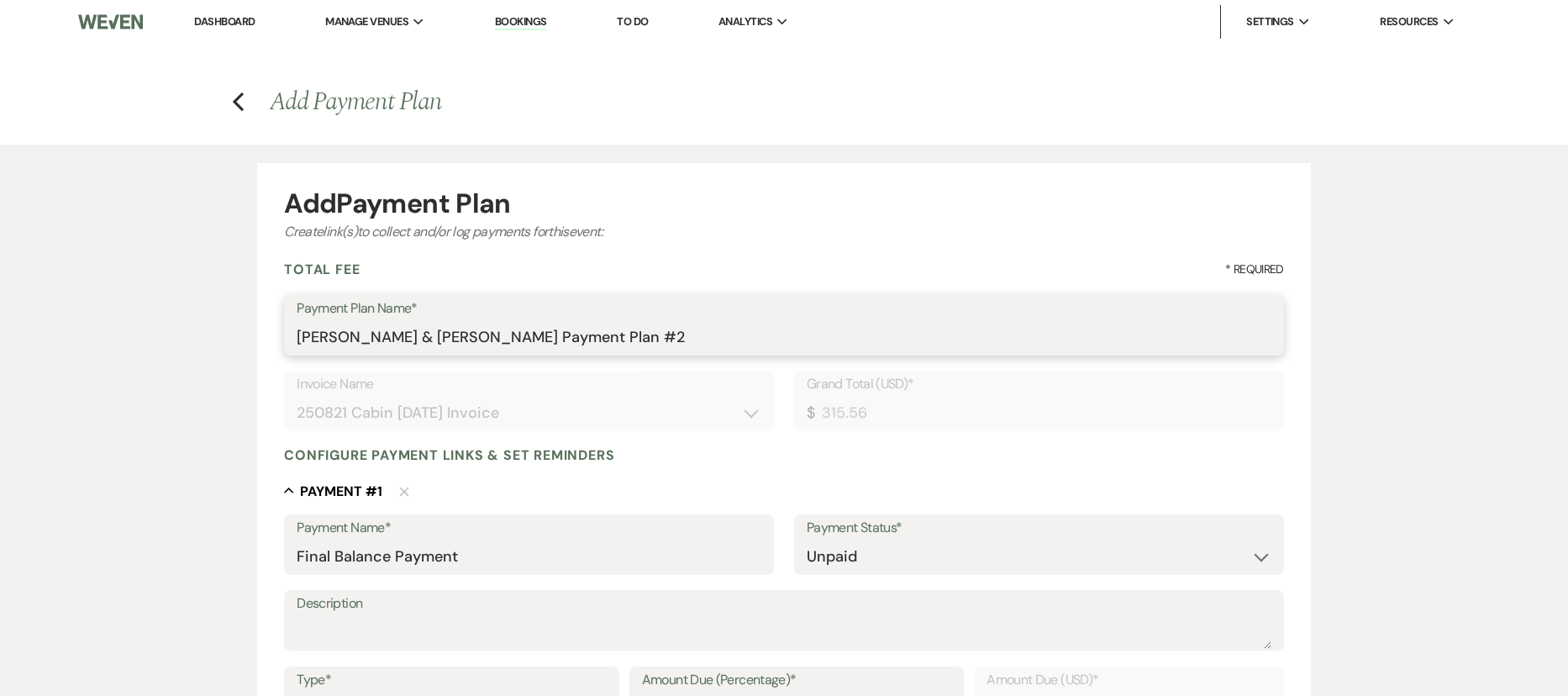
click at [427, 348] on input "Tyler Roberts & Tori Riggs's Payment Plan #2" at bounding box center [783, 337] width 973 height 33
click at [428, 348] on input "Tyler Roberts & Tori Riggs's Payment Plan #2" at bounding box center [783, 337] width 973 height 33
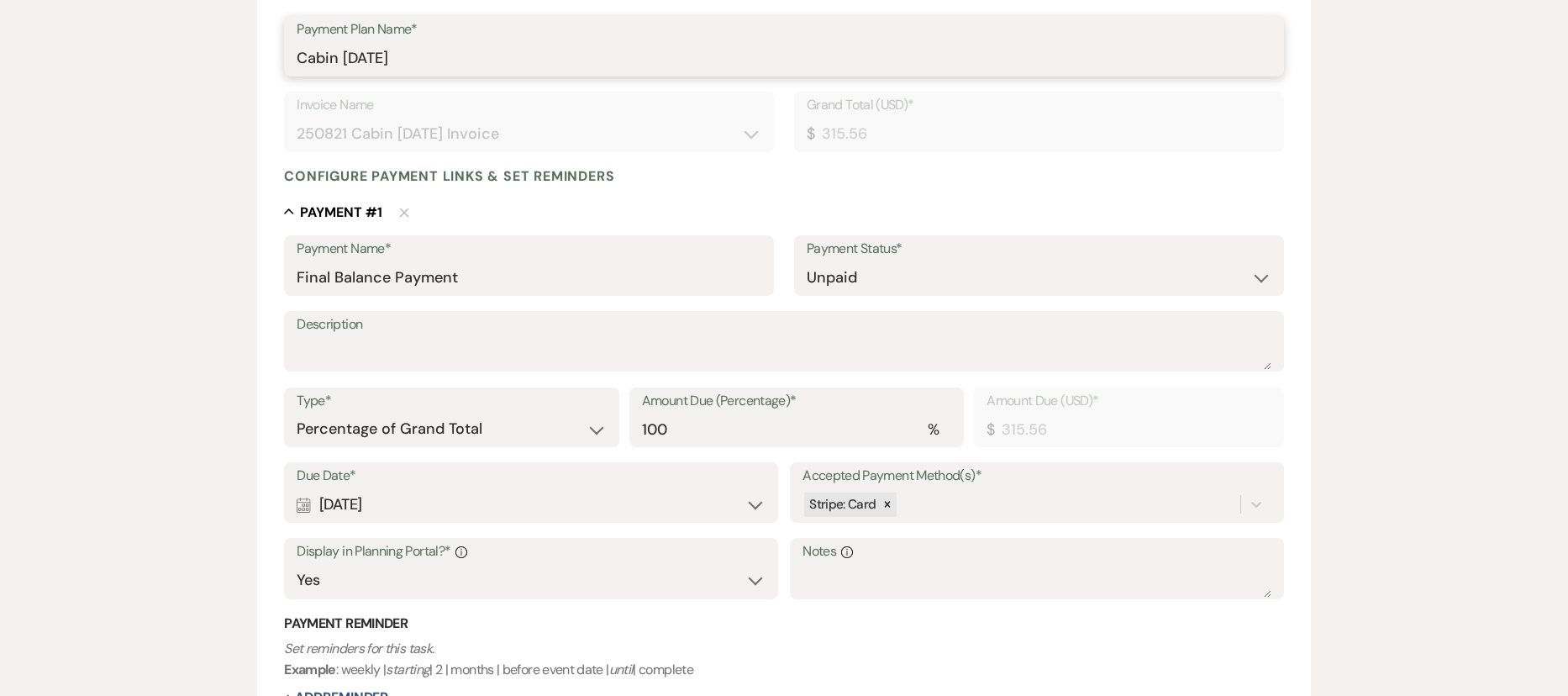
scroll to position [308, 0]
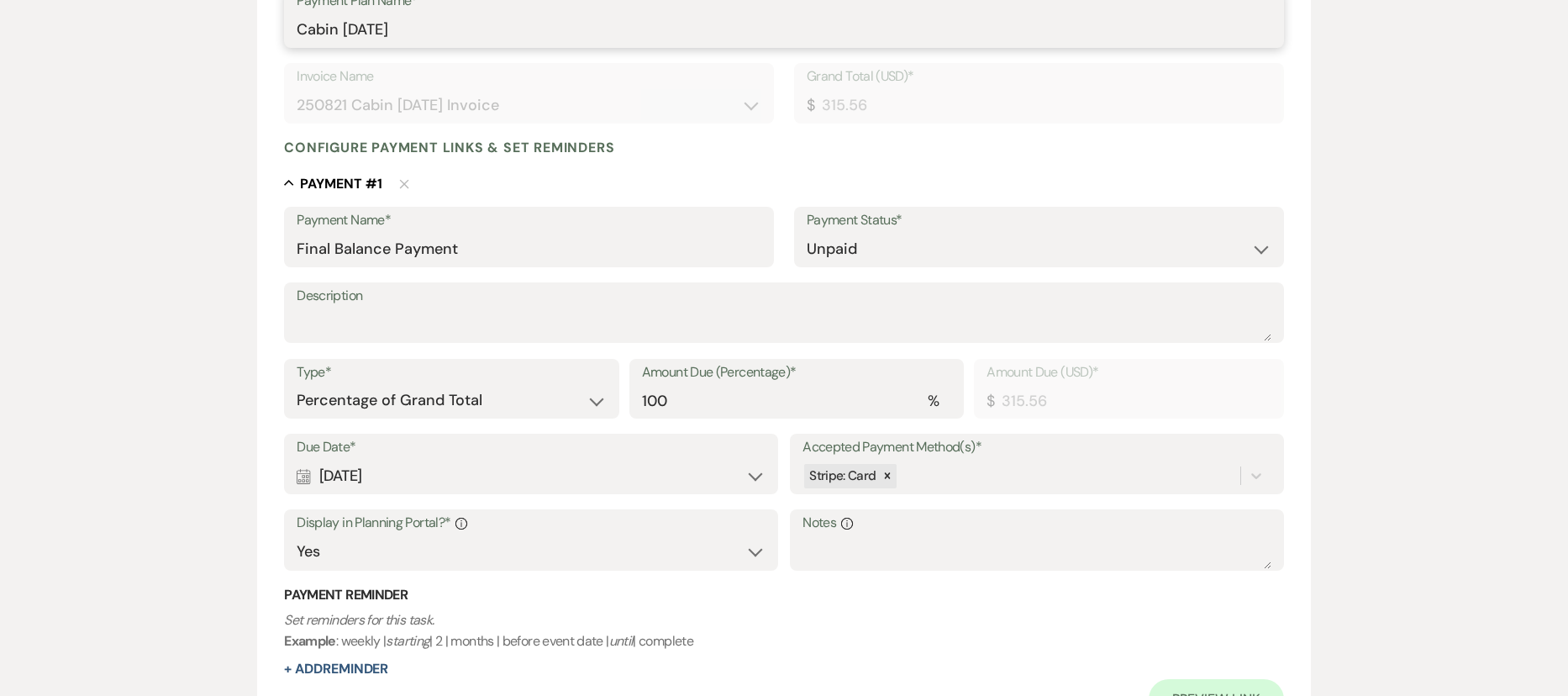
type input "Cabin 1 Sept 15"
click at [379, 474] on div "Calendar Jul 19, 2025 Expand" at bounding box center [530, 476] width 469 height 33
select select "day"
select select "beforeEventDate"
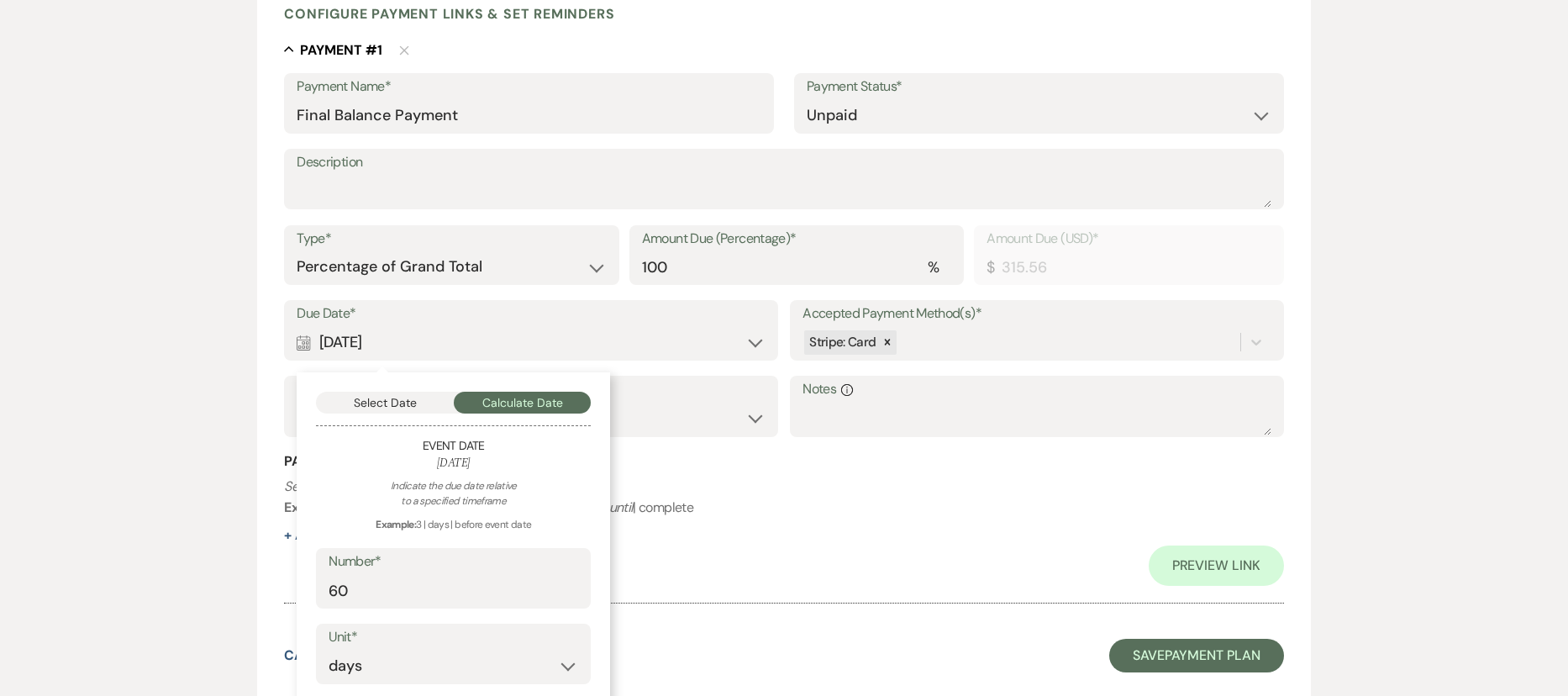
scroll to position [561, 0]
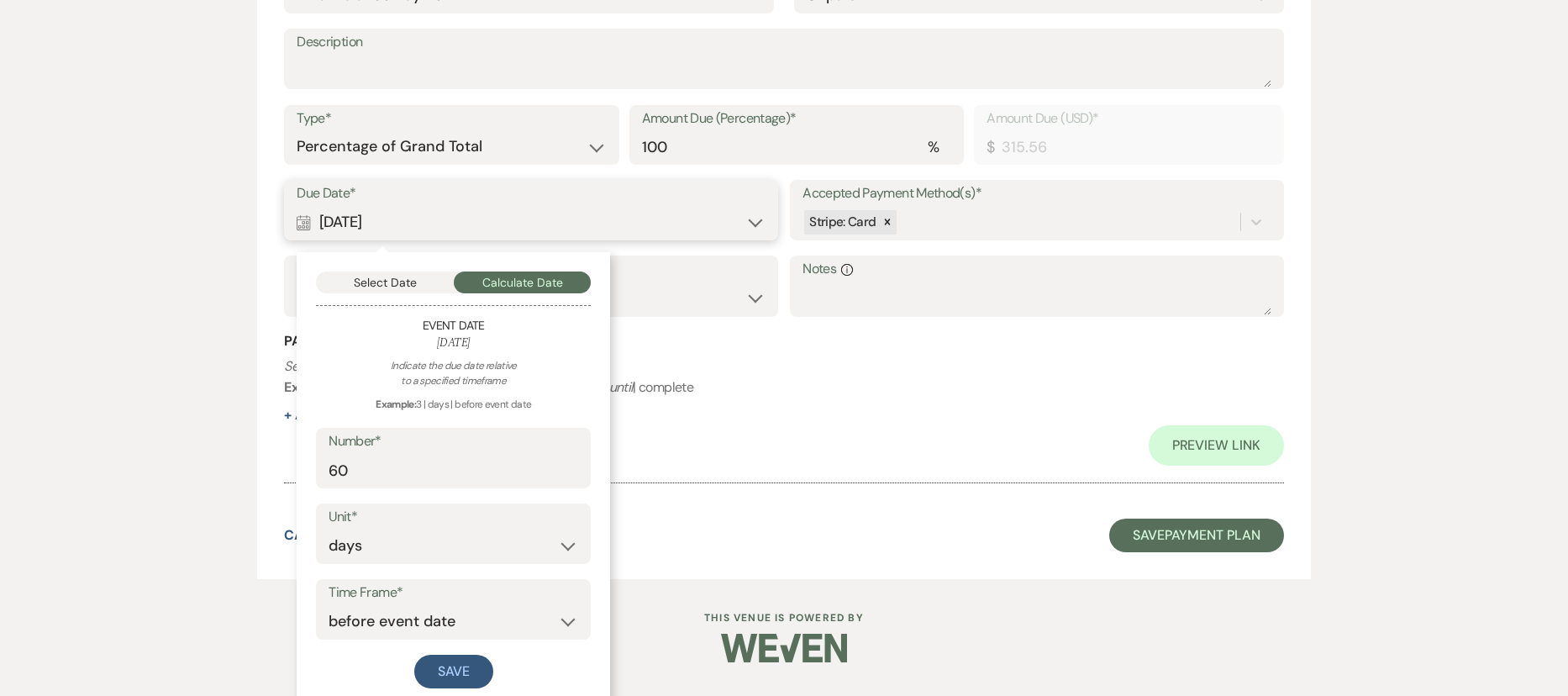
click at [367, 282] on button "Select Date" at bounding box center [385, 282] width 137 height 22
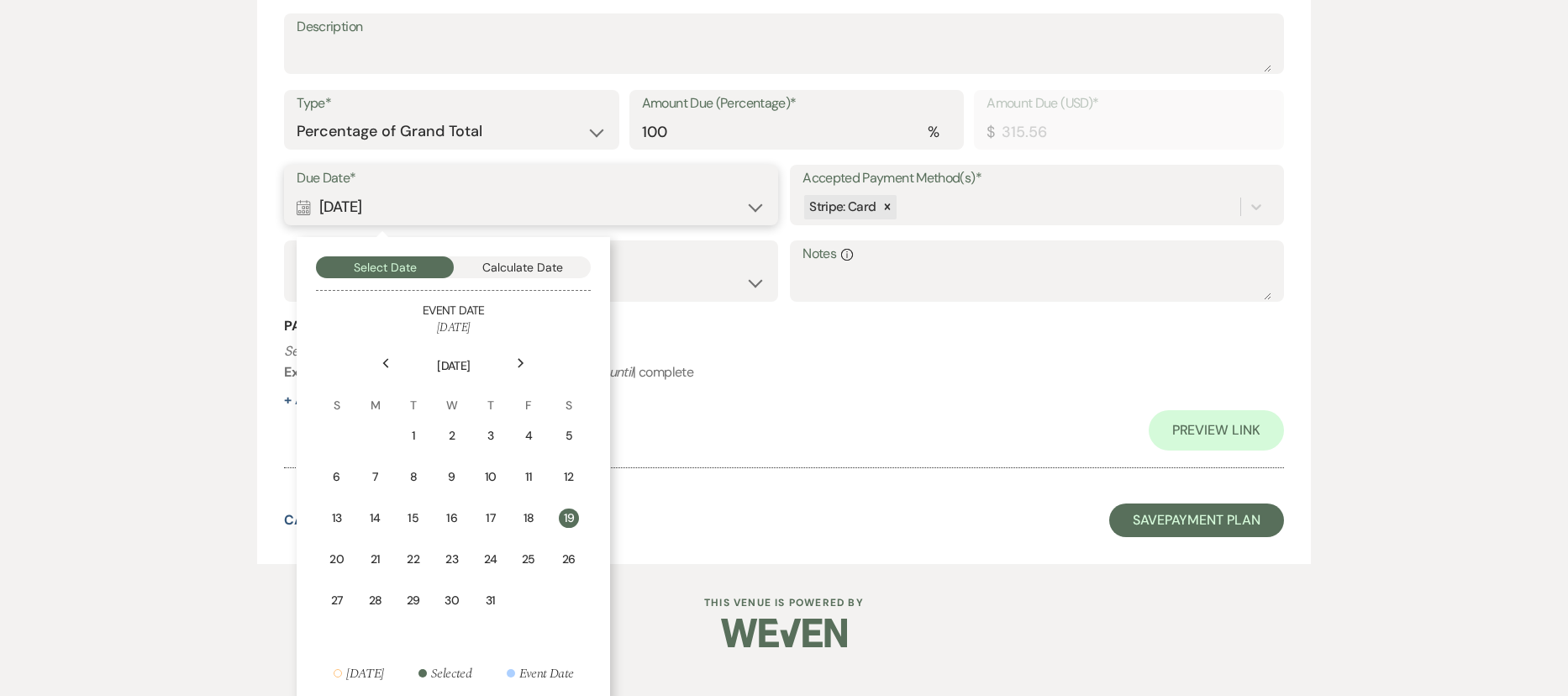
scroll to position [584, 0]
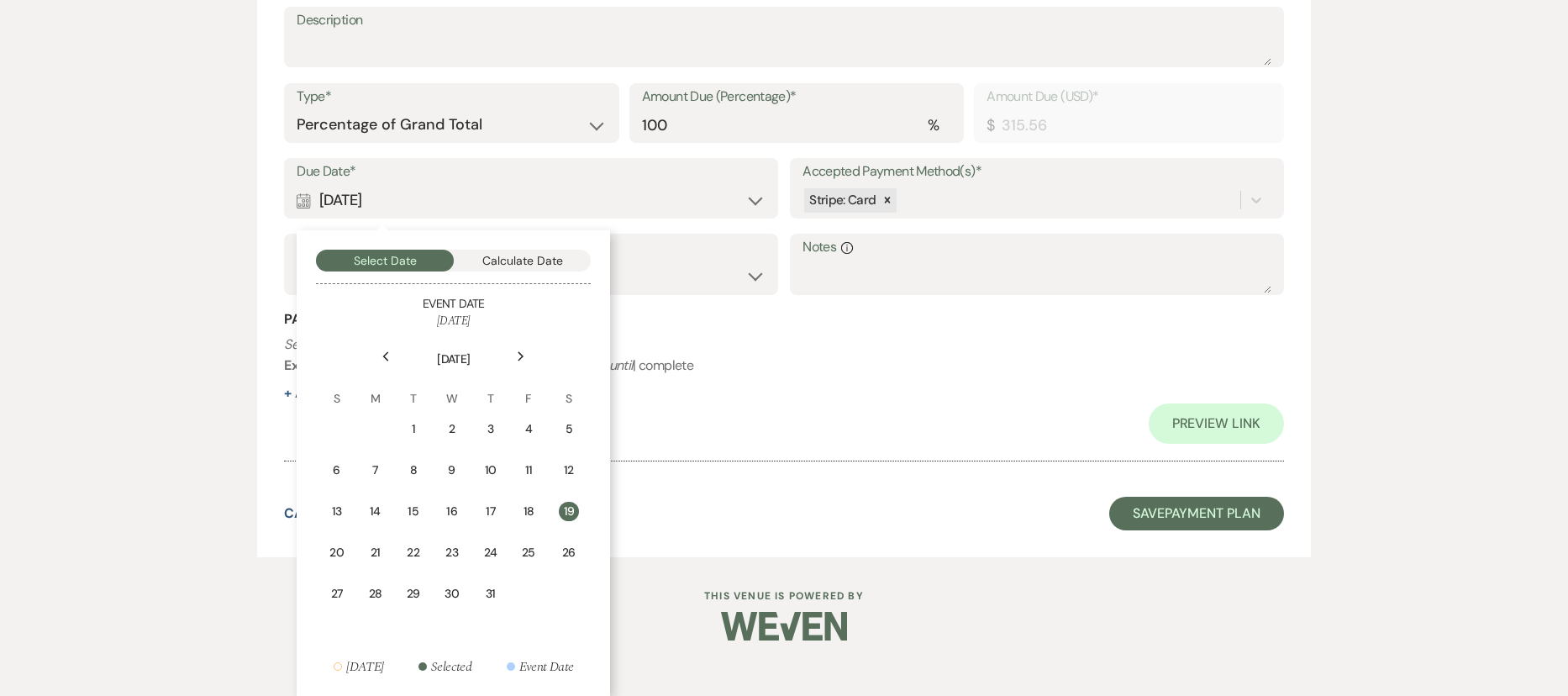
click at [513, 353] on div "Next" at bounding box center [520, 356] width 27 height 27
click at [491, 594] on div "28" at bounding box center [490, 597] width 21 height 18
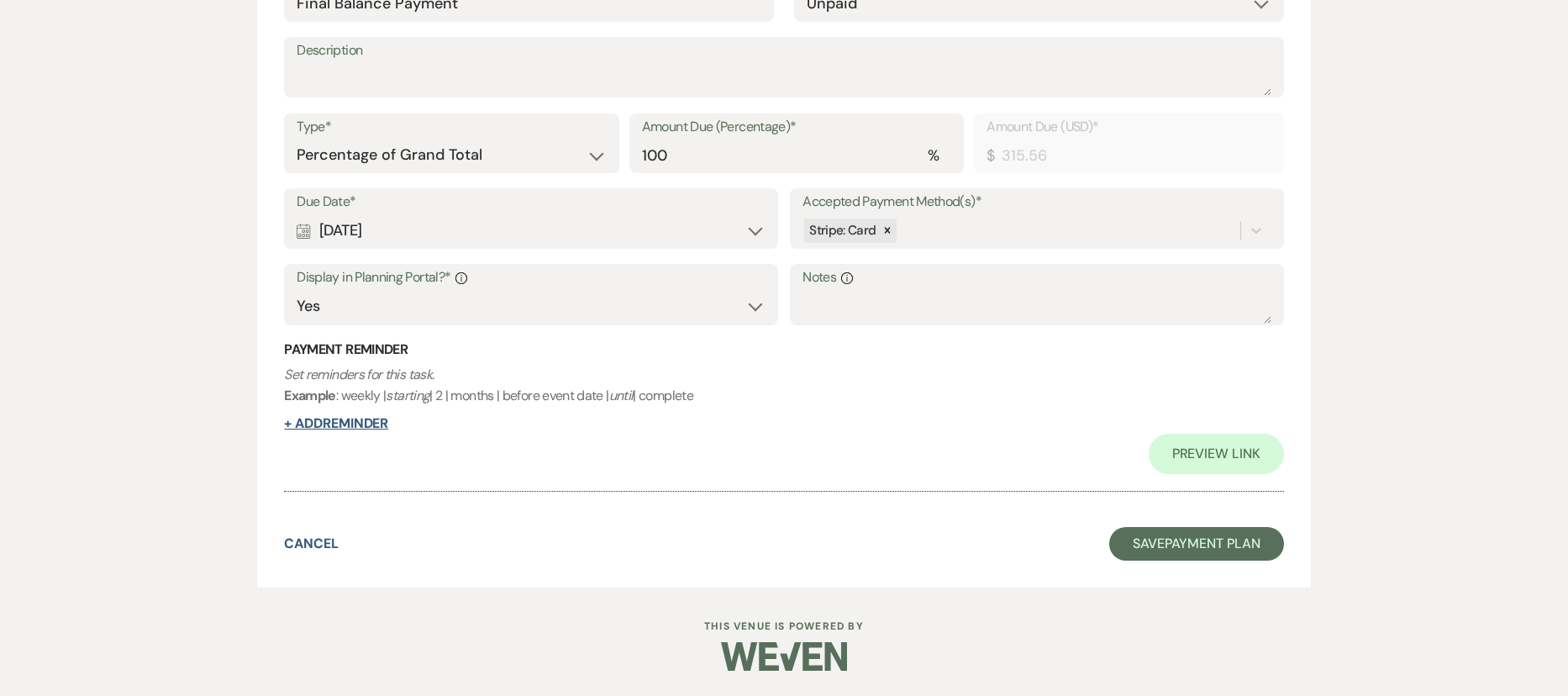
click at [324, 427] on button "+ Add Reminder" at bounding box center [336, 424] width 104 height 13
select select "client"
select select "days"
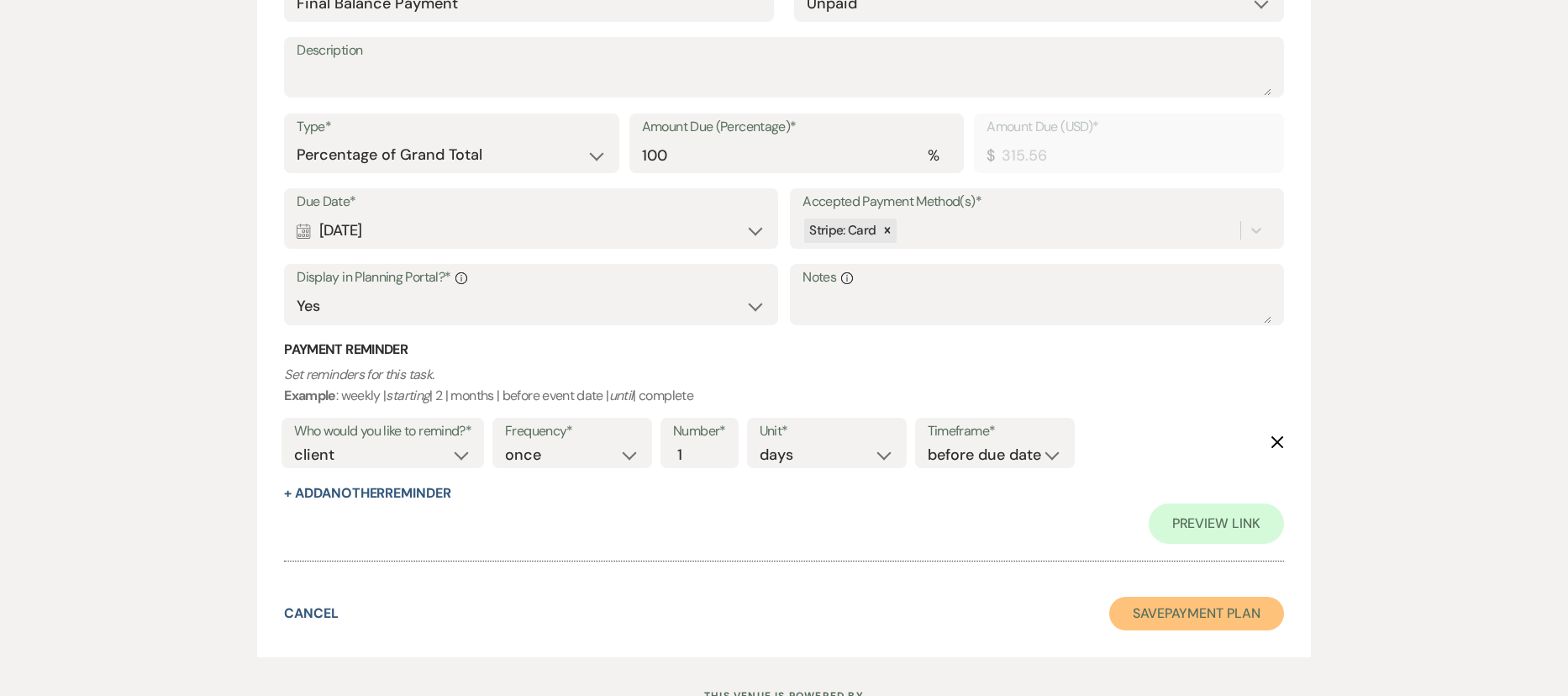
click at [1183, 610] on button "Save Payment Plan" at bounding box center [1196, 613] width 175 height 33
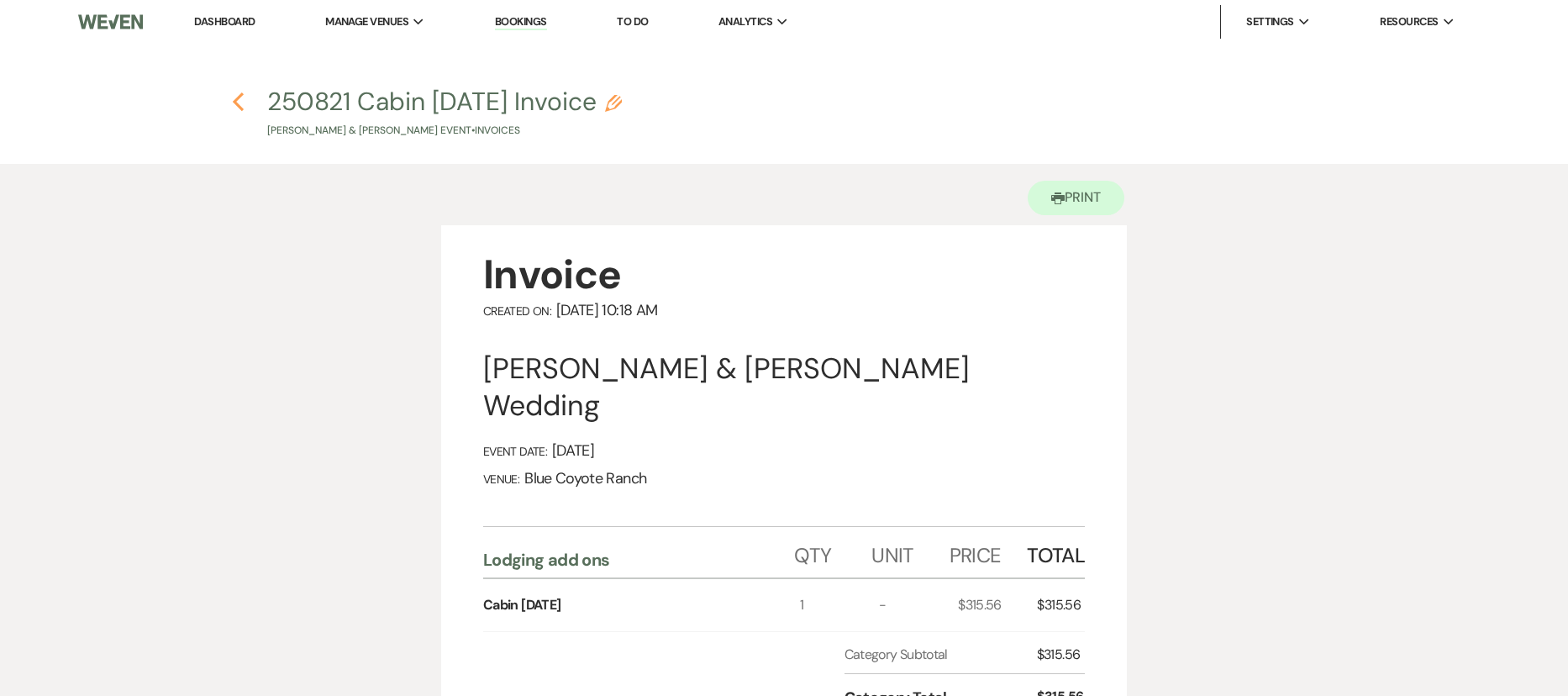
click at [236, 95] on icon "Previous" at bounding box center [239, 102] width 13 height 20
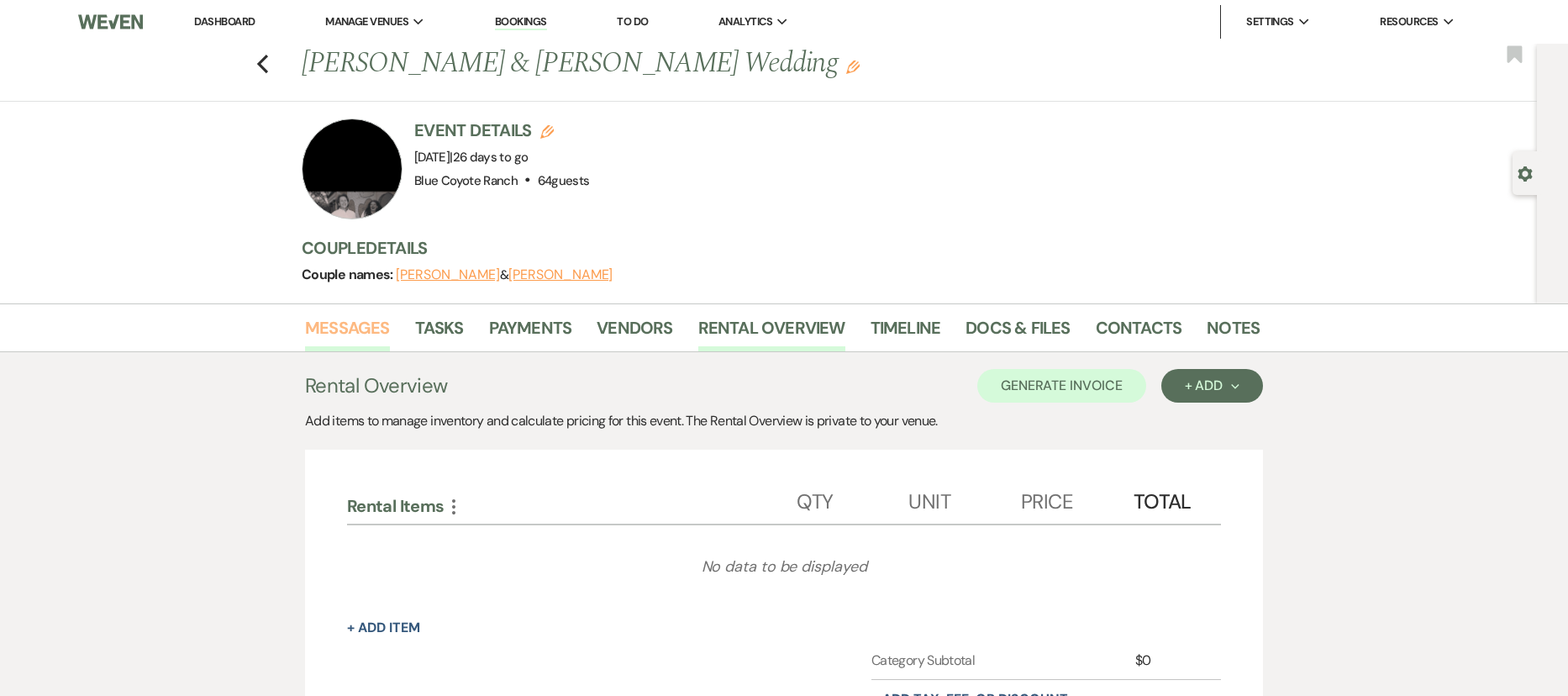
click at [356, 330] on link "Messages" at bounding box center [346, 333] width 85 height 37
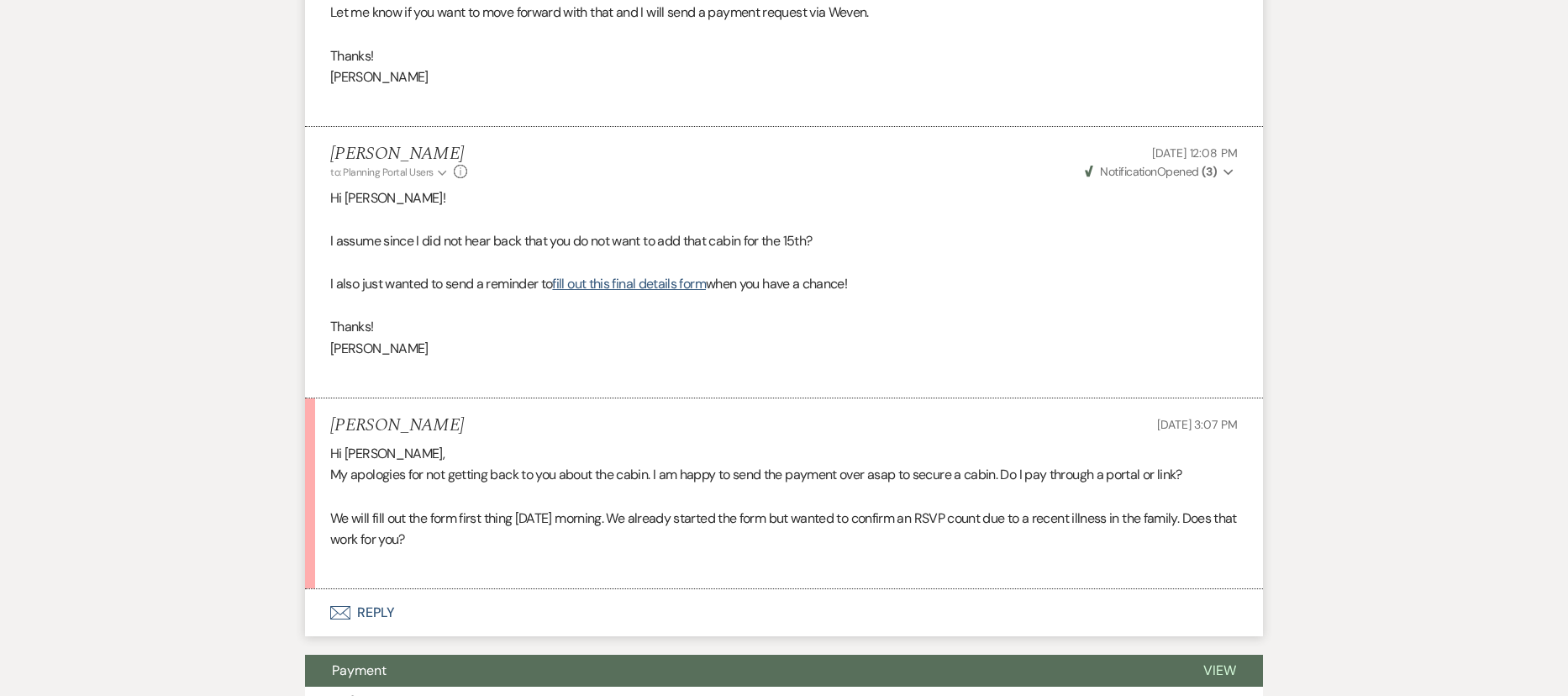
scroll to position [1129, 0]
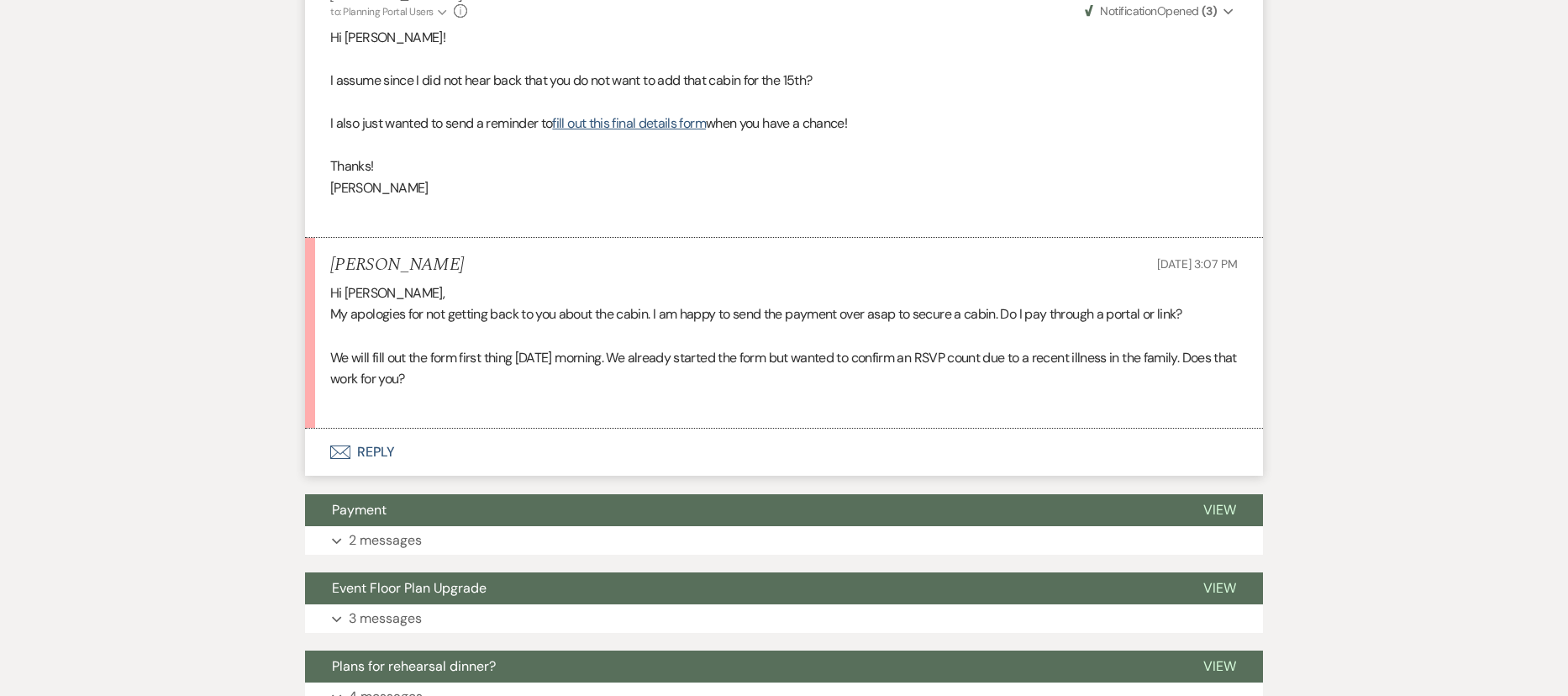
click at [374, 454] on button "Envelope Reply" at bounding box center [783, 452] width 958 height 47
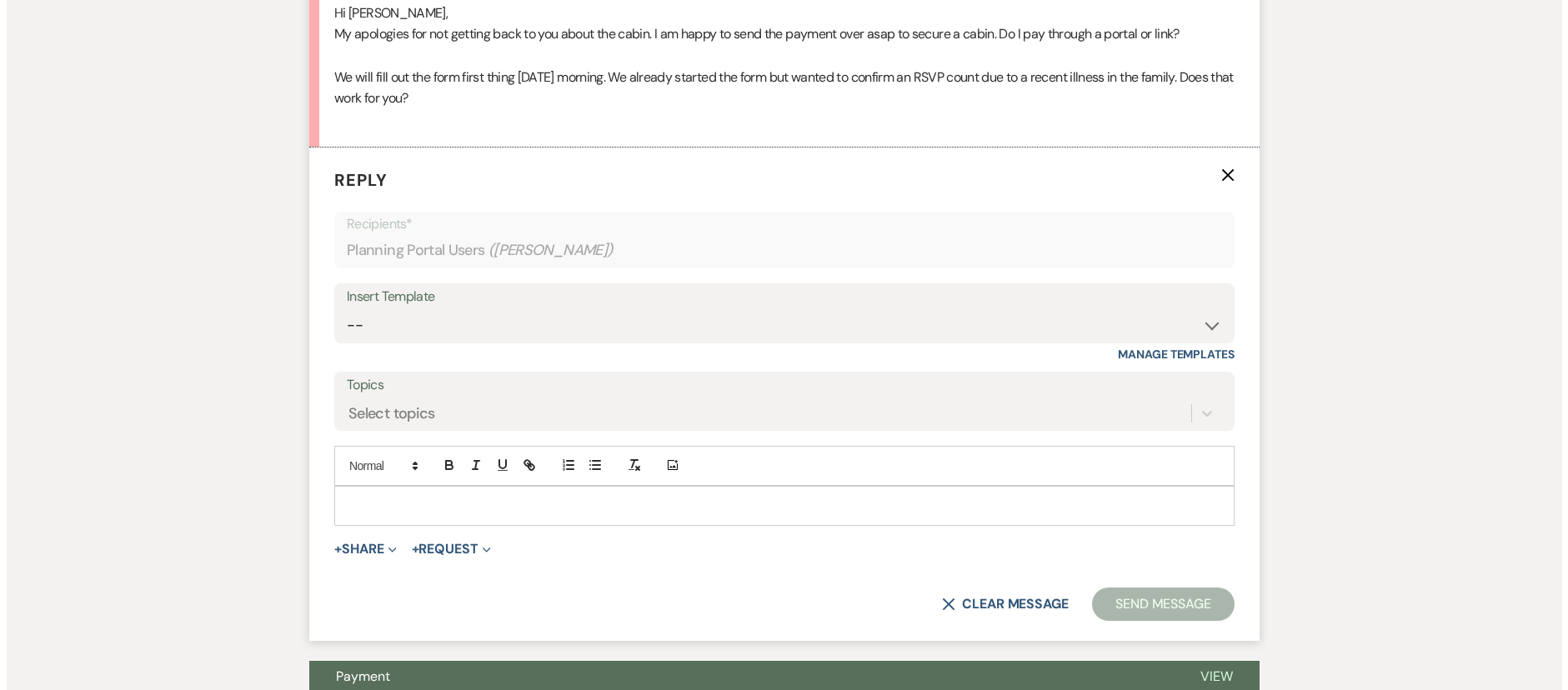
scroll to position [1299, 0]
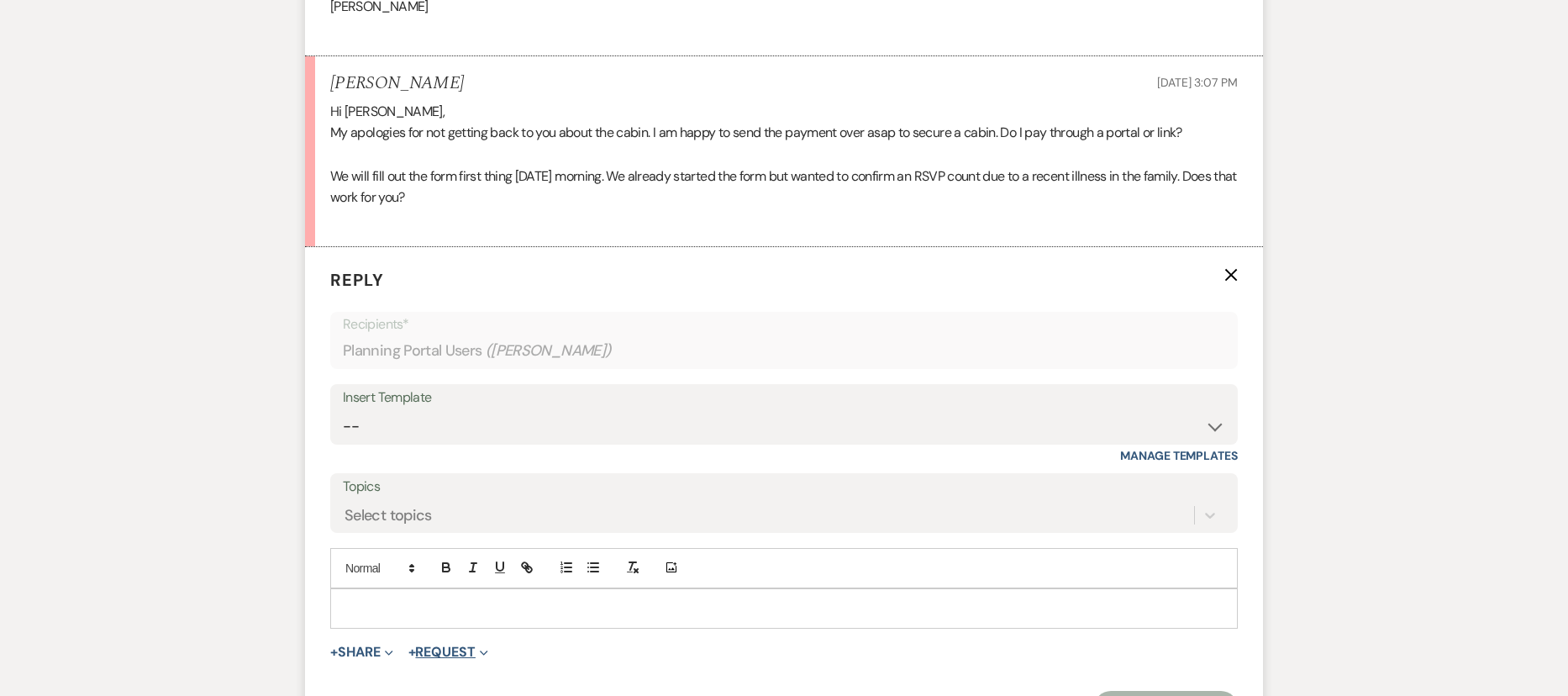
click at [432, 648] on button "+ Request Expand" at bounding box center [449, 652] width 80 height 13
click at [472, 679] on button "Generate Payment Payment" at bounding box center [526, 686] width 235 height 31
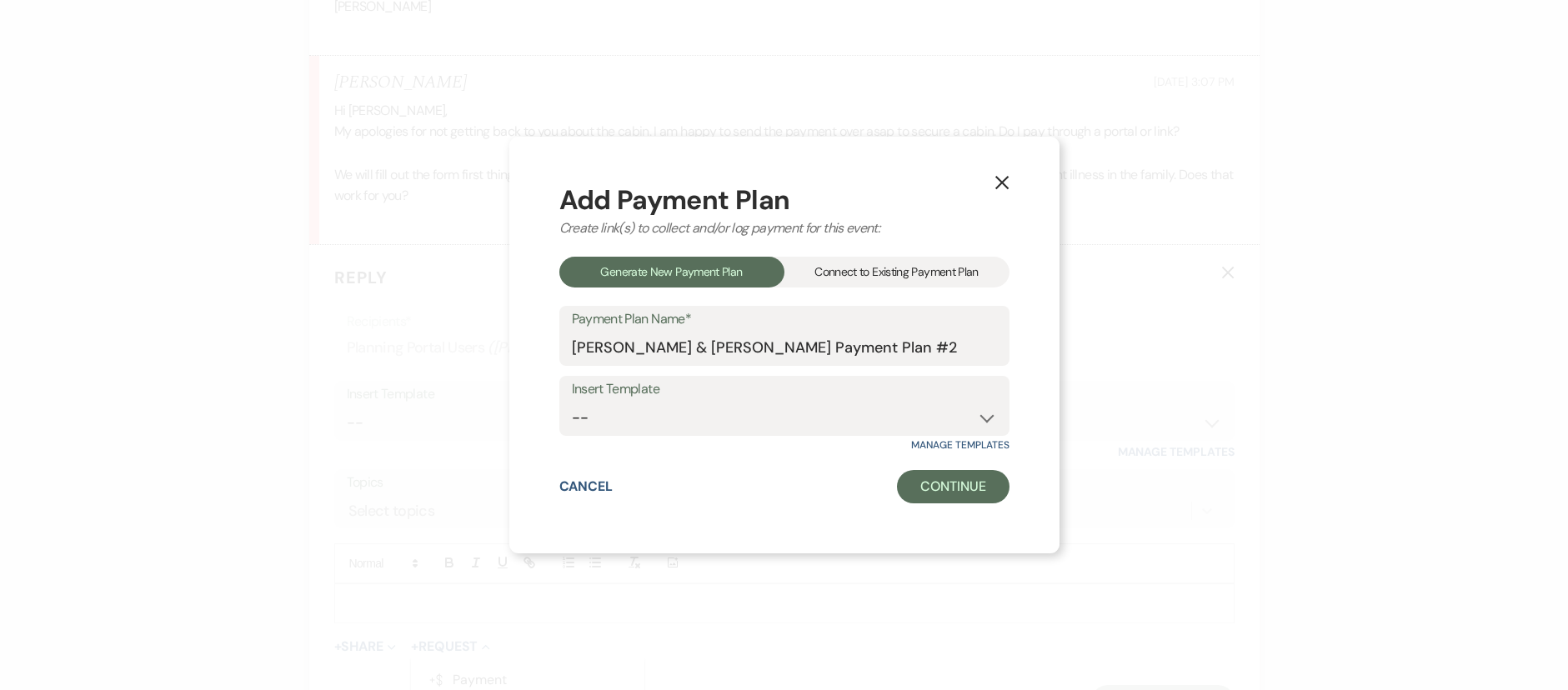
click at [894, 279] on div "Connect to Existing Payment Plan" at bounding box center [897, 272] width 225 height 30
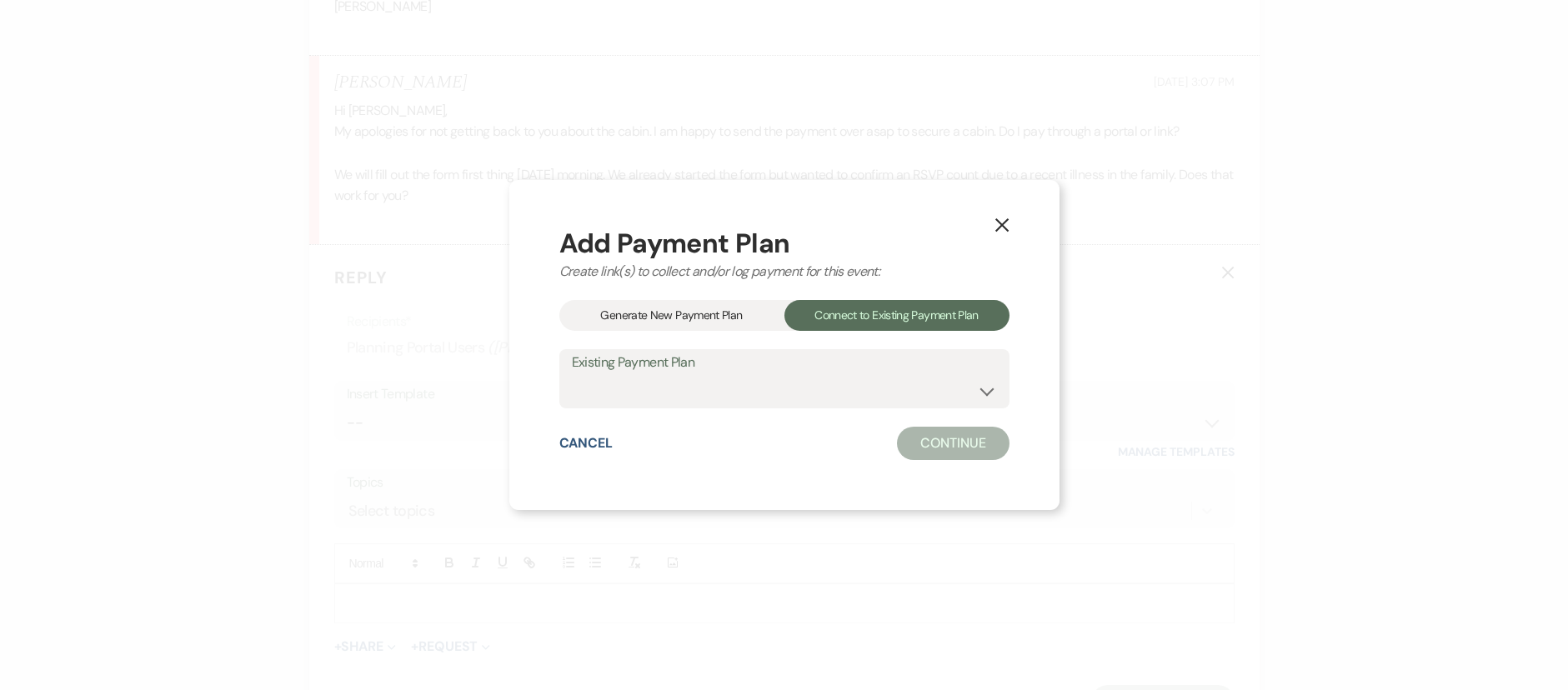
click at [785, 397] on select "Venue and Lodging Payments" at bounding box center [784, 390] width 425 height 32
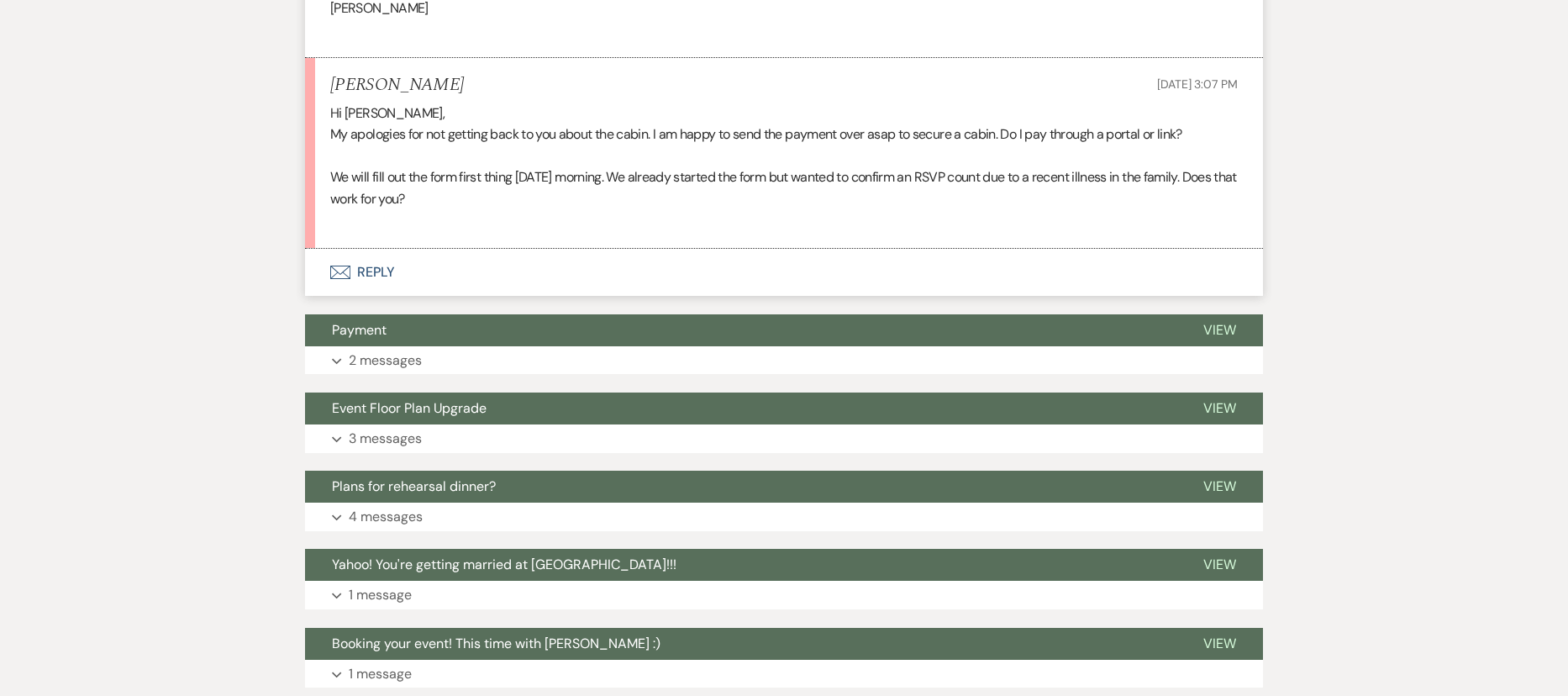
click at [371, 269] on button "Envelope Reply" at bounding box center [783, 272] width 958 height 47
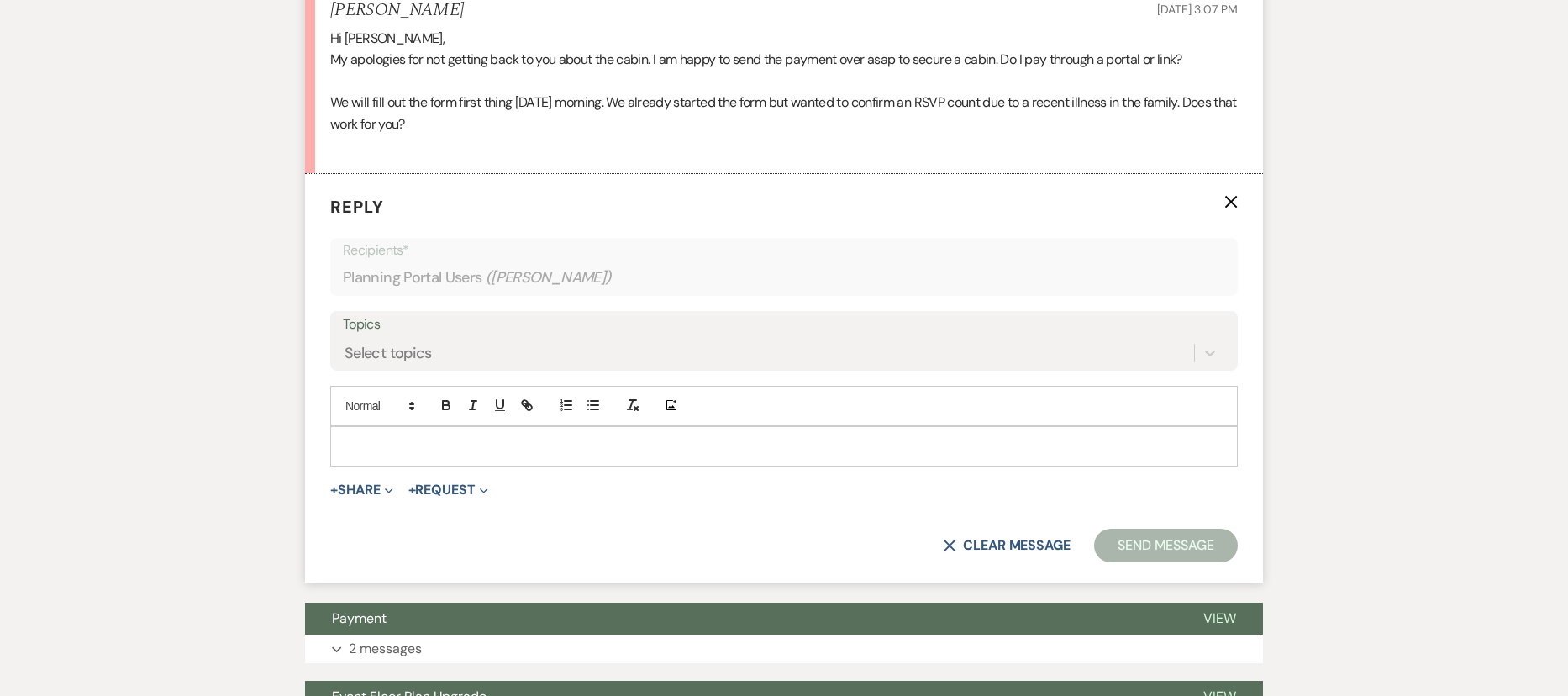
scroll to position [1384, 0]
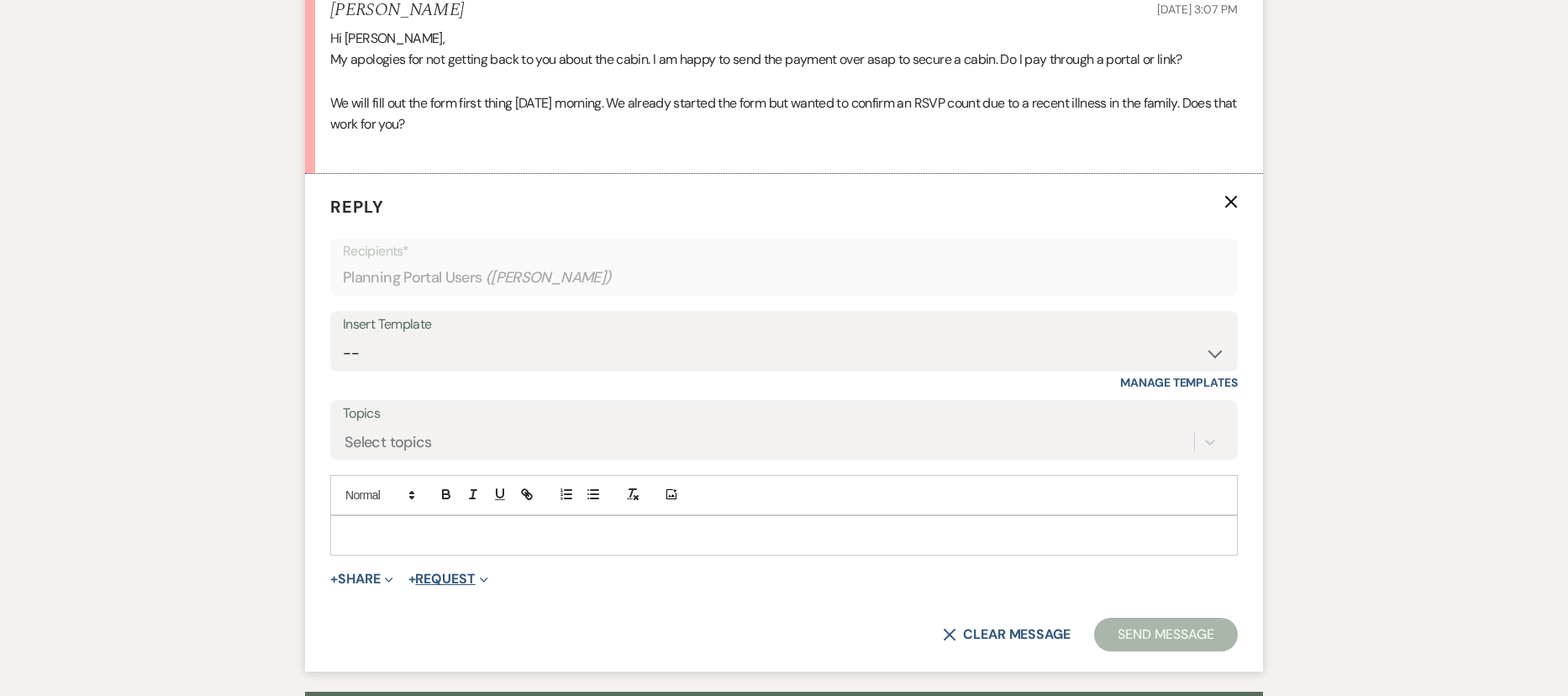
click at [468, 578] on button "+ Request Expand" at bounding box center [449, 579] width 80 height 13
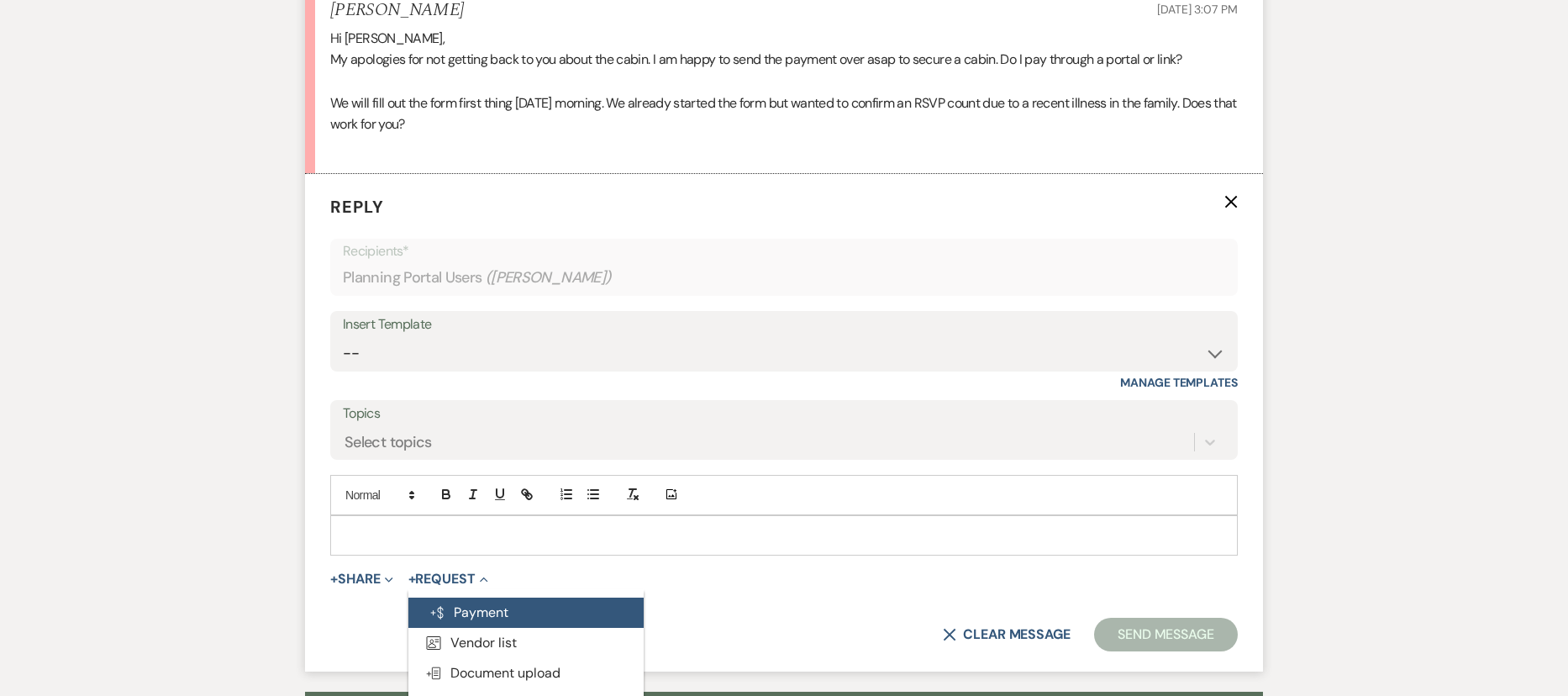
click at [532, 609] on button "Generate Payment Payment" at bounding box center [526, 612] width 235 height 31
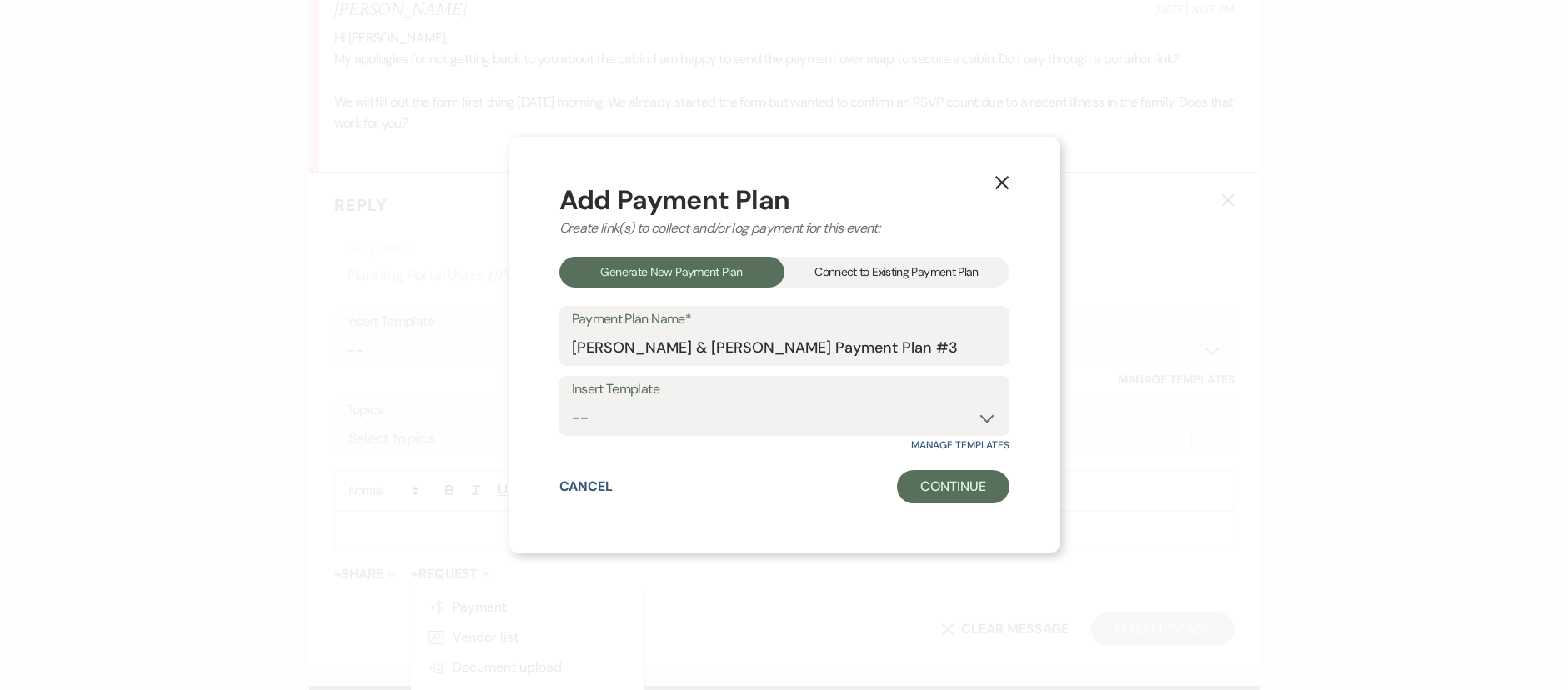
click at [929, 284] on div "Connect to Existing Payment Plan" at bounding box center [897, 272] width 225 height 30
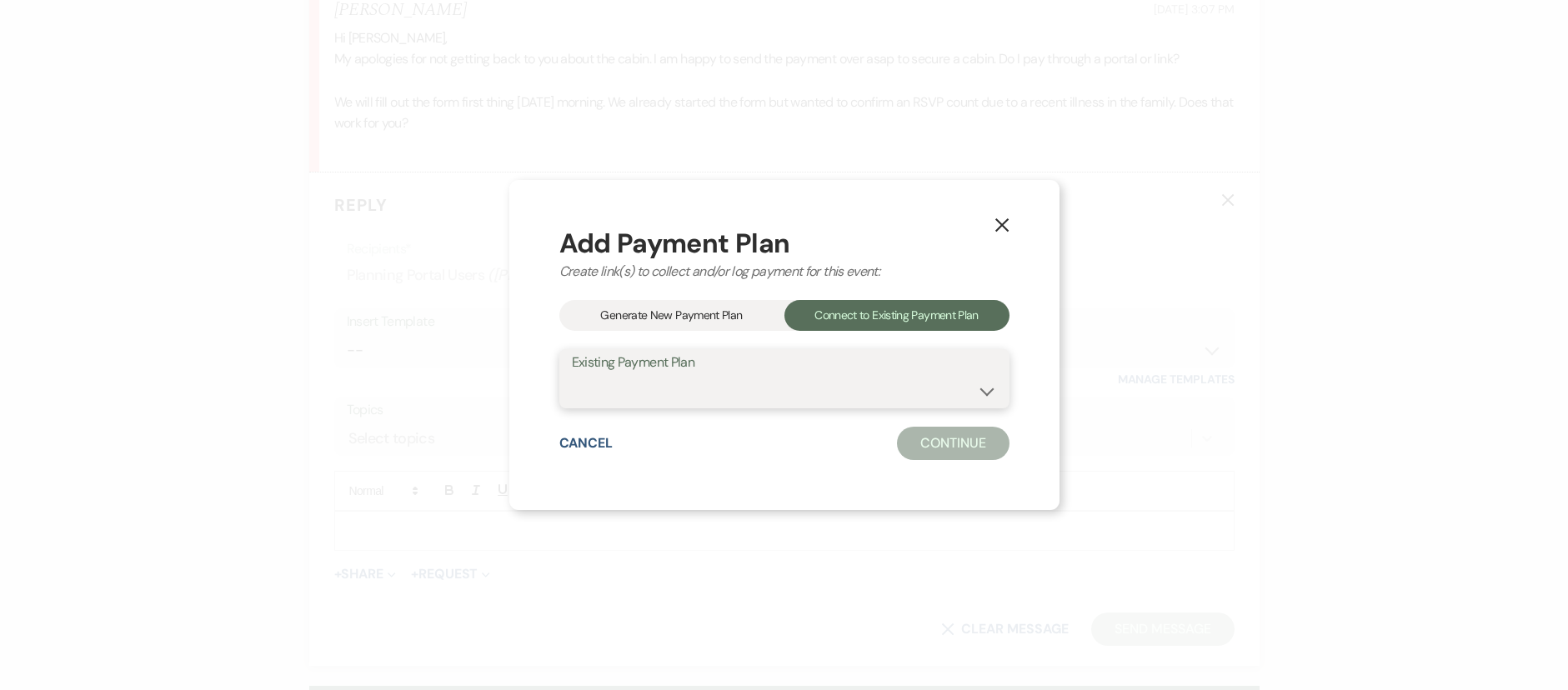
click at [857, 378] on select "Cabin 1 Sept 15 Venue and Lodging Payments" at bounding box center [784, 390] width 425 height 32
select select "24900"
click at [956, 448] on button "Continue" at bounding box center [952, 443] width 112 height 33
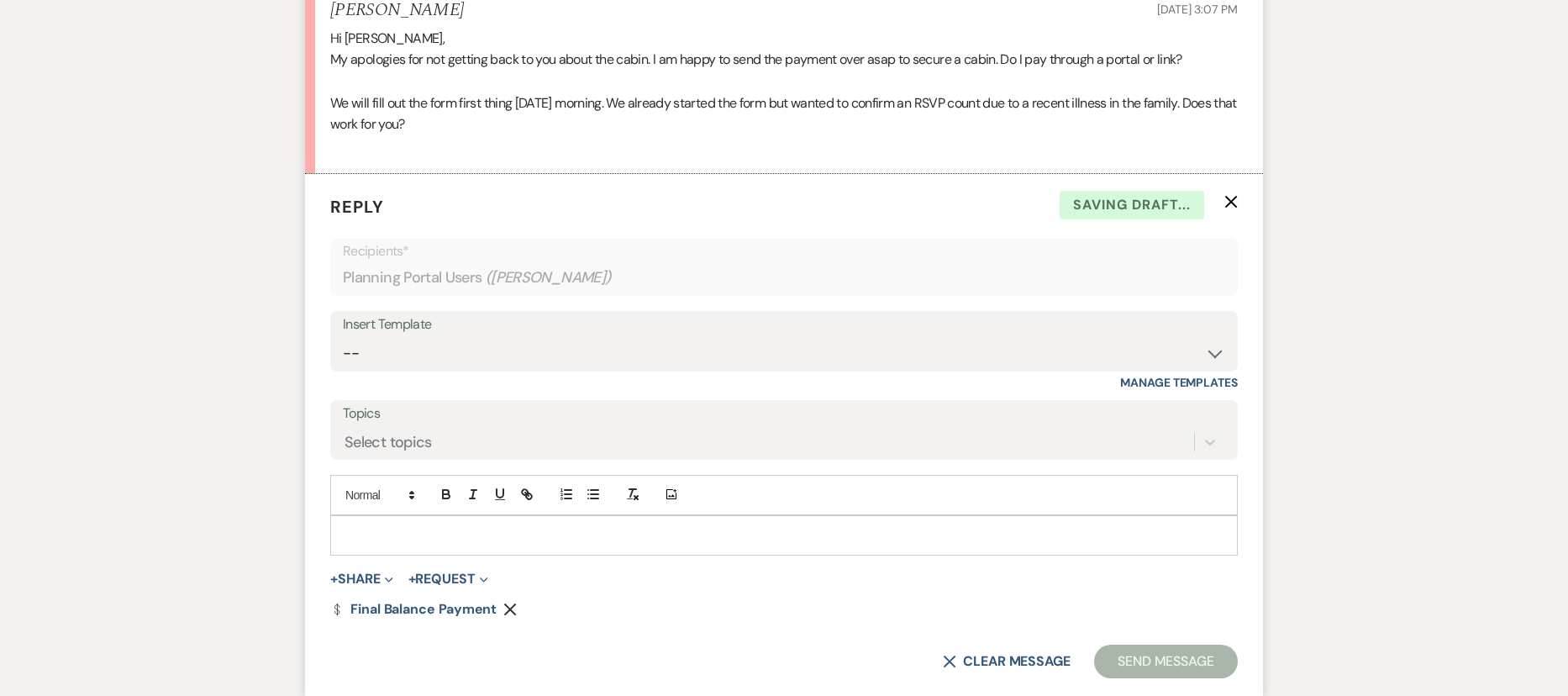
click at [366, 527] on p at bounding box center [784, 535] width 881 height 19
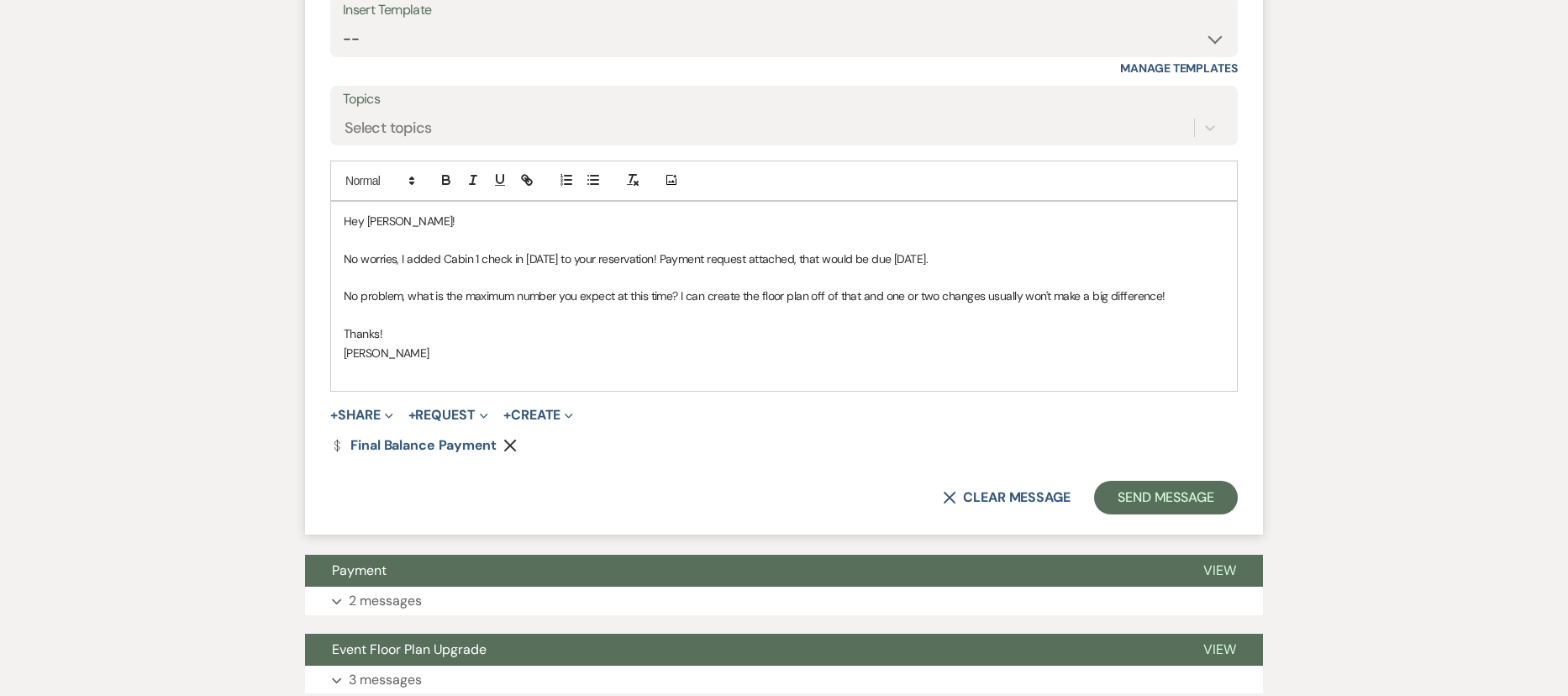
scroll to position [1776, 0]
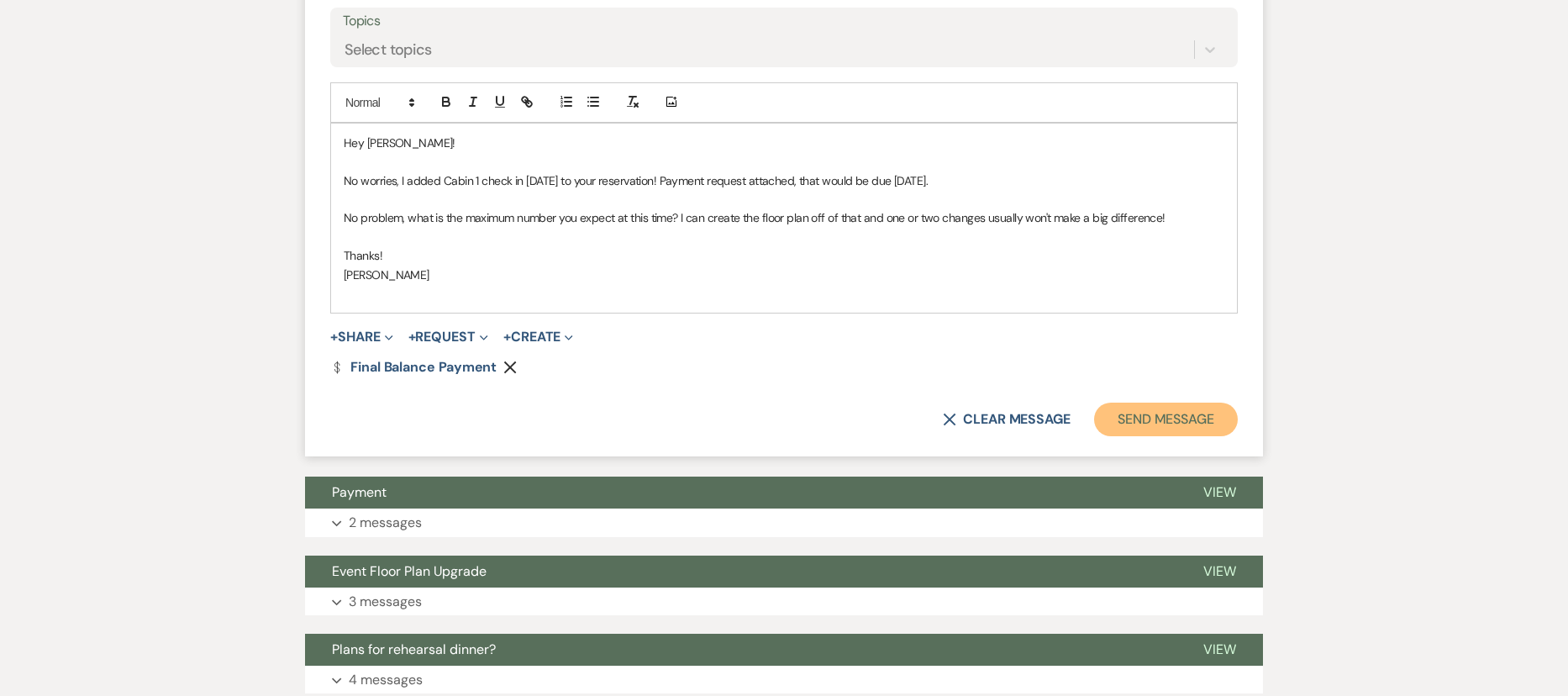
click at [1135, 424] on button "Send Message" at bounding box center [1166, 419] width 144 height 33
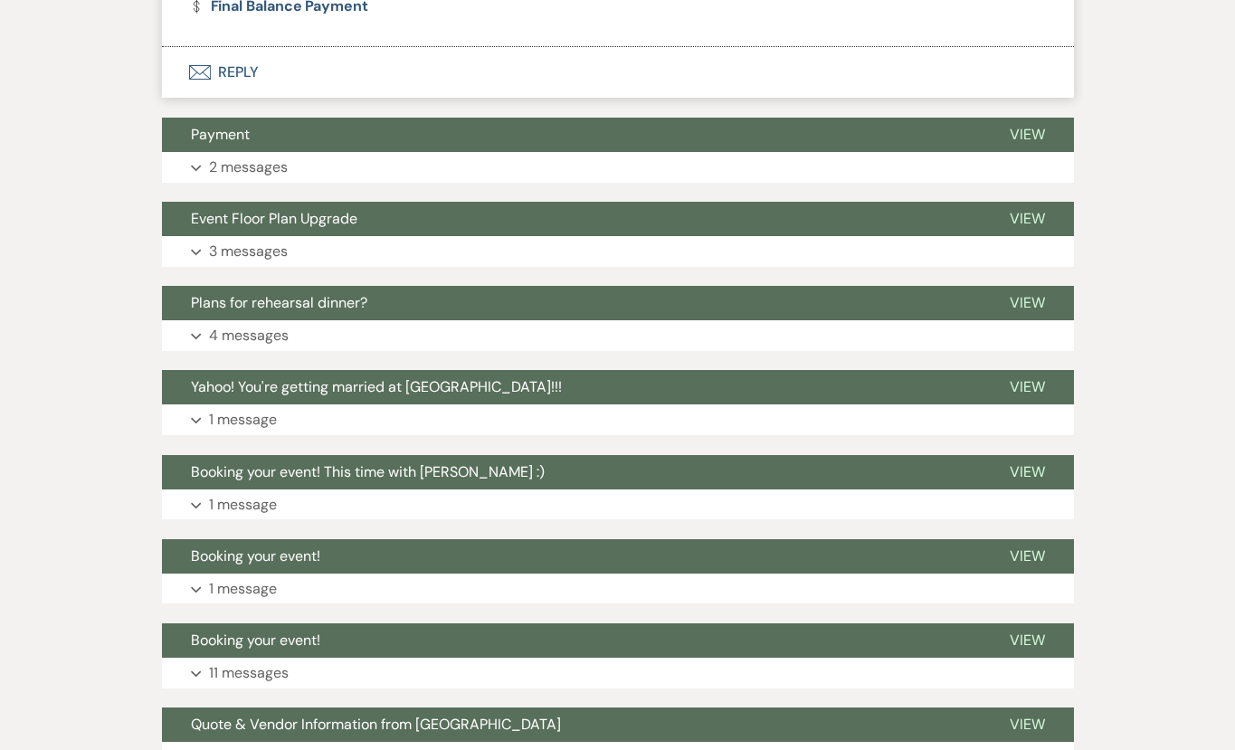
scroll to position [0, 0]
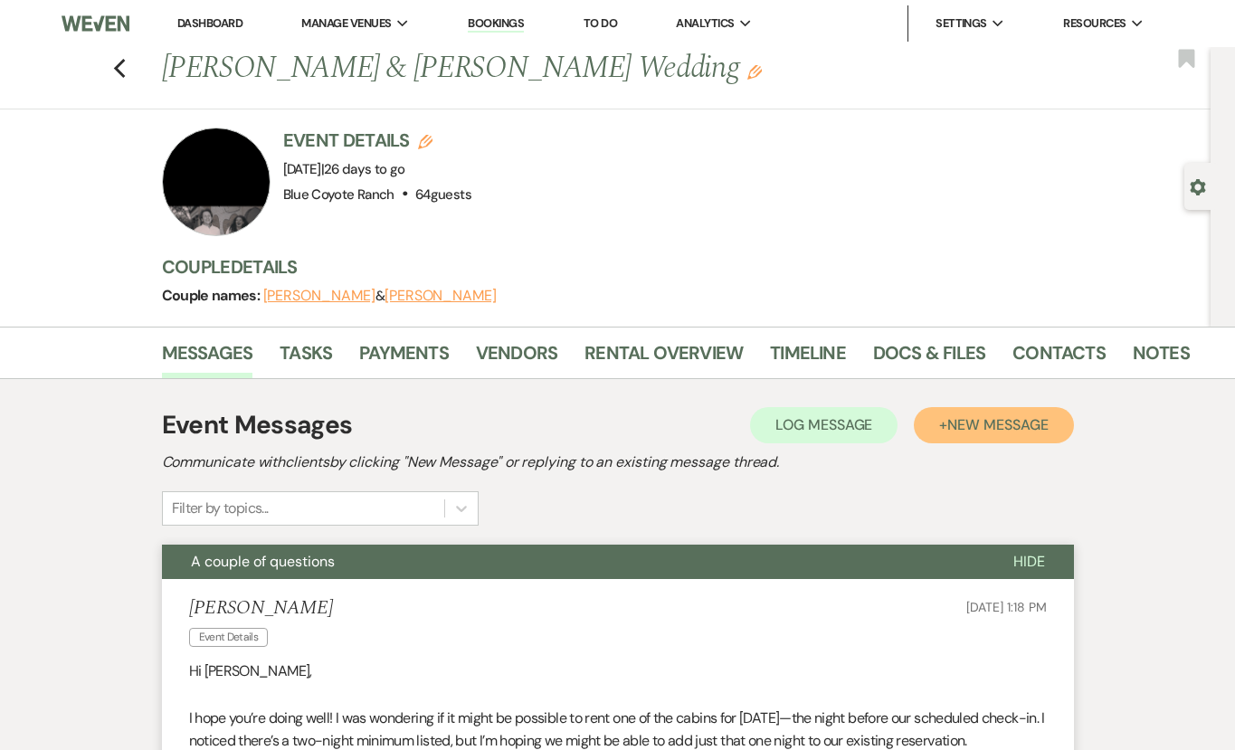
click at [1004, 430] on span "New Message" at bounding box center [997, 424] width 100 height 19
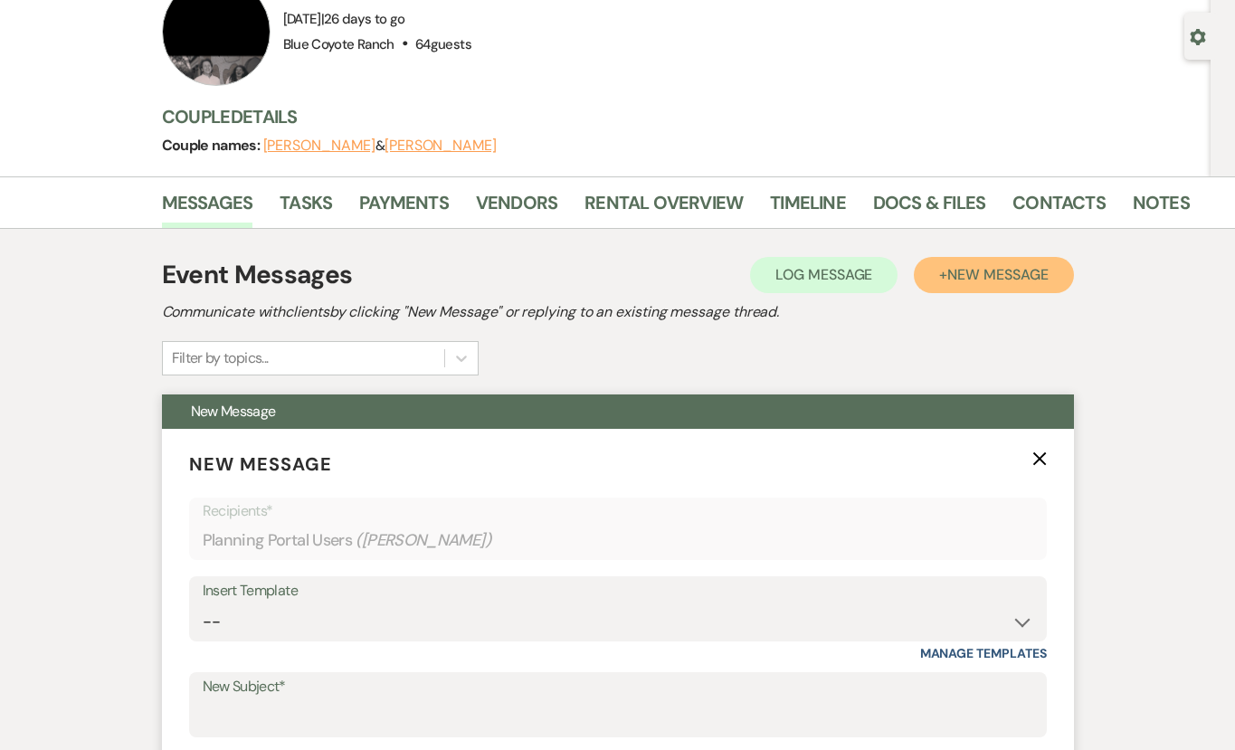
scroll to position [375, 0]
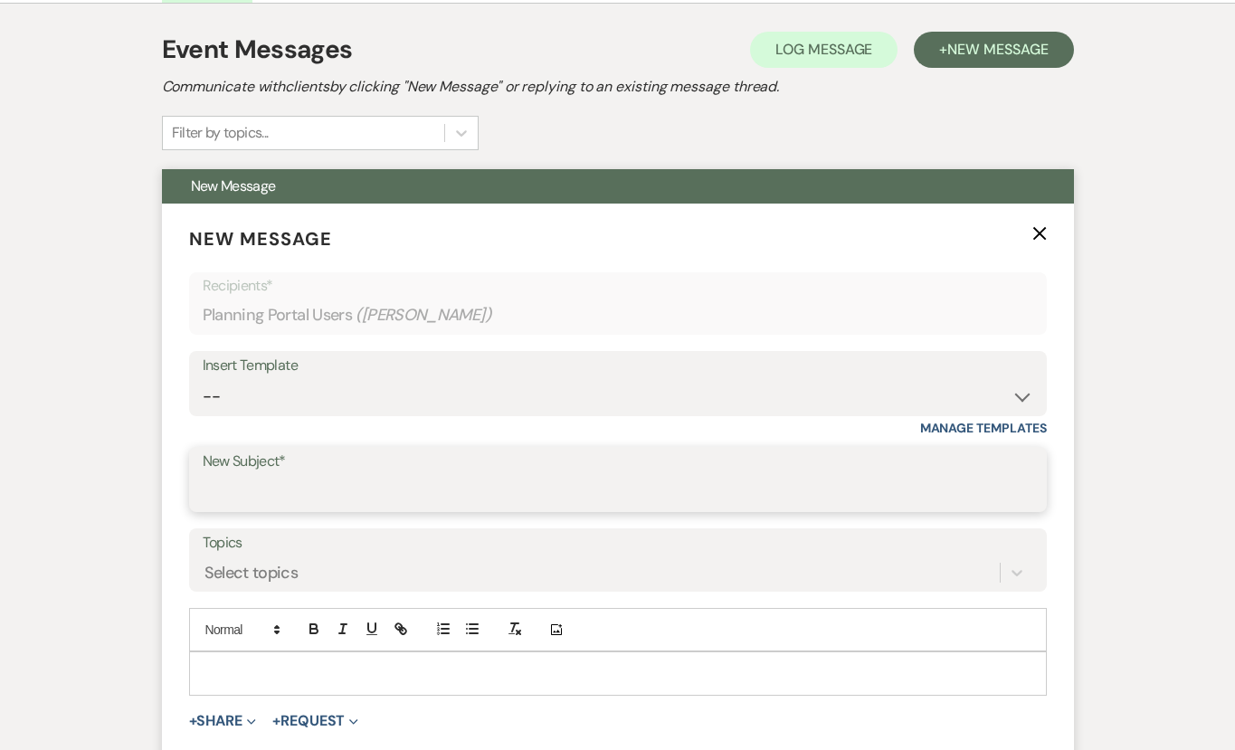
click at [250, 493] on input "New Subject*" at bounding box center [618, 492] width 830 height 35
type input "Floor Plan"
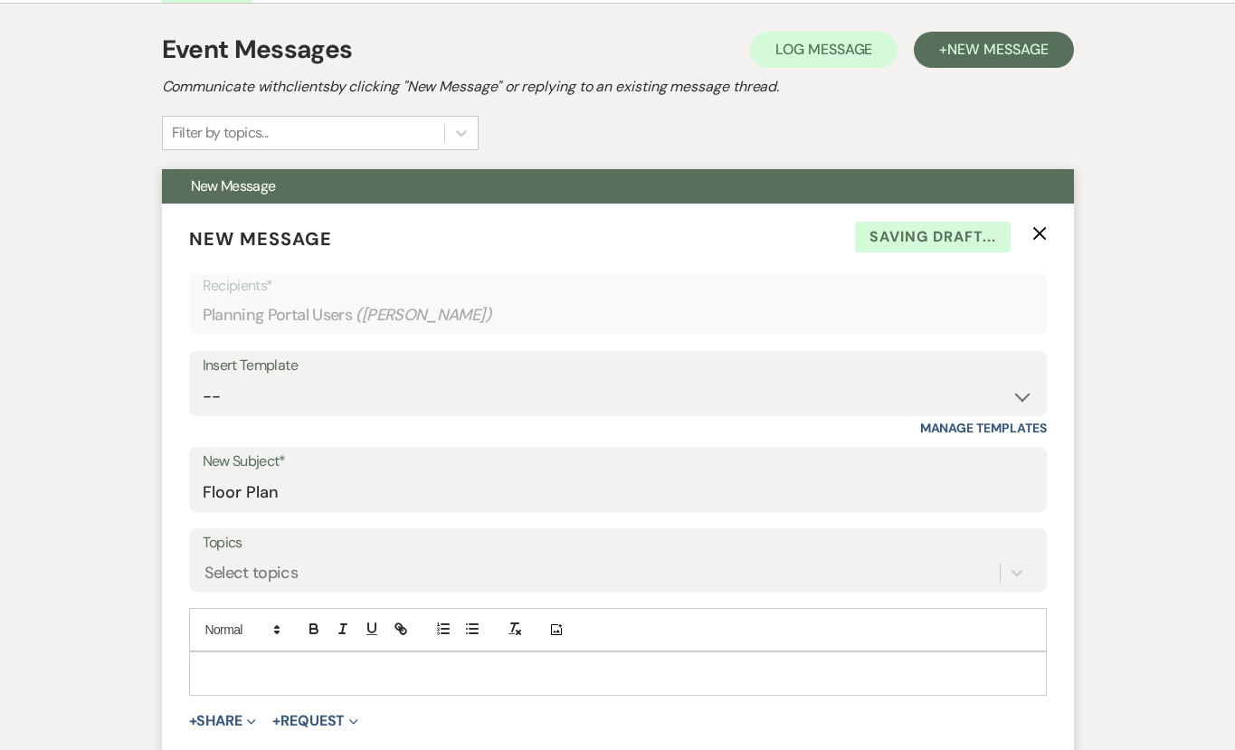
click at [347, 669] on p at bounding box center [618, 673] width 829 height 20
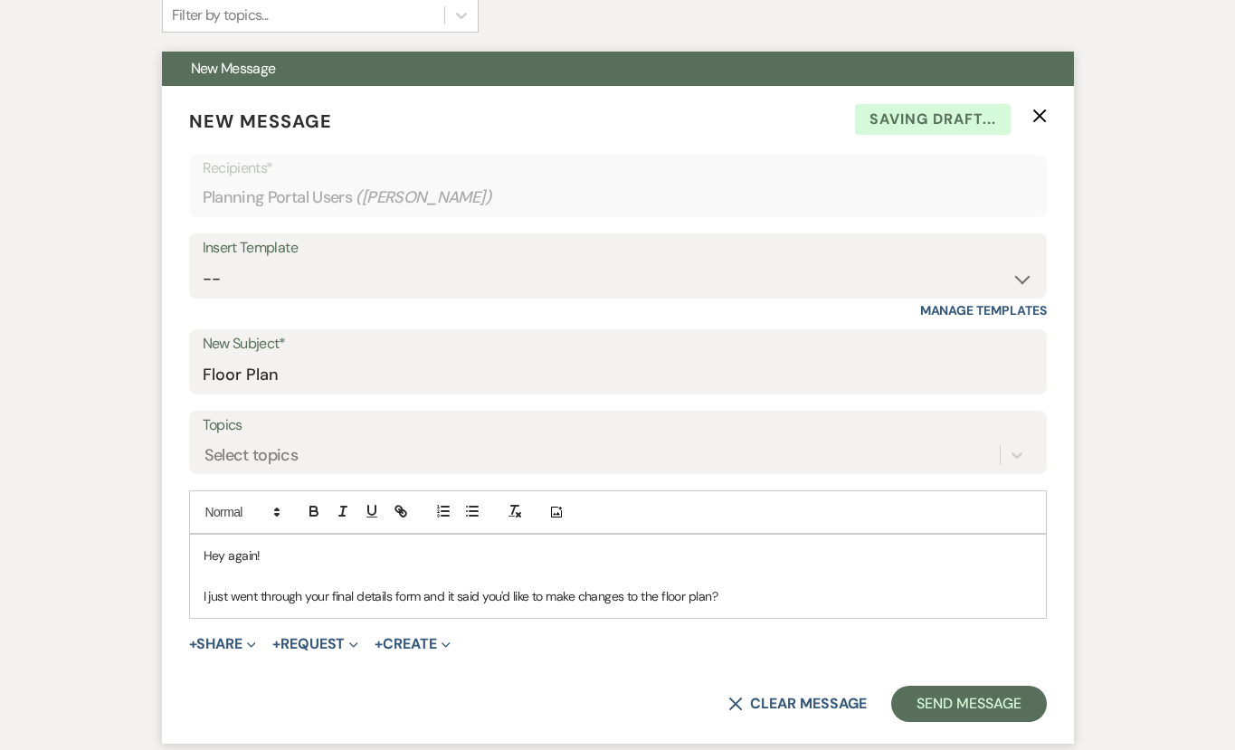
scroll to position [496, 0]
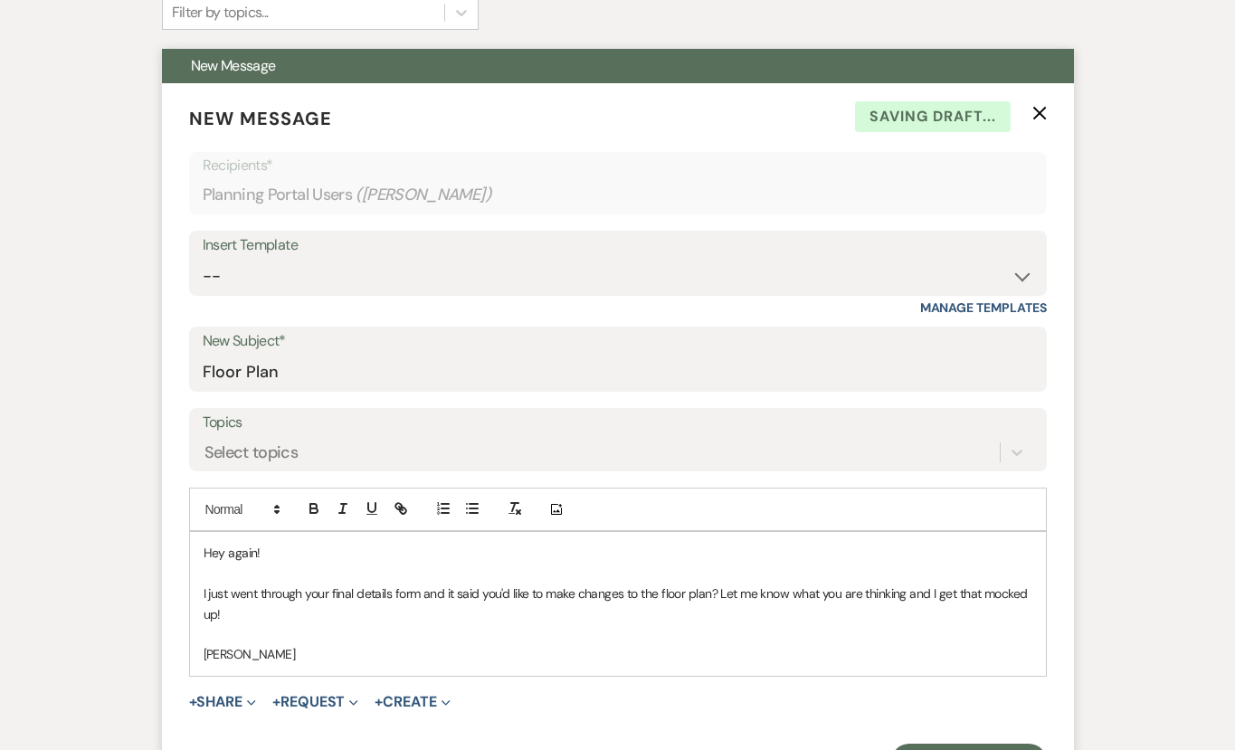
click at [235, 619] on p "I just went through your final details form and it said you'd like to make chan…" at bounding box center [618, 603] width 829 height 41
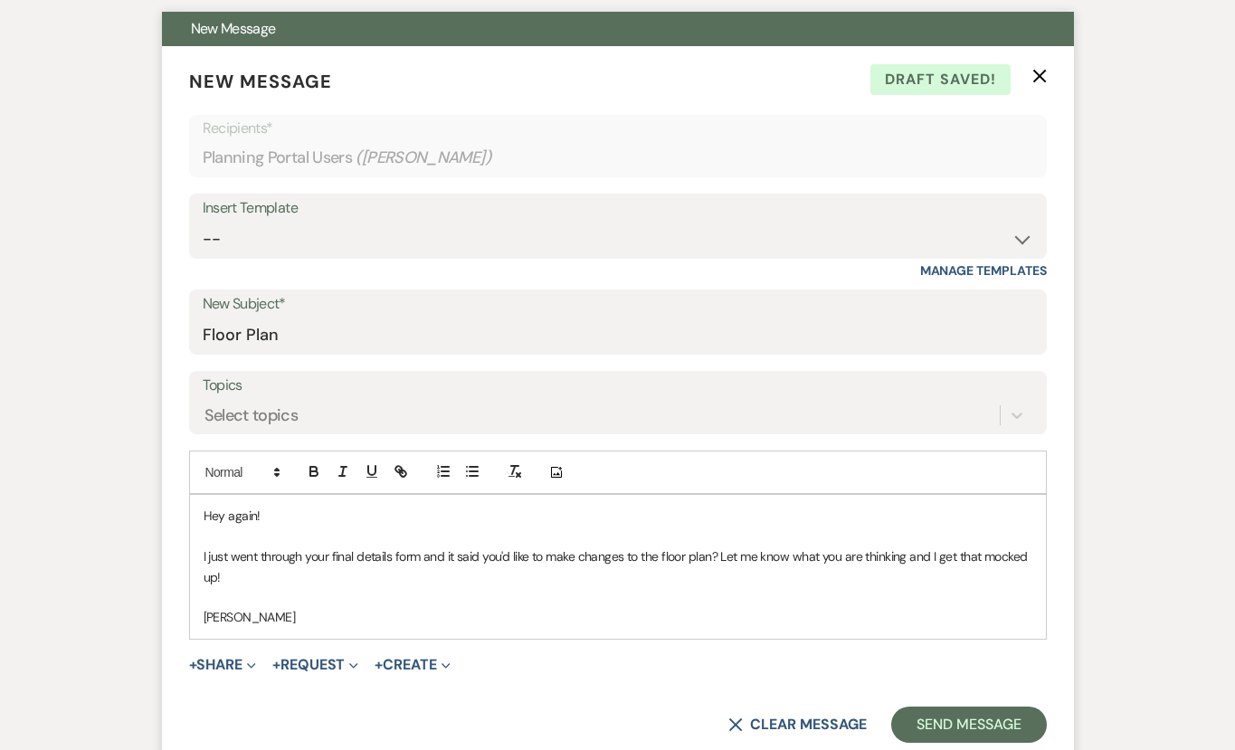
scroll to position [535, 0]
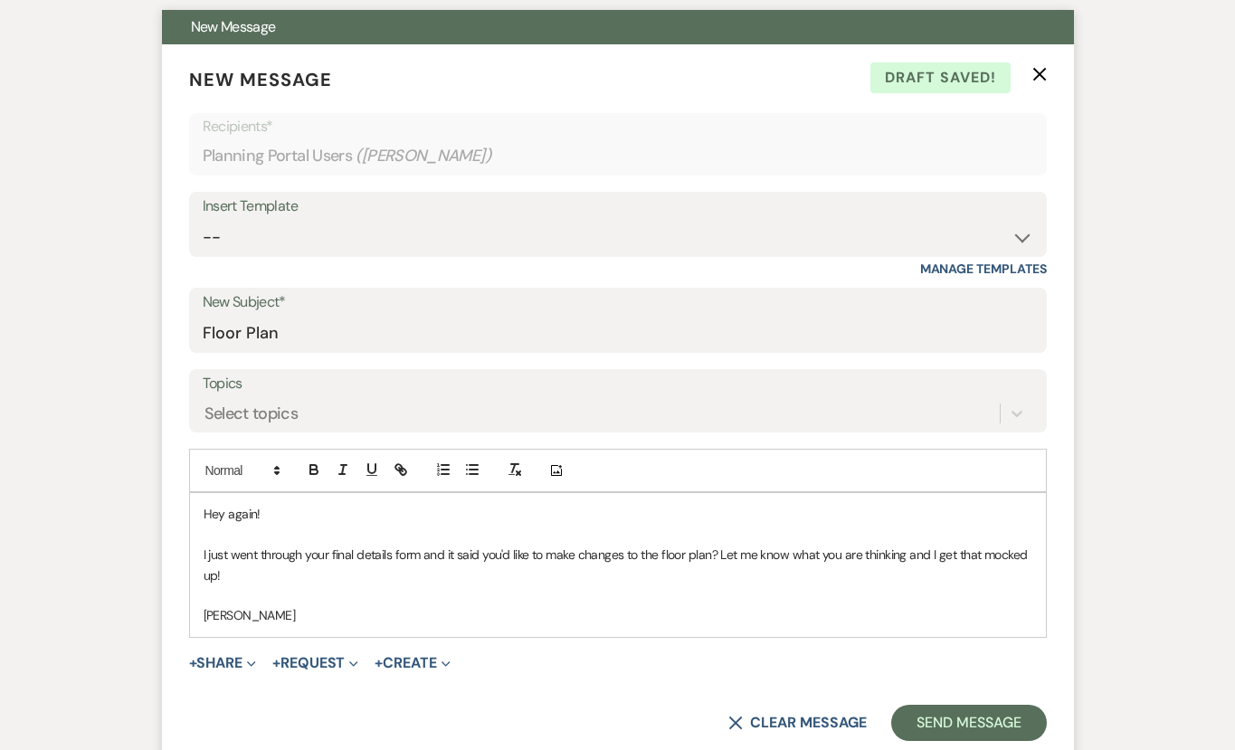
drag, startPoint x: 940, startPoint y: 554, endPoint x: 944, endPoint y: 586, distance: 32.0
click at [940, 554] on p "I just went through your final details form and it said you'd like to make chan…" at bounding box center [618, 564] width 829 height 41
click at [295, 582] on p "I just went through your final details form and it said you'd like to make chan…" at bounding box center [618, 564] width 829 height 41
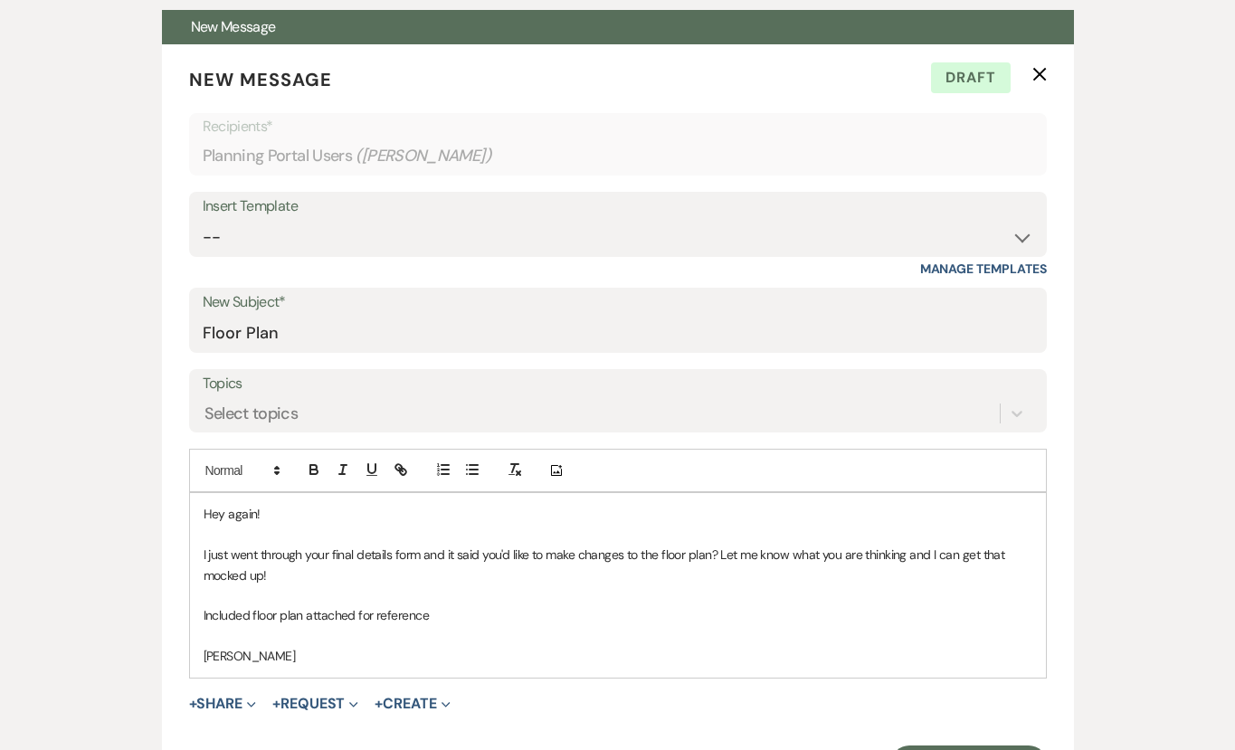
click at [227, 711] on button "+ Share Expand" at bounding box center [223, 703] width 68 height 14
click at [239, 731] on span "Doc Upload Documents" at bounding box center [262, 739] width 103 height 19
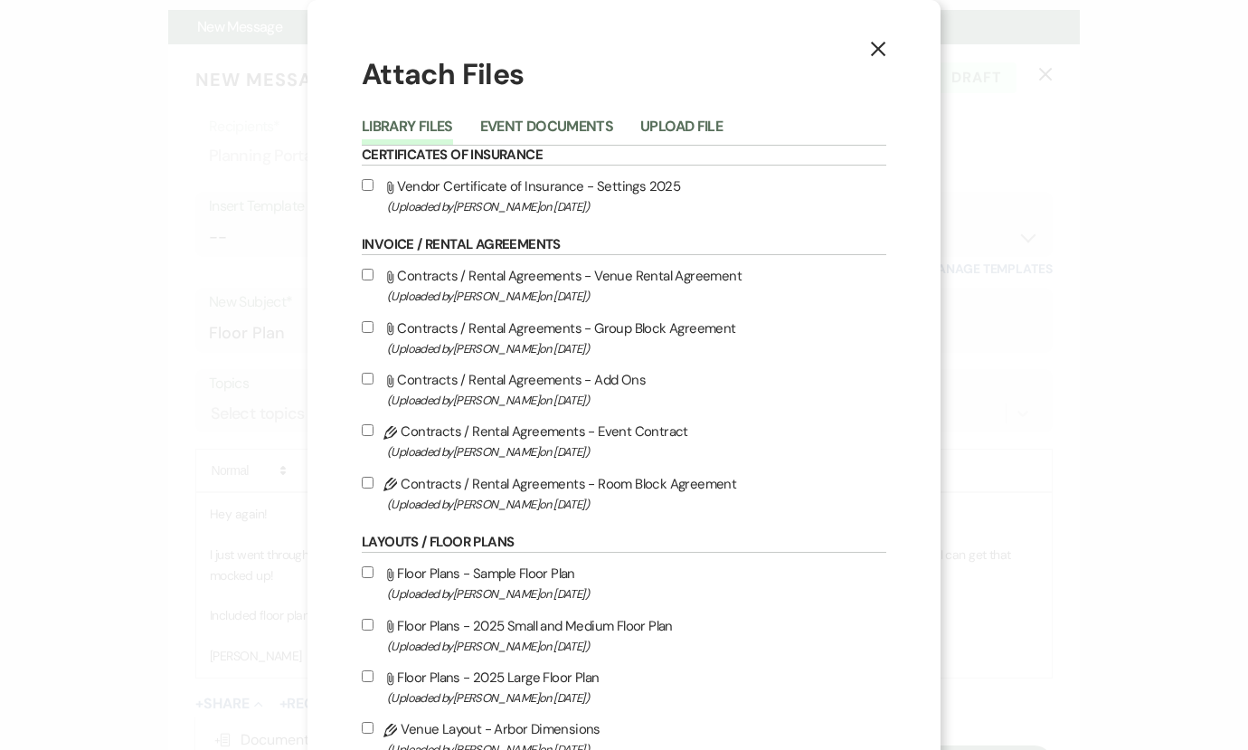
click at [688, 121] on button "Upload File" at bounding box center [681, 131] width 82 height 25
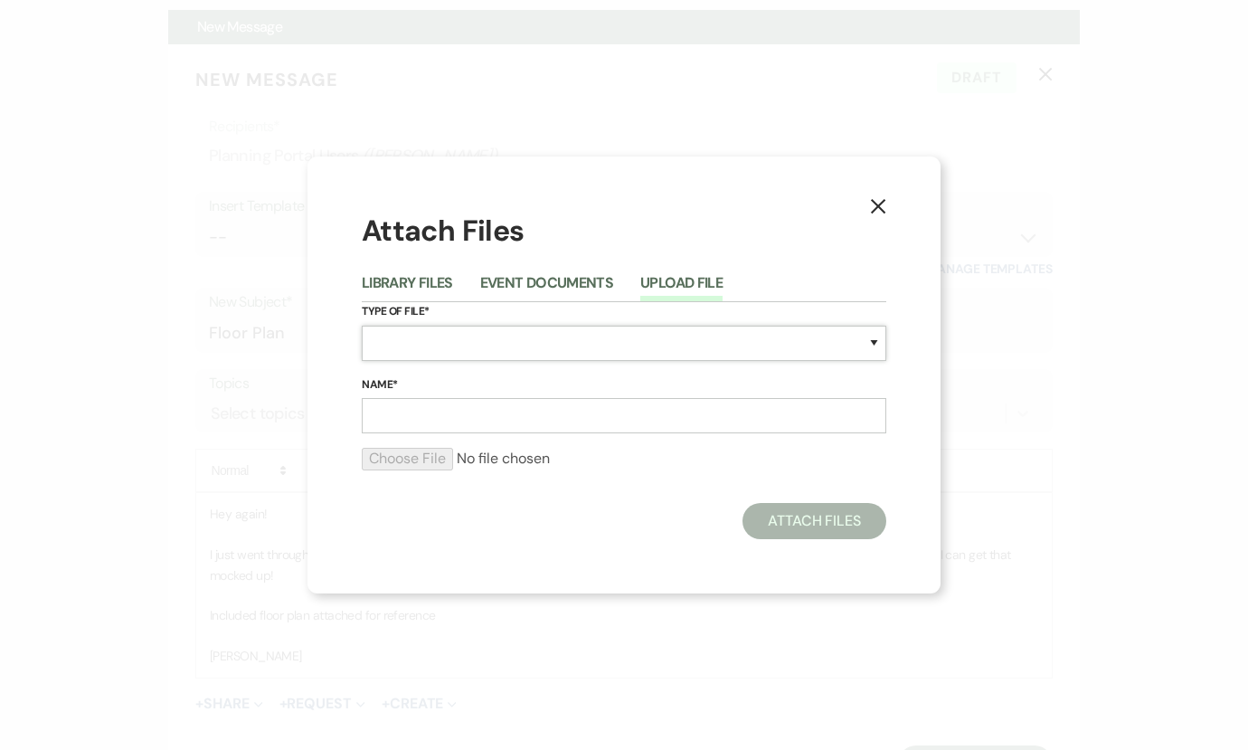
click at [442, 346] on select "Special Event Insurance Vendor Certificate of Insurance Contracts / Rental Agre…" at bounding box center [624, 343] width 525 height 35
click at [424, 347] on select "Special Event Insurance Vendor Certificate of Insurance Contracts / Rental Agre…" at bounding box center [624, 343] width 525 height 35
select select "24"
click at [405, 413] on input "Name*" at bounding box center [624, 415] width 525 height 35
type input "Large Floor Plan"
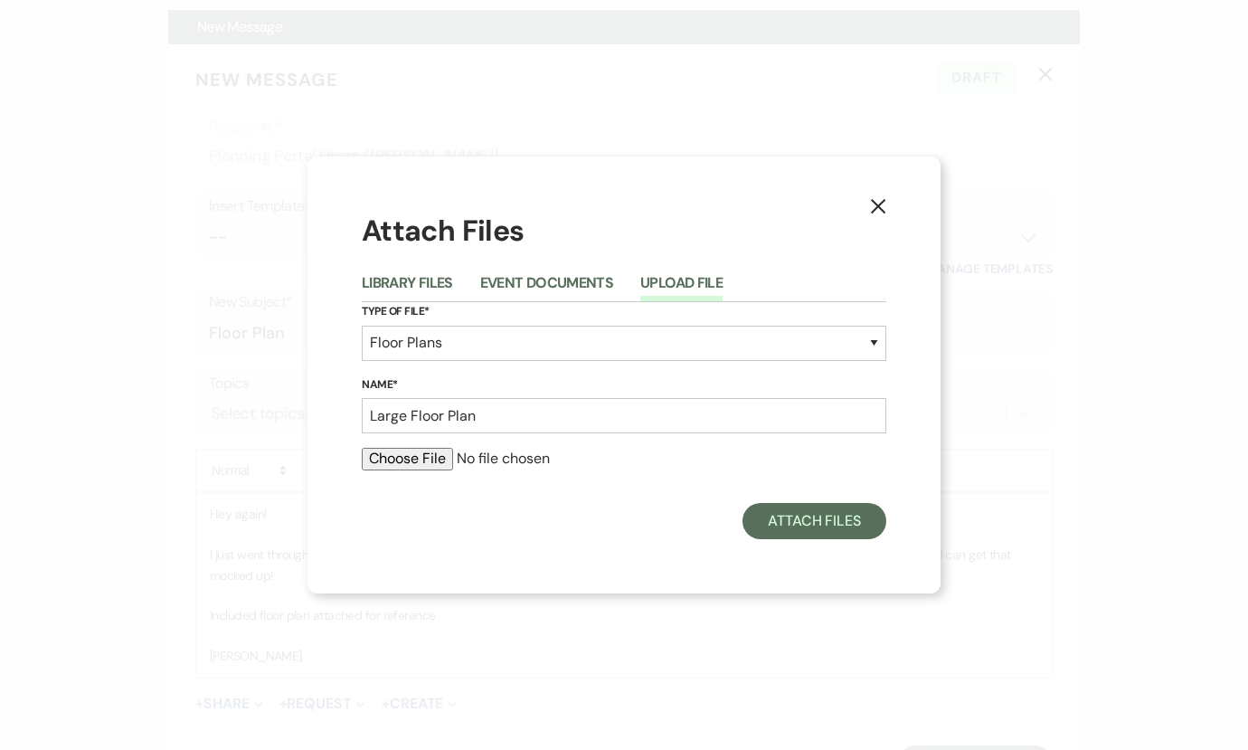
click at [564, 531] on div "Attach Files" at bounding box center [624, 521] width 525 height 36
click at [395, 463] on input "file" at bounding box center [624, 459] width 525 height 22
type input "C:\fakepath\2026 LRG Confirmation Packet (2).pdf"
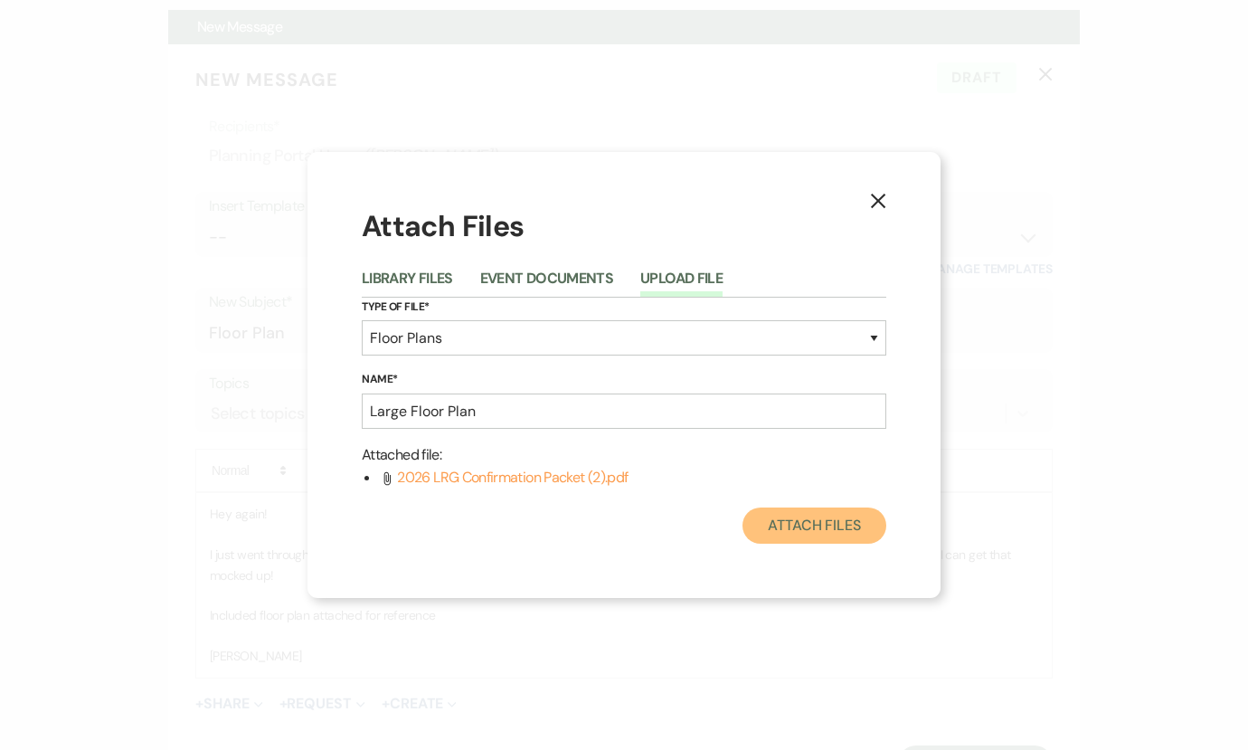
click at [808, 533] on button "Attach Files" at bounding box center [815, 525] width 144 height 36
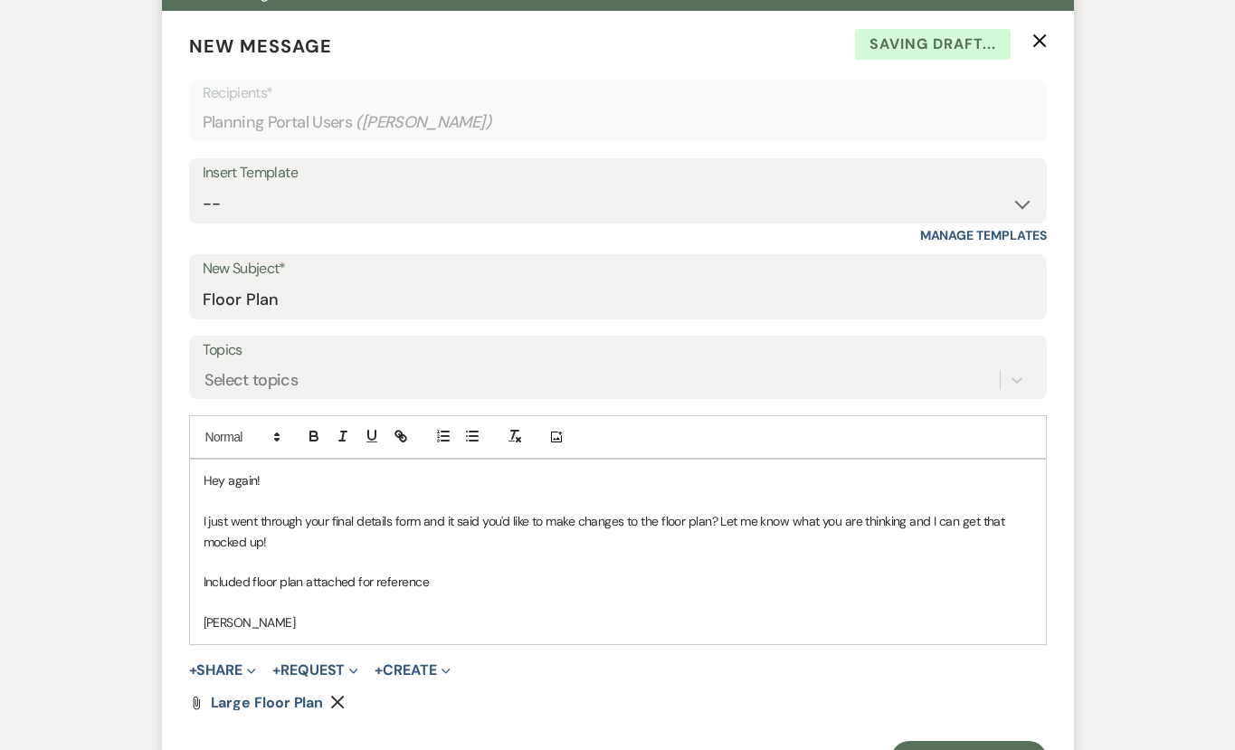
scroll to position [569, 0]
drag, startPoint x: 439, startPoint y: 583, endPoint x: 453, endPoint y: 584, distance: 14.5
click at [439, 583] on p "Included floor plan attached for reference" at bounding box center [618, 581] width 829 height 20
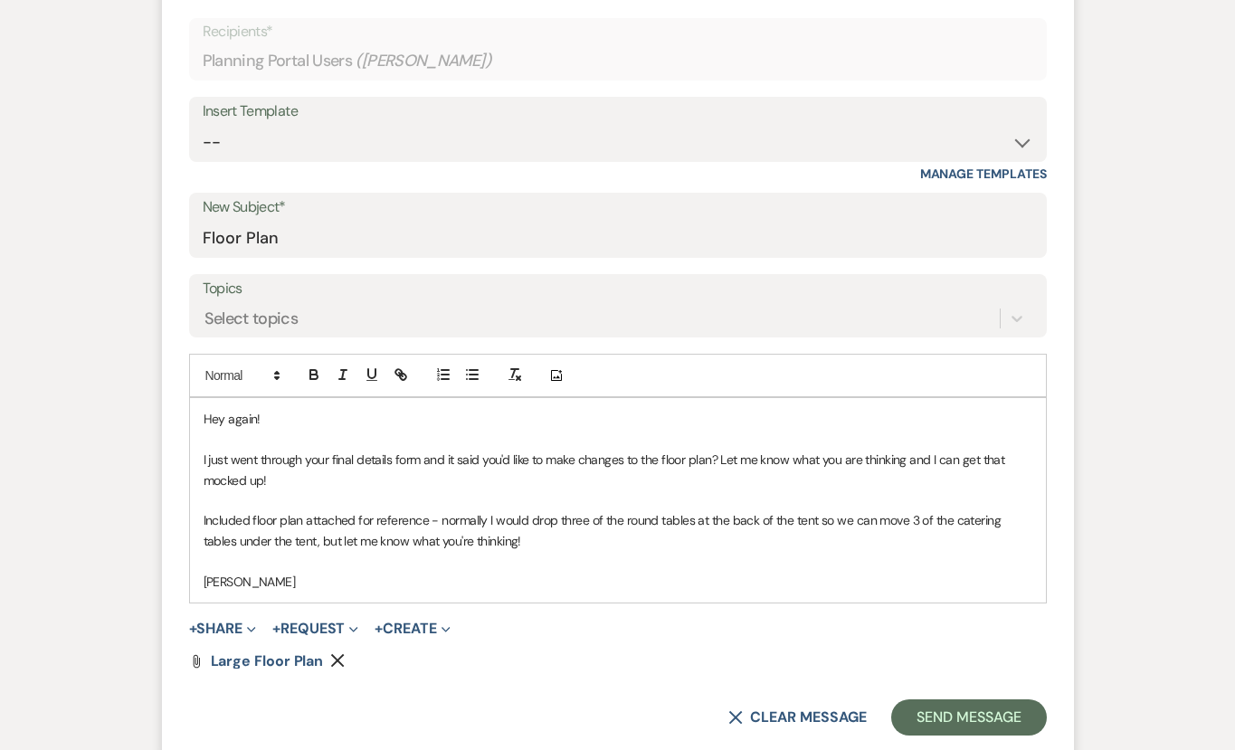
scroll to position [637, 0]
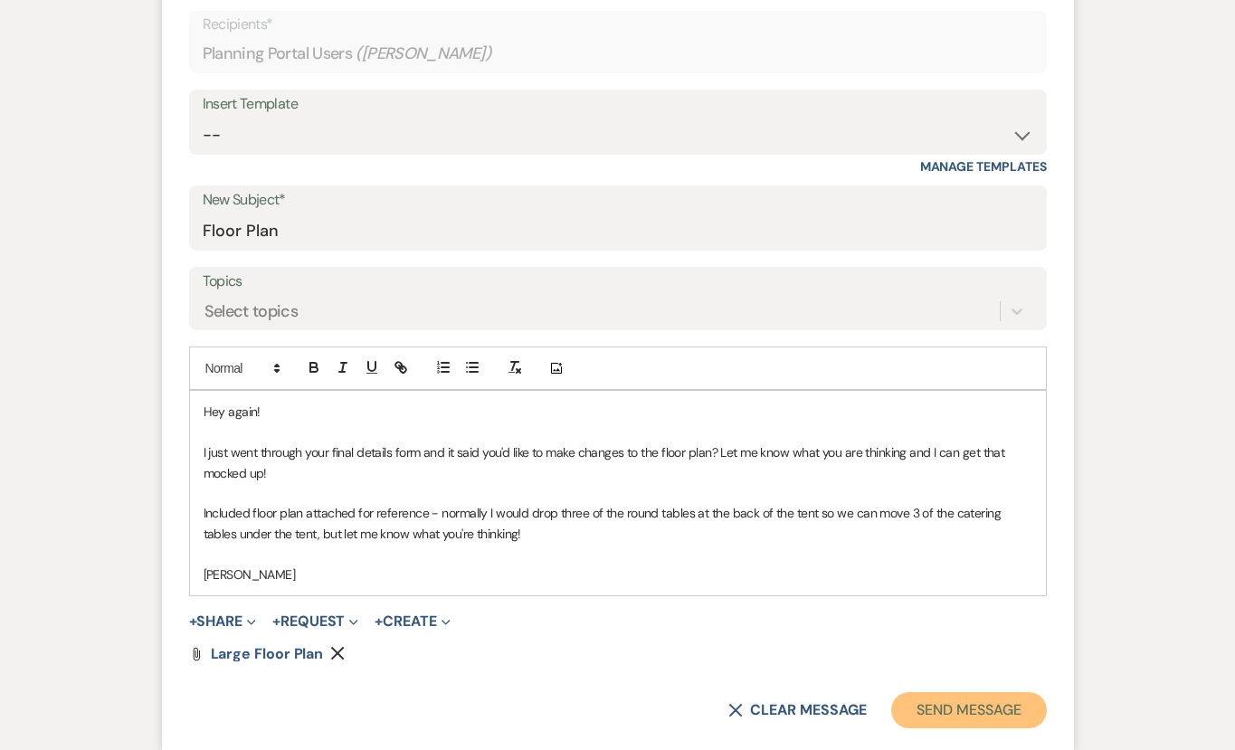
click at [962, 720] on button "Send Message" at bounding box center [968, 710] width 155 height 36
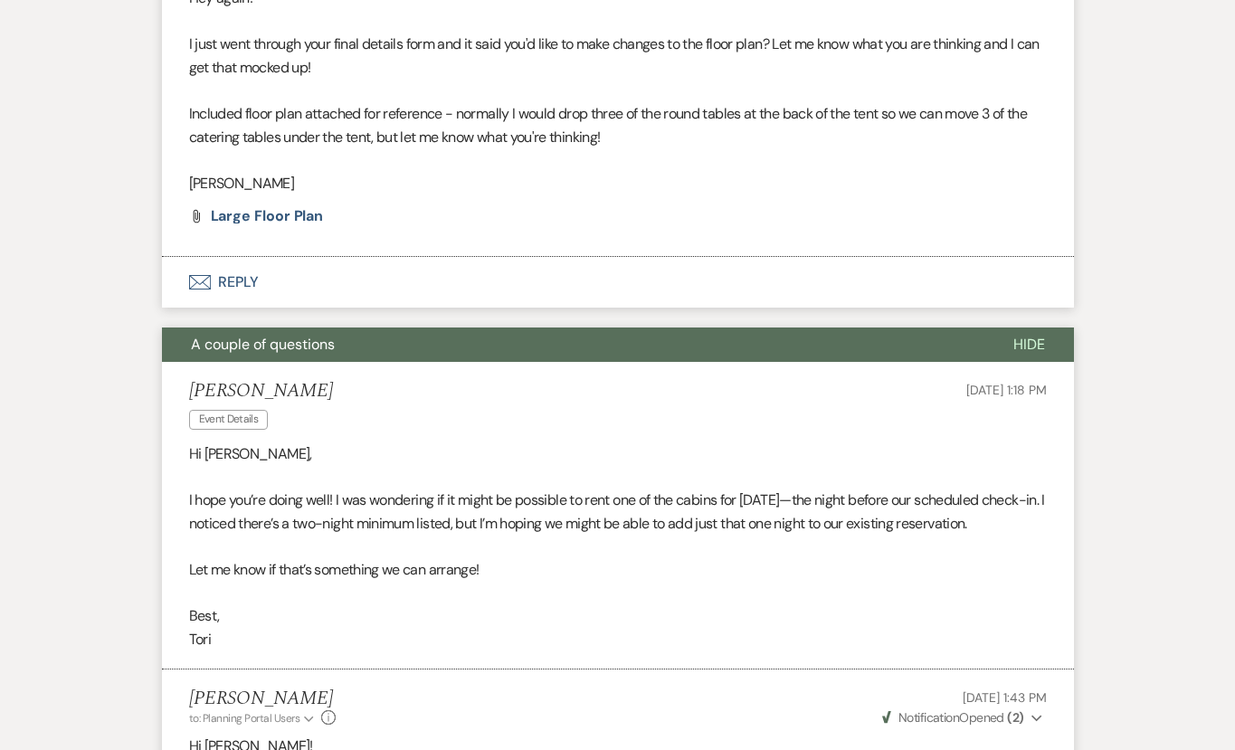
scroll to position [0, 0]
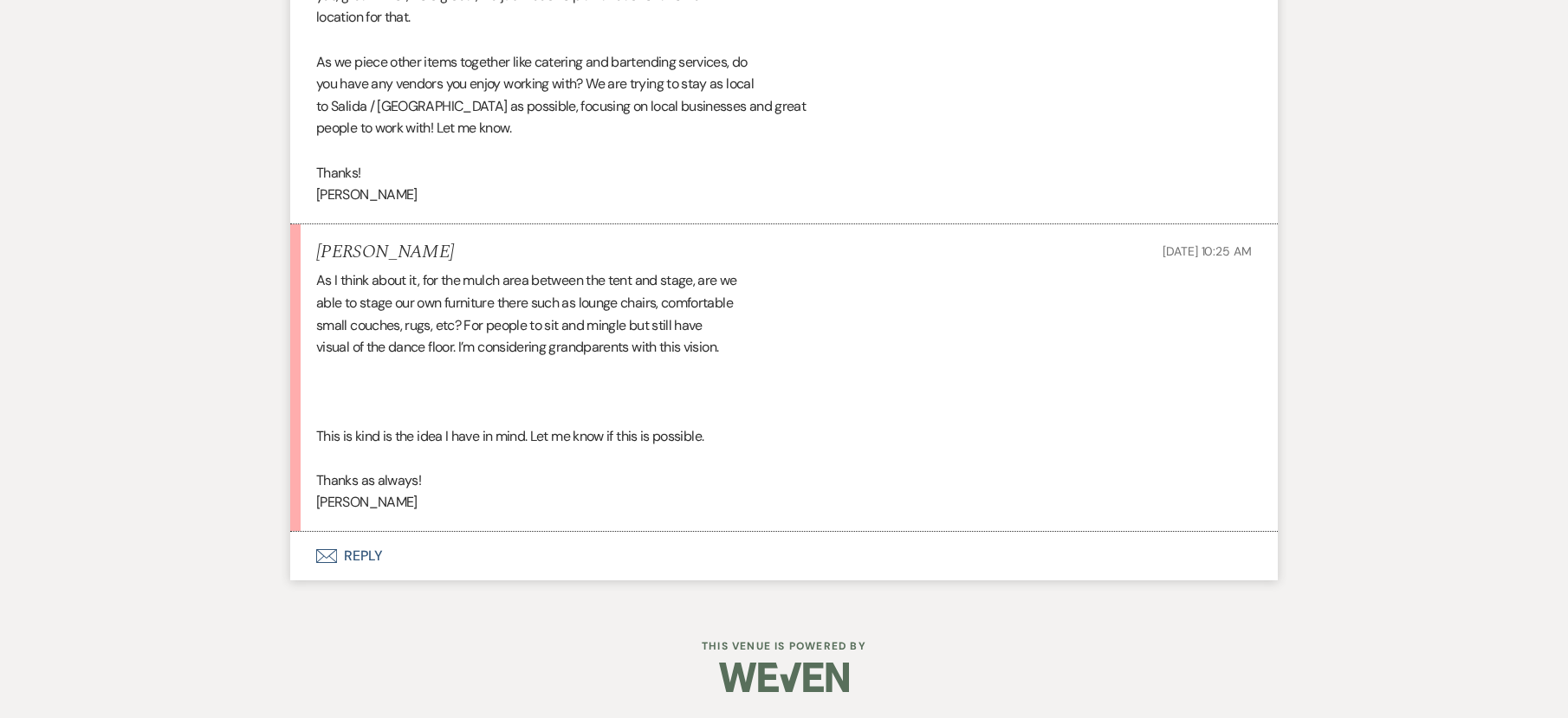
click at [359, 553] on button "Envelope Reply" at bounding box center [784, 555] width 988 height 49
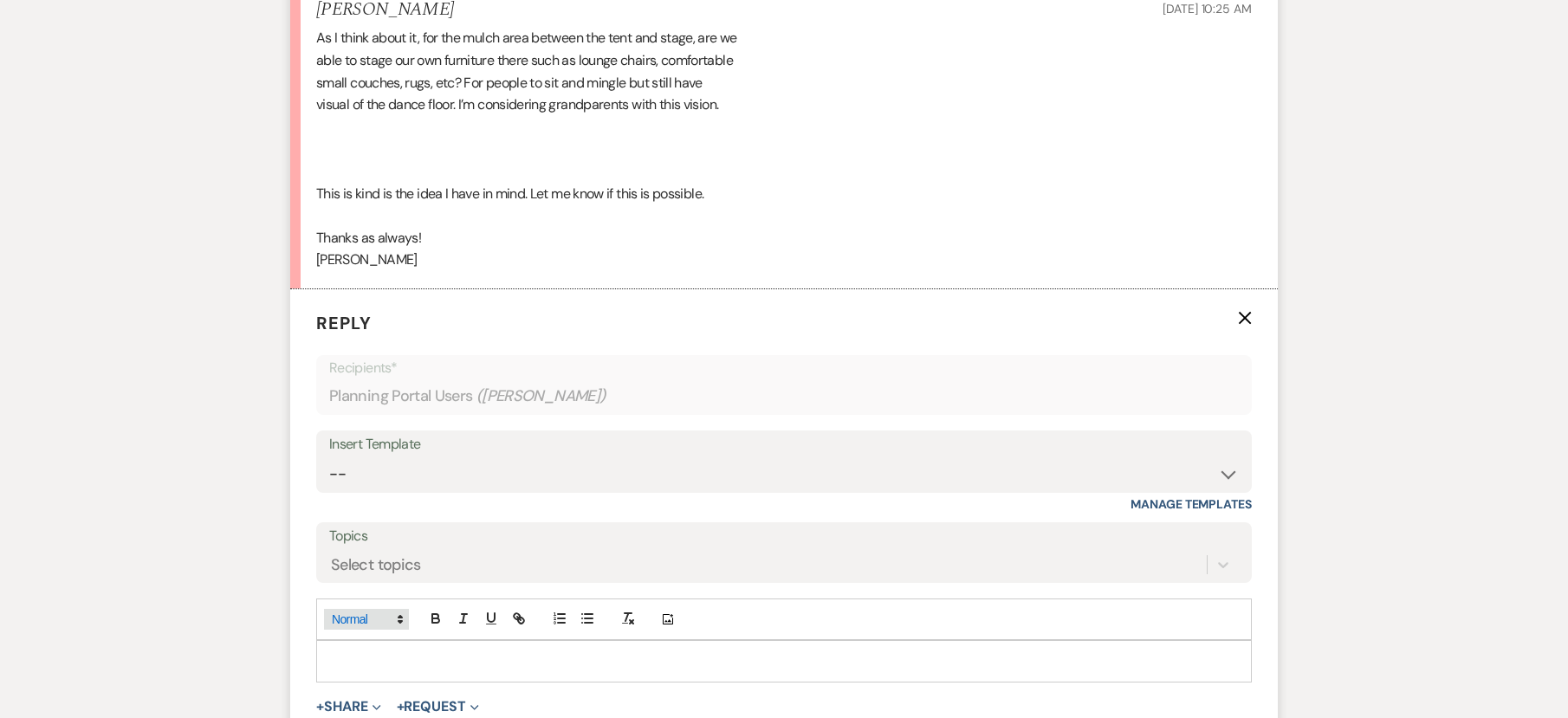
scroll to position [9782, 0]
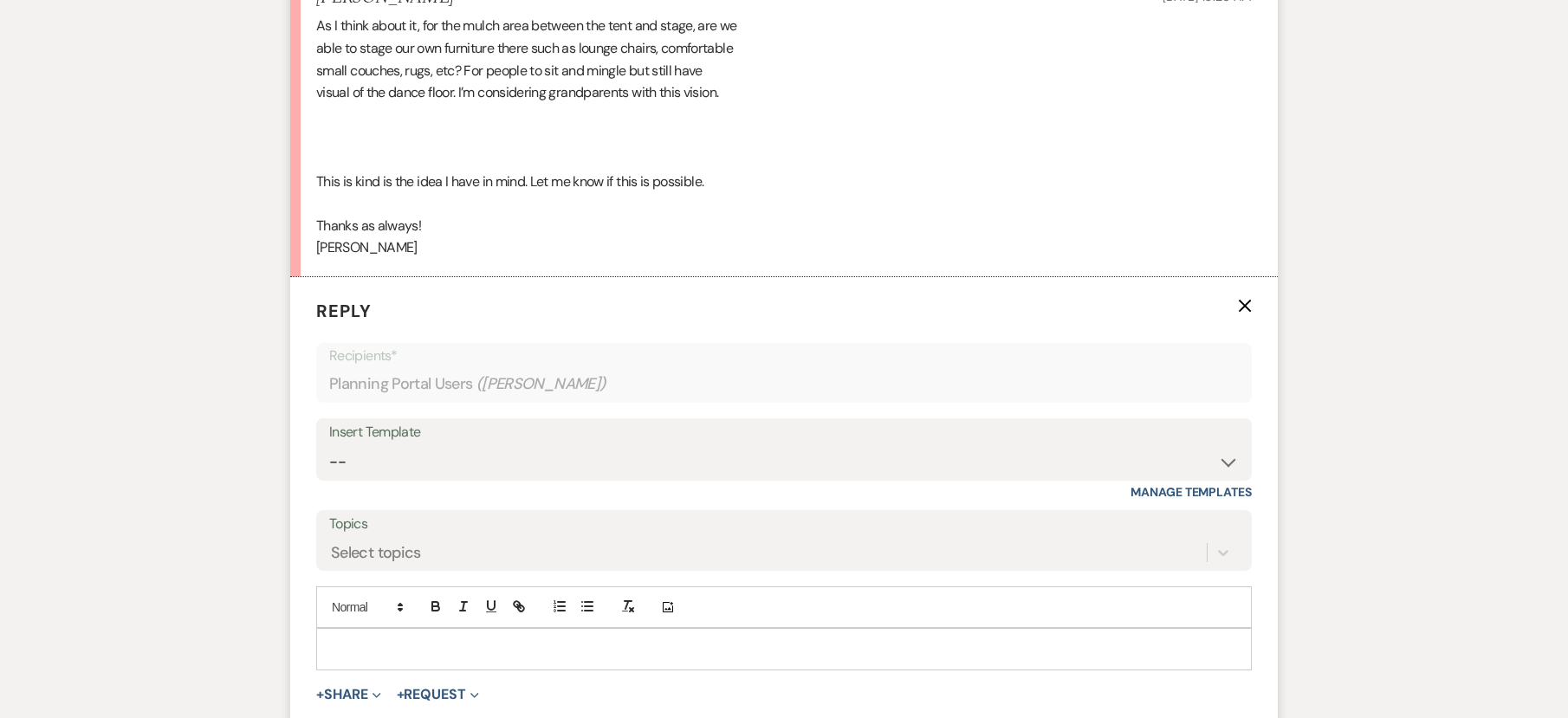
click at [375, 658] on p at bounding box center [784, 649] width 908 height 19
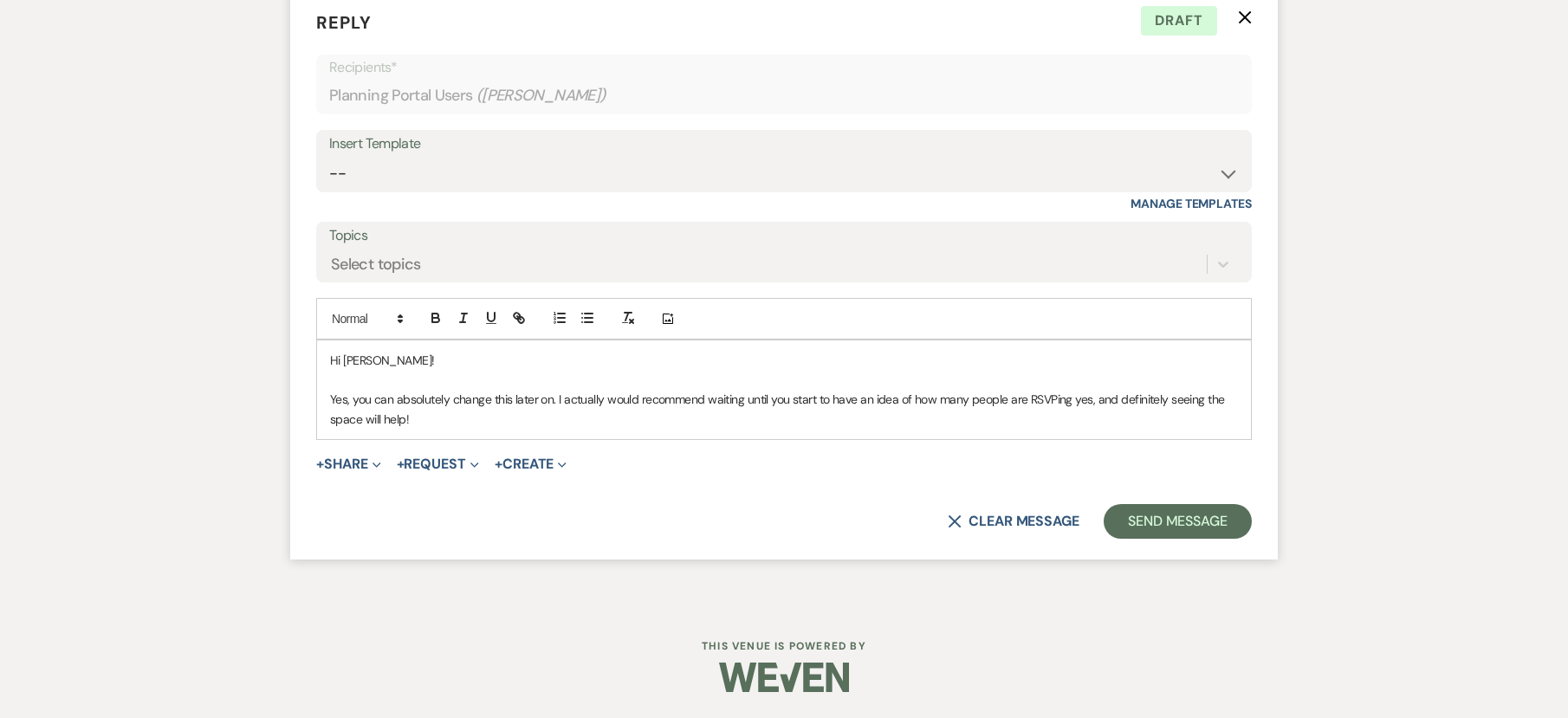
scroll to position [10090, 0]
click at [433, 419] on p "Yes, you can absolutely change this later on. I actually would recommend waitin…" at bounding box center [784, 409] width 908 height 39
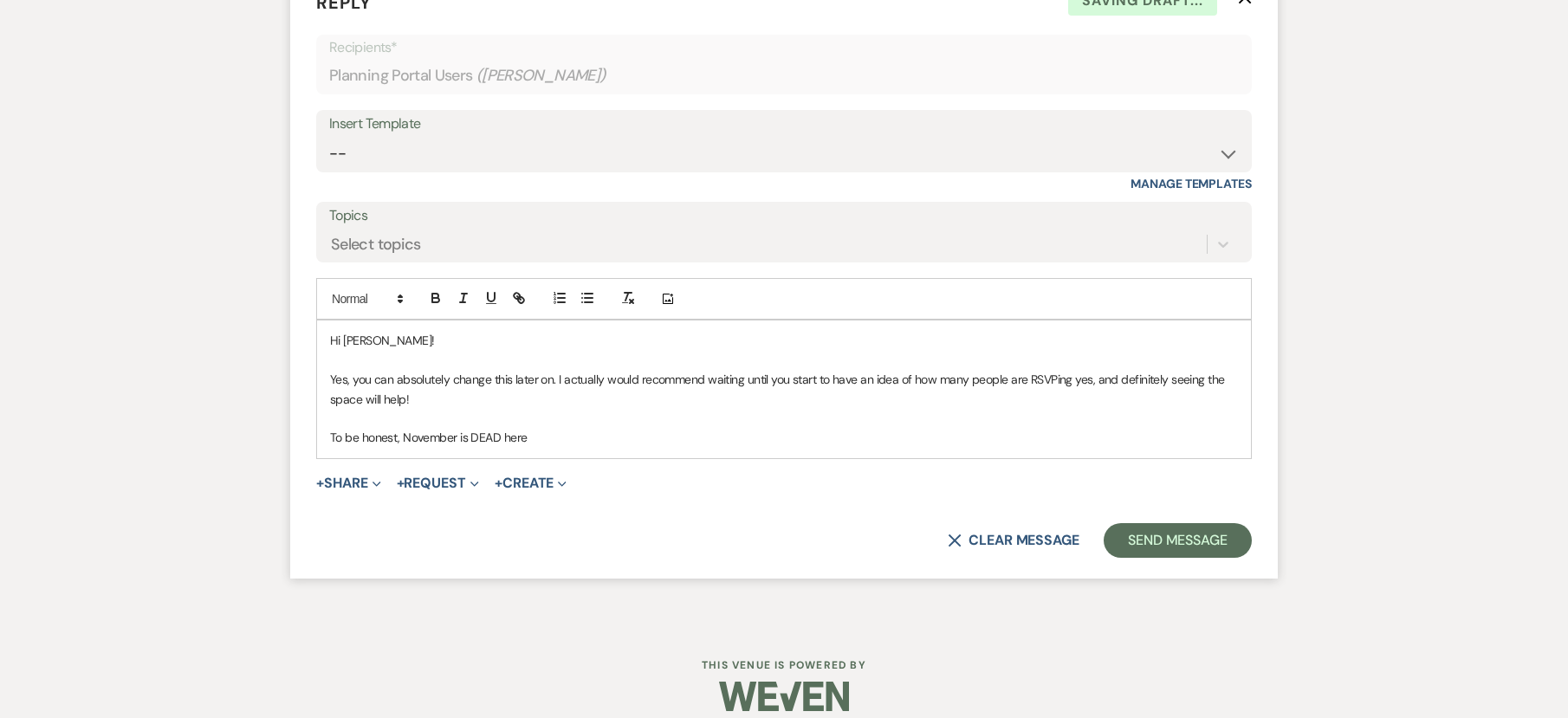
click at [549, 447] on p "To be honest, November is DEAD here" at bounding box center [784, 438] width 908 height 19
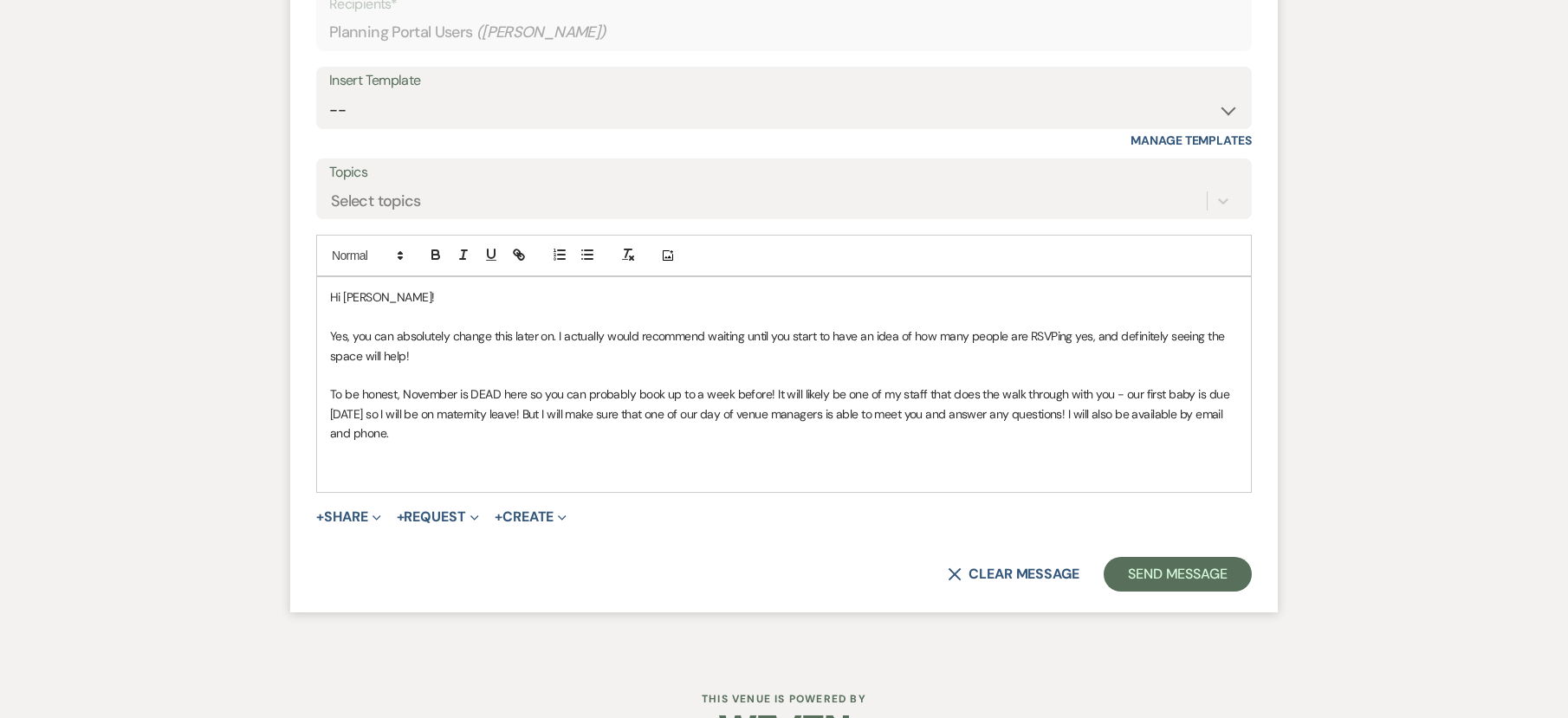
scroll to position [10207, 0]
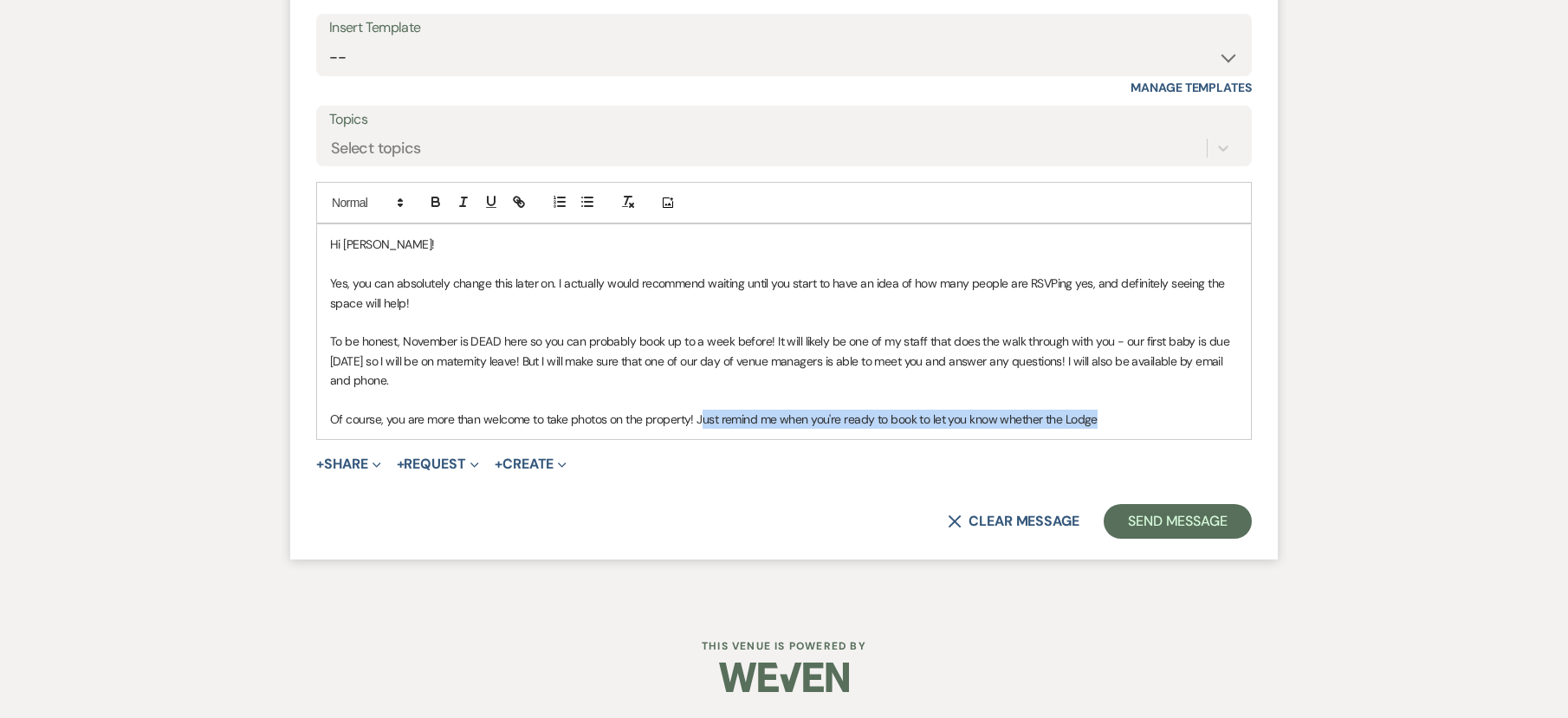
drag, startPoint x: 701, startPoint y: 421, endPoint x: 700, endPoint y: 439, distance: 18.0
click at [701, 421] on p "Of course, you are more than welcome to take photos on the property! Just remin…" at bounding box center [784, 419] width 908 height 19
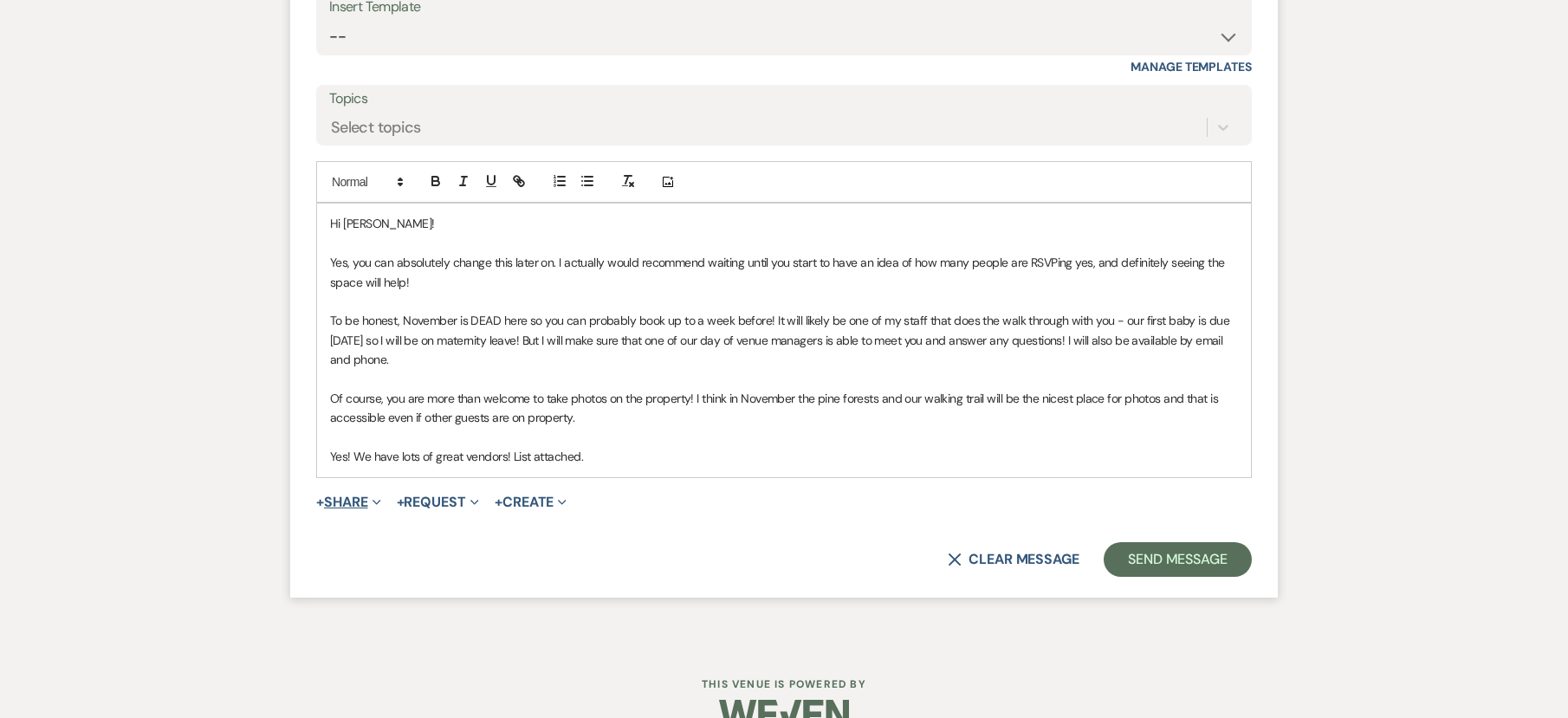
click at [352, 509] on button "+ Share Expand" at bounding box center [349, 502] width 65 height 13
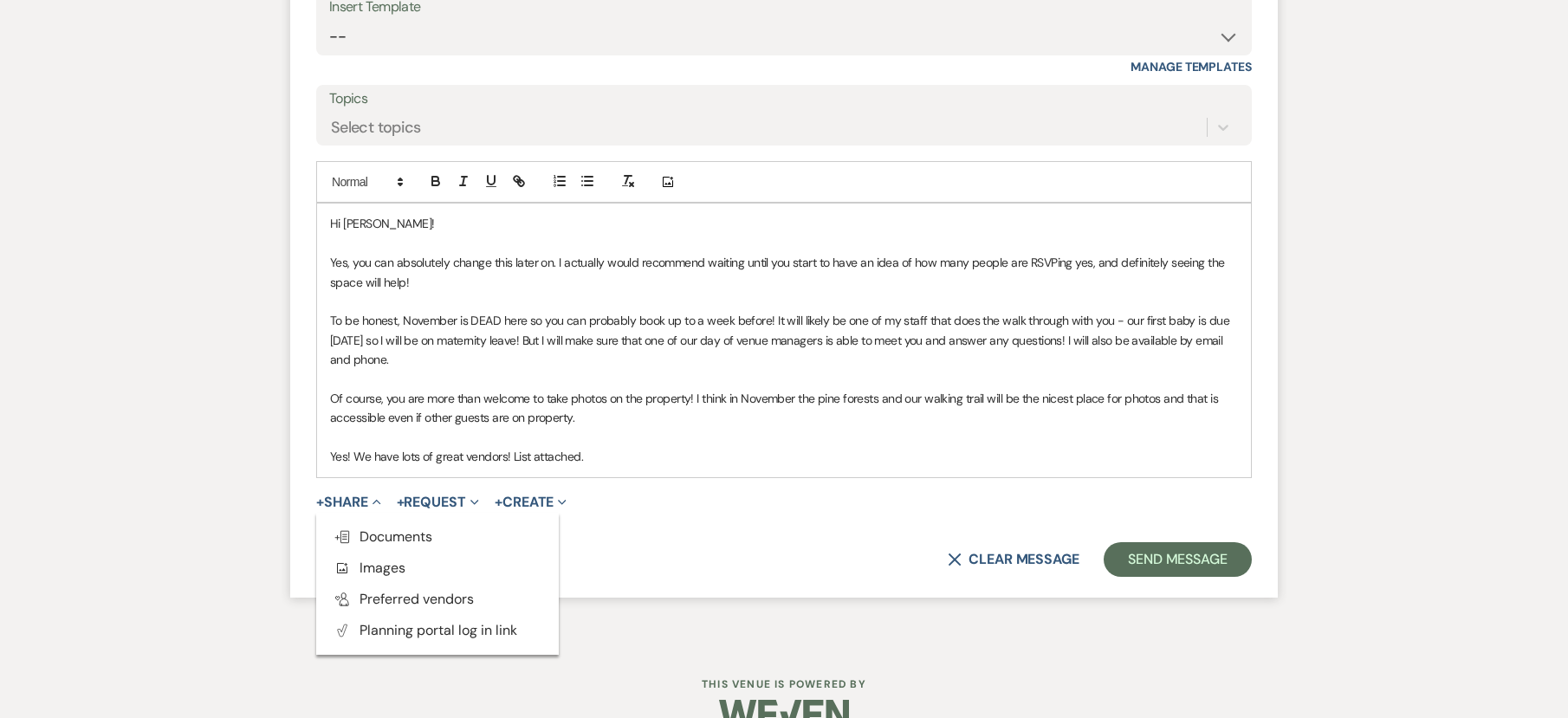
click at [382, 646] on button "Plan Portal Link Planning portal log in link" at bounding box center [437, 630] width 242 height 32
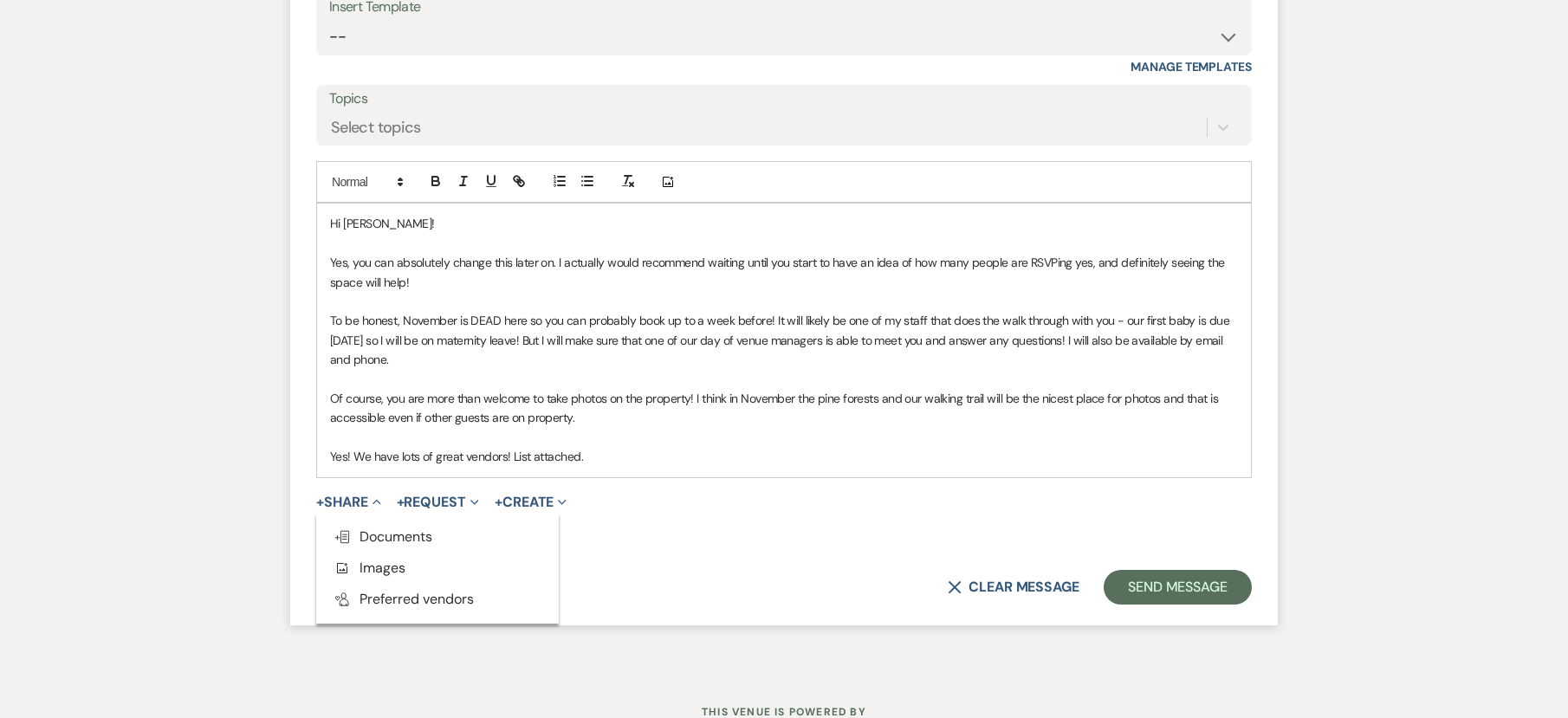
click at [528, 539] on button "Remove" at bounding box center [526, 531] width 21 height 14
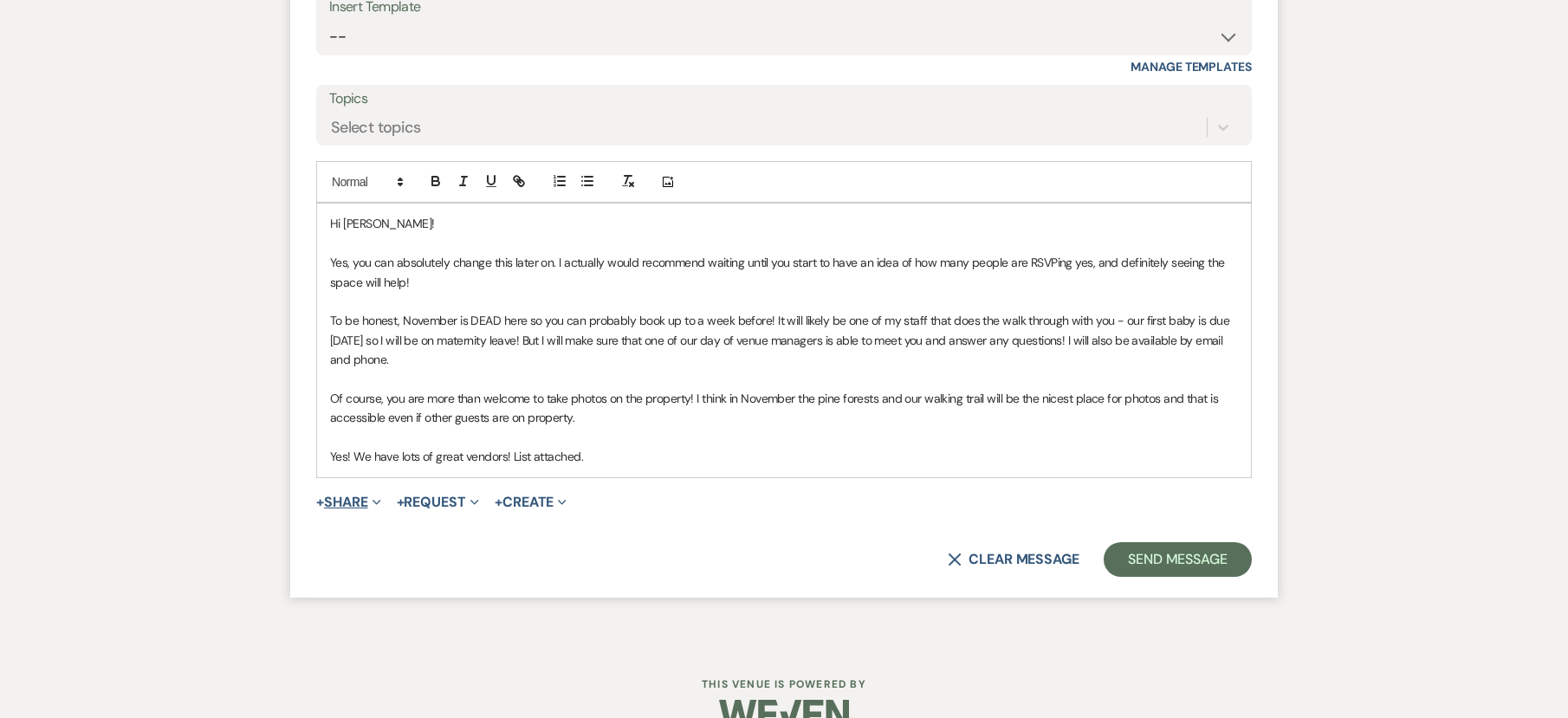
click at [343, 509] on button "+ Share Expand" at bounding box center [349, 502] width 65 height 13
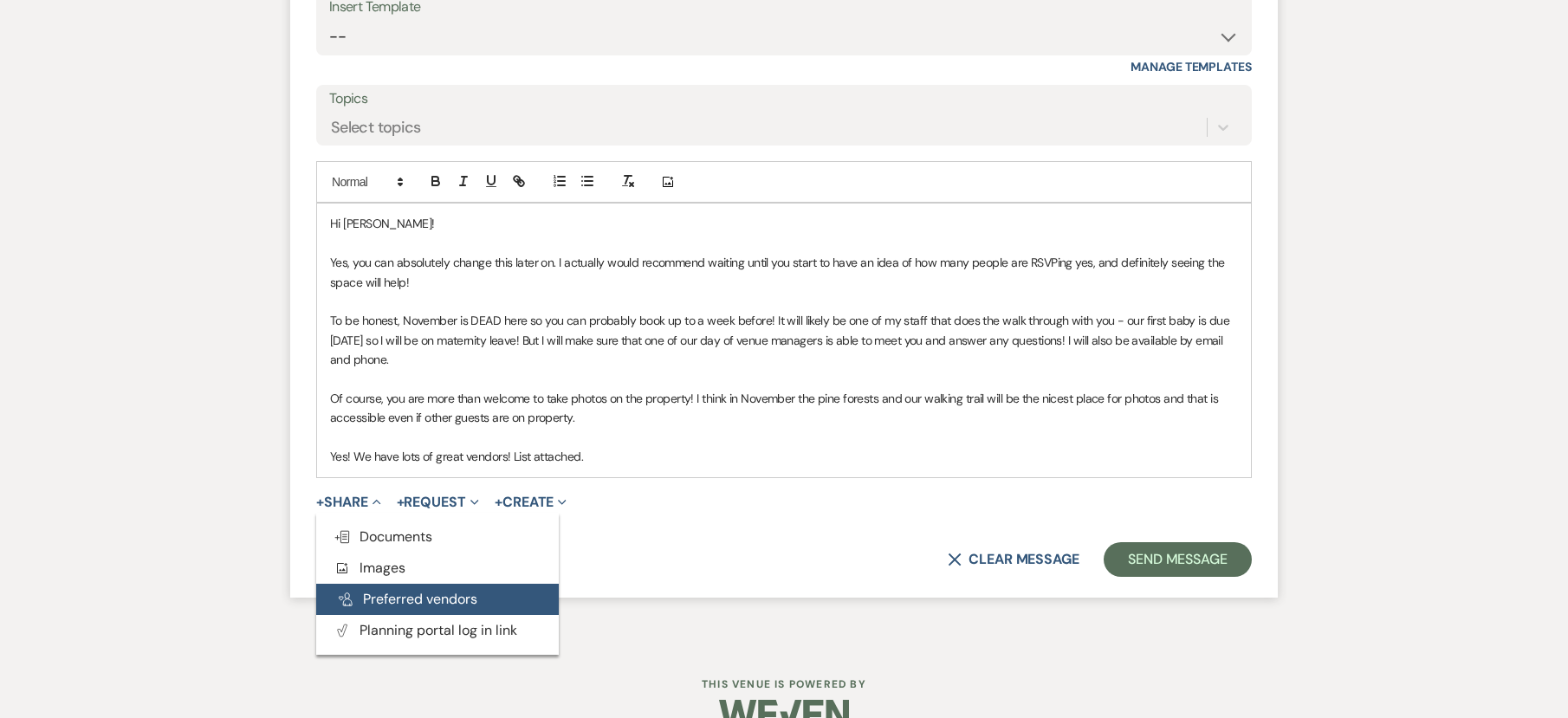
drag, startPoint x: 423, startPoint y: 616, endPoint x: 440, endPoint y: 612, distance: 17.5
click at [424, 615] on button "Pref Vendors Preferred vendors" at bounding box center [437, 599] width 242 height 32
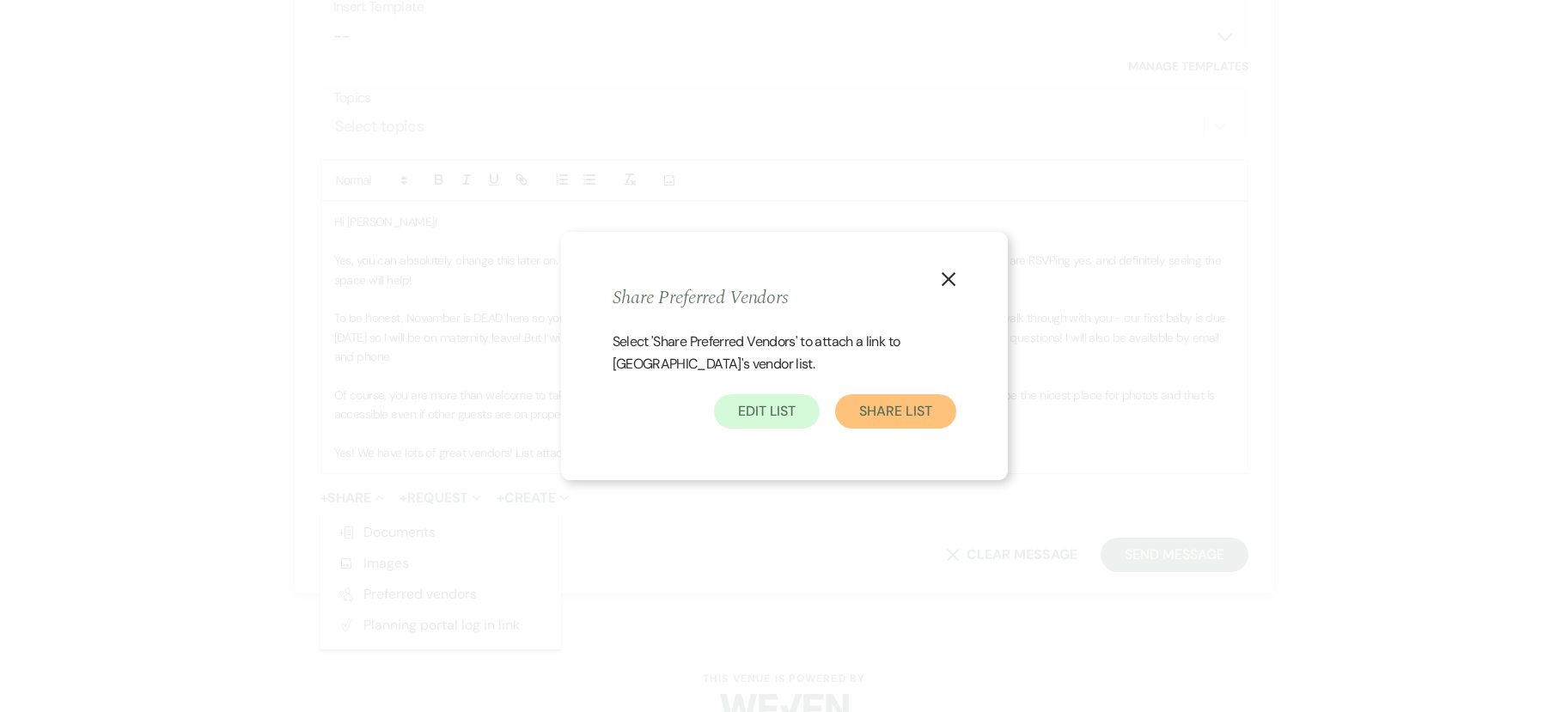
click at [895, 414] on button "Share List" at bounding box center [895, 411] width 121 height 34
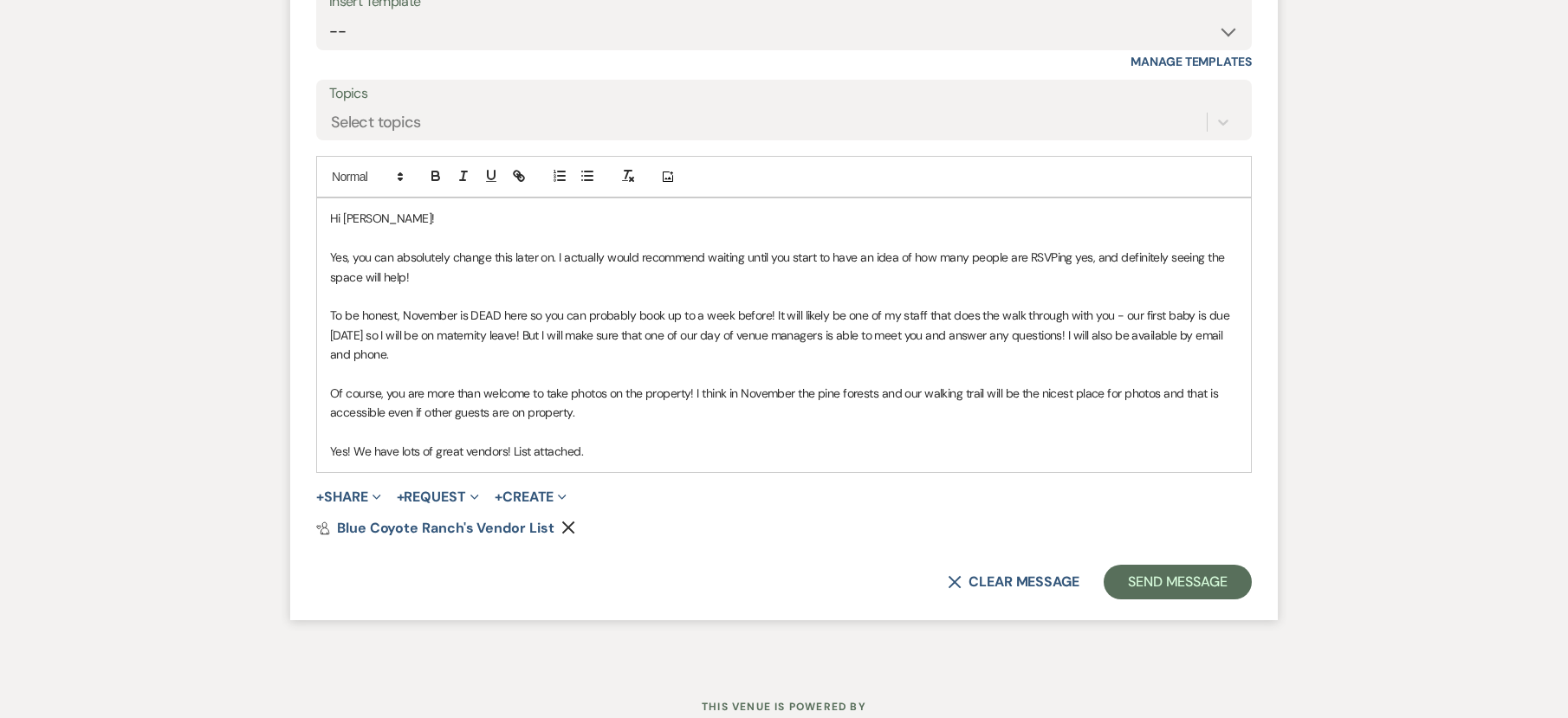
scroll to position [10216, 0]
click at [621, 458] on p "Yes! We have lots of great vendors! List attached." at bounding box center [784, 448] width 908 height 19
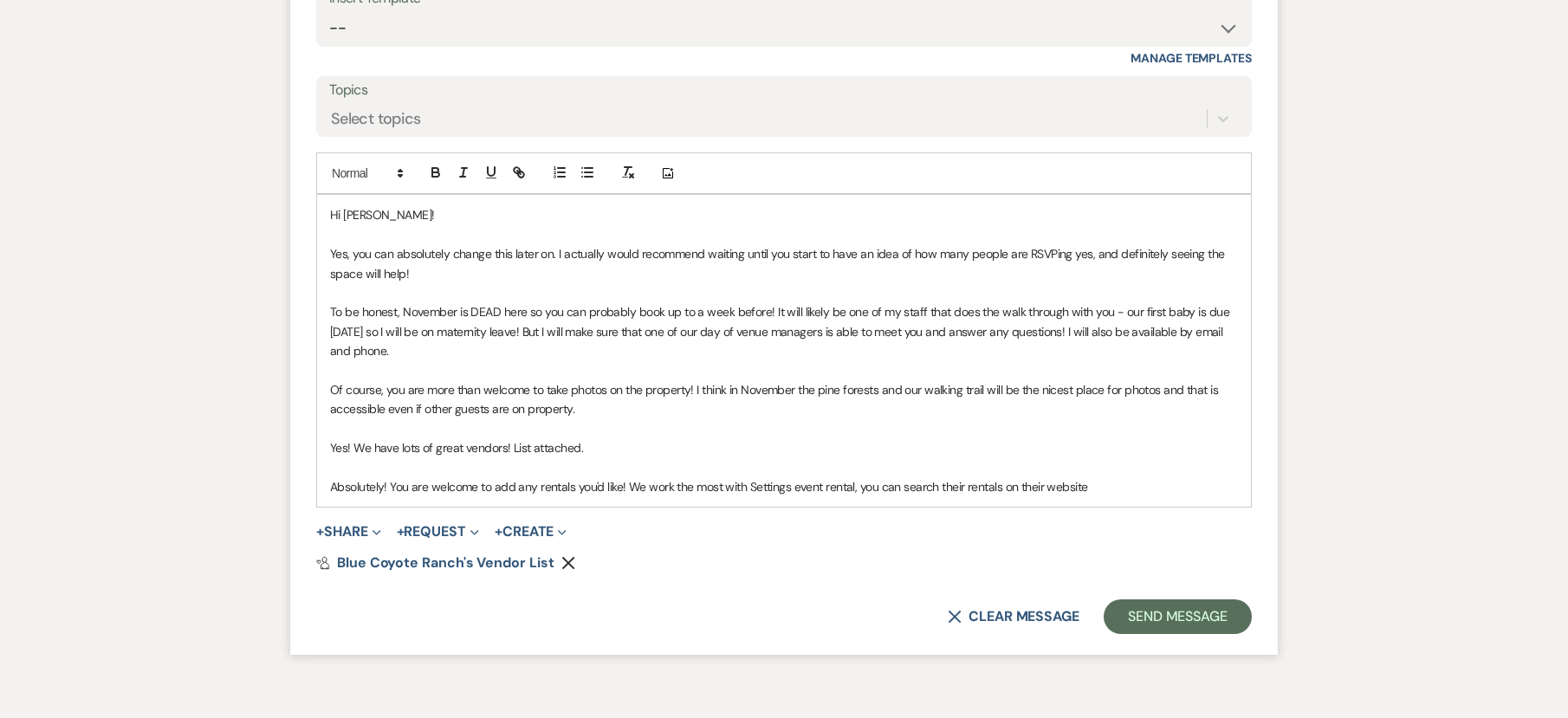
drag, startPoint x: 1102, startPoint y: 507, endPoint x: 641, endPoint y: 579, distance: 466.6
click at [903, 496] on p "Absolutely! You are welcome to add any rentals you'd like! We work the most wit…" at bounding box center [784, 486] width 908 height 19
click at [513, 180] on icon "button" at bounding box center [519, 172] width 15 height 15
paste input "https://www.settingseventrental.com/shop?query=furniture"
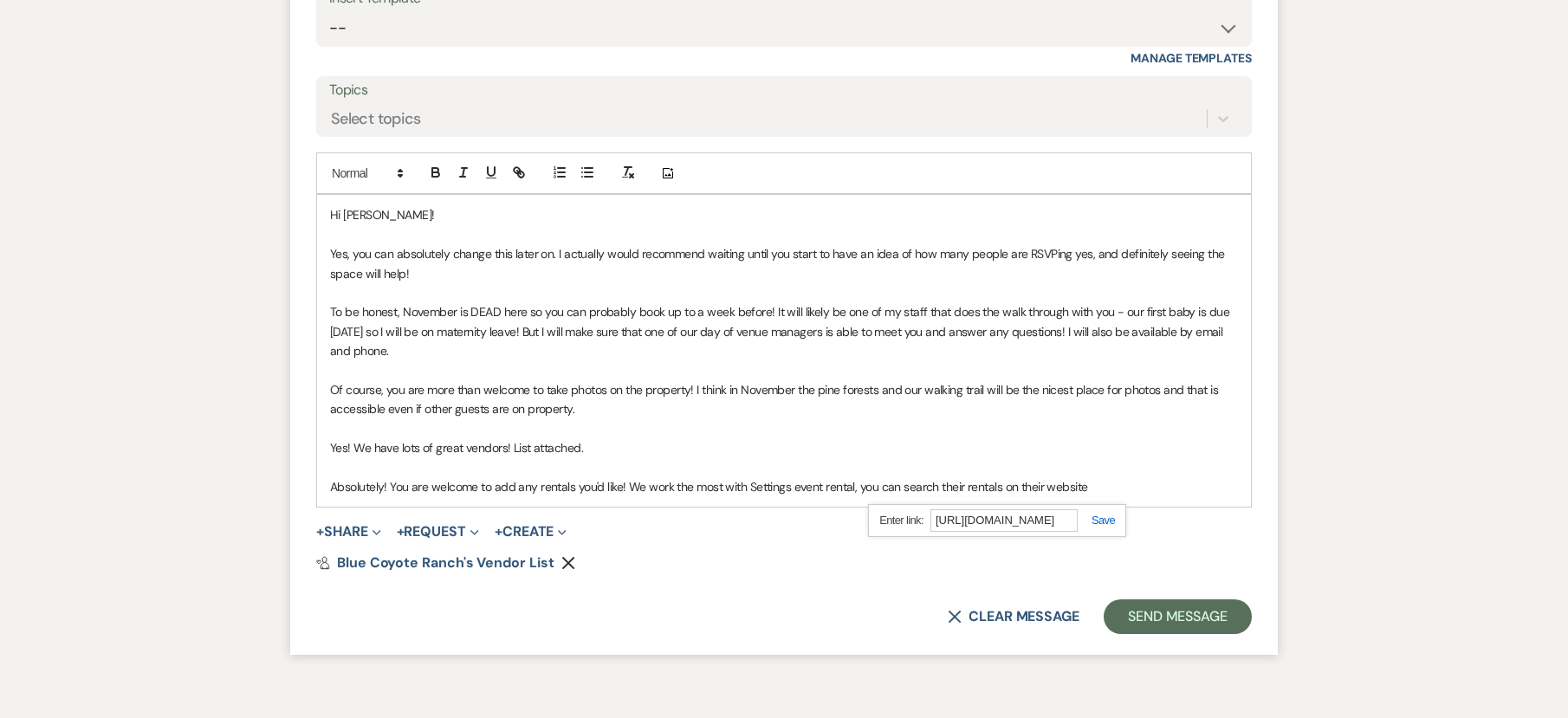
type input "https://www.settingseventrental.com/shop?query=furniture"
click at [1096, 532] on div "https://www.settingseventrental.com/shop?query=furniture" at bounding box center [997, 520] width 259 height 34
click at [1100, 527] on link at bounding box center [1096, 520] width 37 height 13
click at [1108, 496] on p "Absolutely! You are welcome to add any rentals you'd like! We work the most wit…" at bounding box center [784, 486] width 908 height 19
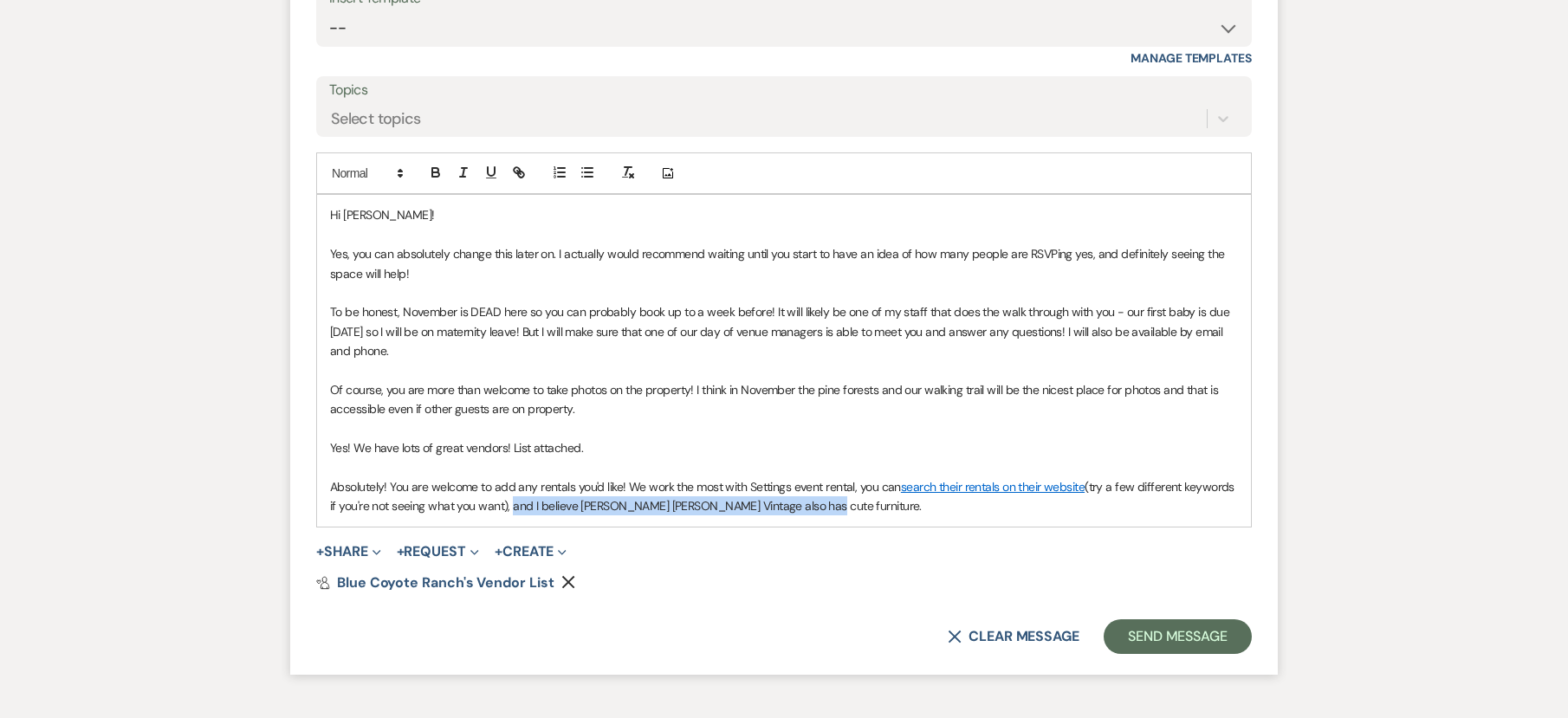
drag, startPoint x: 895, startPoint y: 527, endPoint x: 562, endPoint y: 527, distance: 333.0
click at [562, 516] on p "Absolutely! You are welcome to add any rentals you'd like! We work the most wit…" at bounding box center [784, 496] width 908 height 39
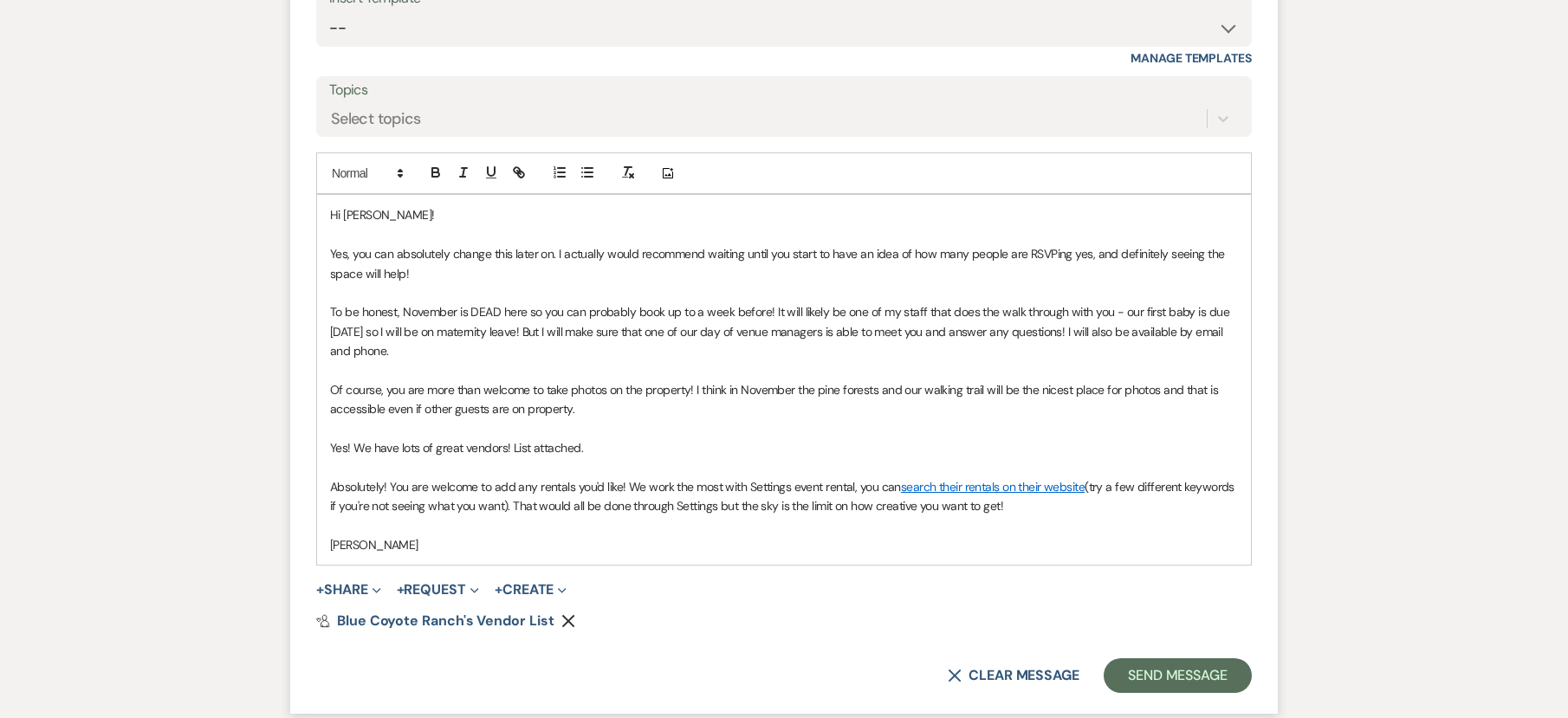
drag, startPoint x: 622, startPoint y: 505, endPoint x: 642, endPoint y: 553, distance: 52.0
click at [622, 505] on p "Absolutely! You are welcome to add any rentals you'd like! We work the most wit…" at bounding box center [784, 496] width 908 height 39
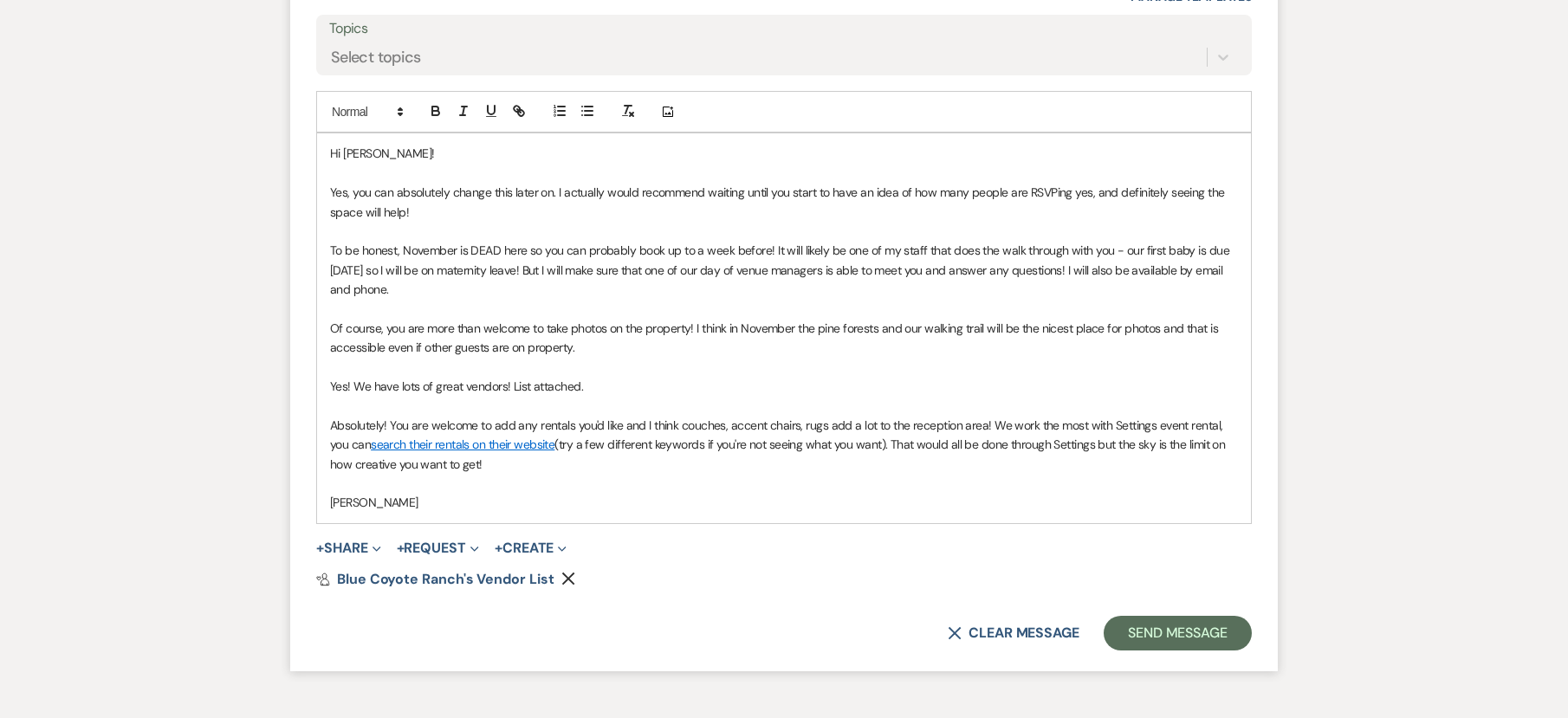
scroll to position [10409, 0]
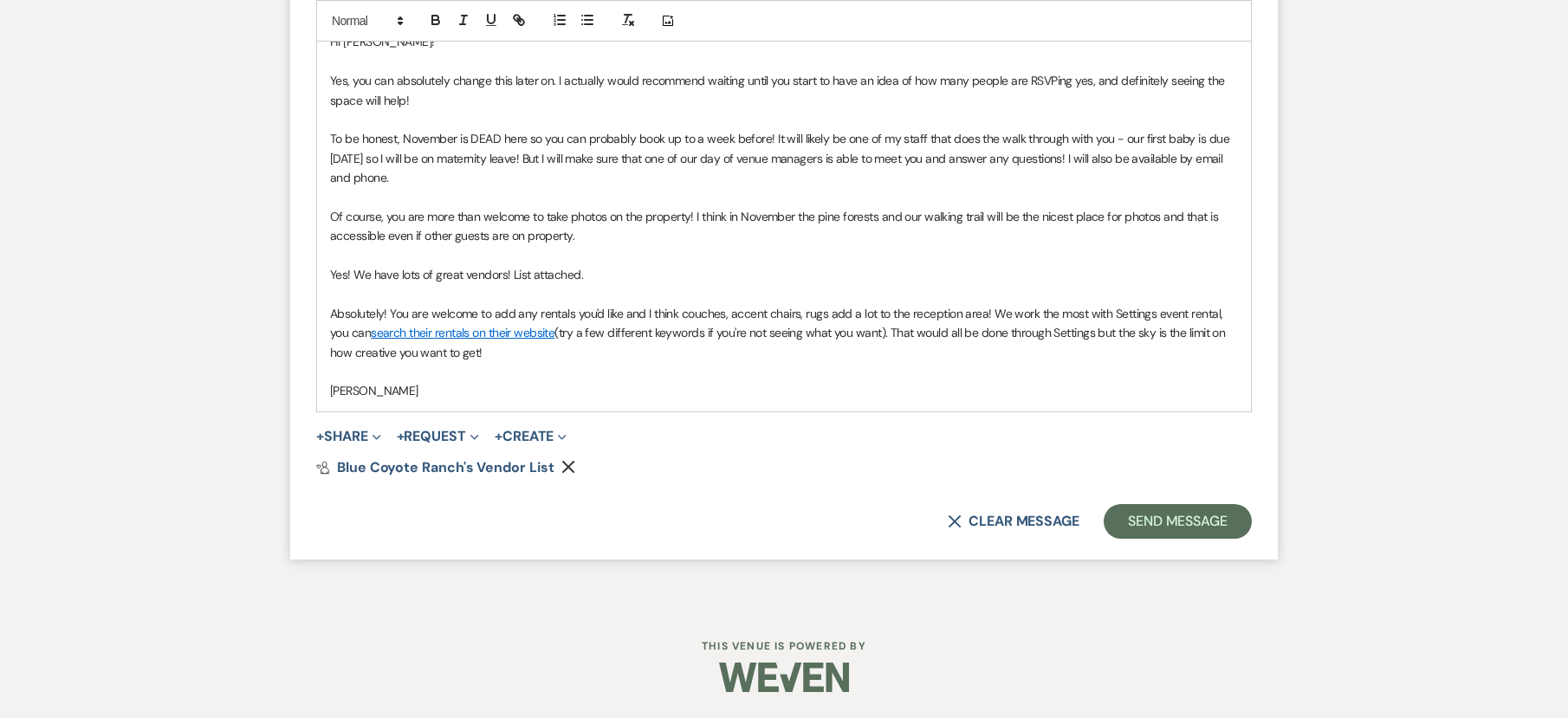
drag, startPoint x: 494, startPoint y: 356, endPoint x: 524, endPoint y: 384, distance: 41.0
click at [494, 356] on p "Absolutely! You are welcome to add any rentals you'd like and I think couches, …" at bounding box center [784, 332] width 908 height 58
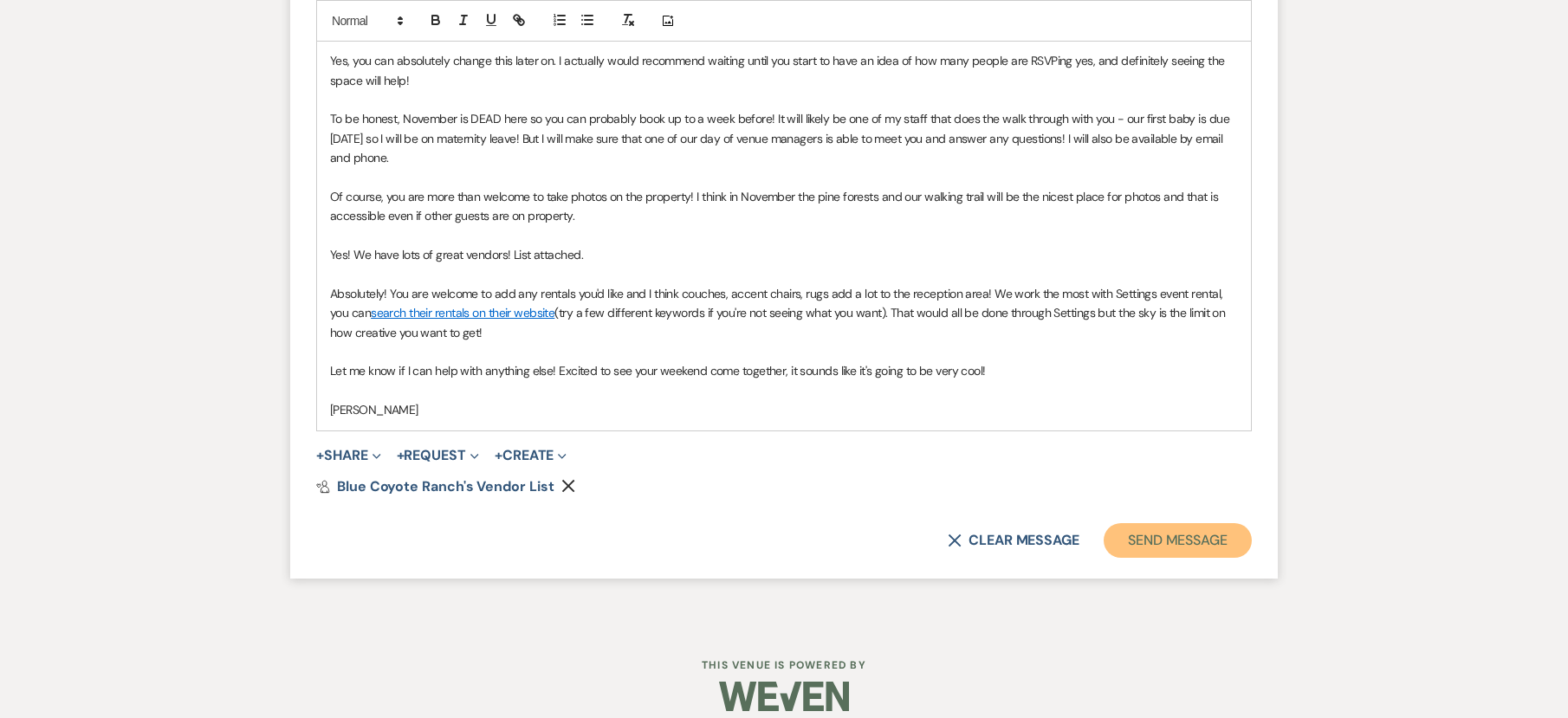
click at [1147, 557] on button "Send Message" at bounding box center [1177, 540] width 148 height 34
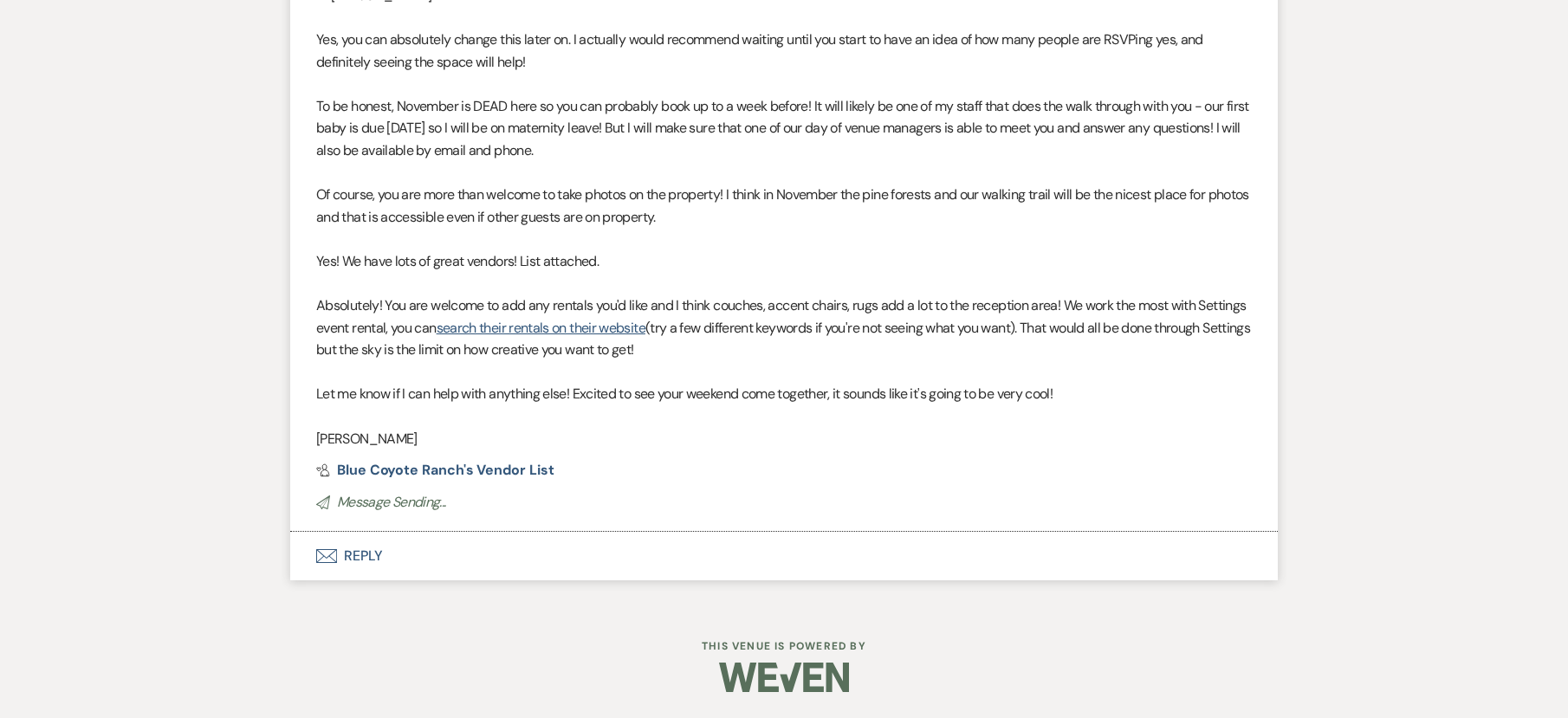
scroll to position [10157, 0]
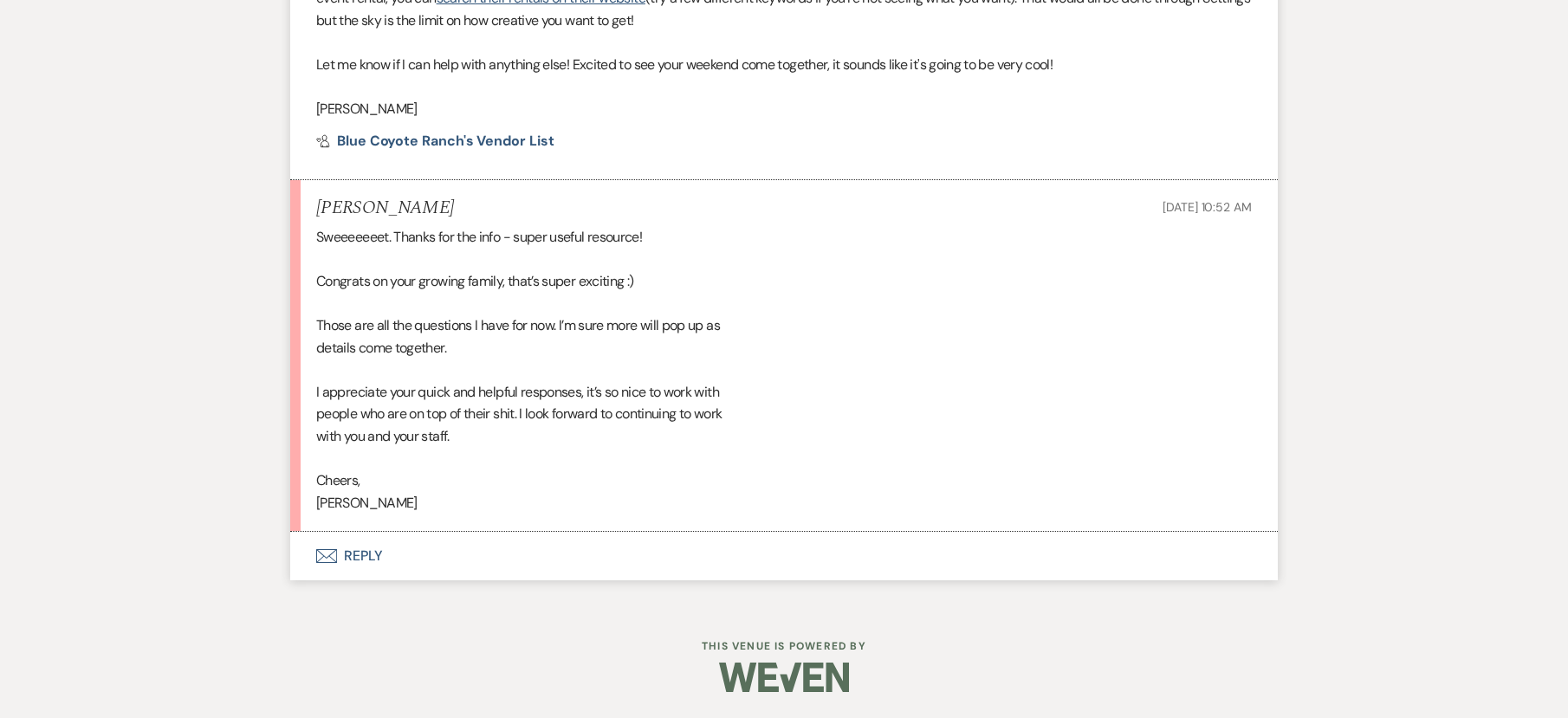
scroll to position [10488, 0]
click at [367, 558] on button "Envelope Reply" at bounding box center [784, 555] width 988 height 49
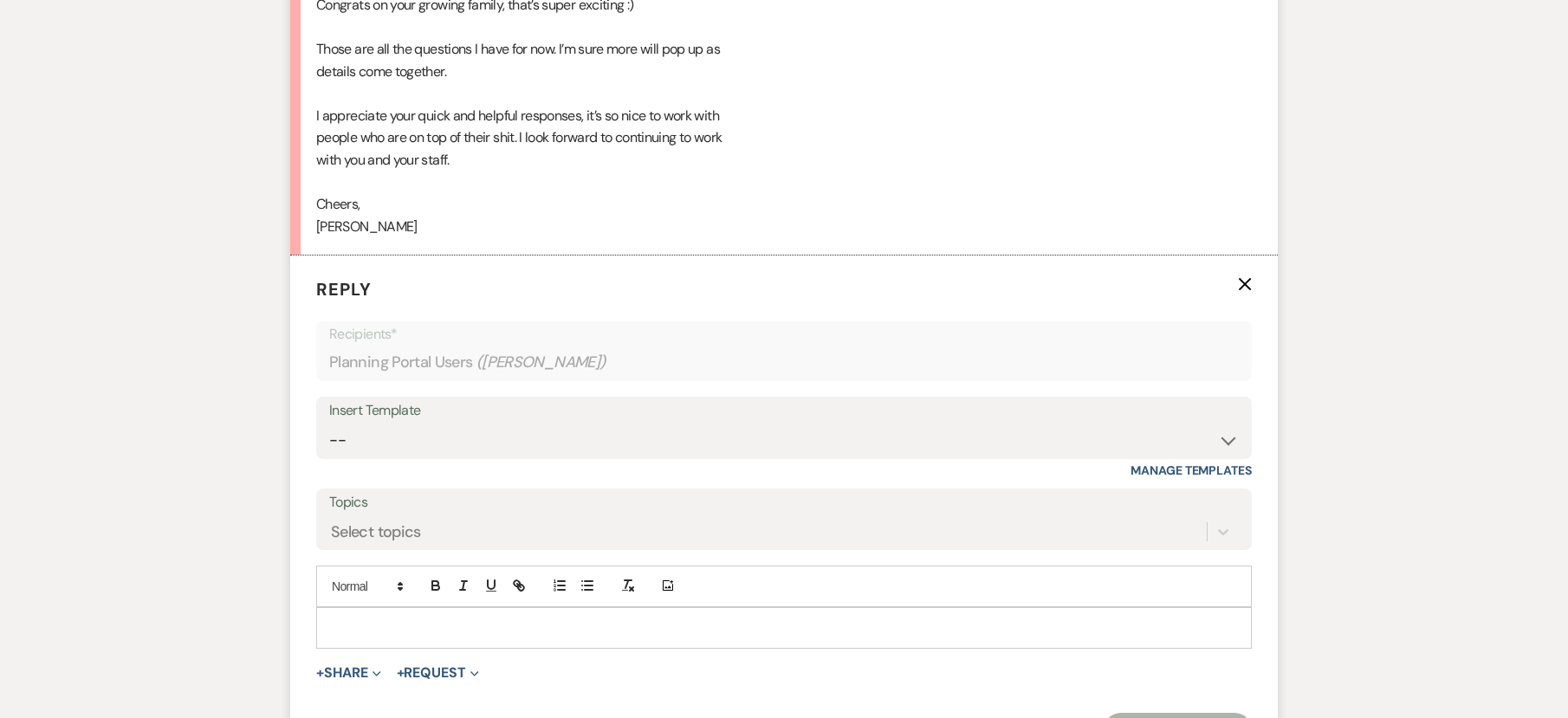
scroll to position [10801, 0]
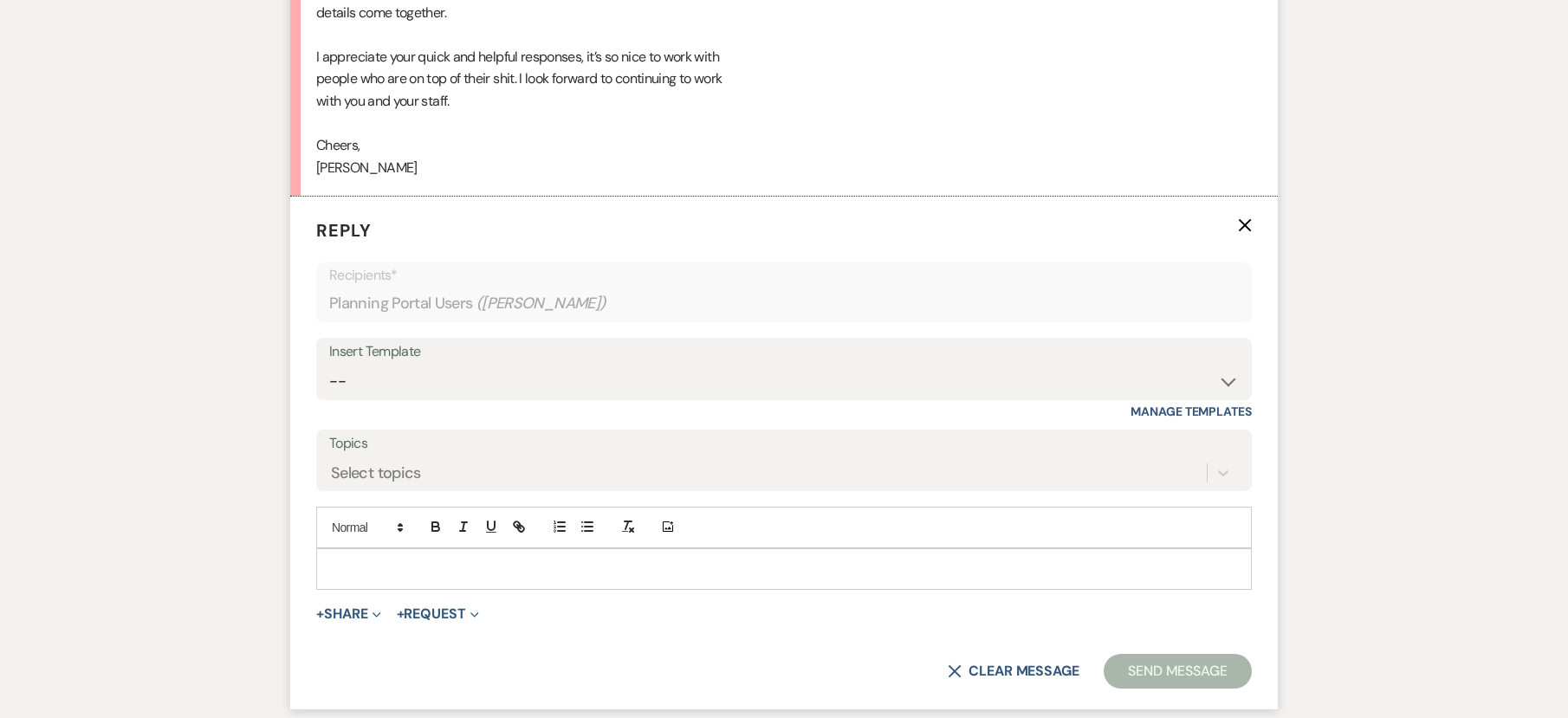
click at [487, 578] on p at bounding box center [784, 569] width 908 height 19
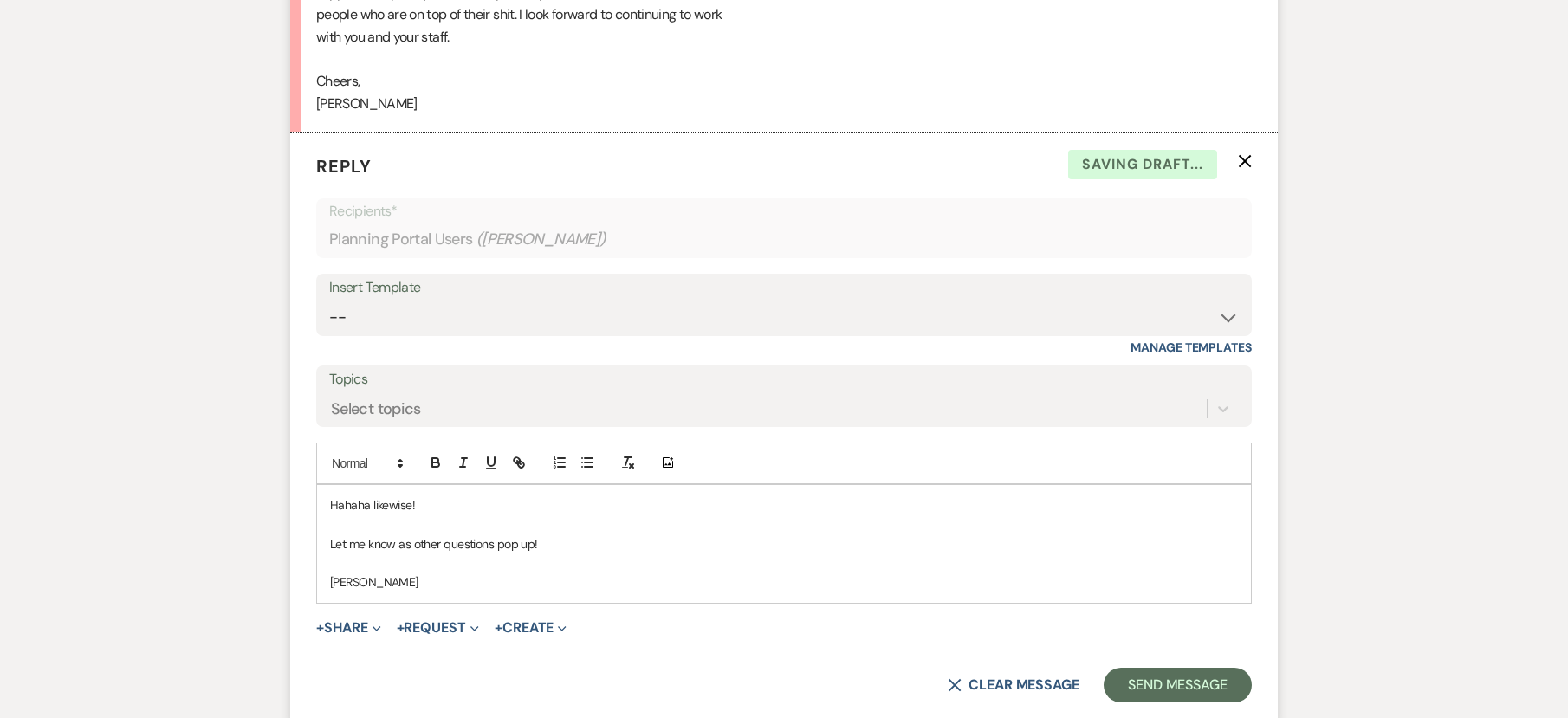
scroll to position [10942, 0]
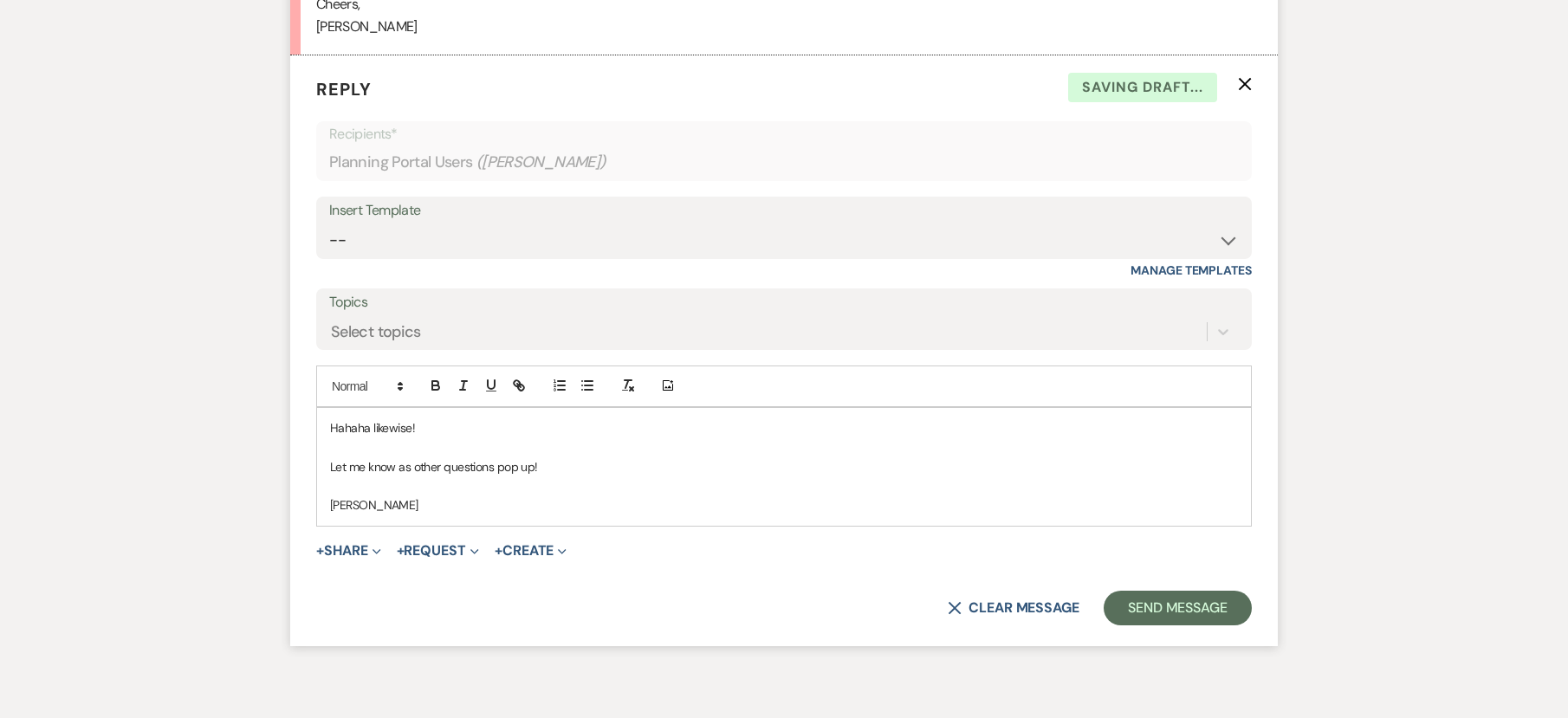
click at [466, 438] on p "Hahaha likewise!" at bounding box center [784, 428] width 908 height 19
click at [1184, 621] on button "Send Message" at bounding box center [1177, 608] width 148 height 34
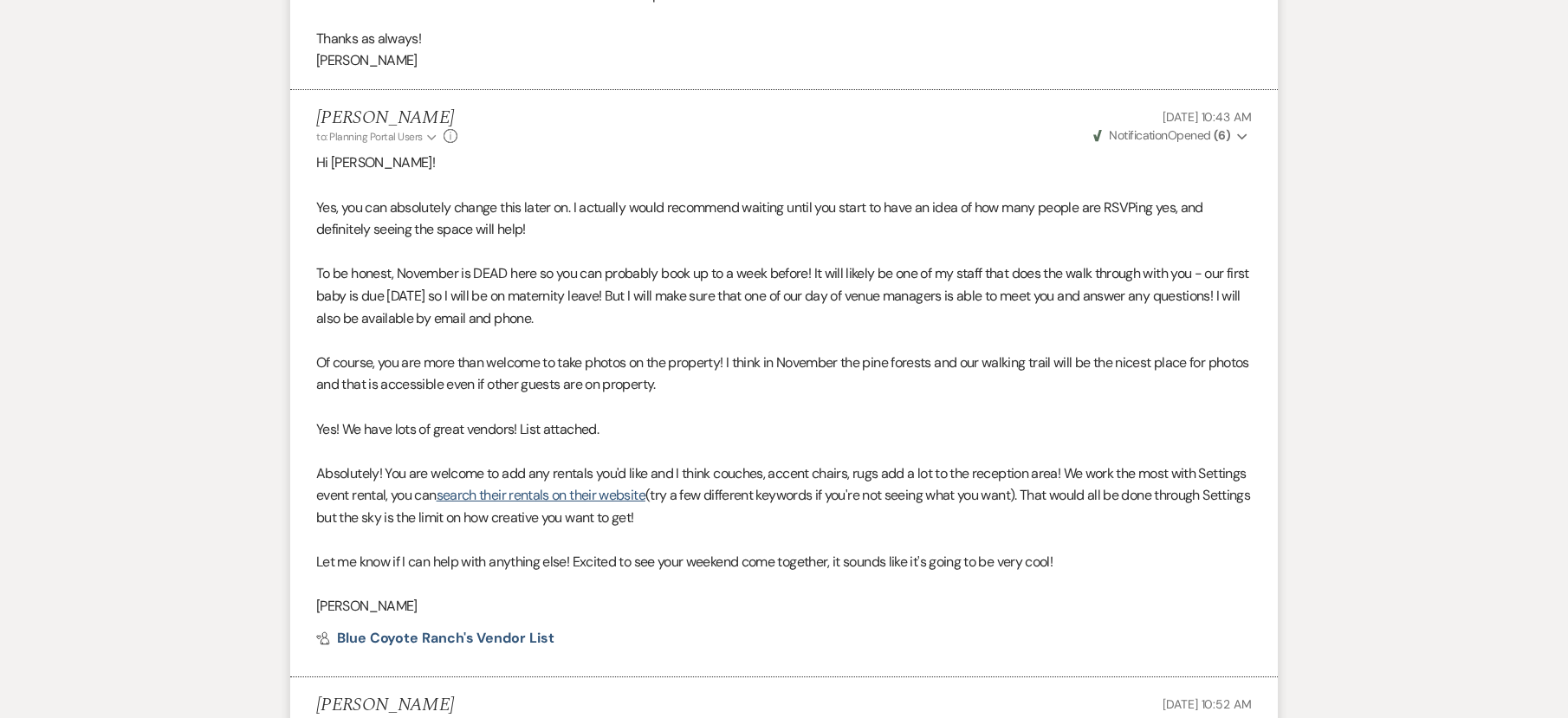
scroll to position [8843, 0]
